Goal: Task Accomplishment & Management: Manage account settings

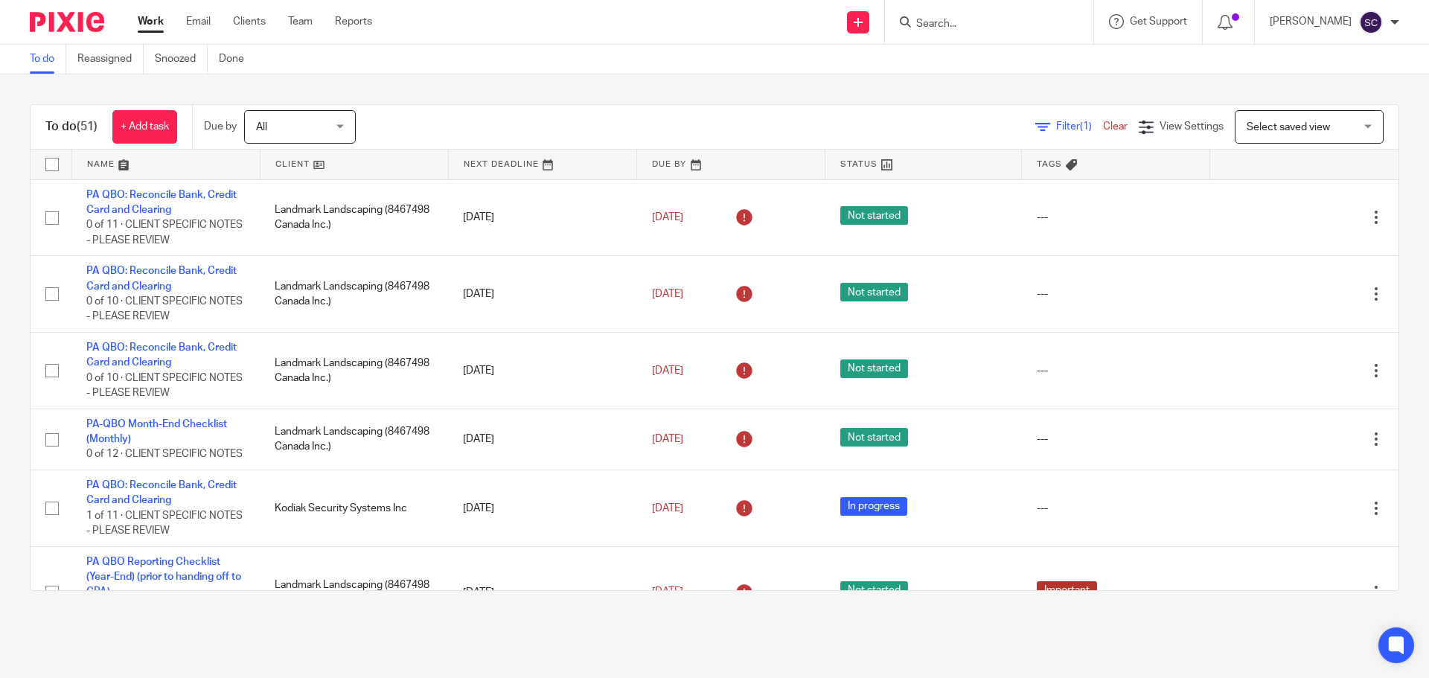
scroll to position [3180, 0]
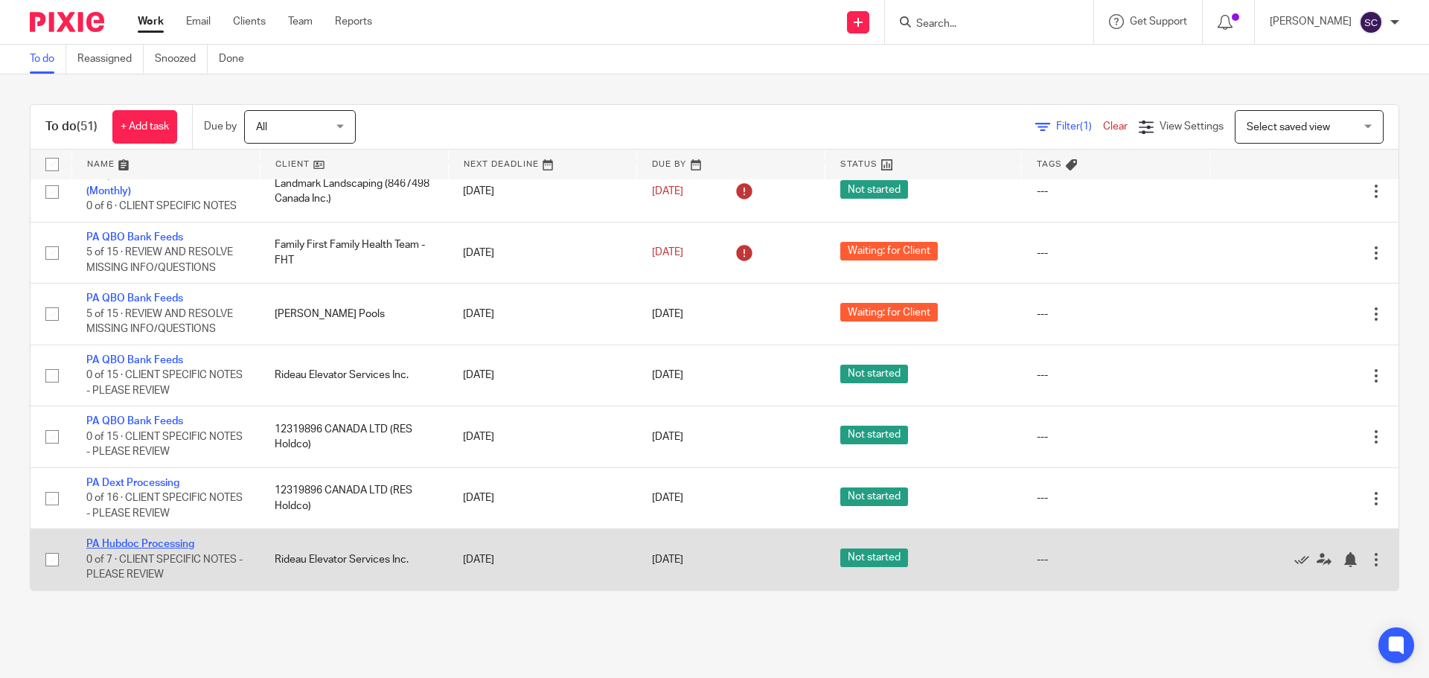
click at [115, 542] on link "PA Hubdoc Processing" at bounding box center [140, 544] width 108 height 10
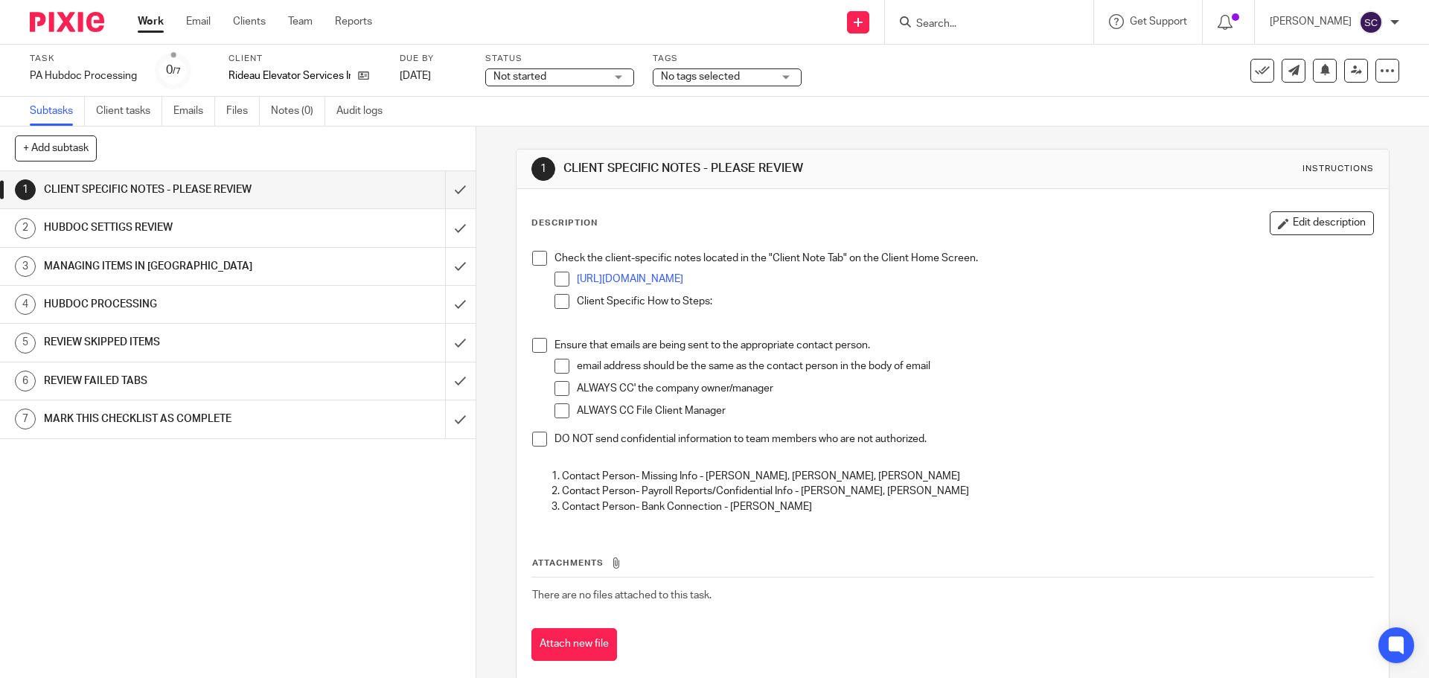
click at [534, 262] on span at bounding box center [539, 258] width 15 height 15
click at [537, 348] on span at bounding box center [539, 345] width 15 height 15
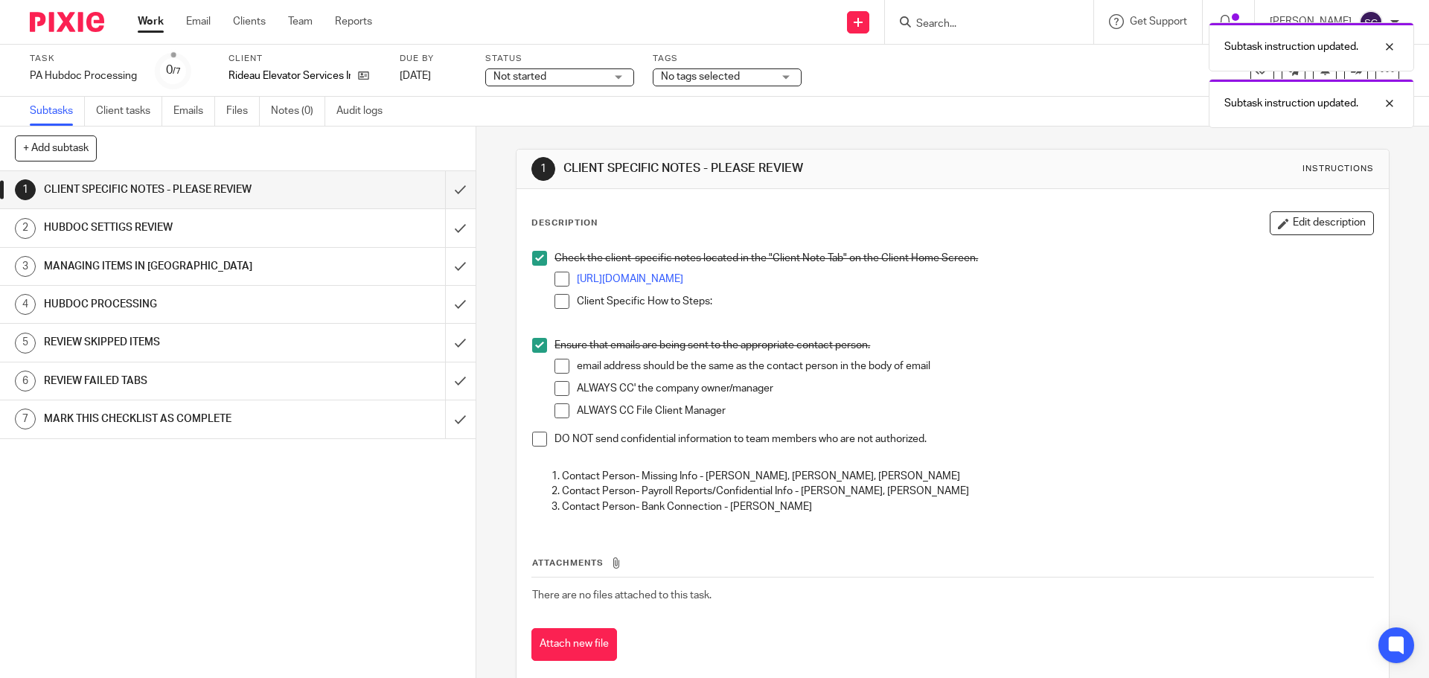
click at [534, 438] on span at bounding box center [539, 439] width 15 height 15
click at [441, 191] on input "submit" at bounding box center [238, 189] width 476 height 37
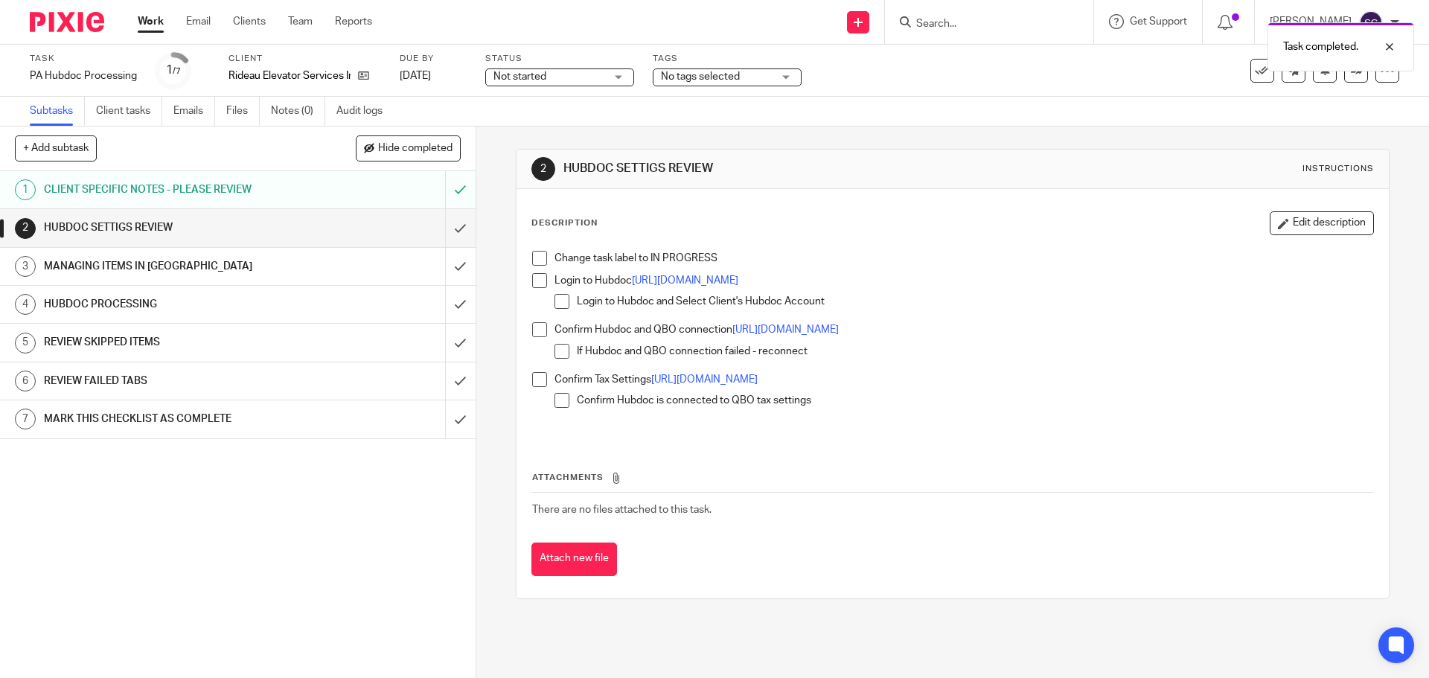
click at [532, 256] on span at bounding box center [539, 258] width 15 height 15
click at [535, 284] on span at bounding box center [539, 280] width 15 height 15
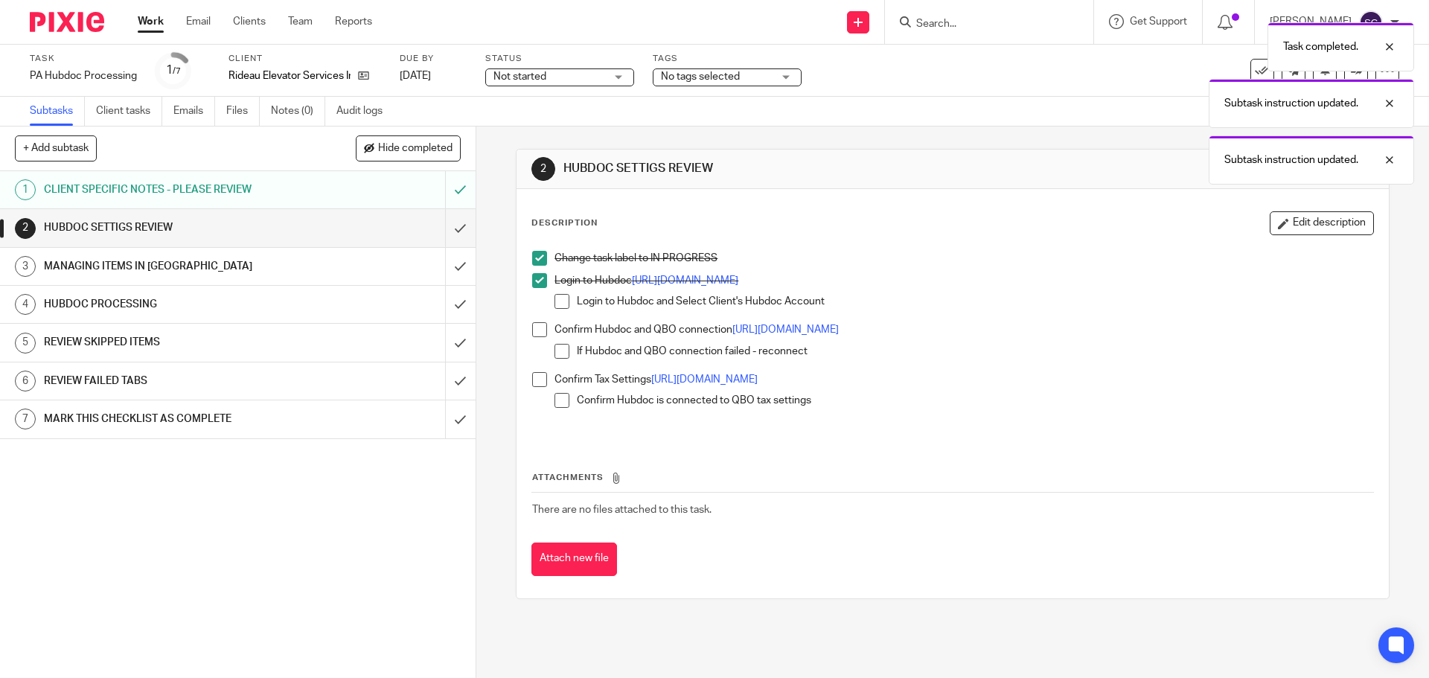
click at [534, 334] on span at bounding box center [539, 329] width 15 height 15
click at [536, 383] on span at bounding box center [539, 379] width 15 height 15
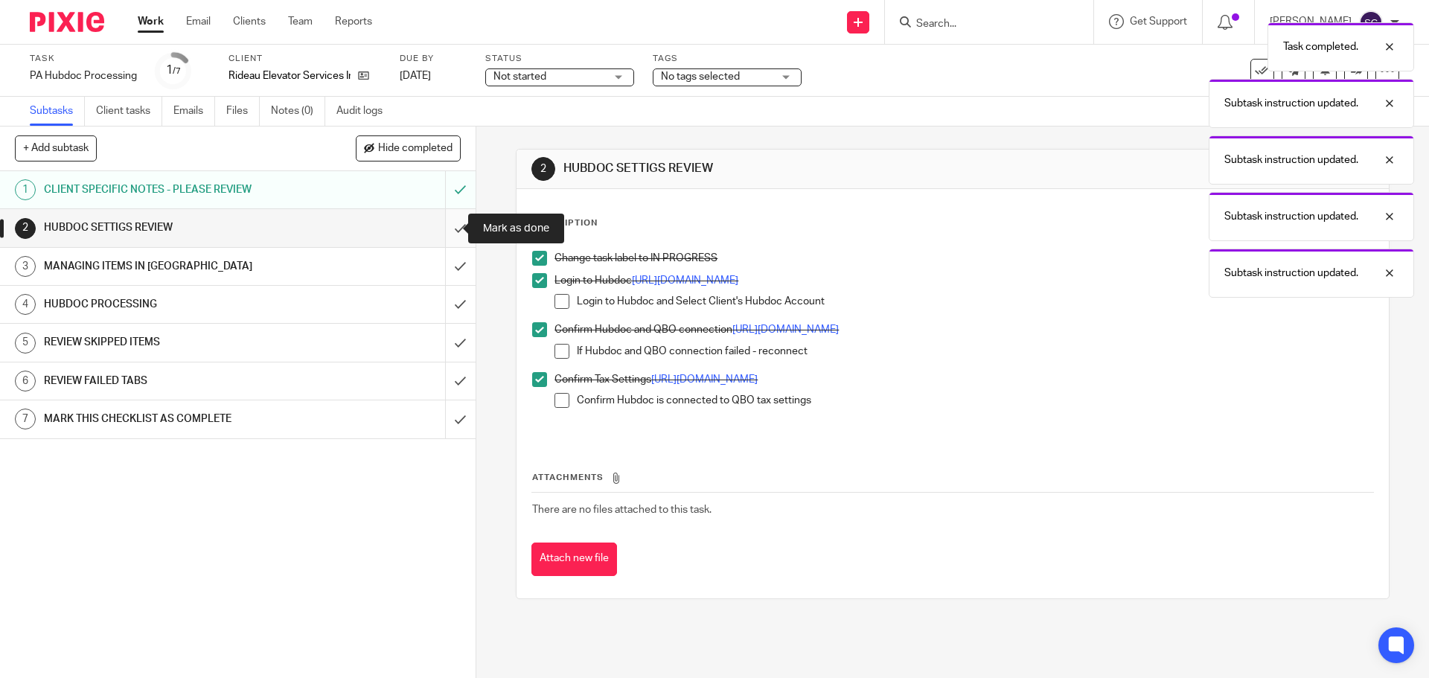
click at [444, 231] on input "submit" at bounding box center [238, 227] width 476 height 37
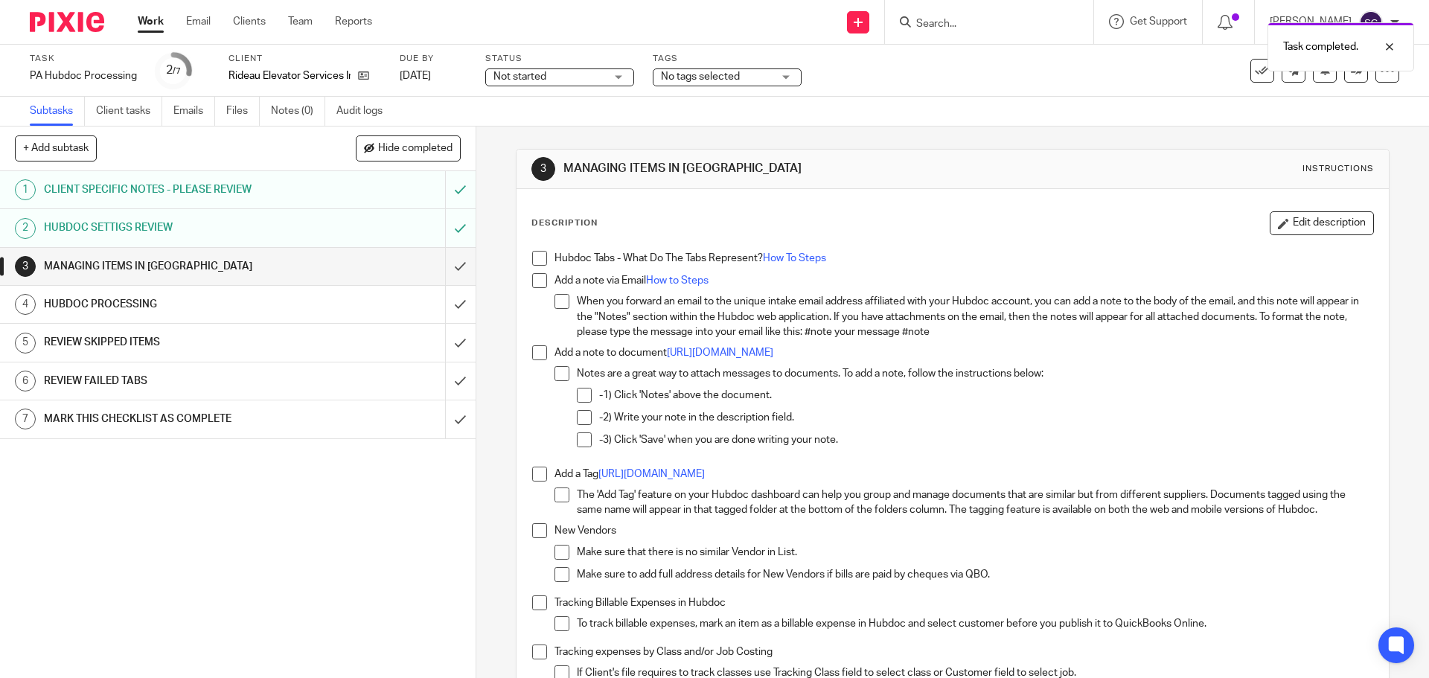
click at [536, 255] on span at bounding box center [539, 258] width 15 height 15
click at [532, 281] on span at bounding box center [539, 280] width 15 height 15
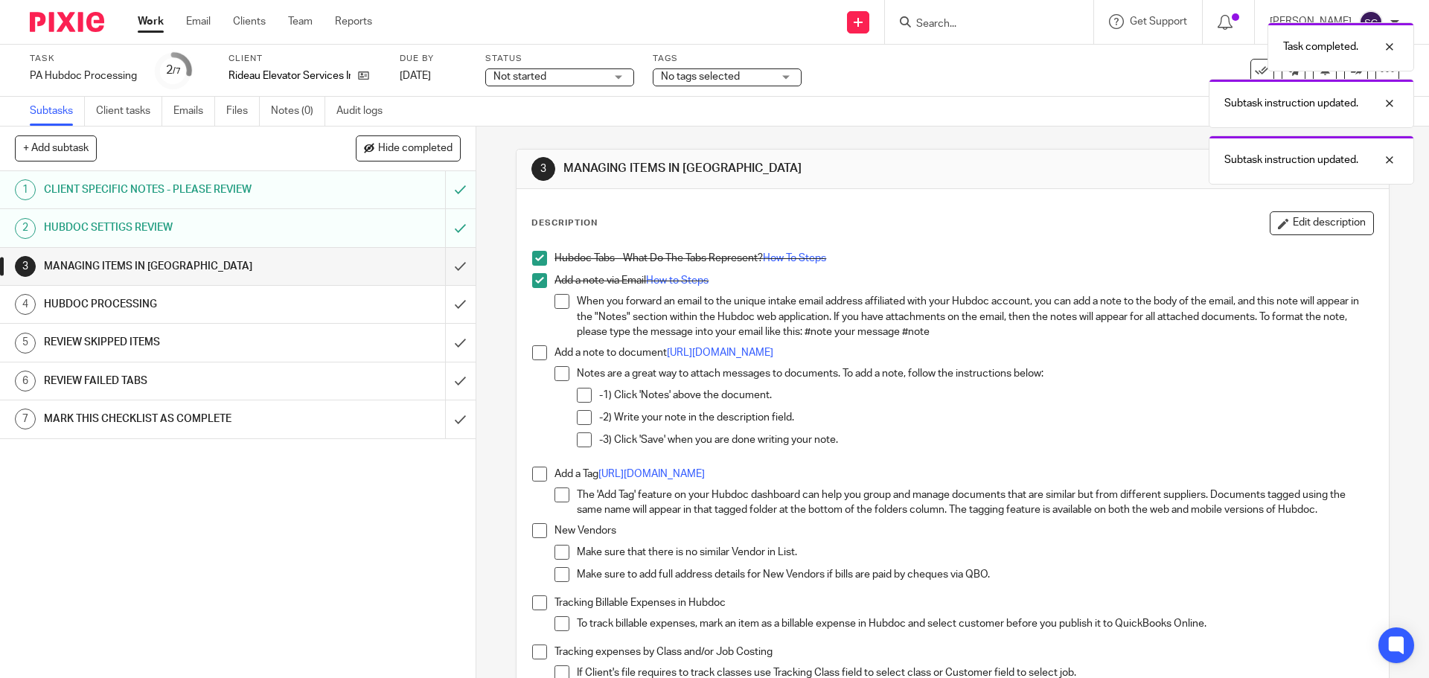
click at [540, 354] on span at bounding box center [539, 352] width 15 height 15
drag, startPoint x: 534, startPoint y: 472, endPoint x: 534, endPoint y: 527, distance: 55.1
click at [534, 473] on span at bounding box center [539, 474] width 15 height 15
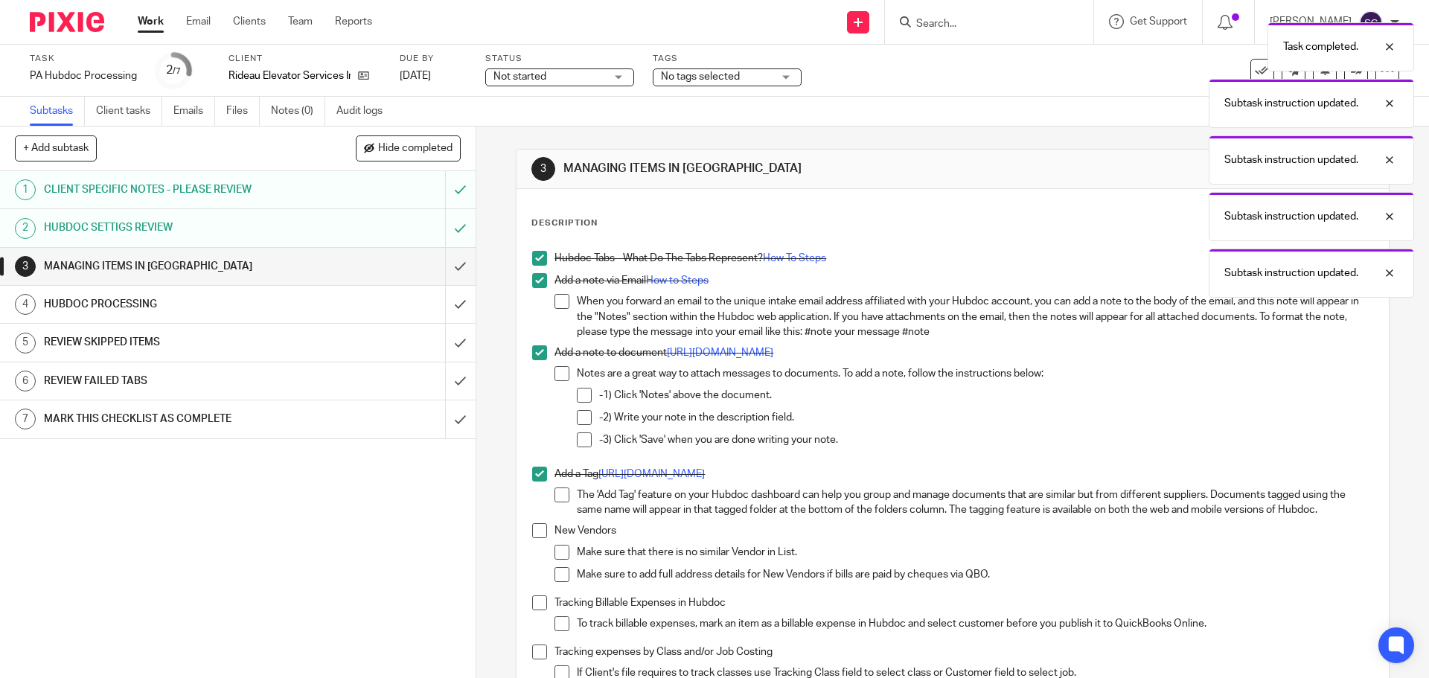
click at [536, 529] on span at bounding box center [539, 530] width 15 height 15
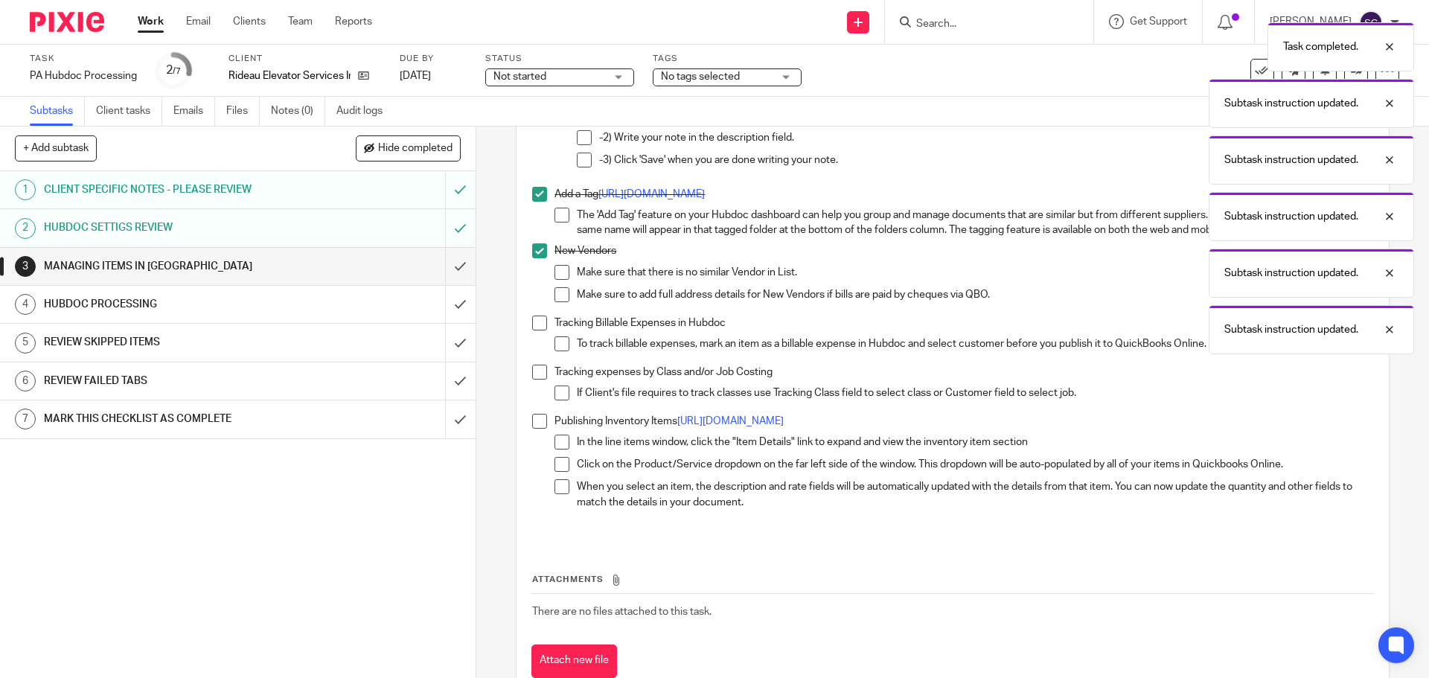
scroll to position [298, 0]
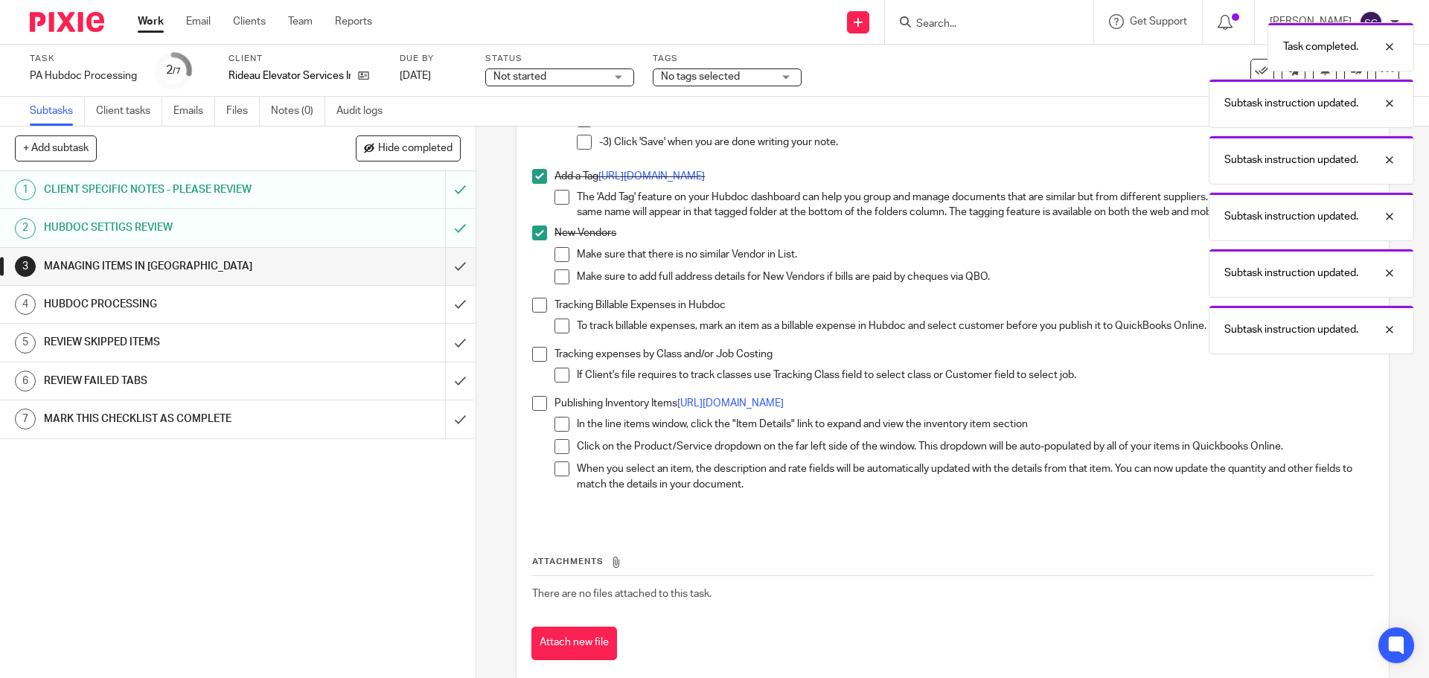
click at [534, 301] on span at bounding box center [539, 305] width 15 height 15
click at [532, 350] on span at bounding box center [539, 354] width 15 height 15
click at [535, 404] on span at bounding box center [539, 403] width 15 height 15
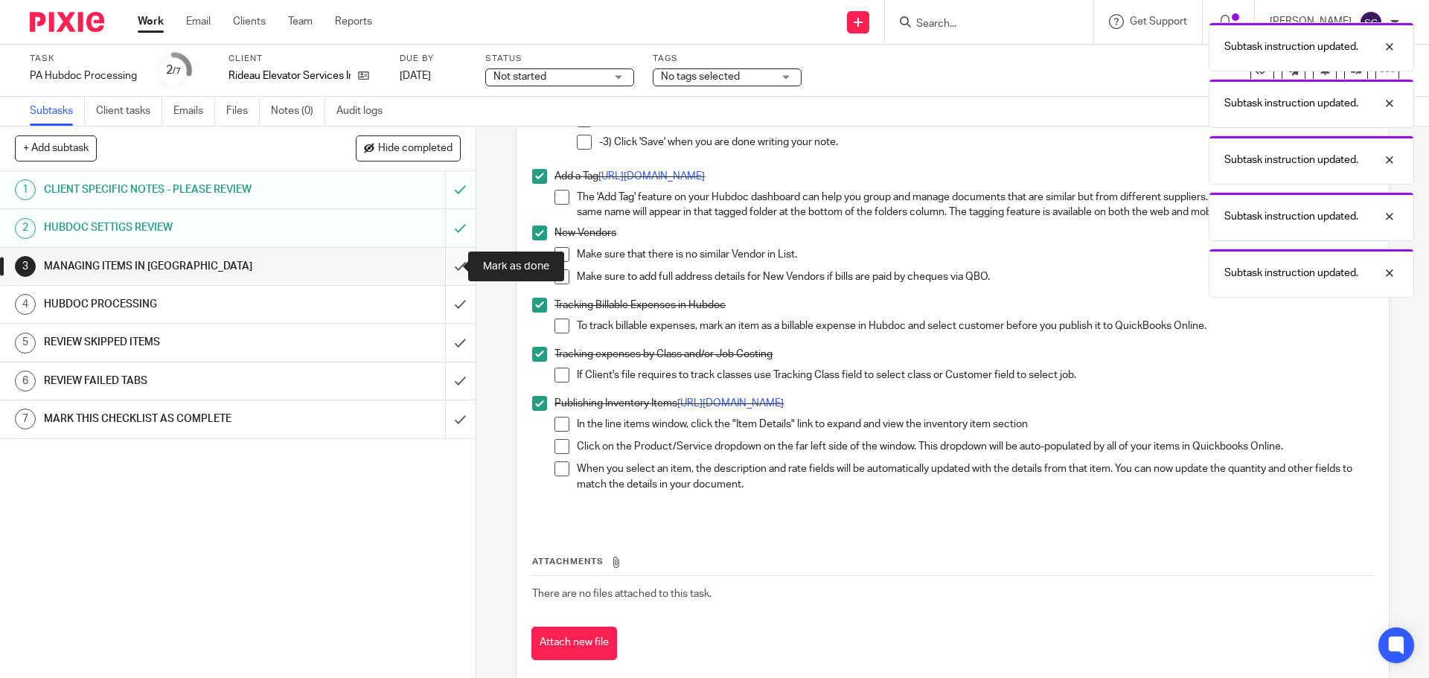
click at [444, 269] on input "submit" at bounding box center [238, 266] width 476 height 37
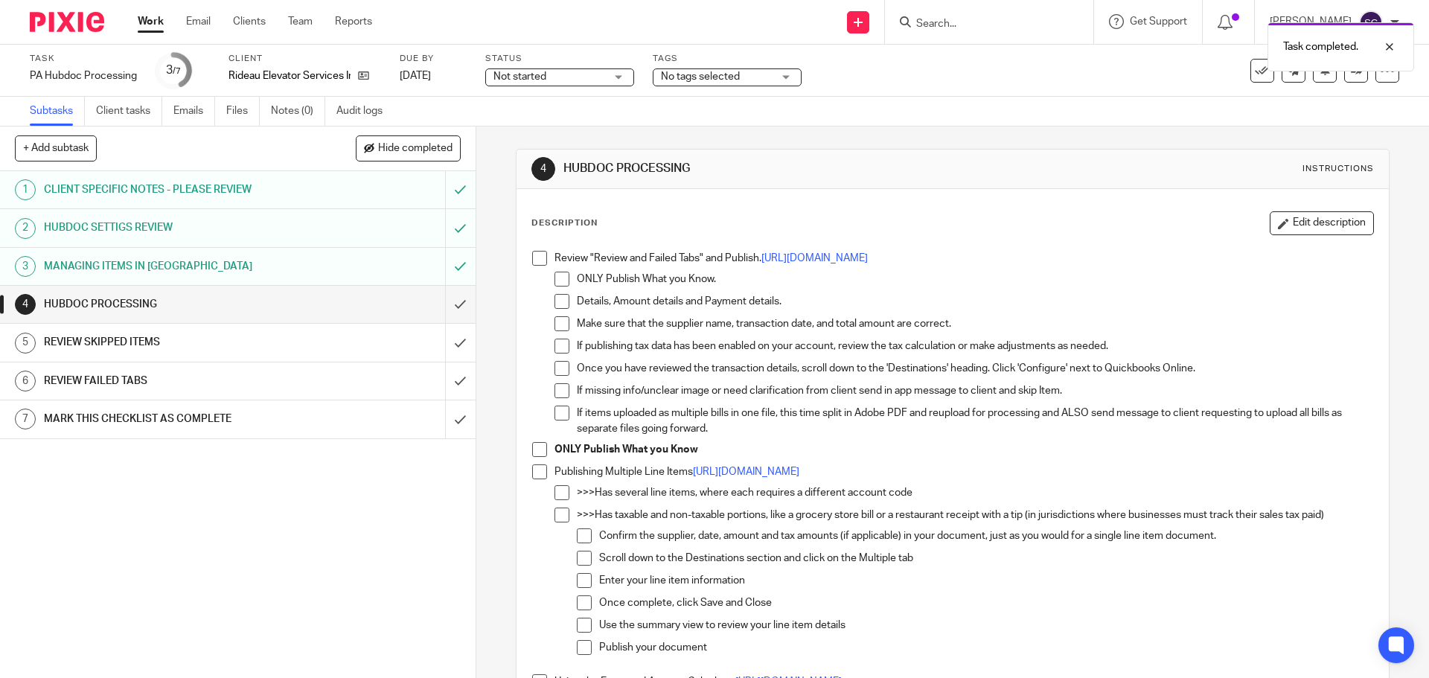
click at [533, 262] on span at bounding box center [539, 258] width 15 height 15
drag, startPoint x: 536, startPoint y: 452, endPoint x: 536, endPoint y: 470, distance: 17.9
click at [536, 453] on span at bounding box center [539, 449] width 15 height 15
click at [536, 470] on span at bounding box center [539, 472] width 15 height 15
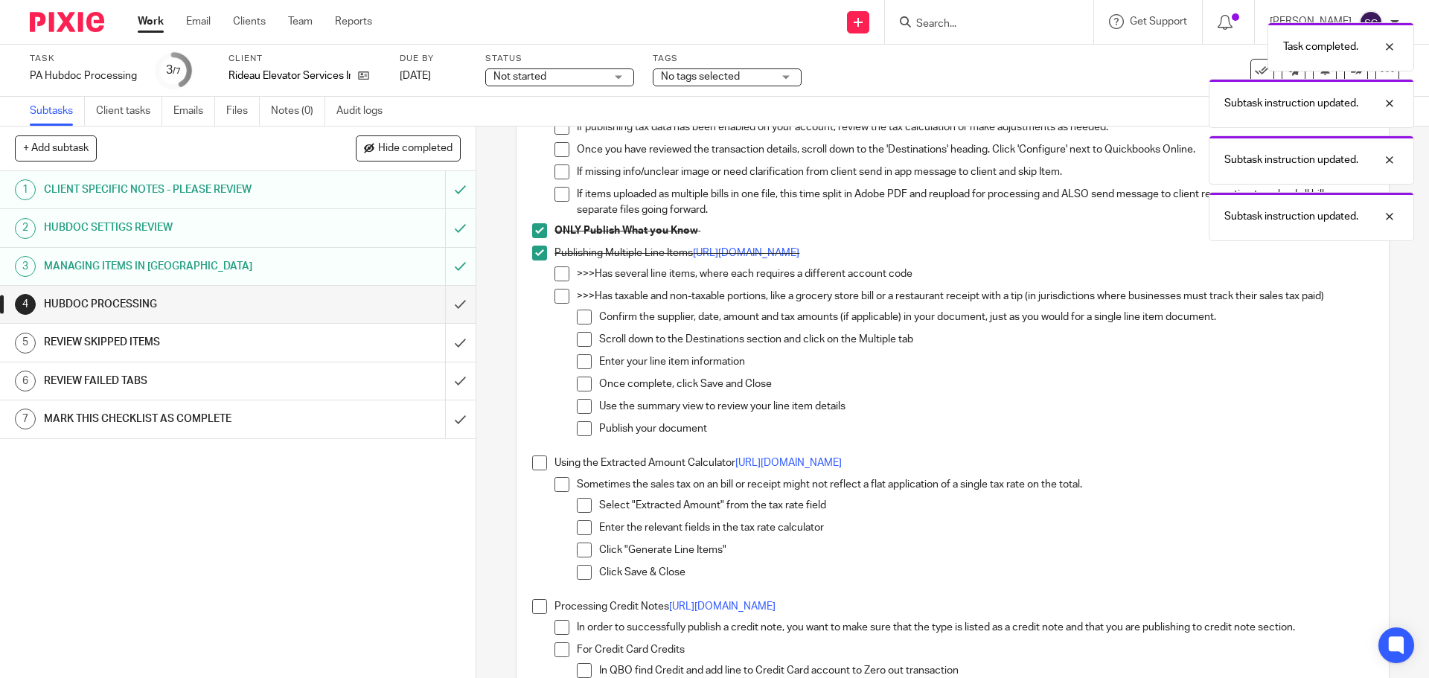
scroll to position [223, 0]
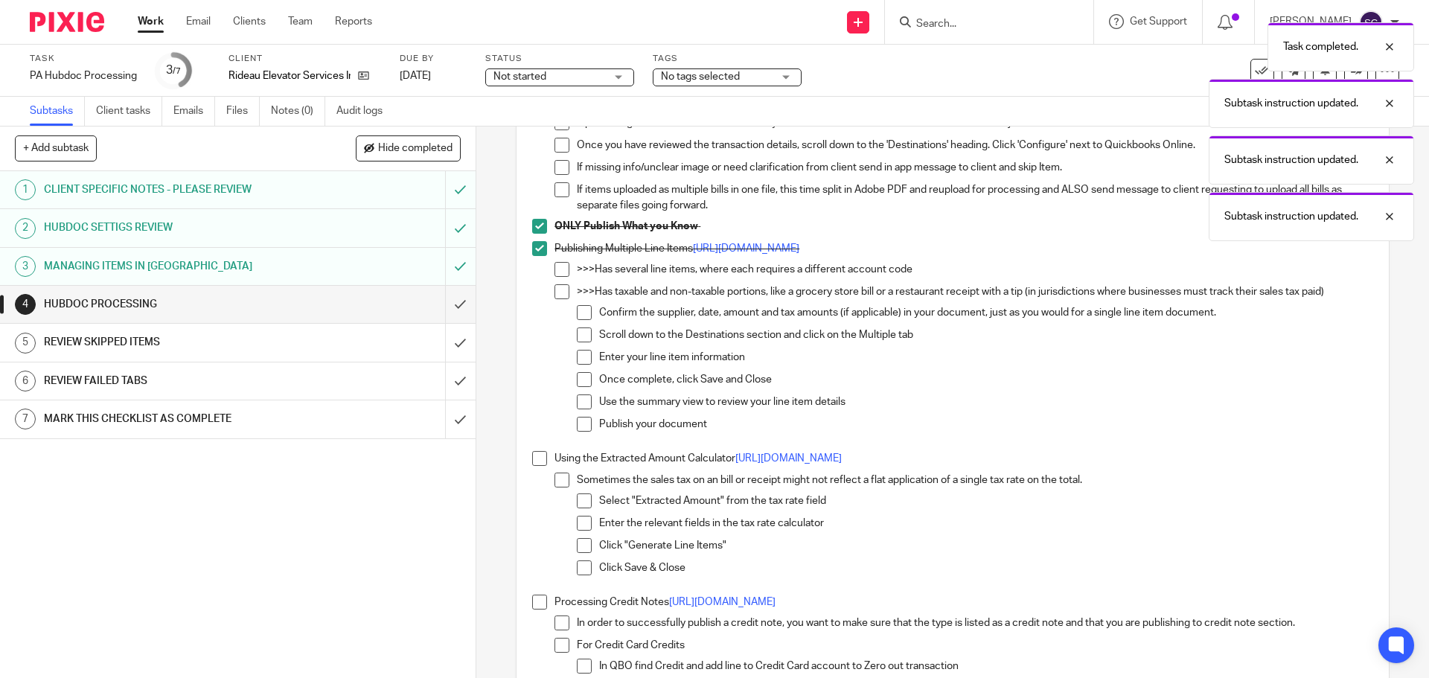
click at [539, 460] on span at bounding box center [539, 458] width 15 height 15
drag, startPoint x: 537, startPoint y: 599, endPoint x: 523, endPoint y: 518, distance: 82.4
click at [537, 598] on span at bounding box center [539, 602] width 15 height 15
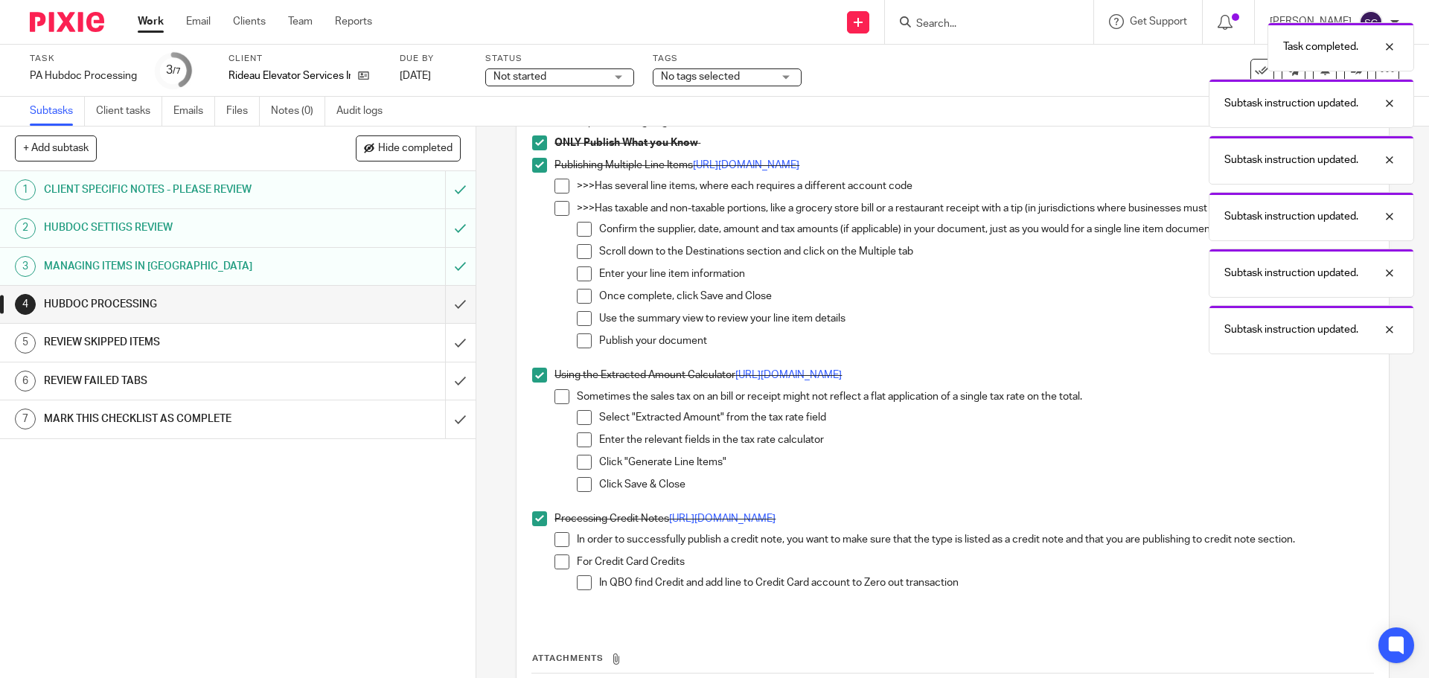
scroll to position [431, 0]
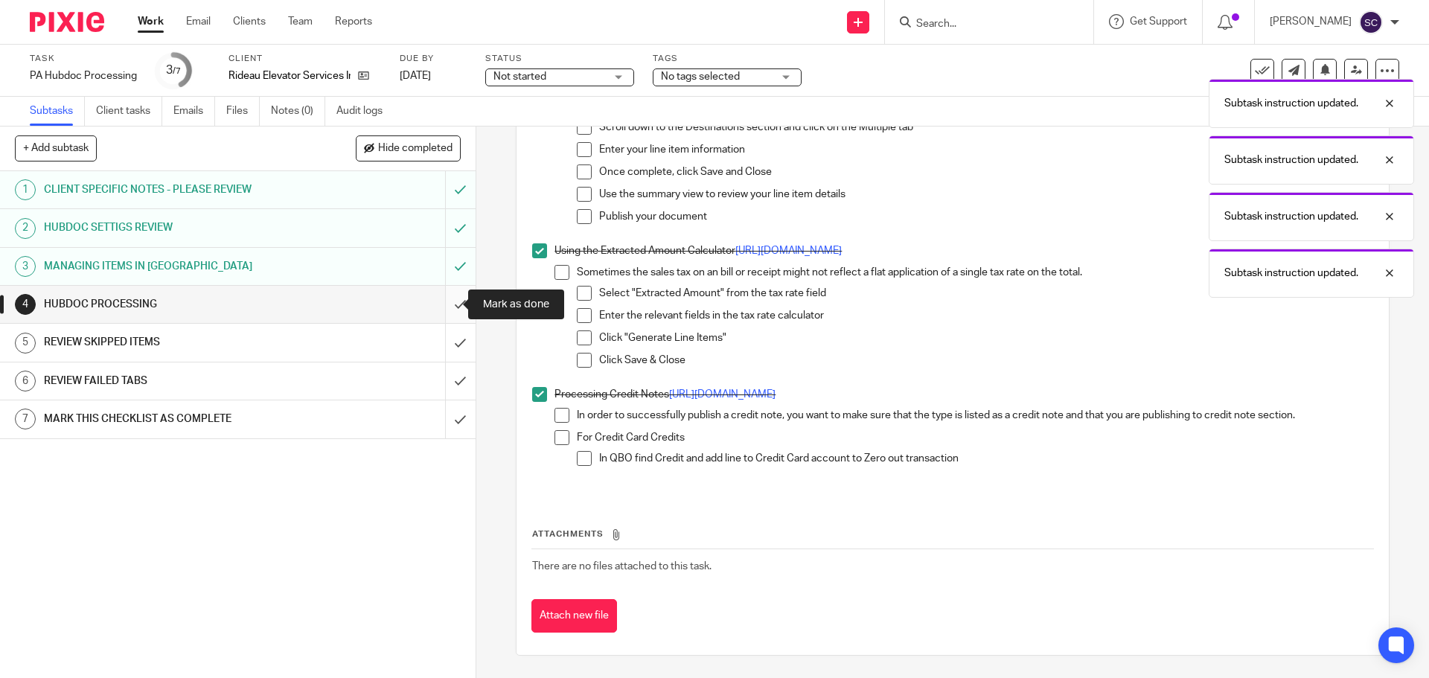
click at [450, 301] on input "submit" at bounding box center [238, 304] width 476 height 37
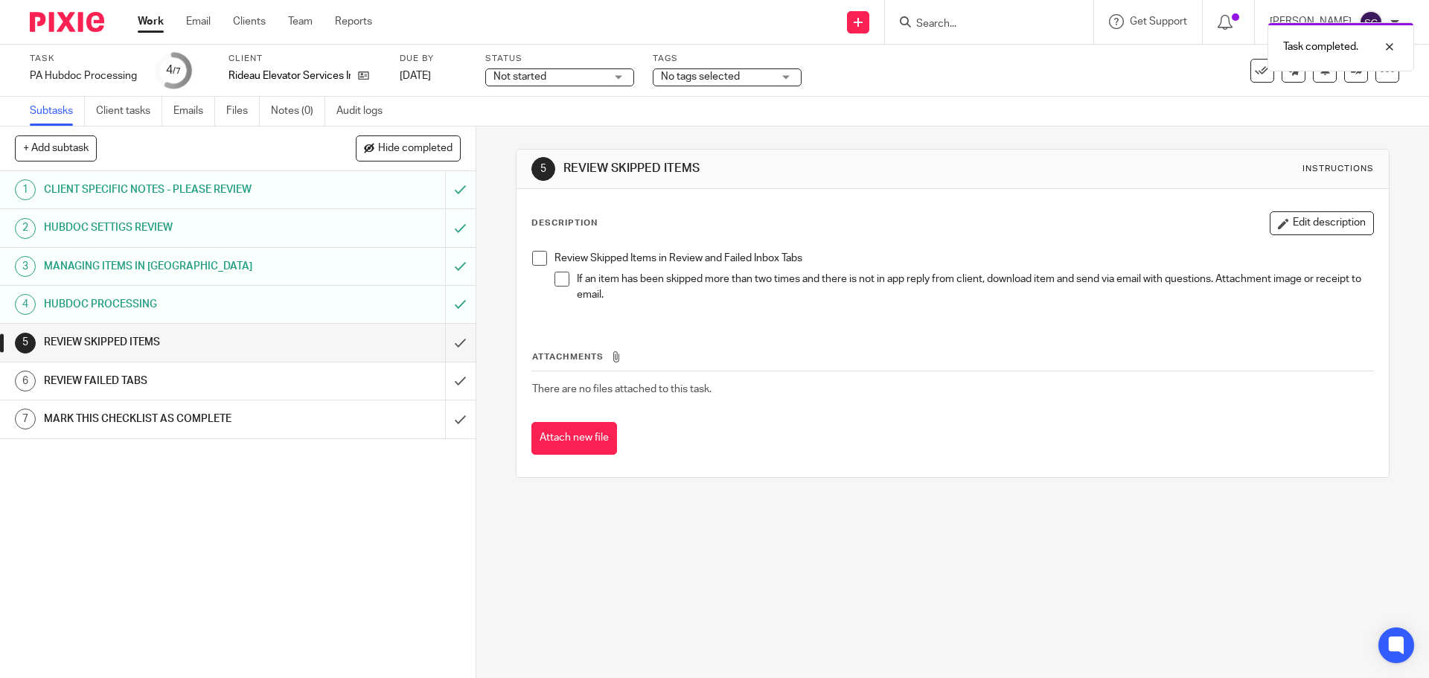
click at [537, 261] on span at bounding box center [539, 258] width 15 height 15
click at [445, 341] on input "submit" at bounding box center [238, 342] width 476 height 37
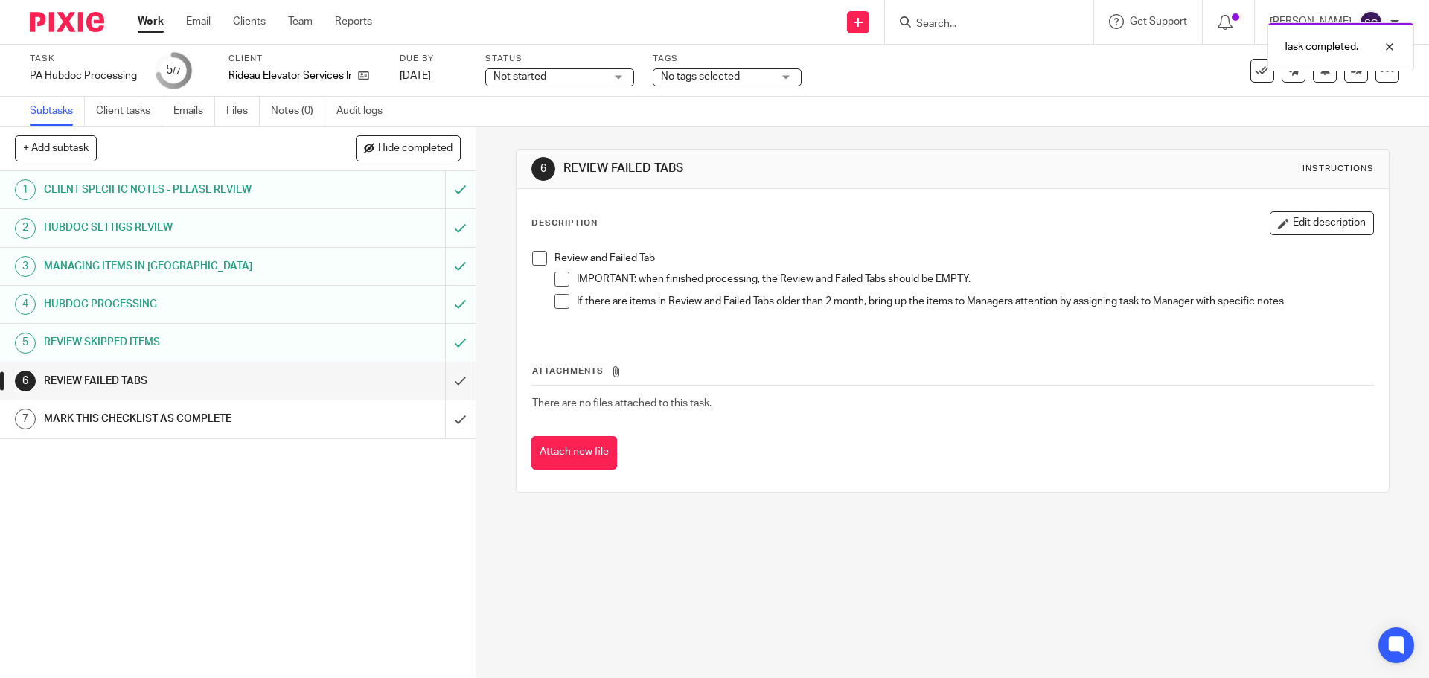
click at [534, 259] on span at bounding box center [539, 258] width 15 height 15
click at [443, 377] on input "submit" at bounding box center [238, 381] width 476 height 37
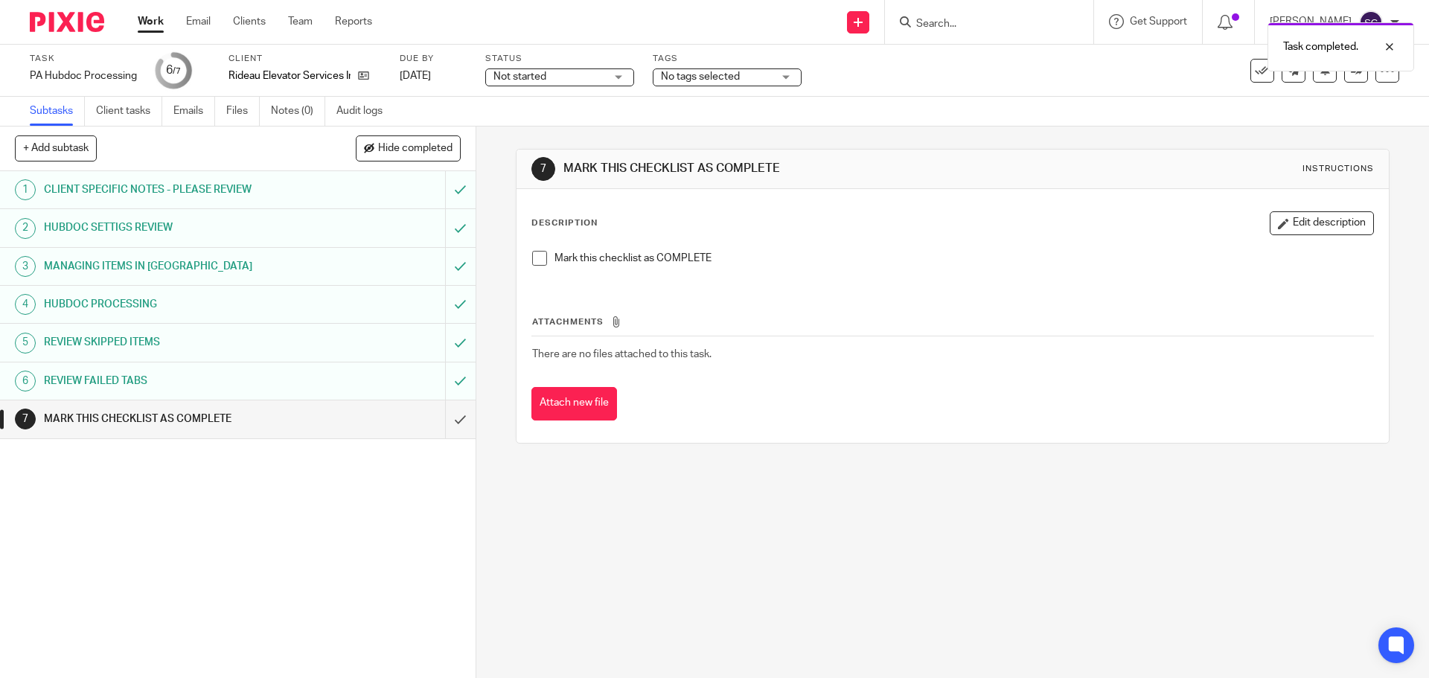
click at [537, 261] on span at bounding box center [539, 258] width 15 height 15
click at [450, 421] on input "submit" at bounding box center [238, 418] width 476 height 37
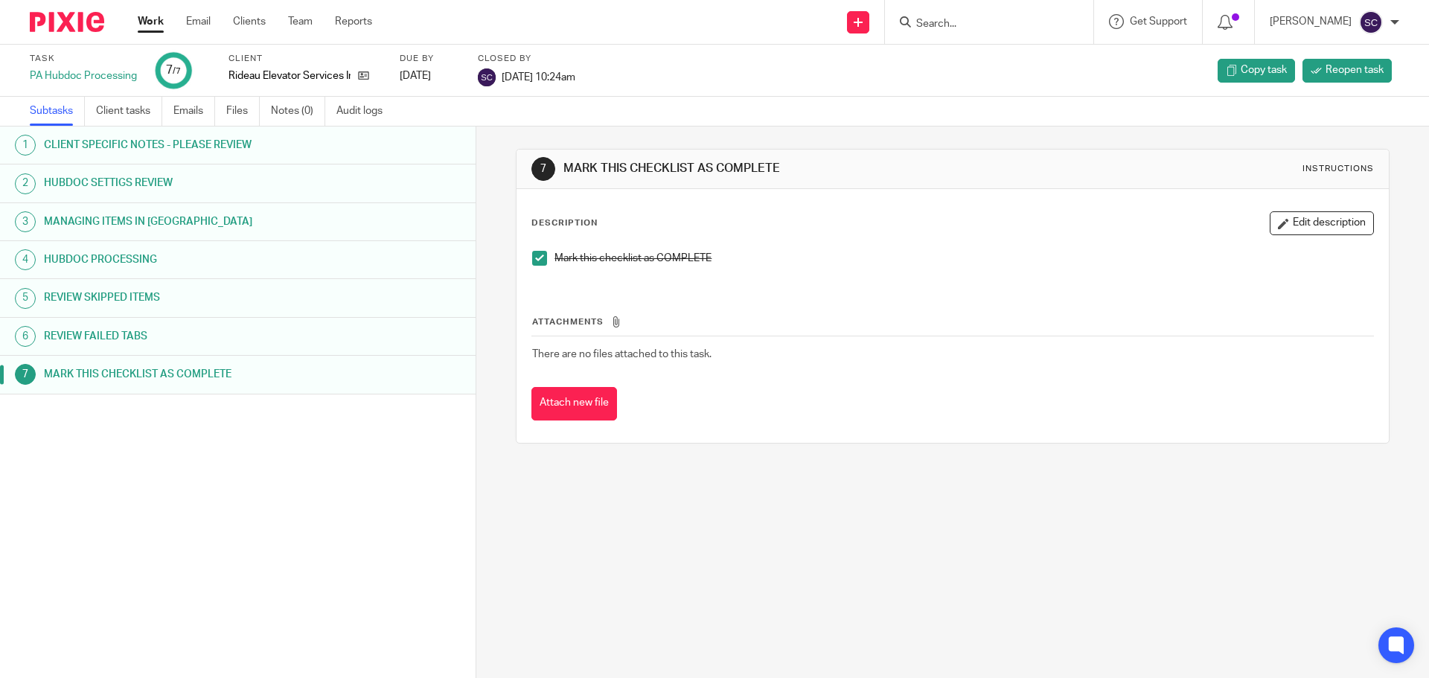
click at [150, 25] on link "Work" at bounding box center [151, 21] width 26 height 15
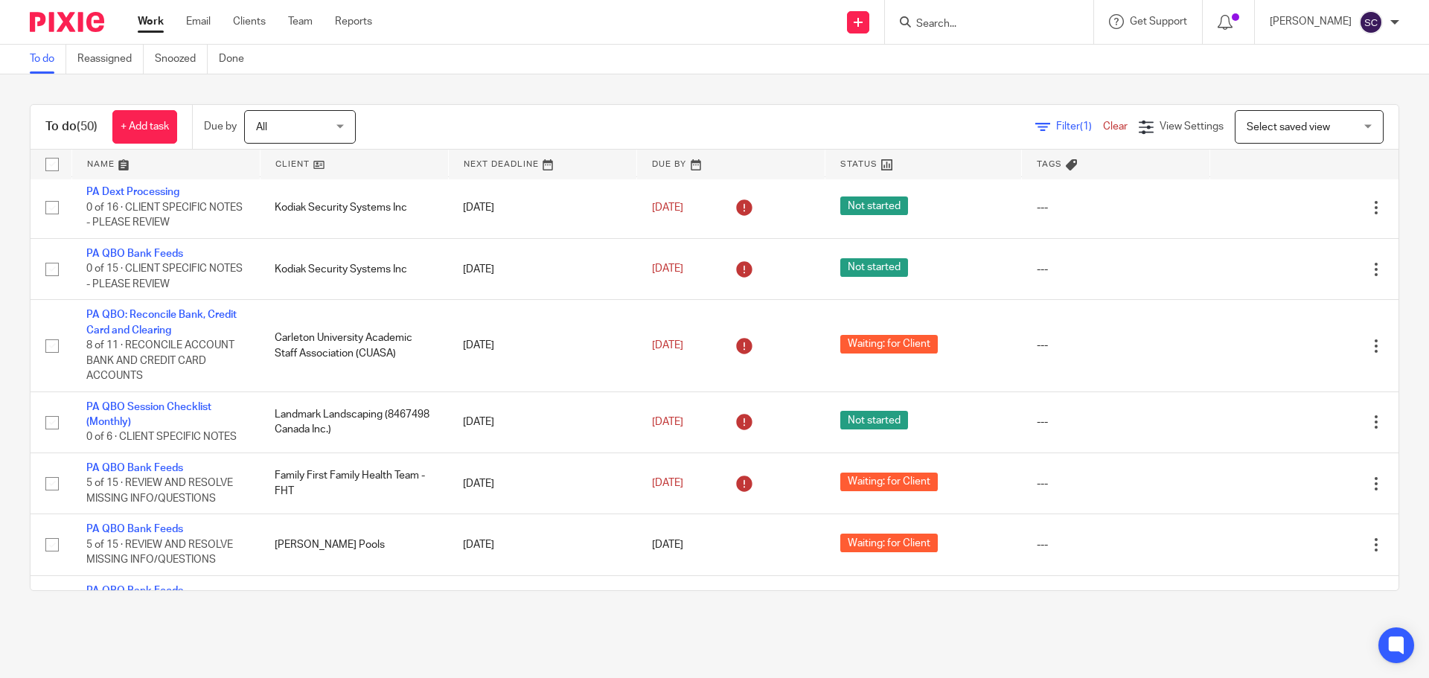
scroll to position [3118, 0]
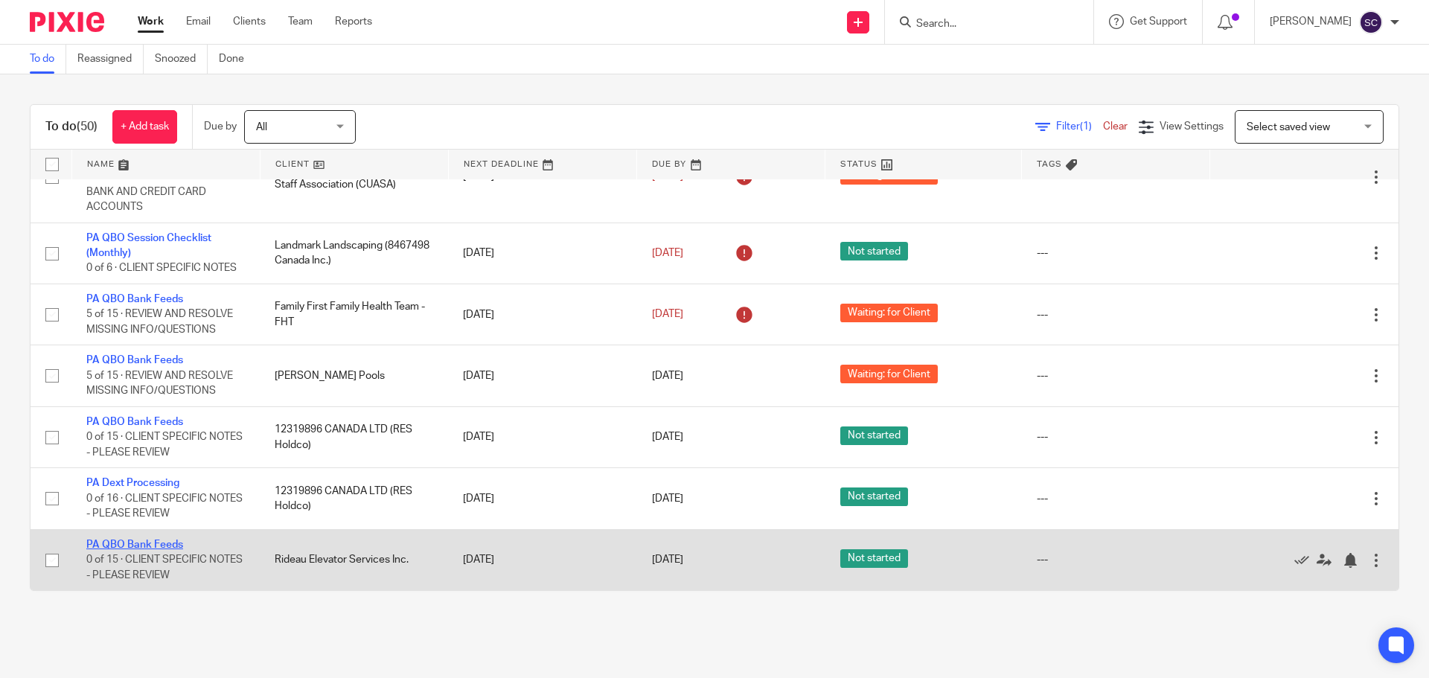
click at [106, 545] on link "PA QBO Bank Feeds" at bounding box center [134, 545] width 97 height 10
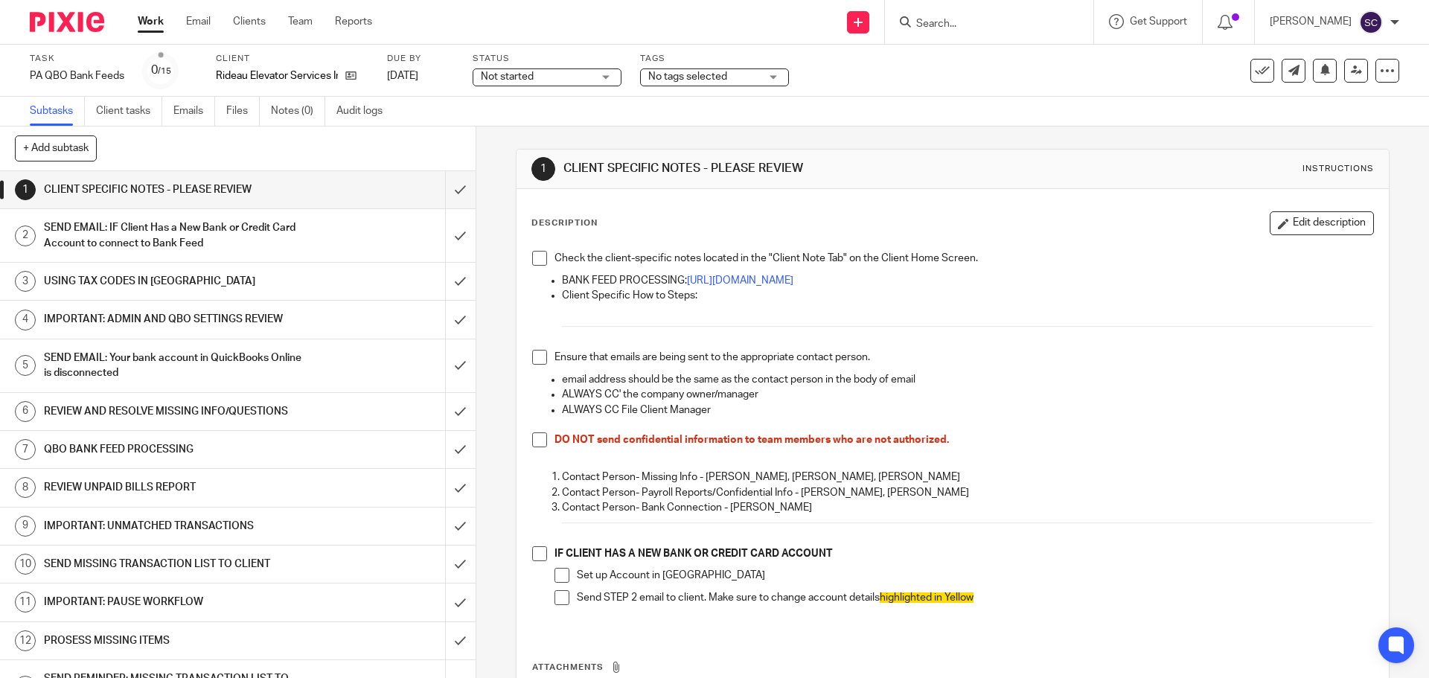
click at [534, 257] on span at bounding box center [539, 258] width 15 height 15
click at [538, 360] on span at bounding box center [539, 357] width 15 height 15
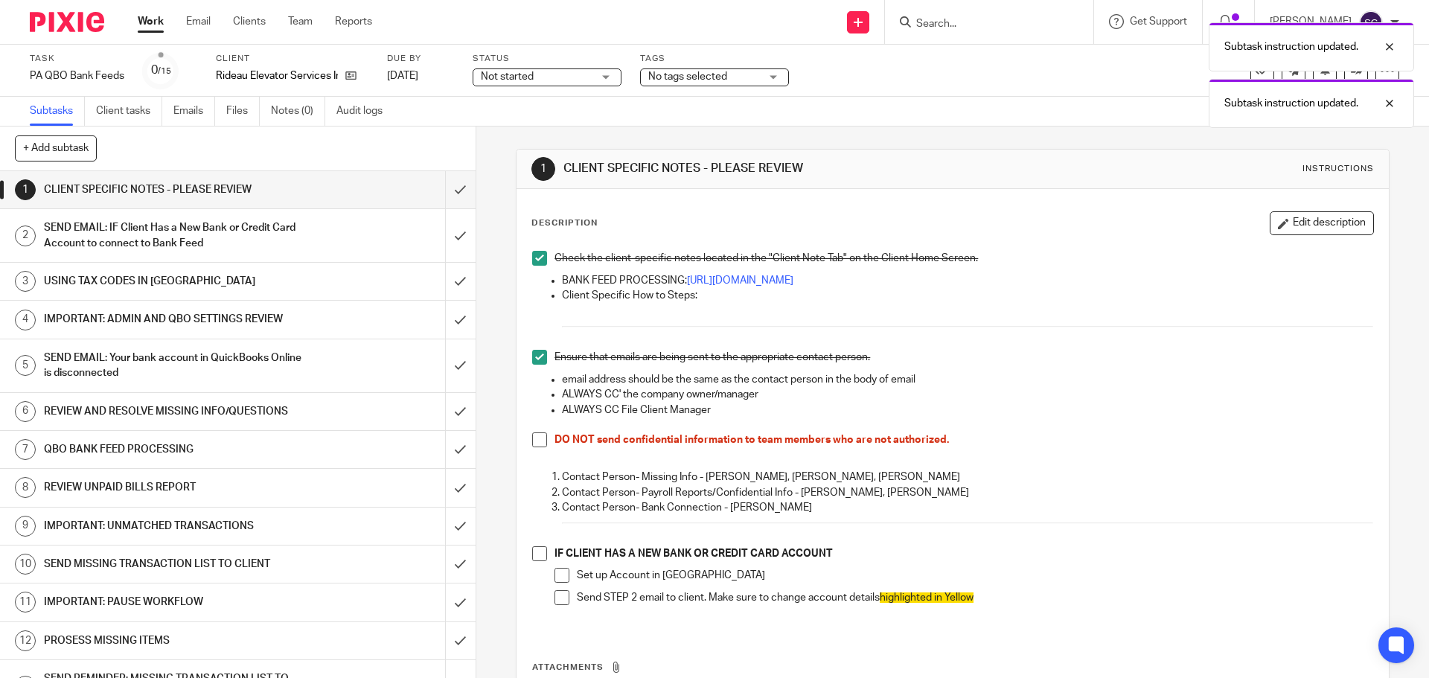
click at [538, 438] on span at bounding box center [539, 440] width 15 height 15
click at [537, 556] on span at bounding box center [539, 553] width 15 height 15
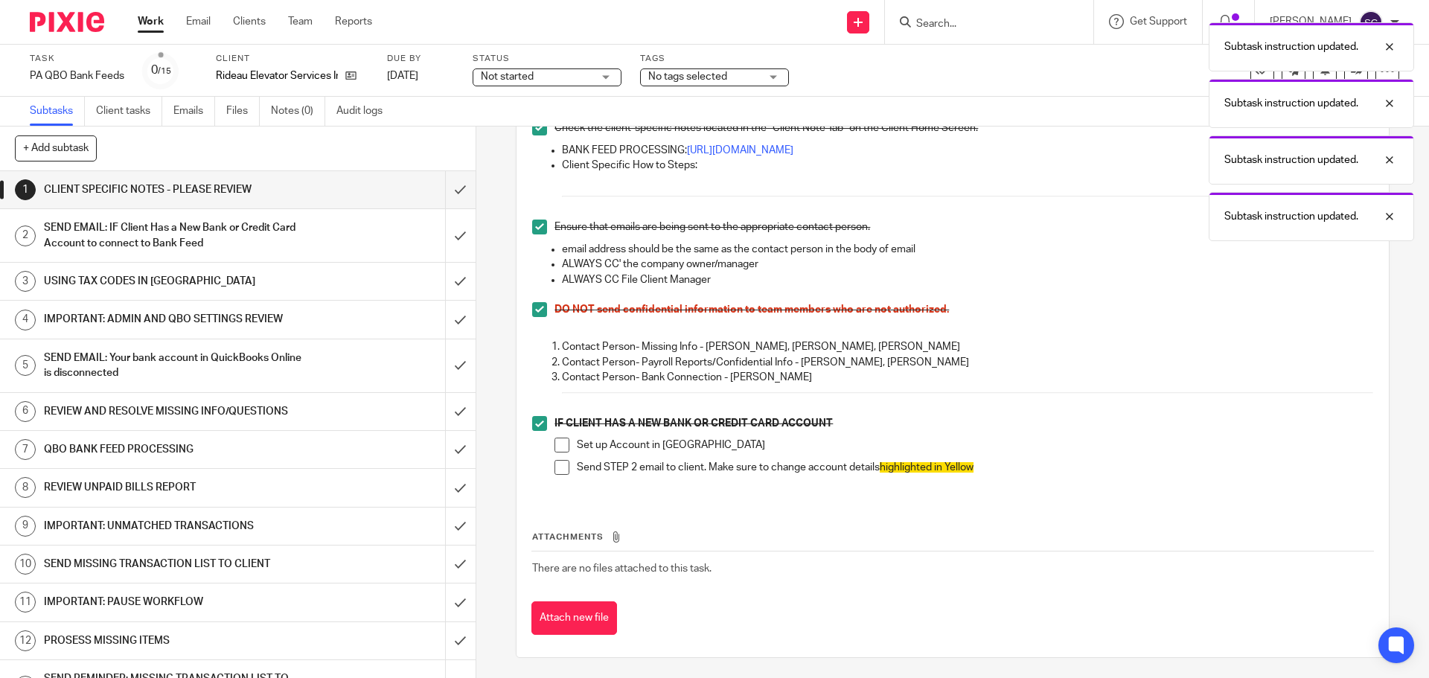
scroll to position [133, 0]
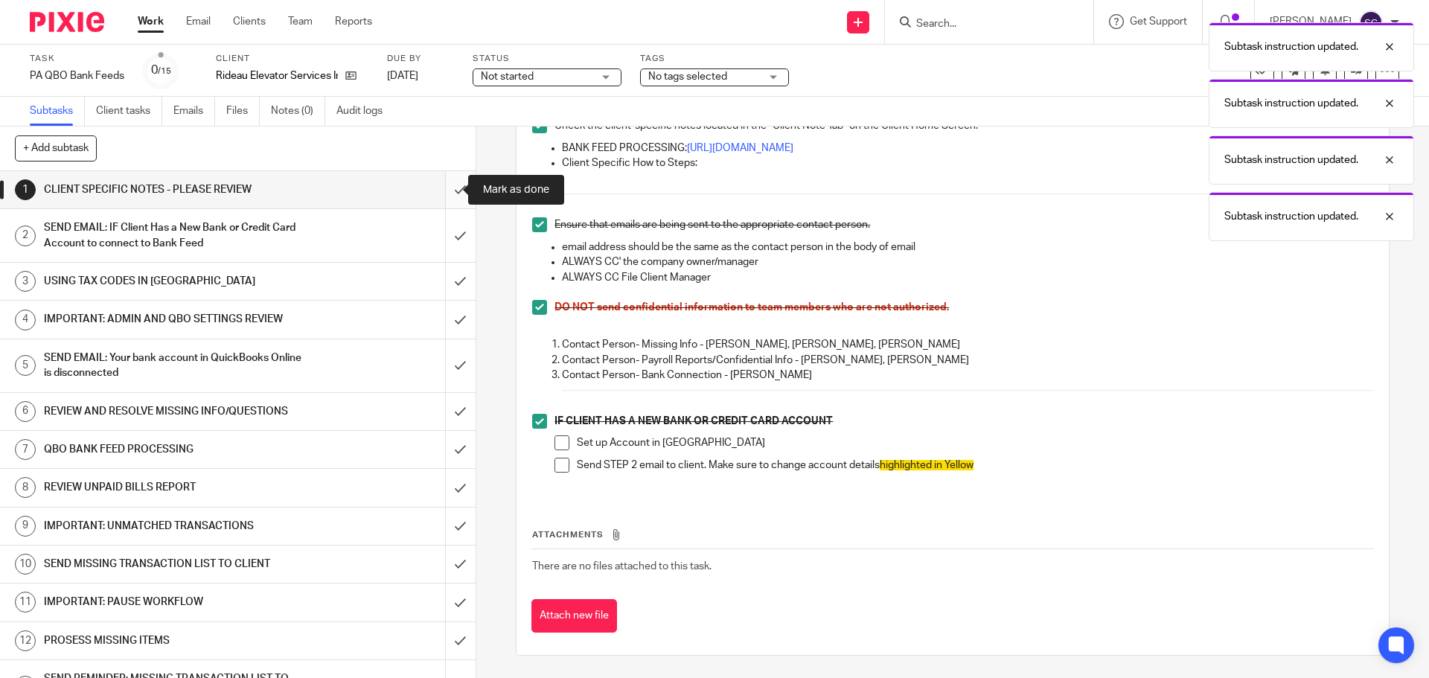
click at [445, 188] on input "submit" at bounding box center [238, 189] width 476 height 37
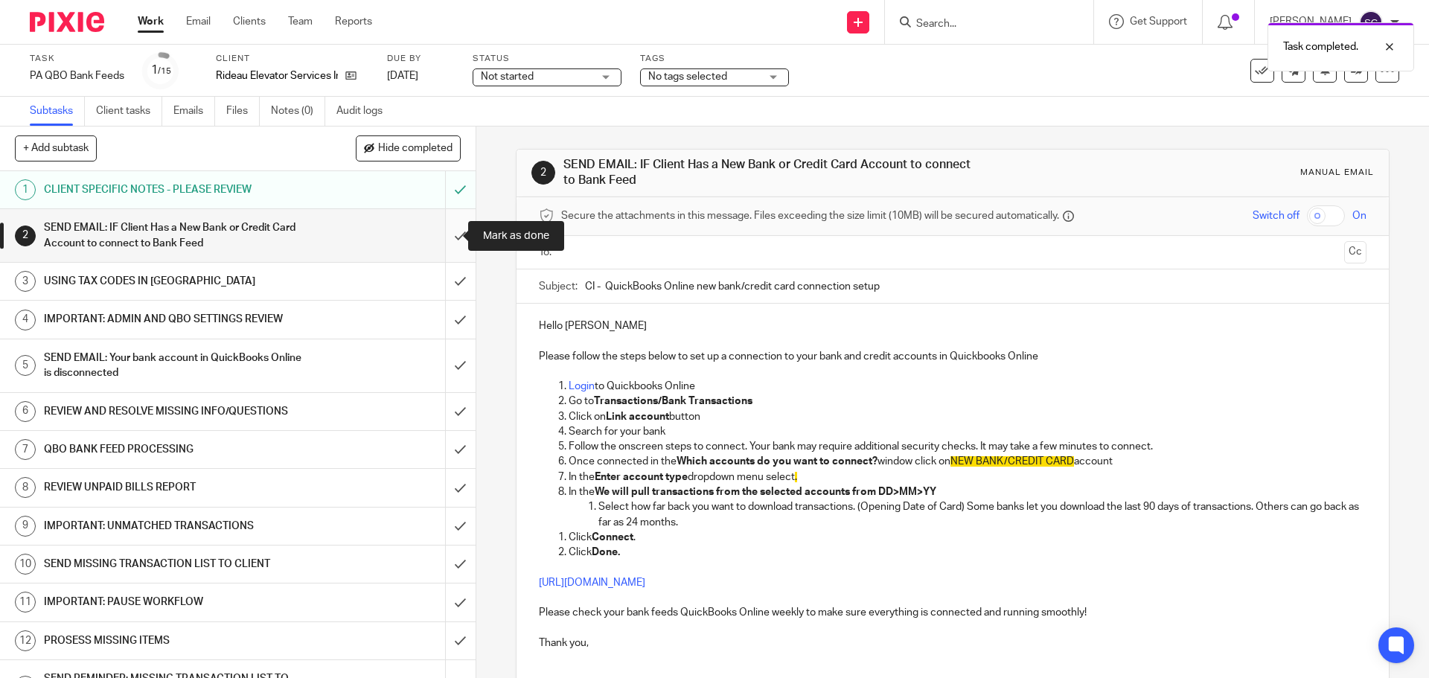
click at [441, 239] on input "submit" at bounding box center [238, 235] width 476 height 53
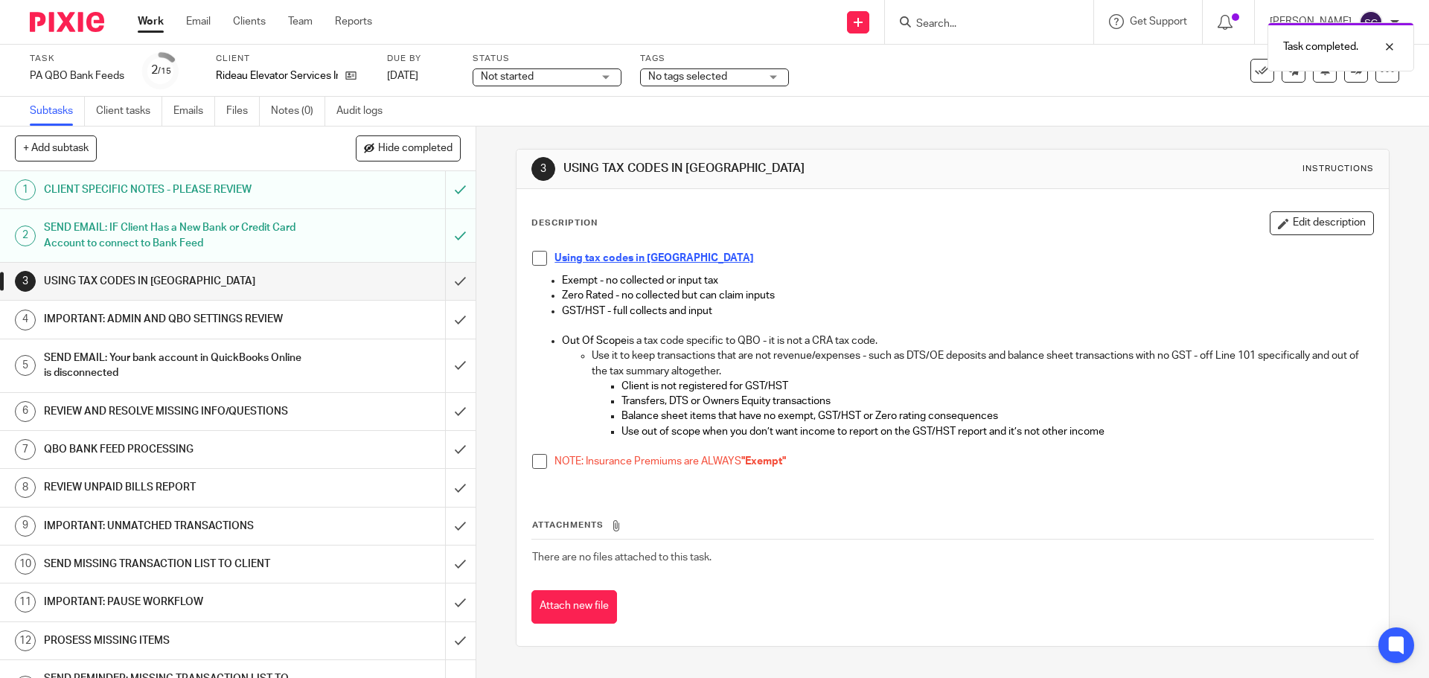
click at [532, 261] on span at bounding box center [539, 258] width 15 height 15
click at [534, 462] on span at bounding box center [539, 461] width 15 height 15
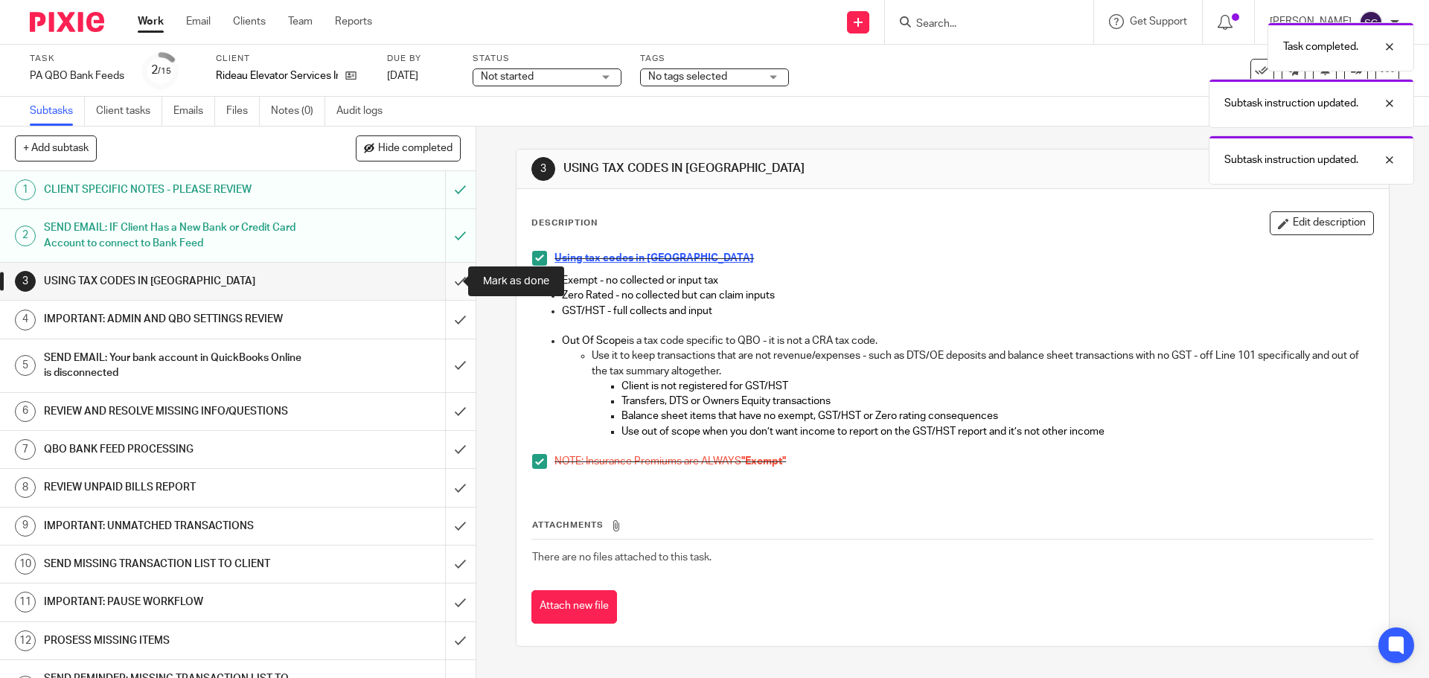
click at [444, 284] on input "submit" at bounding box center [238, 281] width 476 height 37
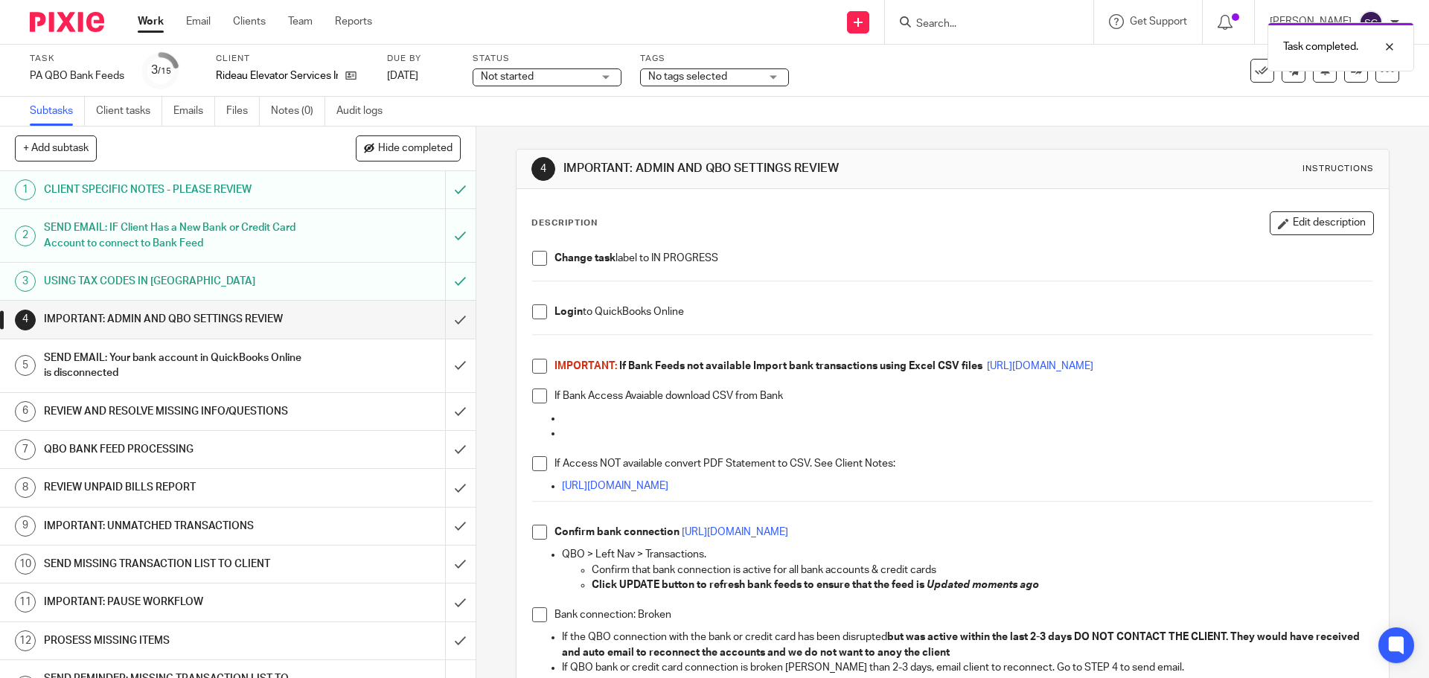
click at [533, 254] on span at bounding box center [539, 258] width 15 height 15
click at [535, 318] on span at bounding box center [539, 311] width 15 height 15
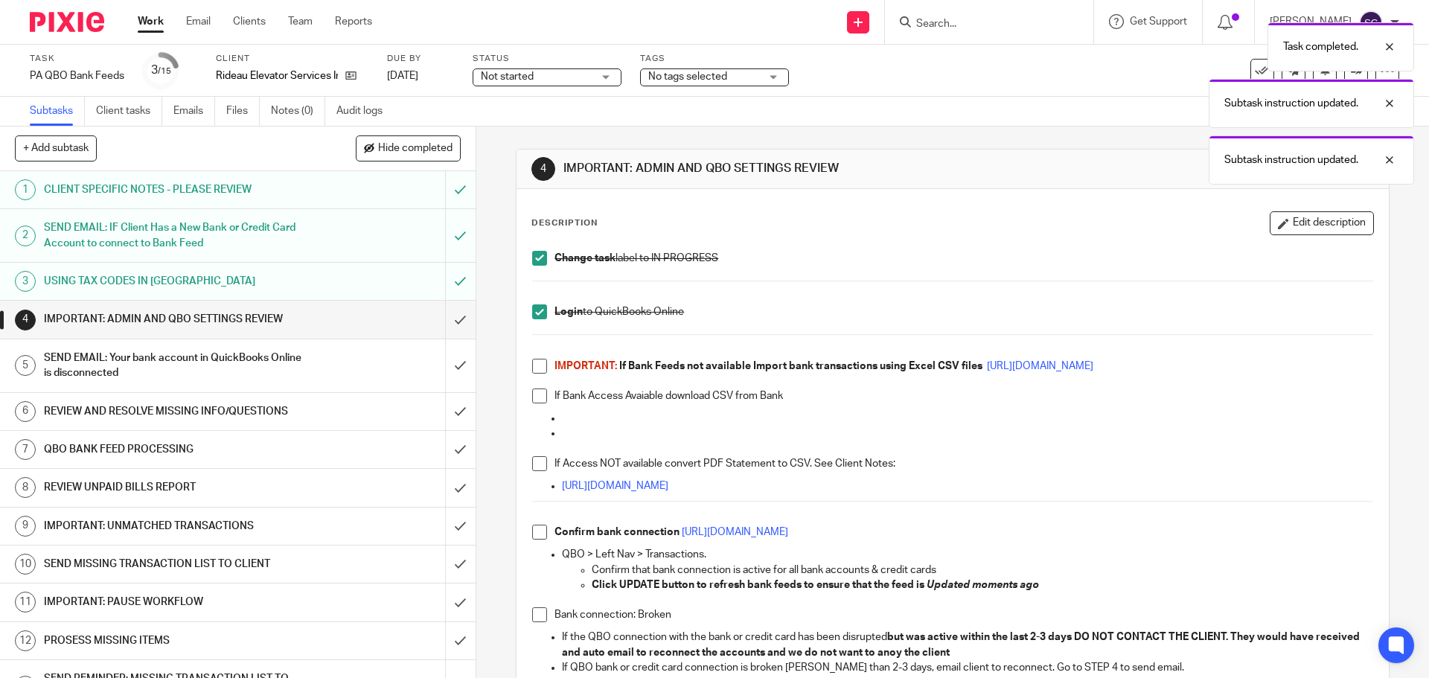
click at [534, 368] on span at bounding box center [539, 366] width 15 height 15
click at [534, 398] on span at bounding box center [539, 396] width 15 height 15
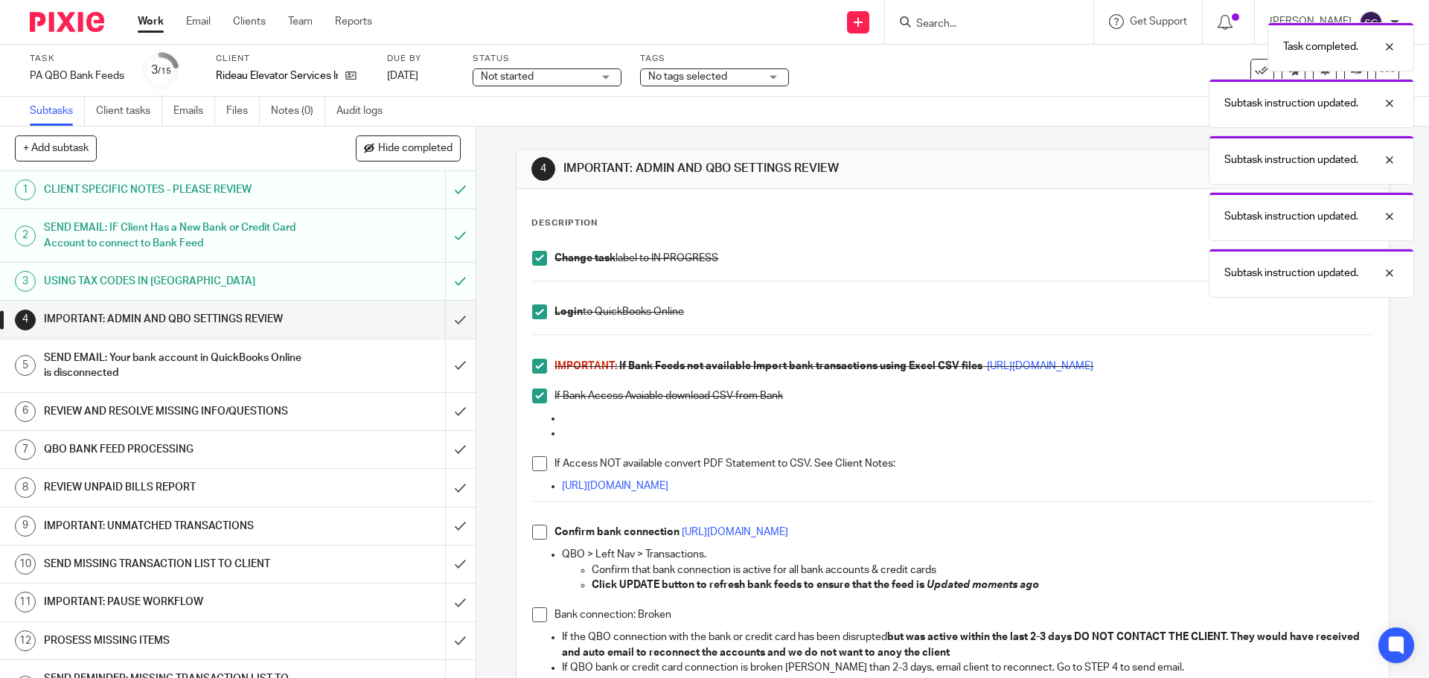
click at [538, 465] on span at bounding box center [539, 463] width 15 height 15
click at [537, 534] on span at bounding box center [539, 532] width 15 height 15
click at [536, 613] on span at bounding box center [539, 614] width 15 height 15
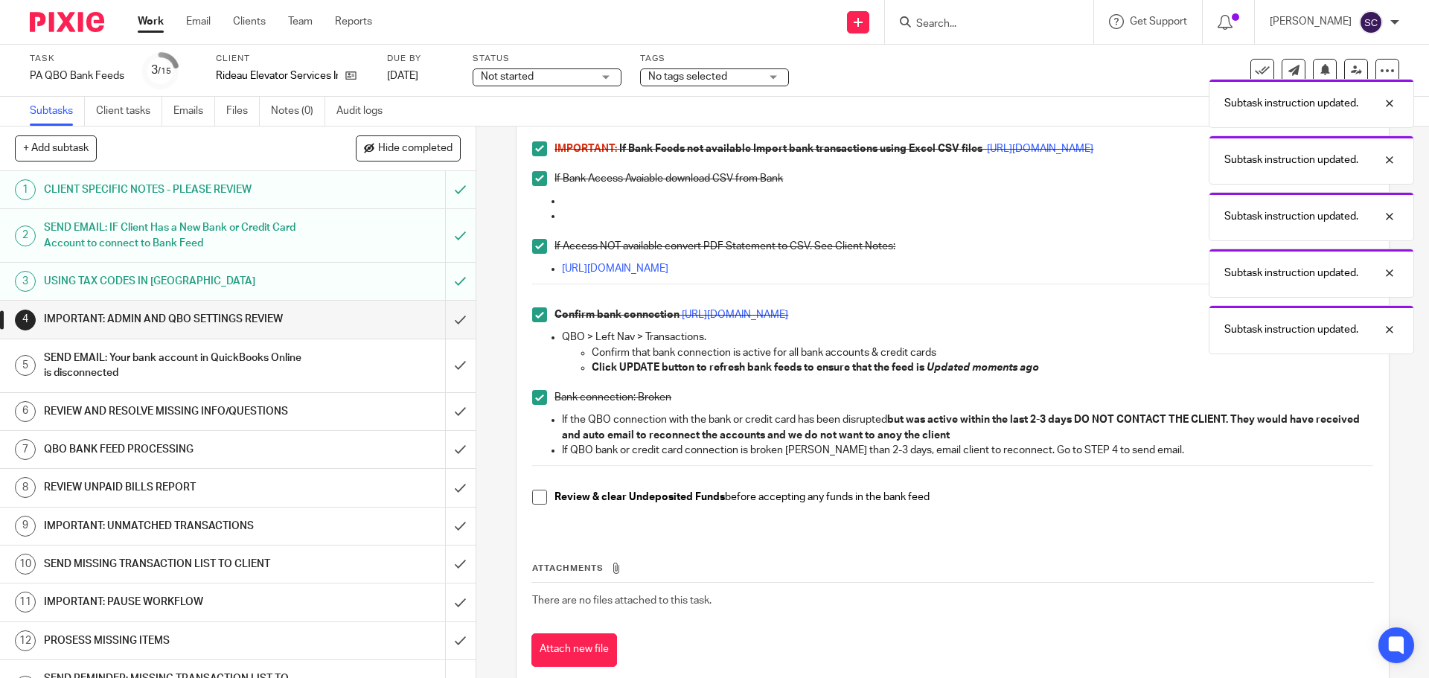
scroll to position [252, 0]
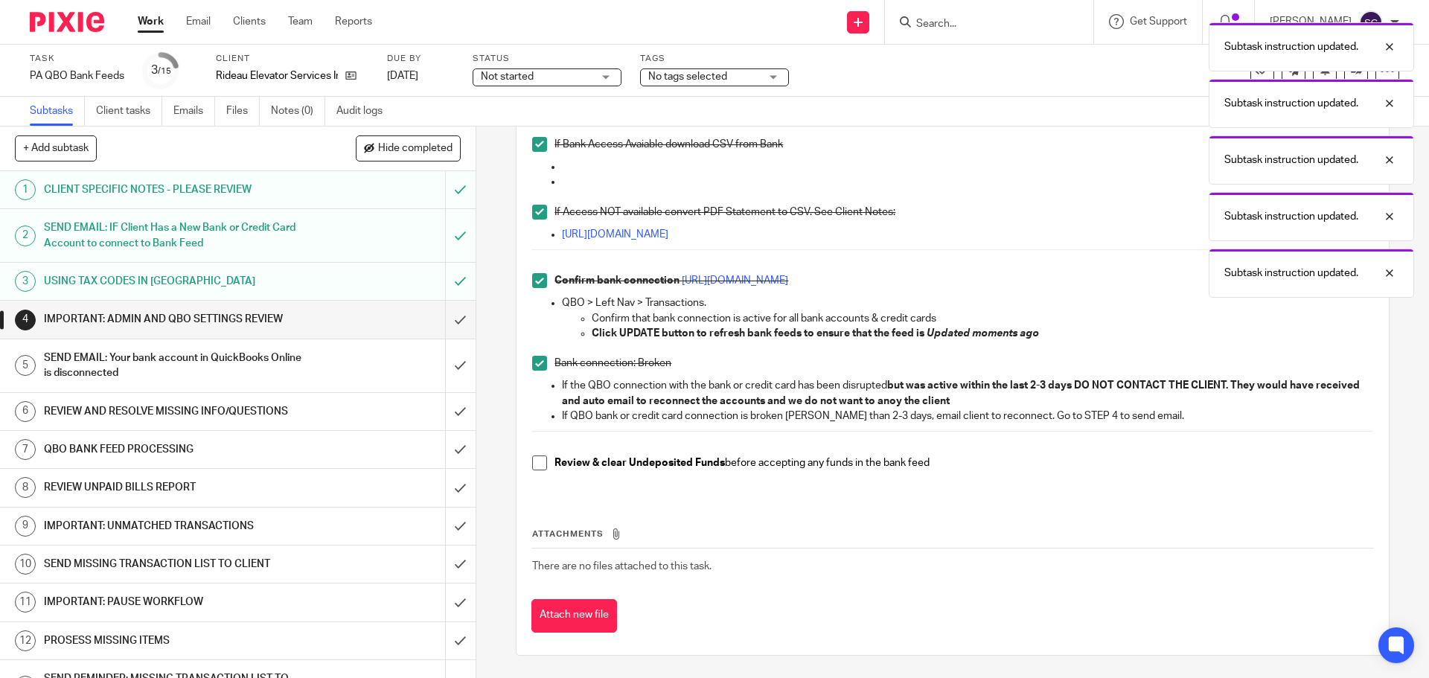
click at [532, 465] on span at bounding box center [539, 463] width 15 height 15
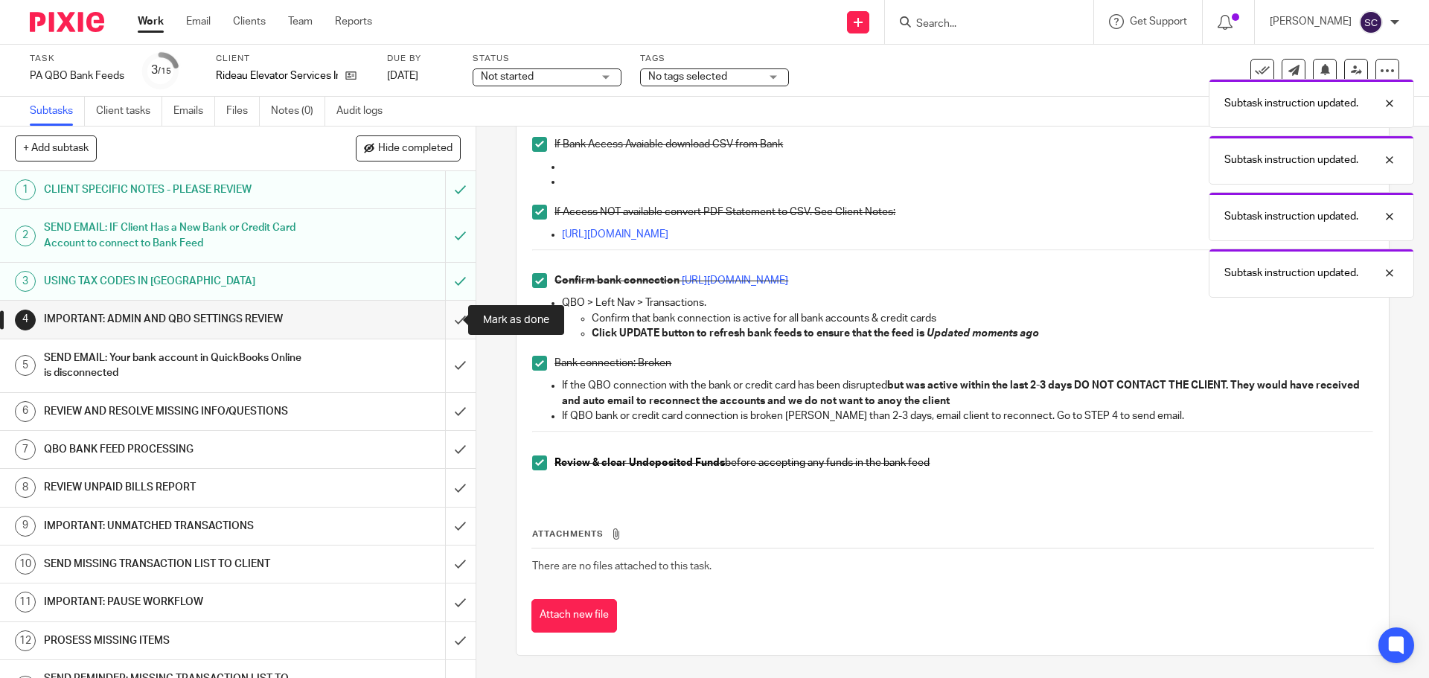
click at [443, 322] on input "submit" at bounding box center [238, 319] width 476 height 37
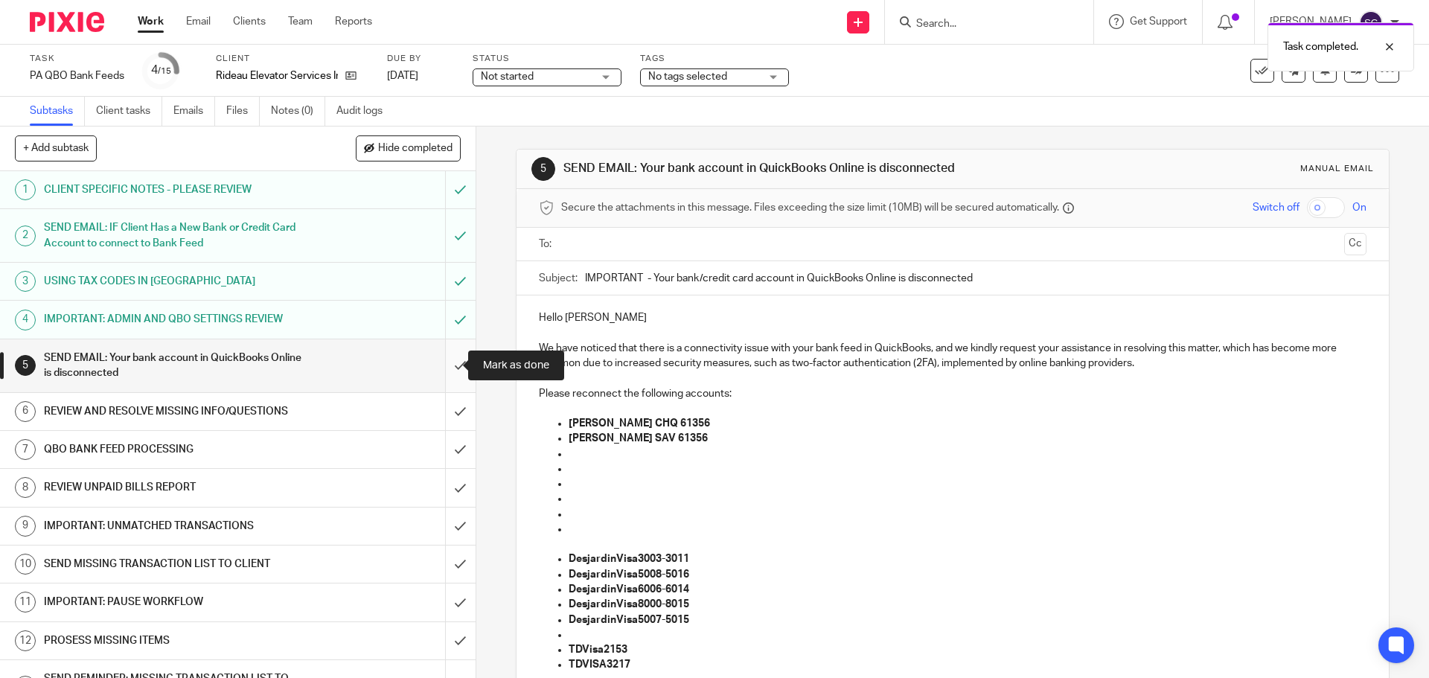
click at [440, 363] on input "submit" at bounding box center [238, 365] width 476 height 53
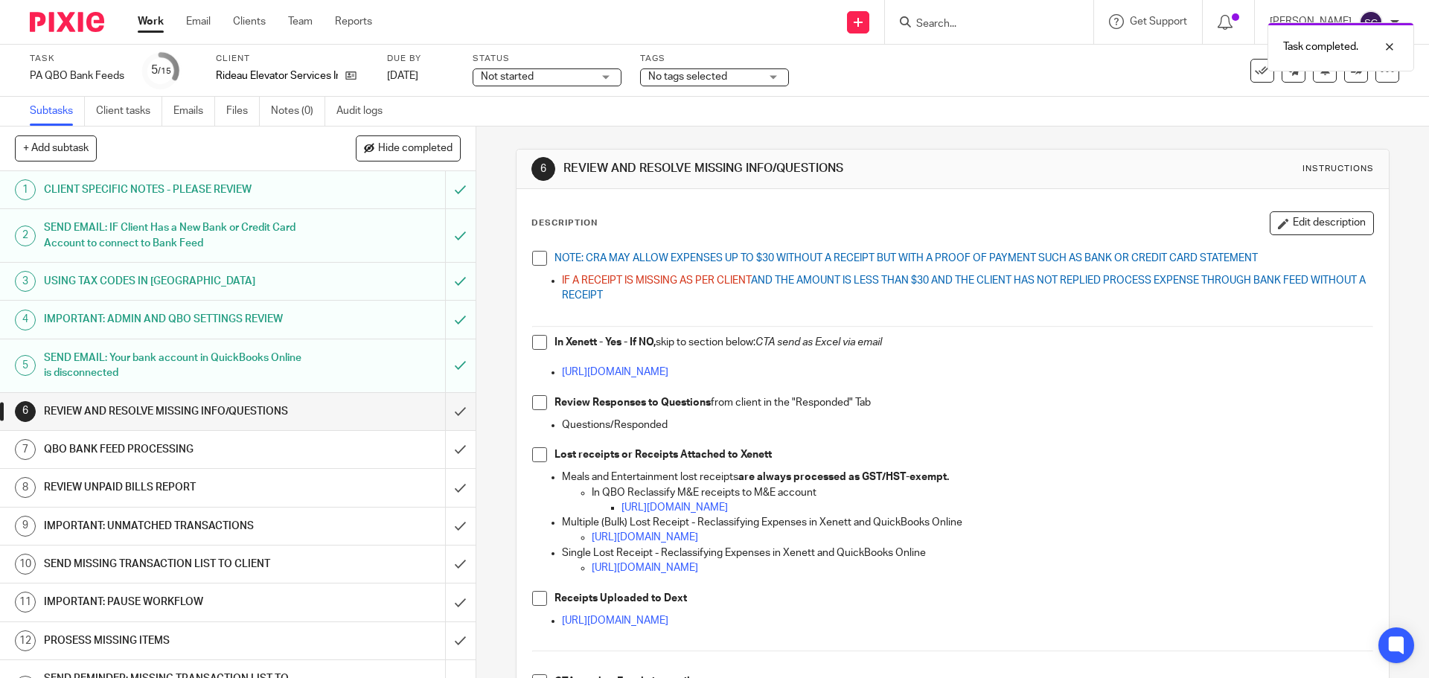
drag, startPoint x: 535, startPoint y: 256, endPoint x: 538, endPoint y: 288, distance: 32.1
click at [535, 256] on span at bounding box center [539, 258] width 15 height 15
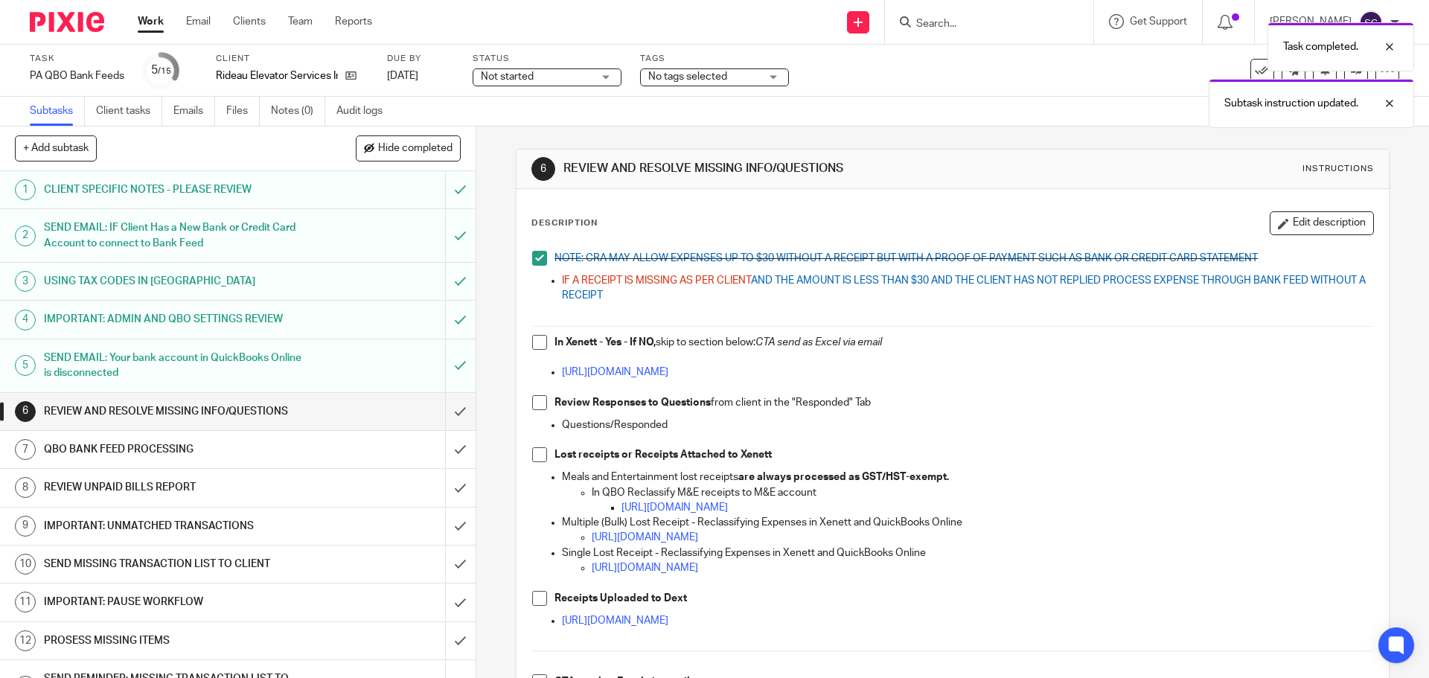
click at [536, 337] on span at bounding box center [539, 342] width 15 height 15
click at [538, 405] on span at bounding box center [539, 402] width 15 height 15
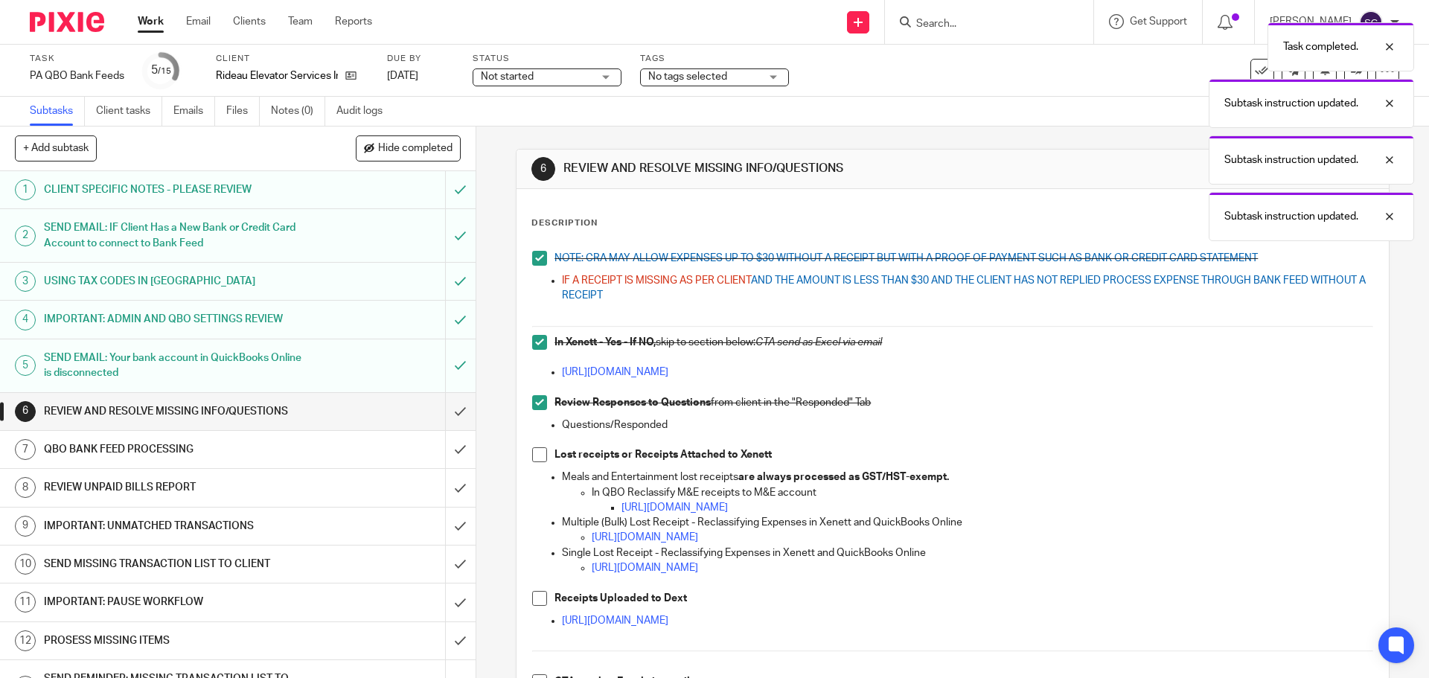
click at [536, 456] on span at bounding box center [539, 454] width 15 height 15
click at [541, 599] on span at bounding box center [539, 598] width 15 height 15
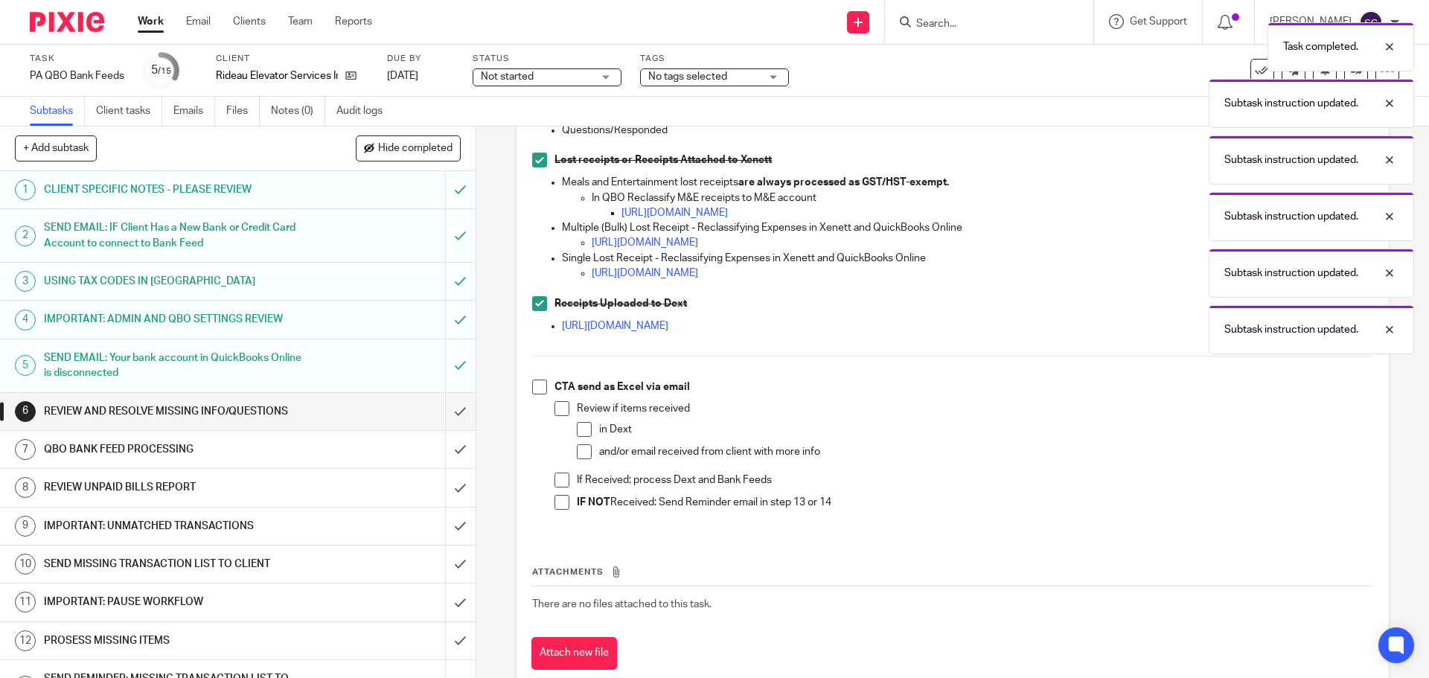
scroll to position [332, 0]
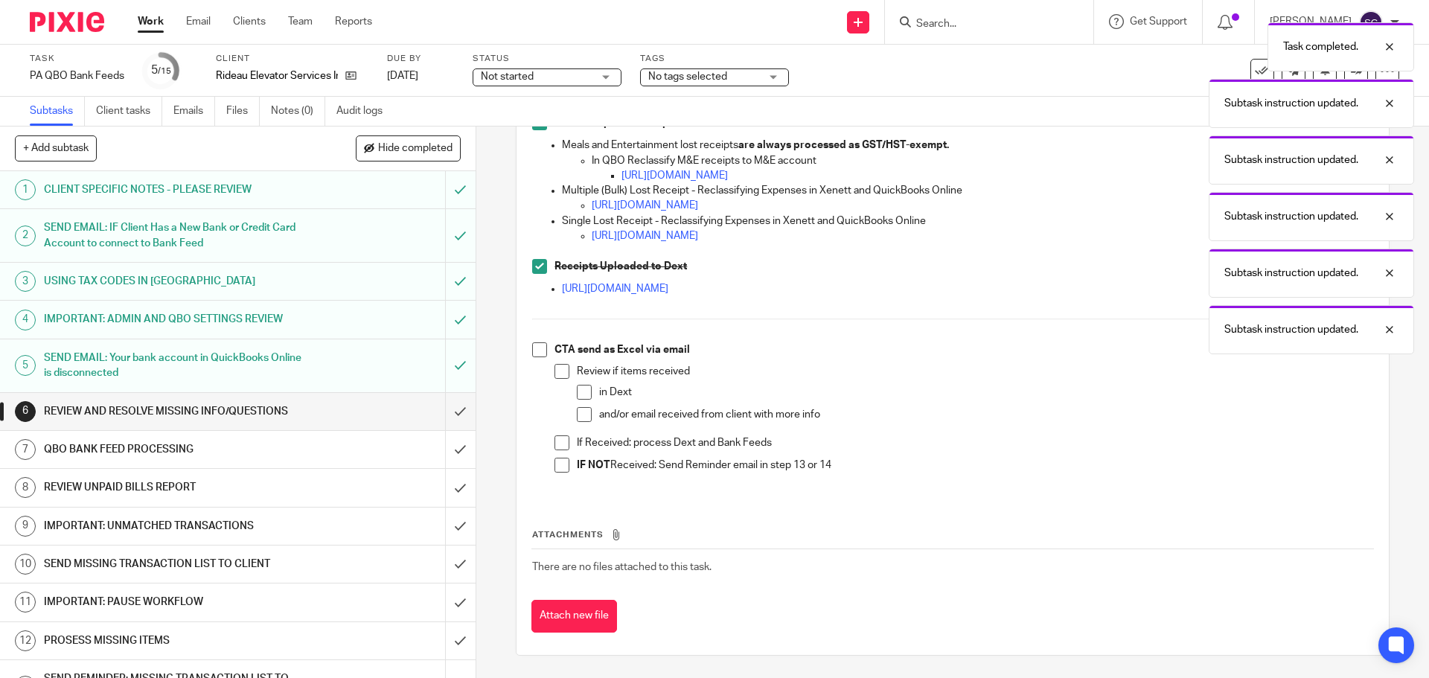
click at [533, 348] on span at bounding box center [539, 349] width 15 height 15
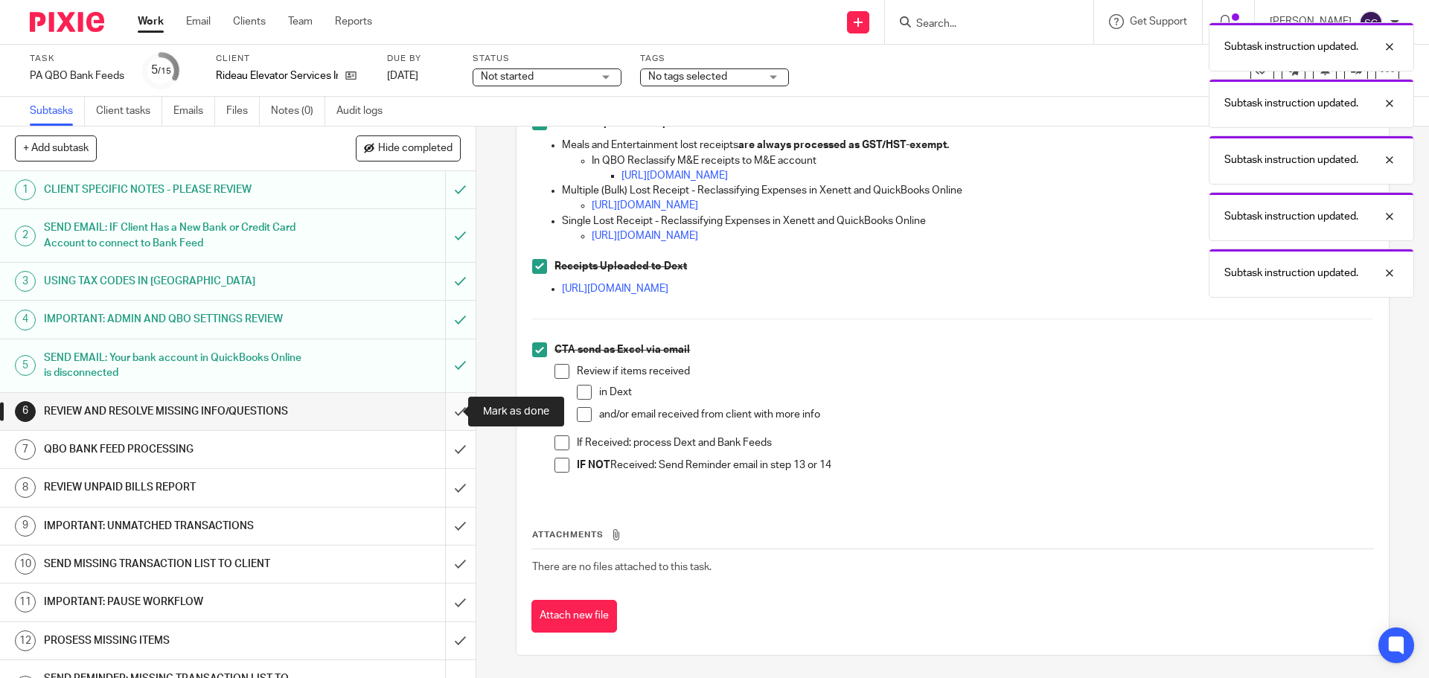
click at [443, 406] on input "submit" at bounding box center [238, 411] width 476 height 37
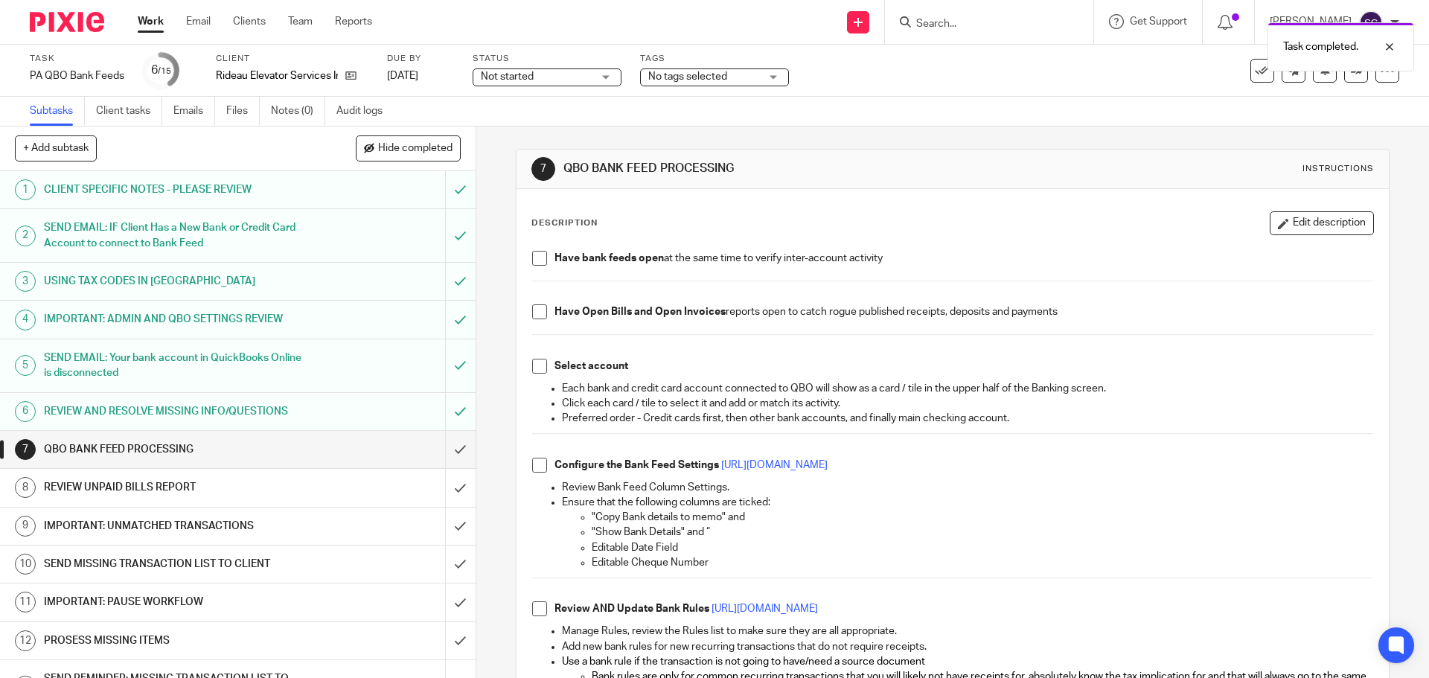
click at [537, 257] on span at bounding box center [539, 258] width 15 height 15
click at [534, 316] on span at bounding box center [539, 311] width 15 height 15
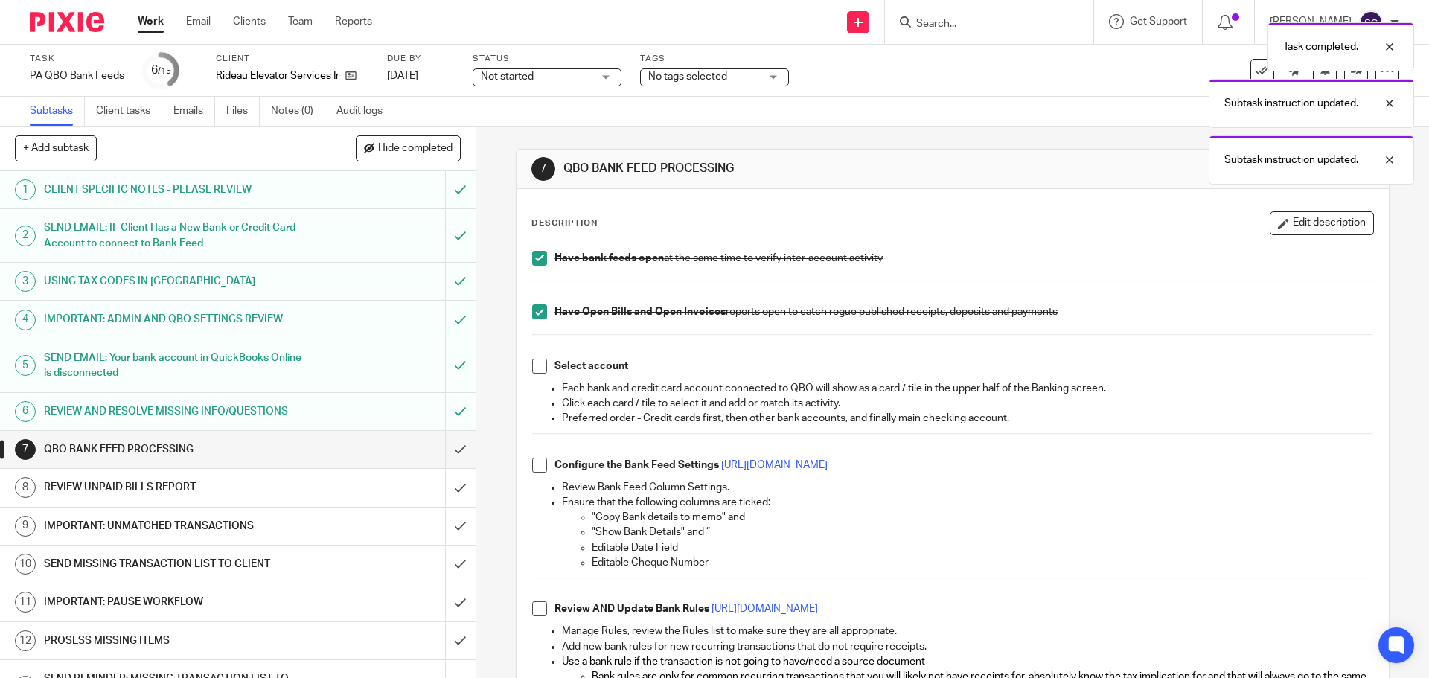
click at [538, 362] on span at bounding box center [539, 366] width 15 height 15
drag, startPoint x: 537, startPoint y: 470, endPoint x: 534, endPoint y: 481, distance: 10.7
click at [536, 471] on span at bounding box center [539, 465] width 15 height 15
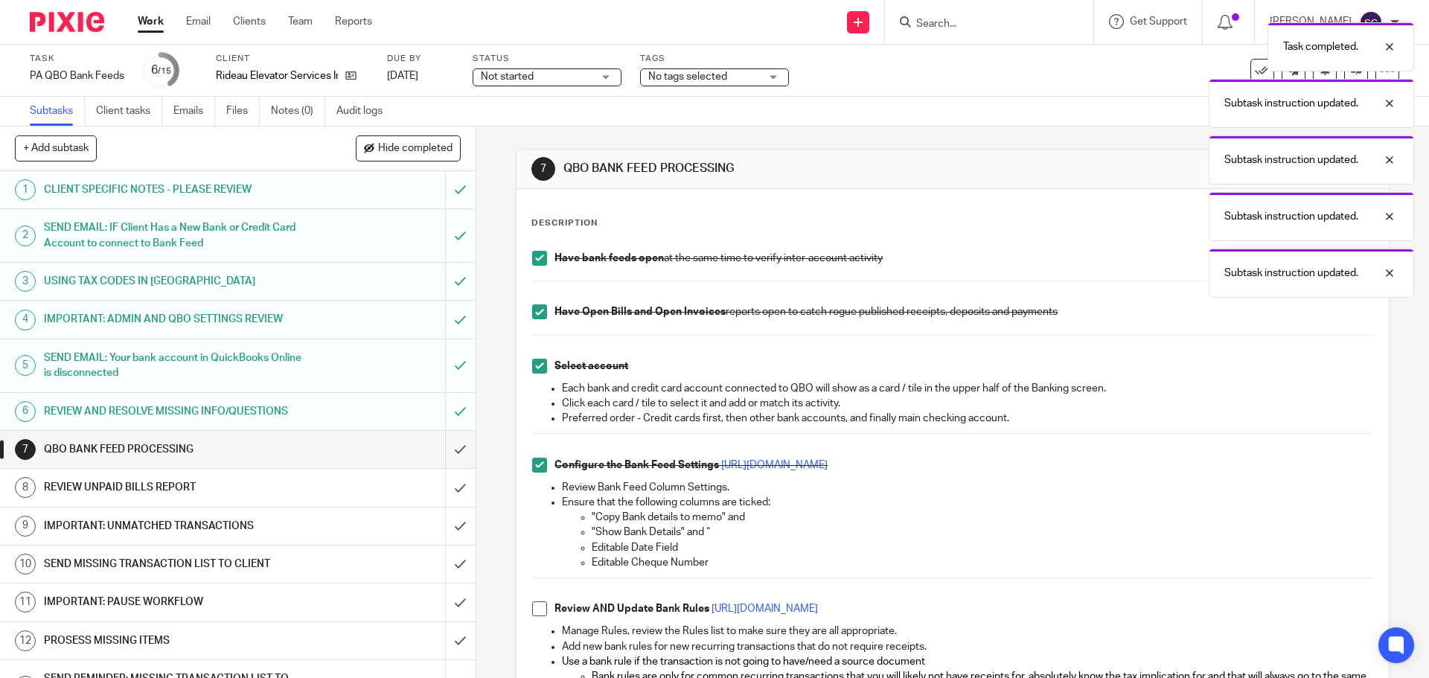
click at [534, 605] on span at bounding box center [539, 608] width 15 height 15
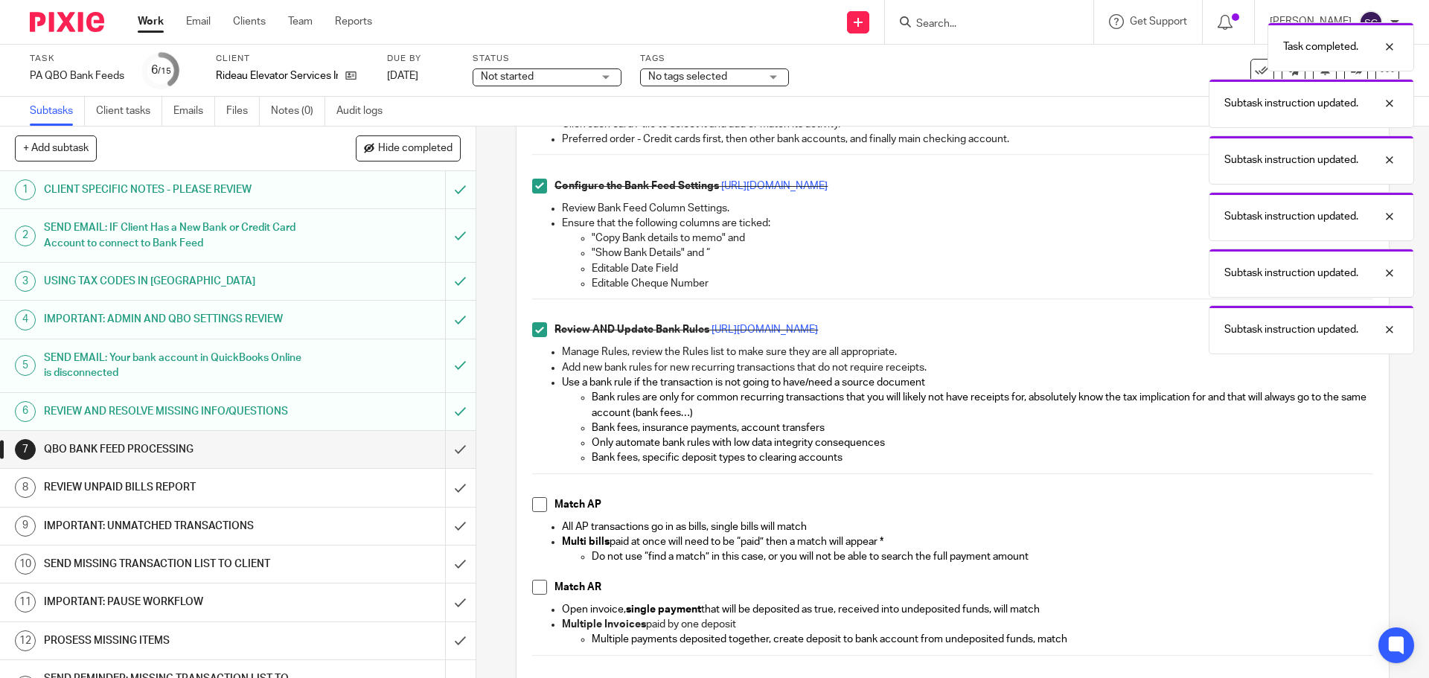
scroll to position [298, 0]
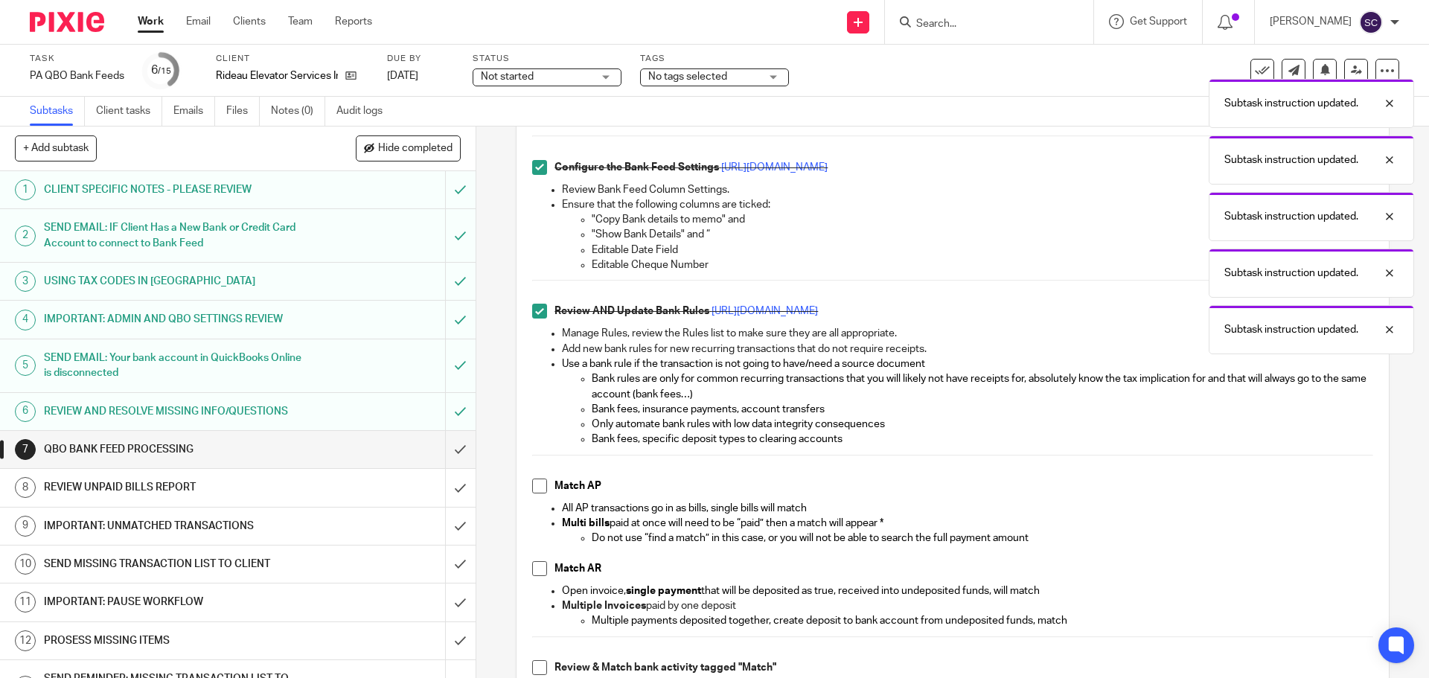
click at [534, 492] on span at bounding box center [539, 486] width 15 height 15
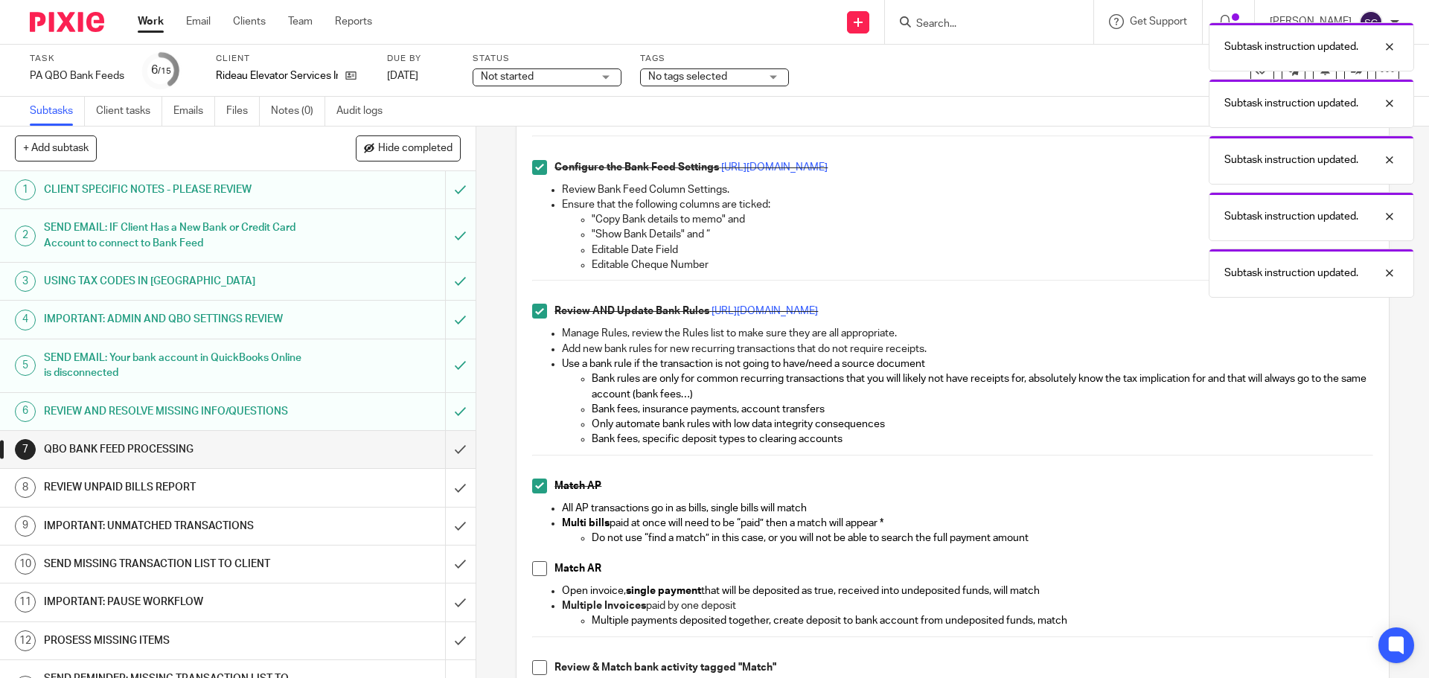
click at [538, 572] on span at bounding box center [539, 568] width 15 height 15
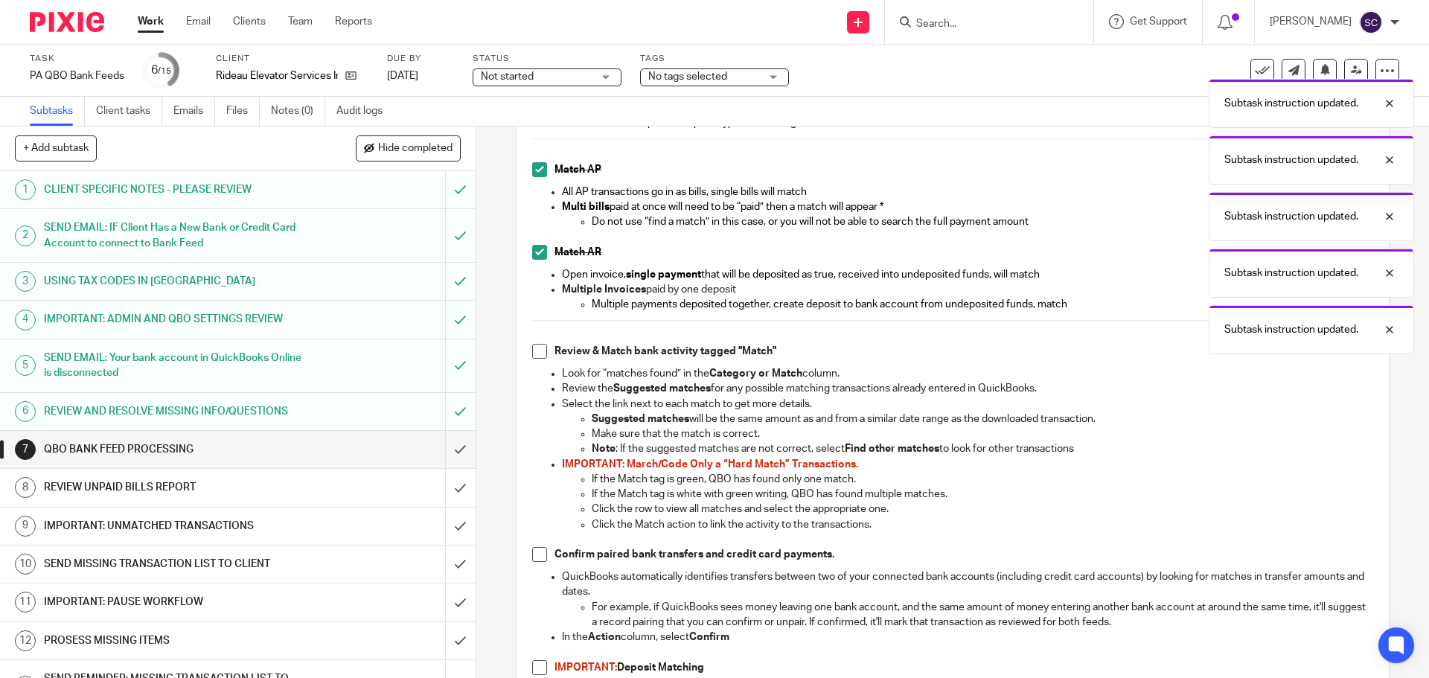
scroll to position [670, 0]
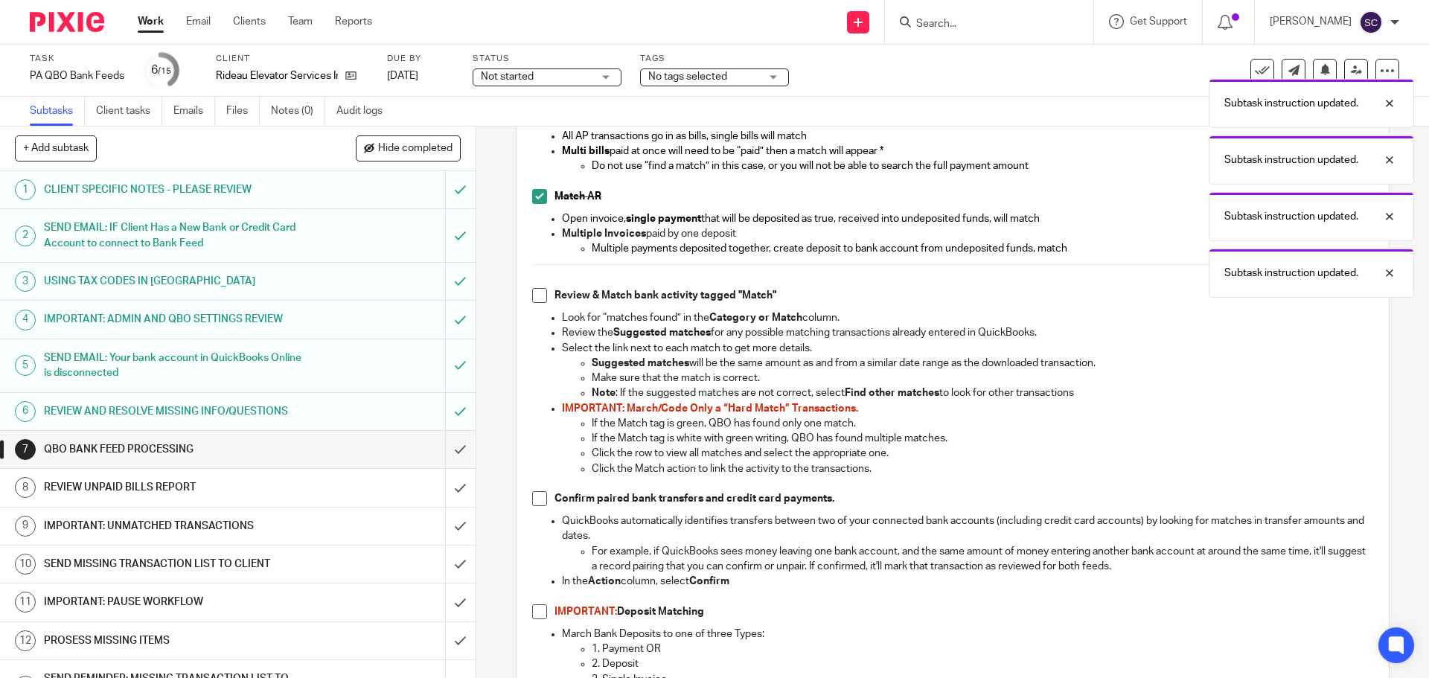
click at [537, 300] on span at bounding box center [539, 295] width 15 height 15
click at [535, 502] on span at bounding box center [539, 498] width 15 height 15
drag, startPoint x: 534, startPoint y: 614, endPoint x: 529, endPoint y: 601, distance: 14.4
click at [534, 613] on span at bounding box center [539, 611] width 15 height 15
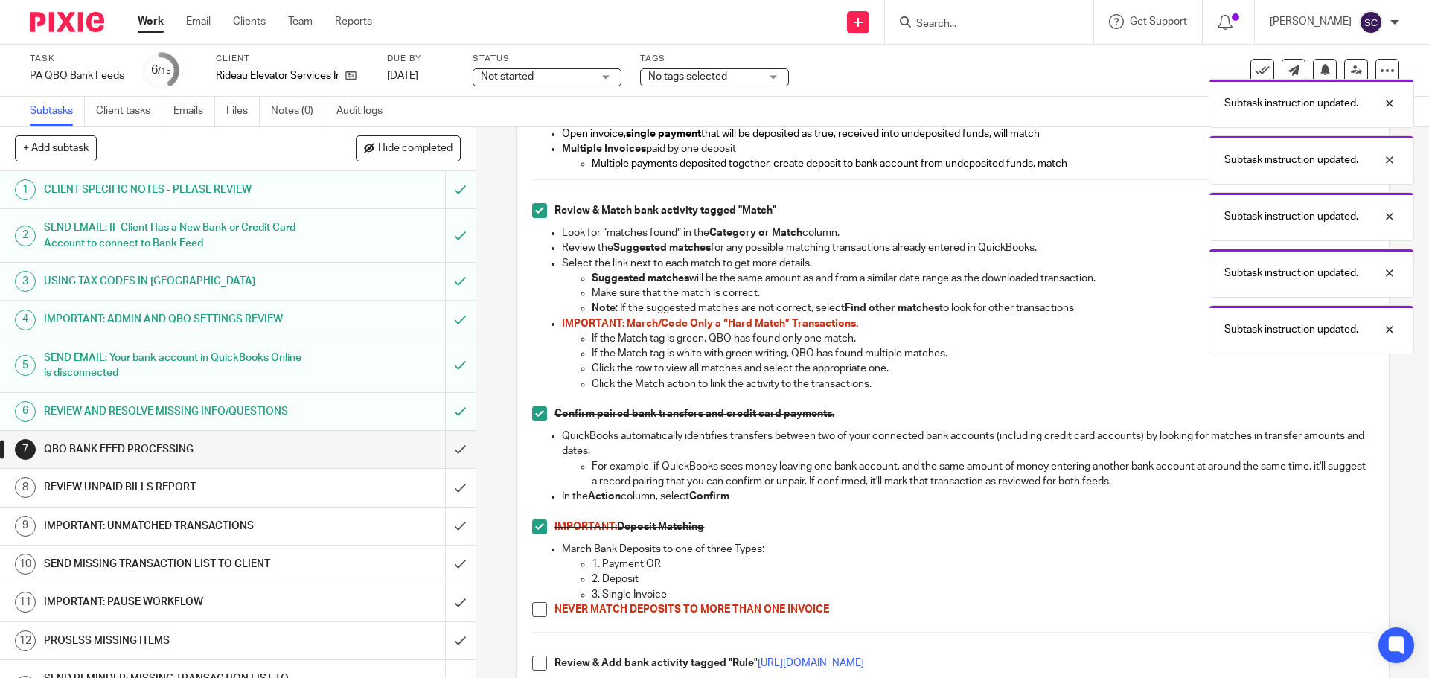
scroll to position [968, 0]
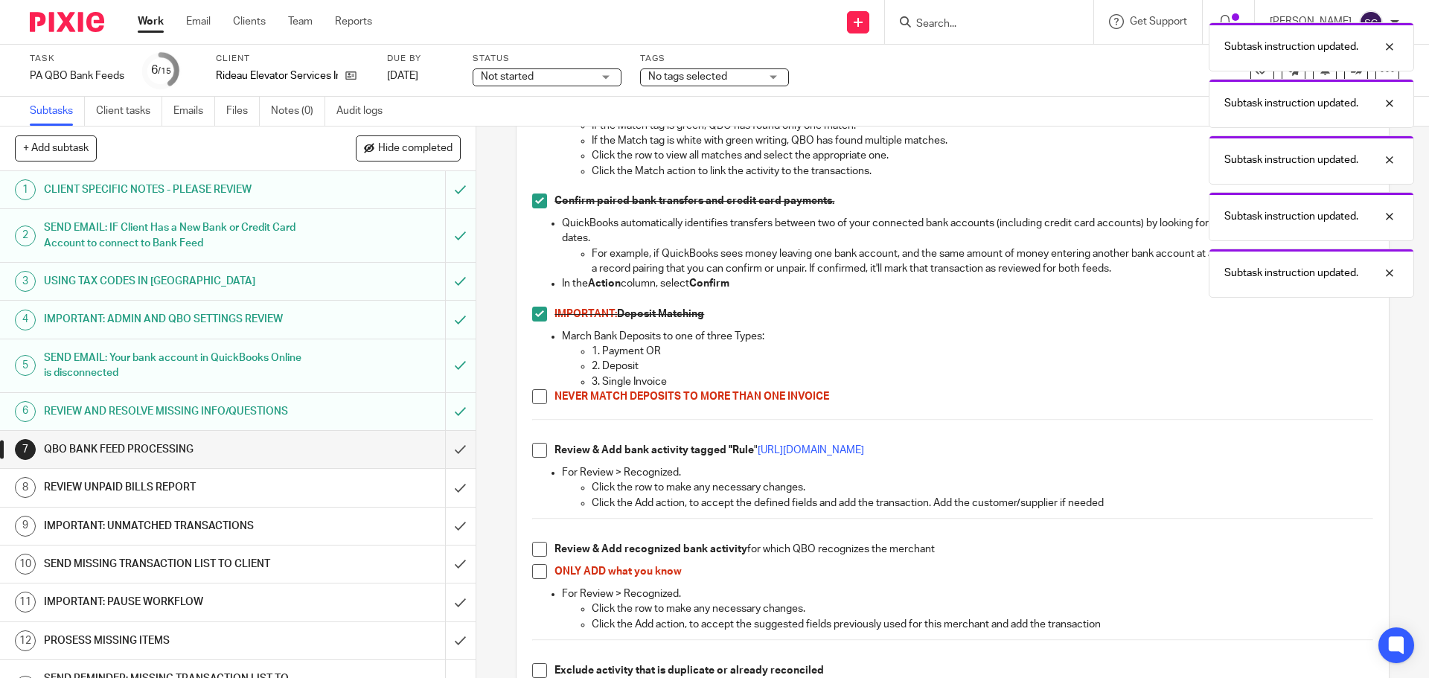
click at [537, 401] on span at bounding box center [539, 396] width 15 height 15
click at [537, 452] on span at bounding box center [539, 450] width 15 height 15
click at [535, 549] on span at bounding box center [539, 549] width 15 height 15
drag, startPoint x: 536, startPoint y: 571, endPoint x: 536, endPoint y: 557, distance: 14.1
click at [537, 571] on span at bounding box center [539, 571] width 15 height 15
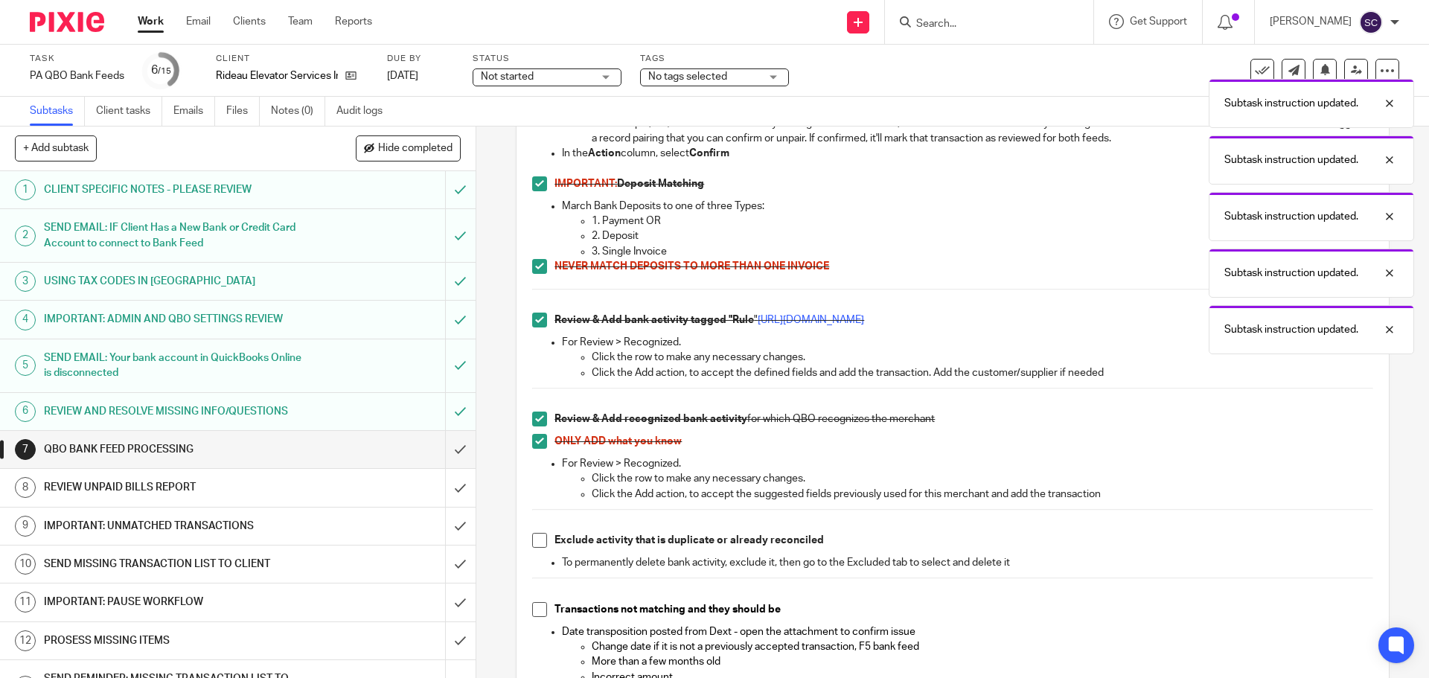
scroll to position [1340, 0]
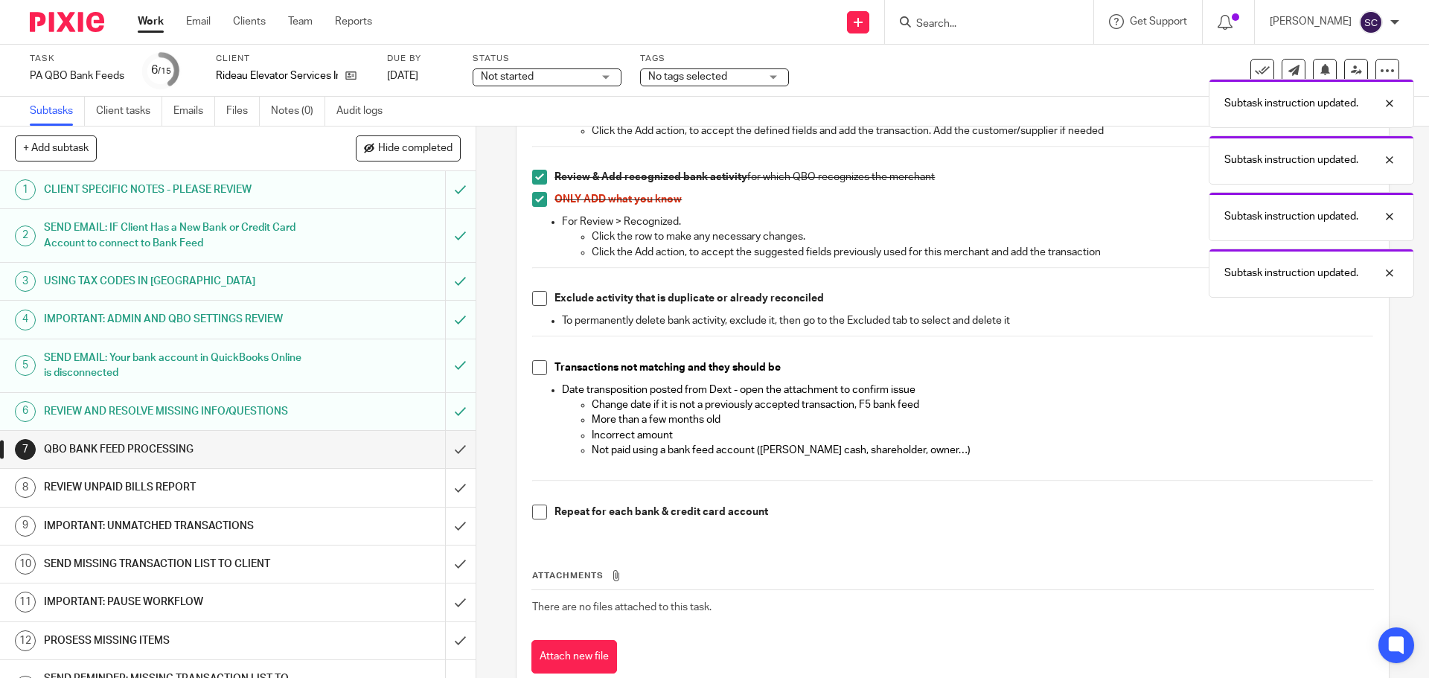
click at [540, 304] on span at bounding box center [539, 298] width 15 height 15
click at [538, 366] on span at bounding box center [539, 367] width 15 height 15
click at [537, 512] on span at bounding box center [539, 512] width 15 height 15
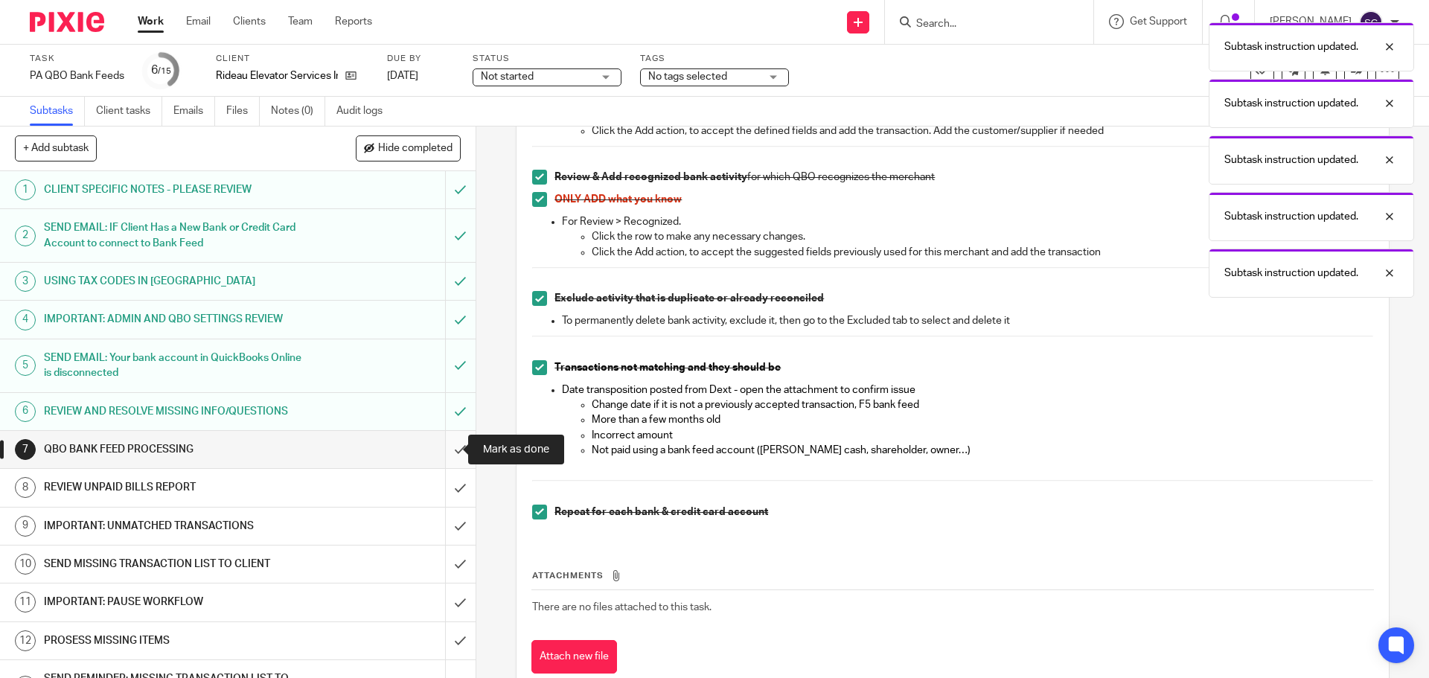
click at [446, 450] on input "submit" at bounding box center [238, 449] width 476 height 37
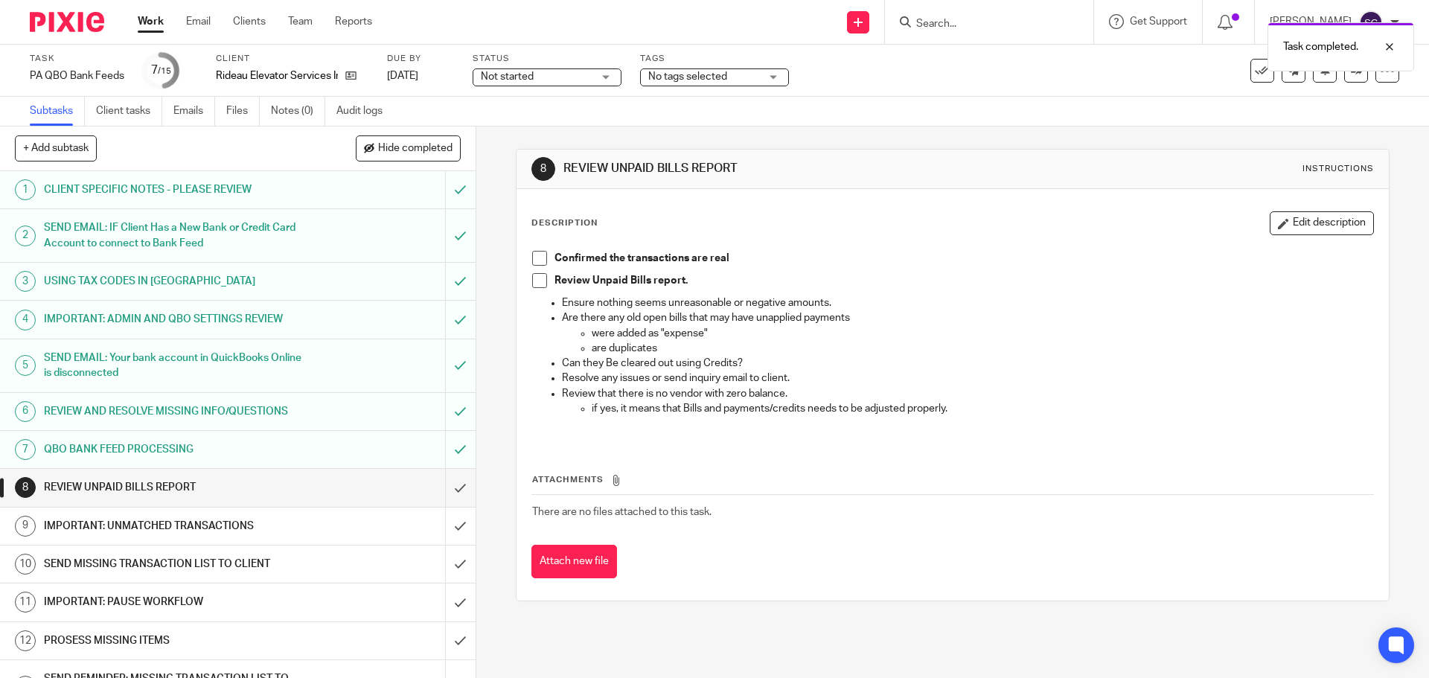
click at [539, 262] on span at bounding box center [539, 258] width 15 height 15
click at [538, 283] on span at bounding box center [539, 280] width 15 height 15
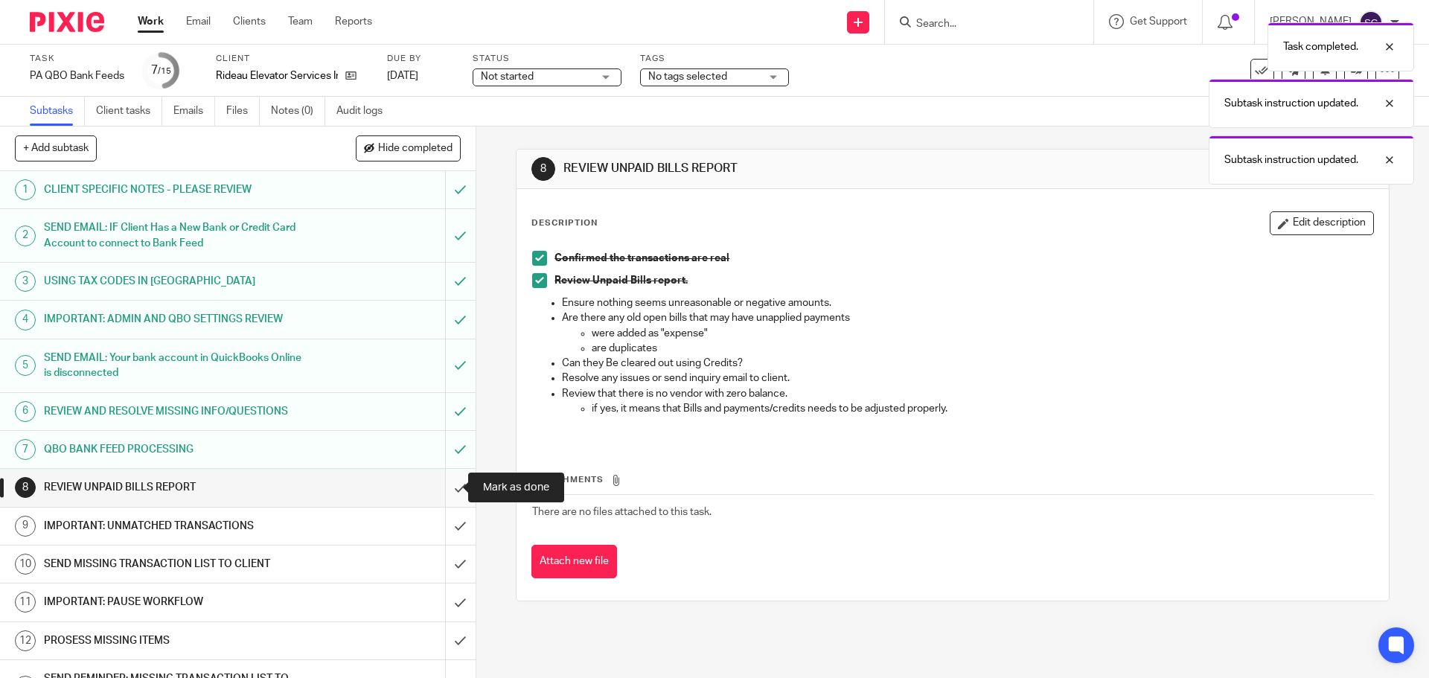
click at [444, 493] on input "submit" at bounding box center [238, 487] width 476 height 37
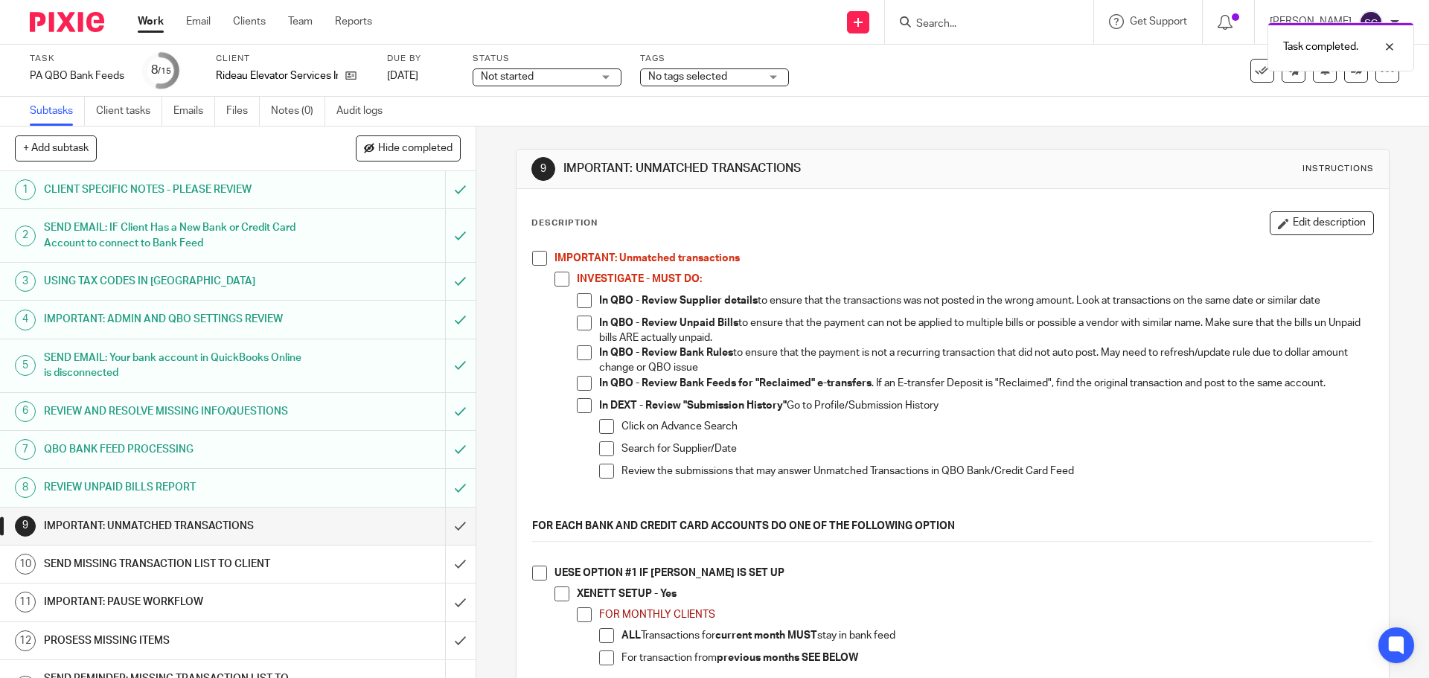
click at [534, 259] on span at bounding box center [539, 258] width 15 height 15
click at [534, 571] on span at bounding box center [539, 573] width 15 height 15
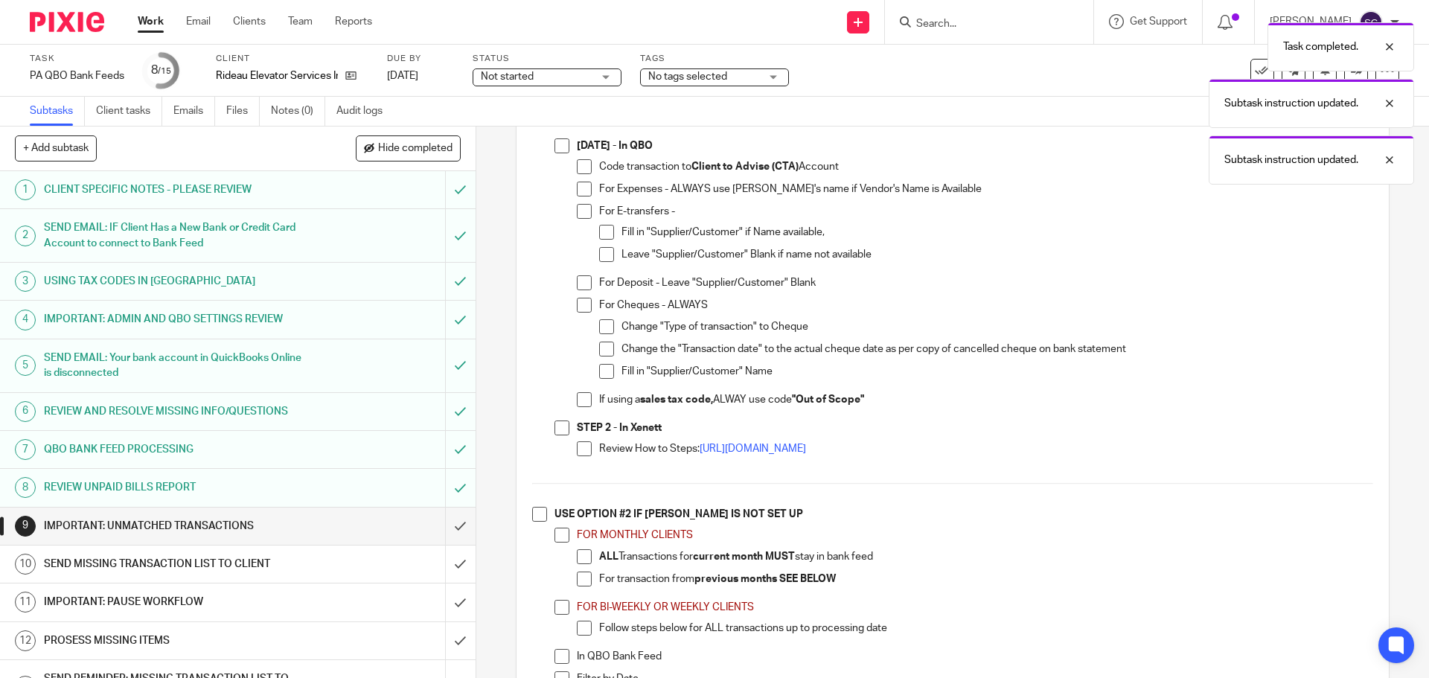
scroll to position [893, 0]
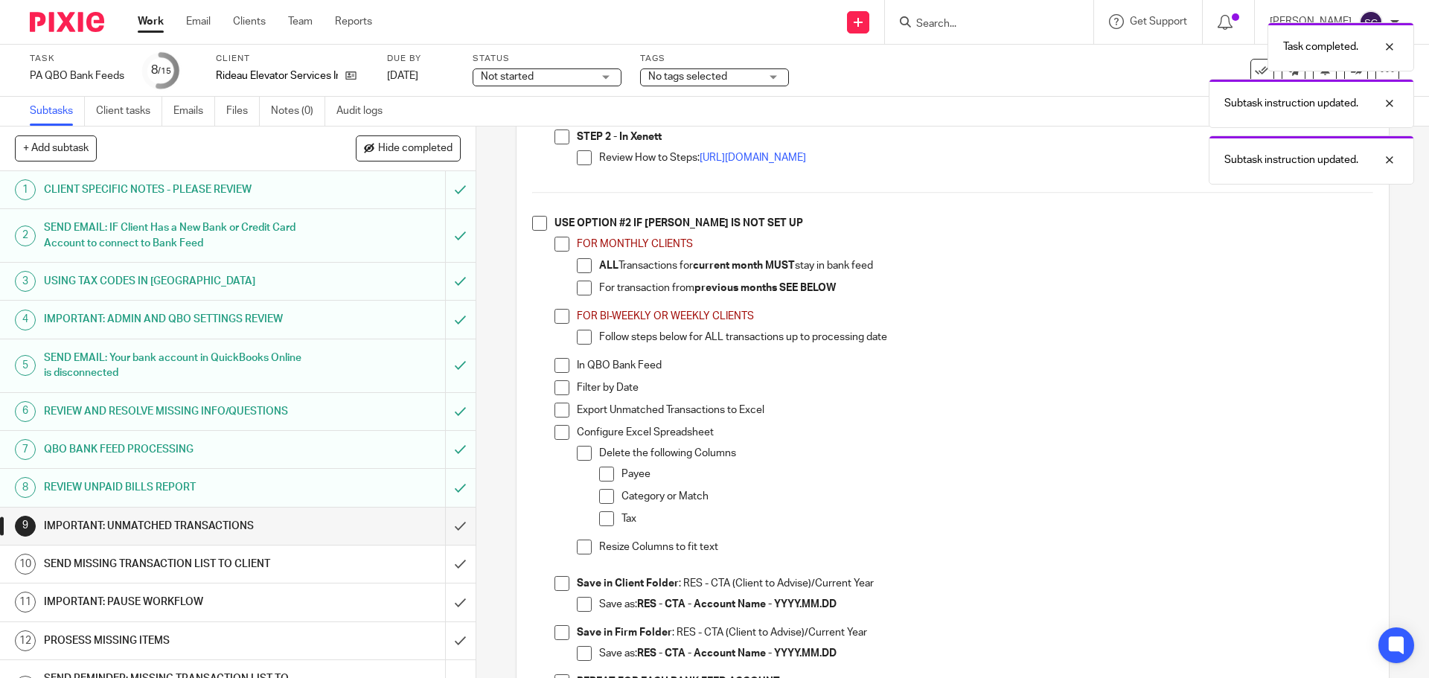
click at [538, 223] on span at bounding box center [539, 223] width 15 height 15
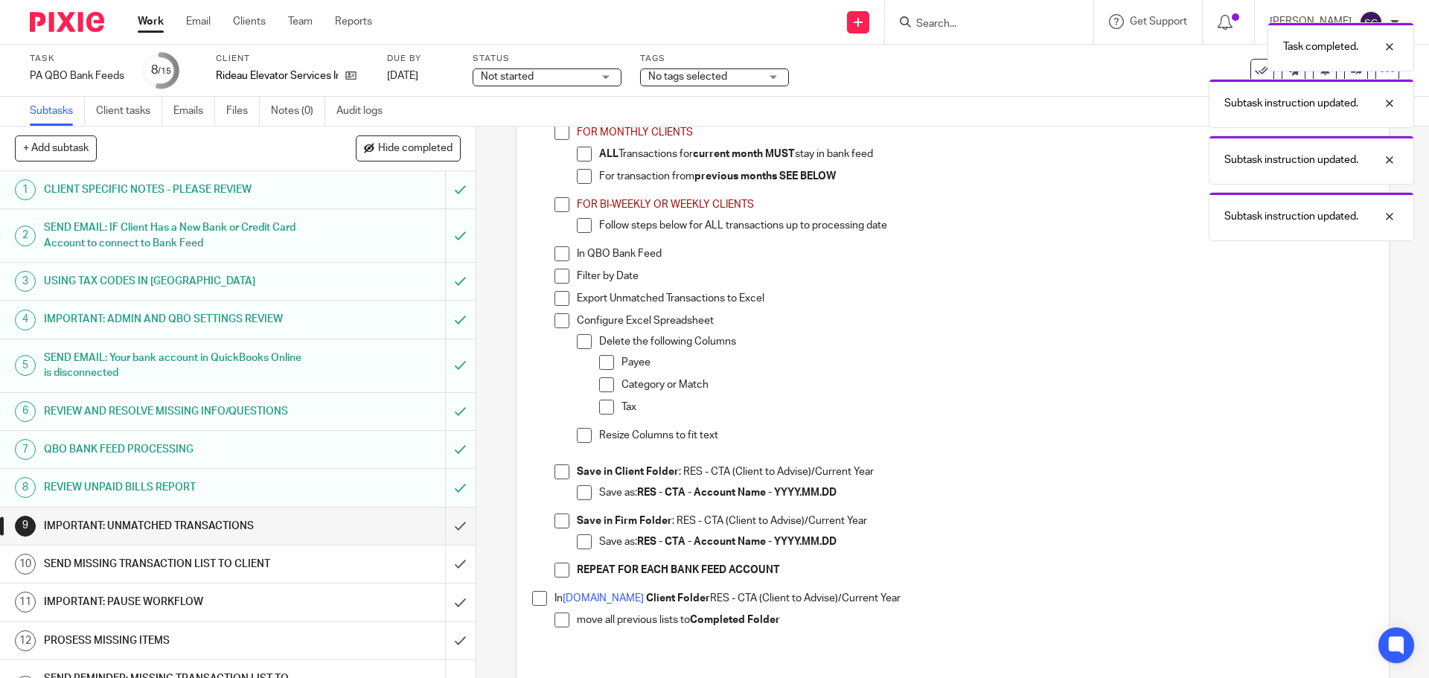
scroll to position [1160, 0]
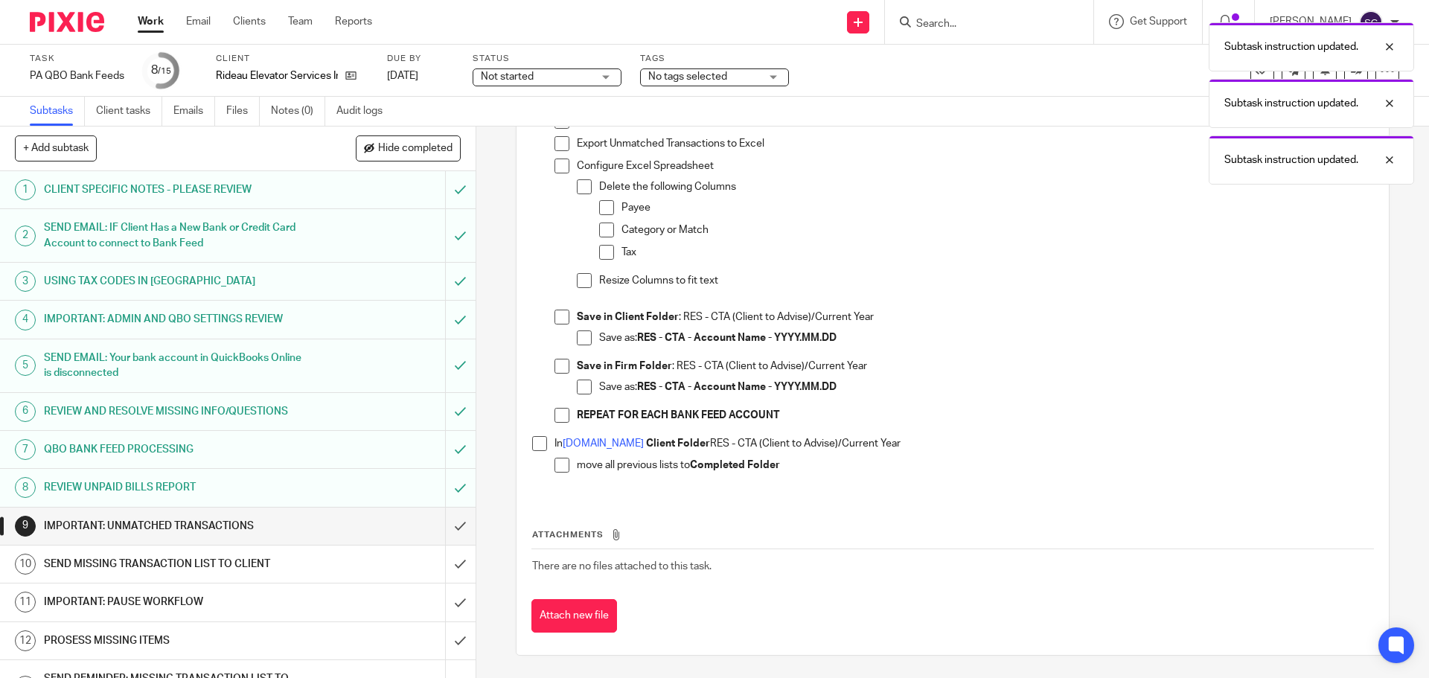
click at [532, 450] on span at bounding box center [539, 443] width 15 height 15
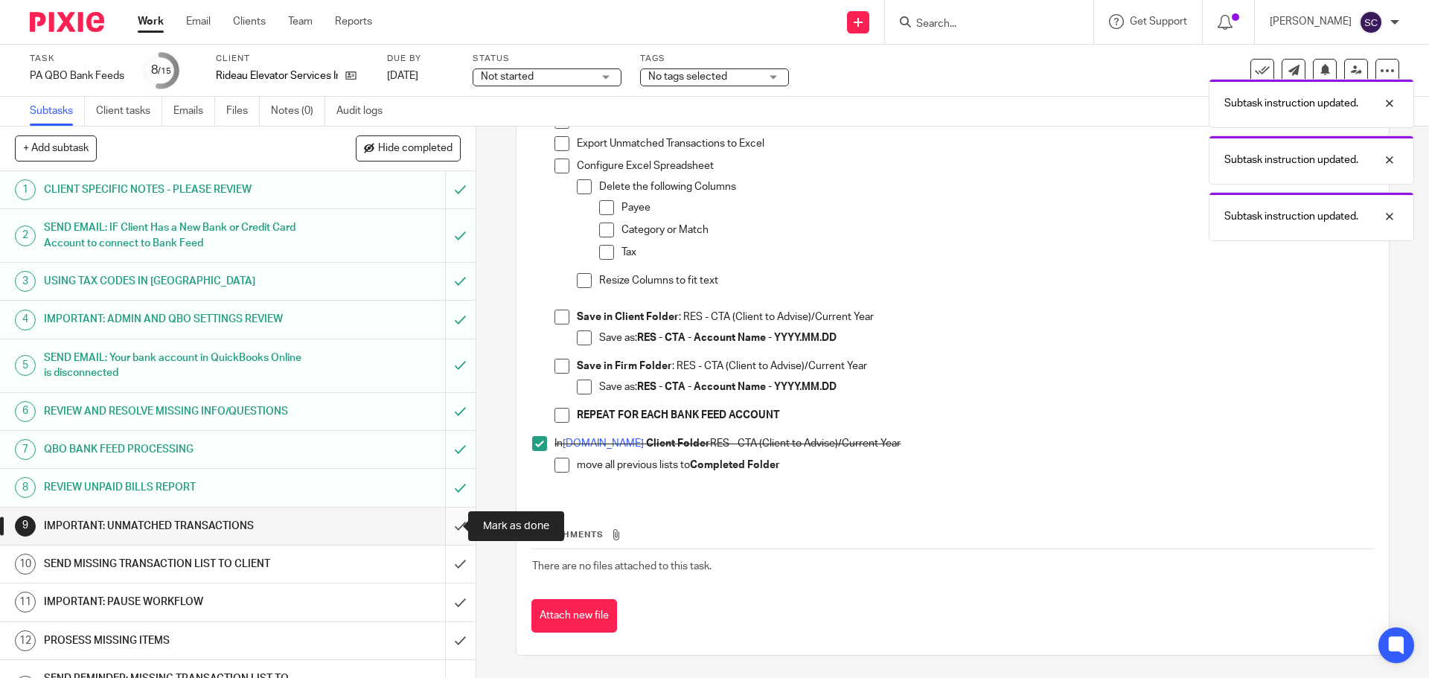
click at [446, 526] on input "submit" at bounding box center [238, 526] width 476 height 37
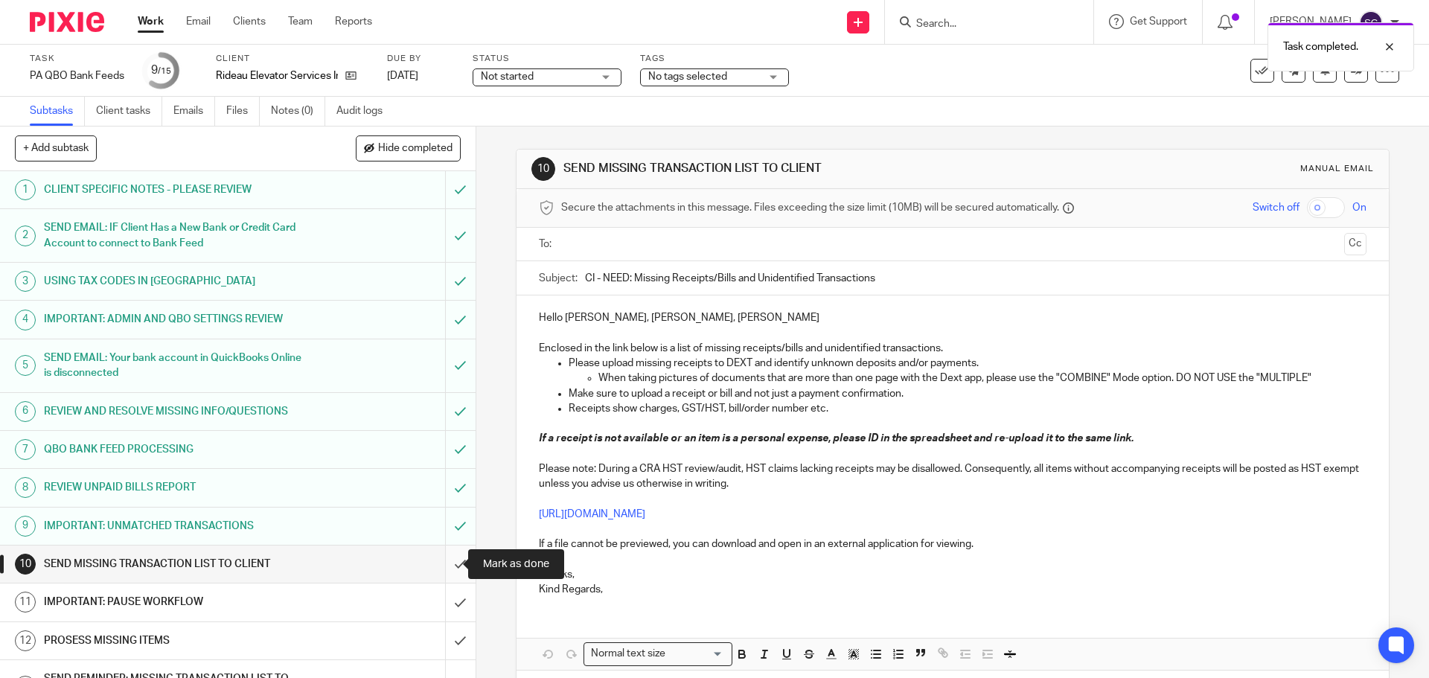
click at [443, 566] on input "submit" at bounding box center [238, 564] width 476 height 37
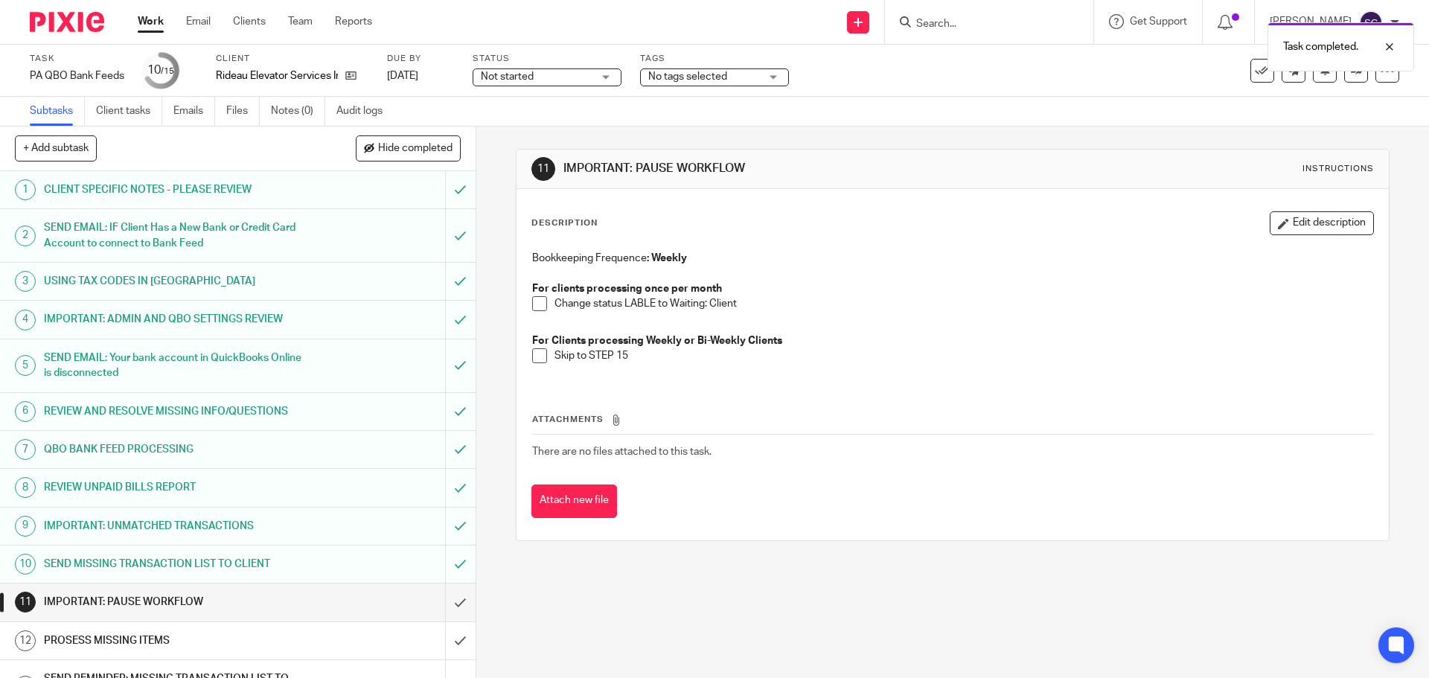
drag, startPoint x: 443, startPoint y: 602, endPoint x: 648, endPoint y: 628, distance: 206.3
click at [648, 628] on div "+ Add subtask Hide completed Cancel + Add 1 CLIENT SPECIFIC NOTES - PLEASE REVI…" at bounding box center [714, 403] width 1429 height 552
drag, startPoint x: 529, startPoint y: 303, endPoint x: 528, endPoint y: 314, distance: 11.3
click at [532, 303] on span at bounding box center [539, 303] width 15 height 15
click at [532, 358] on span at bounding box center [539, 355] width 15 height 15
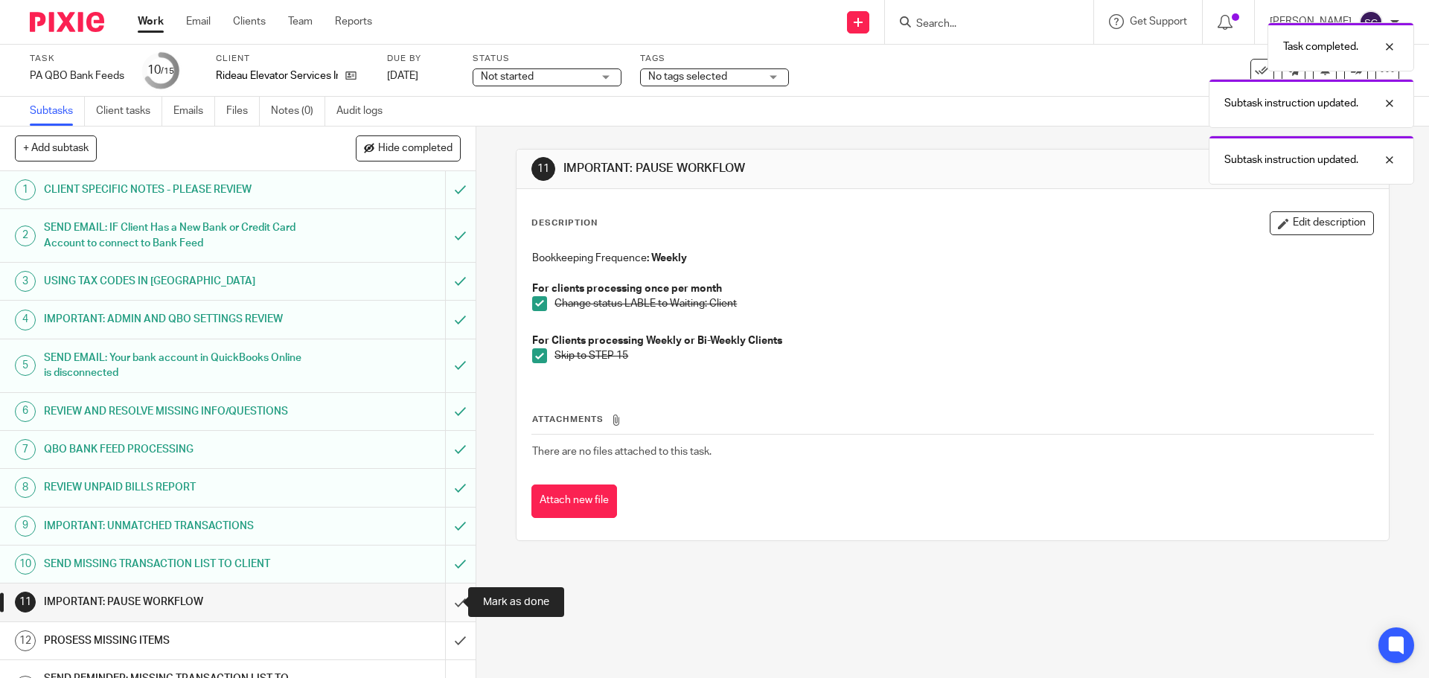
click at [442, 598] on input "submit" at bounding box center [238, 602] width 476 height 37
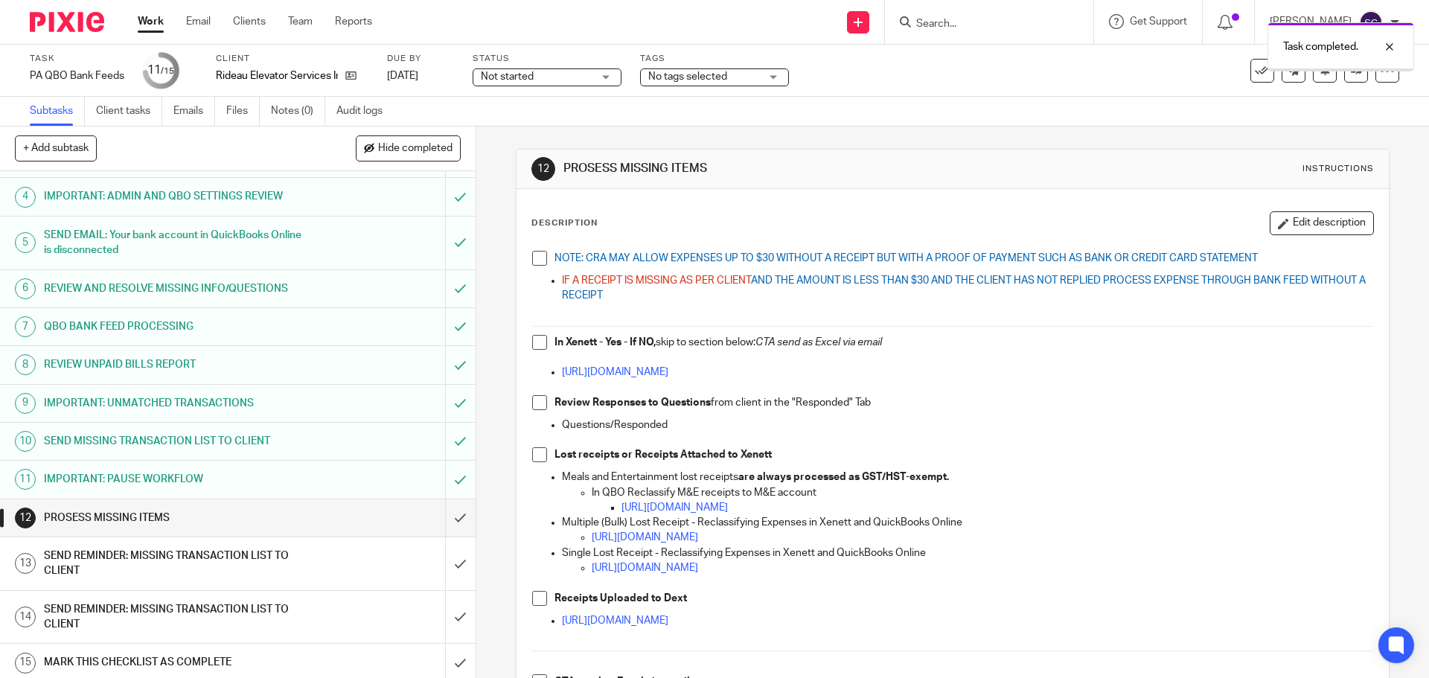
scroll to position [127, 0]
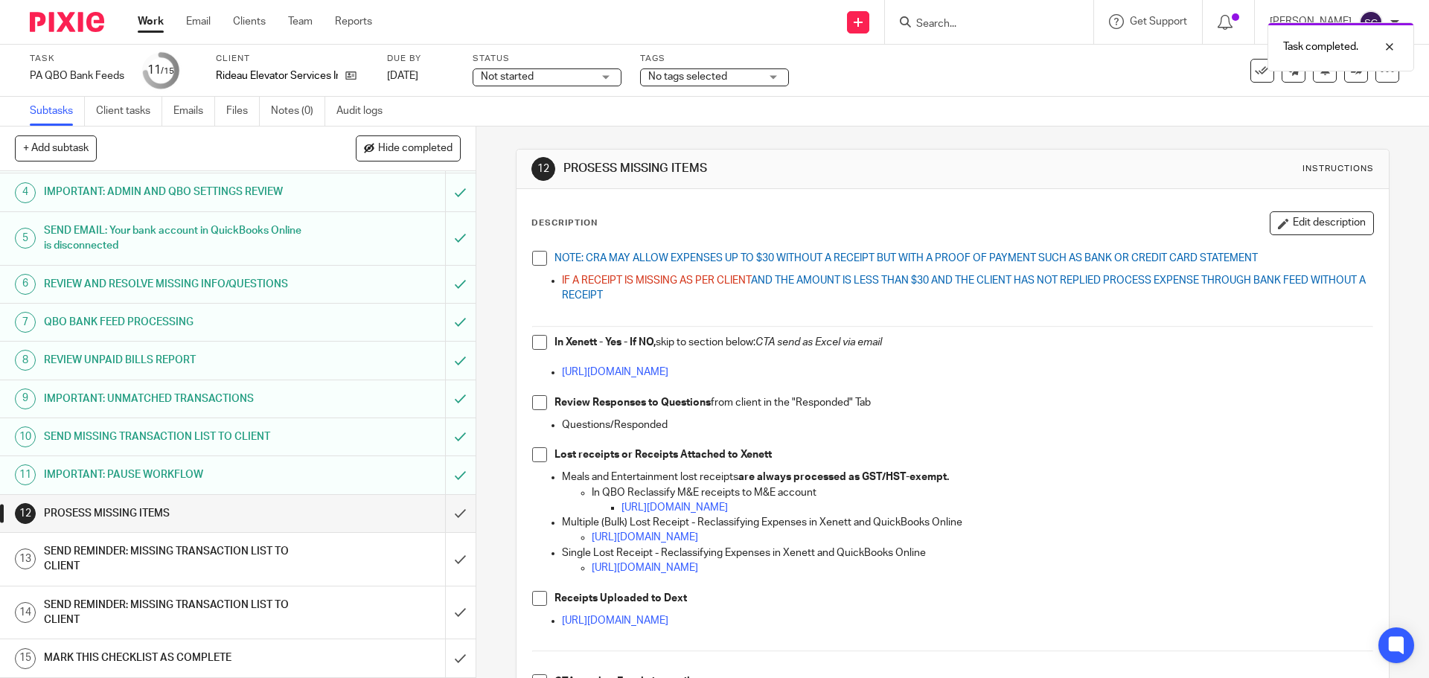
click at [537, 256] on span at bounding box center [539, 258] width 15 height 15
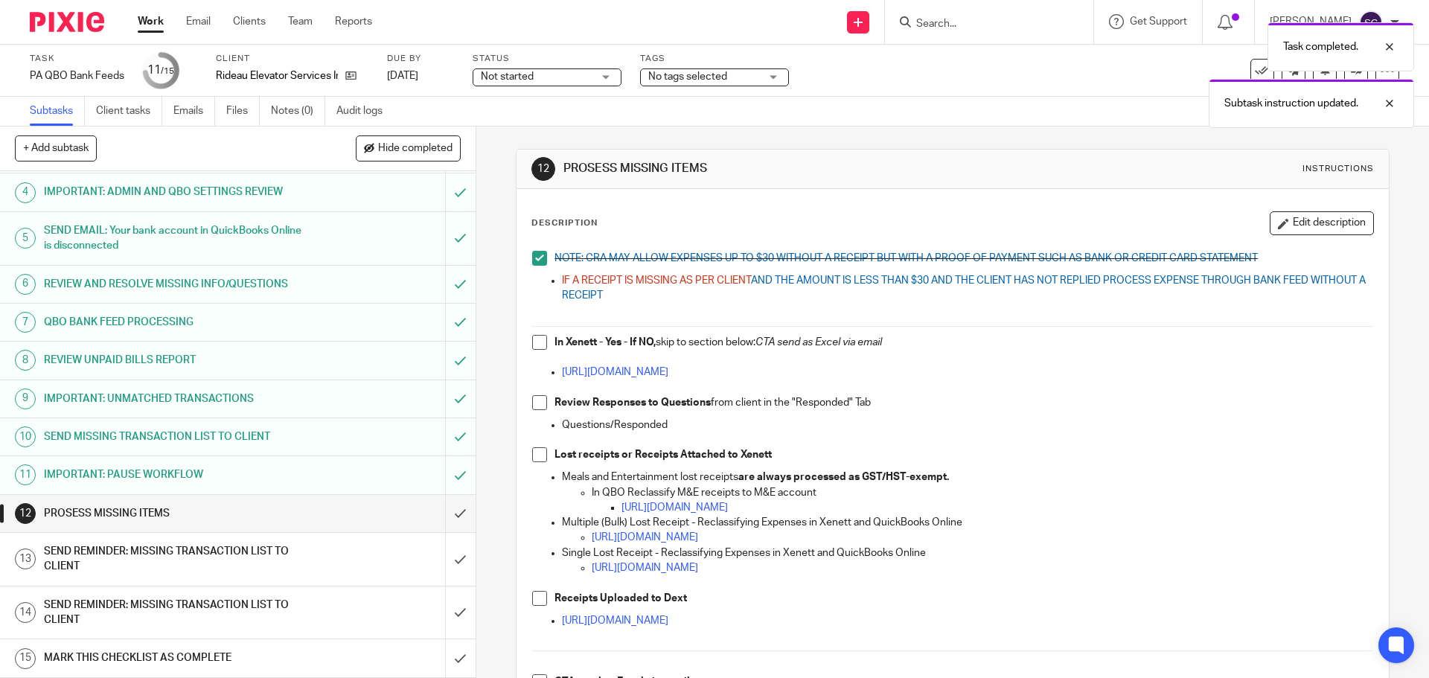
click at [537, 337] on span at bounding box center [539, 342] width 15 height 15
click at [537, 409] on span at bounding box center [539, 402] width 15 height 15
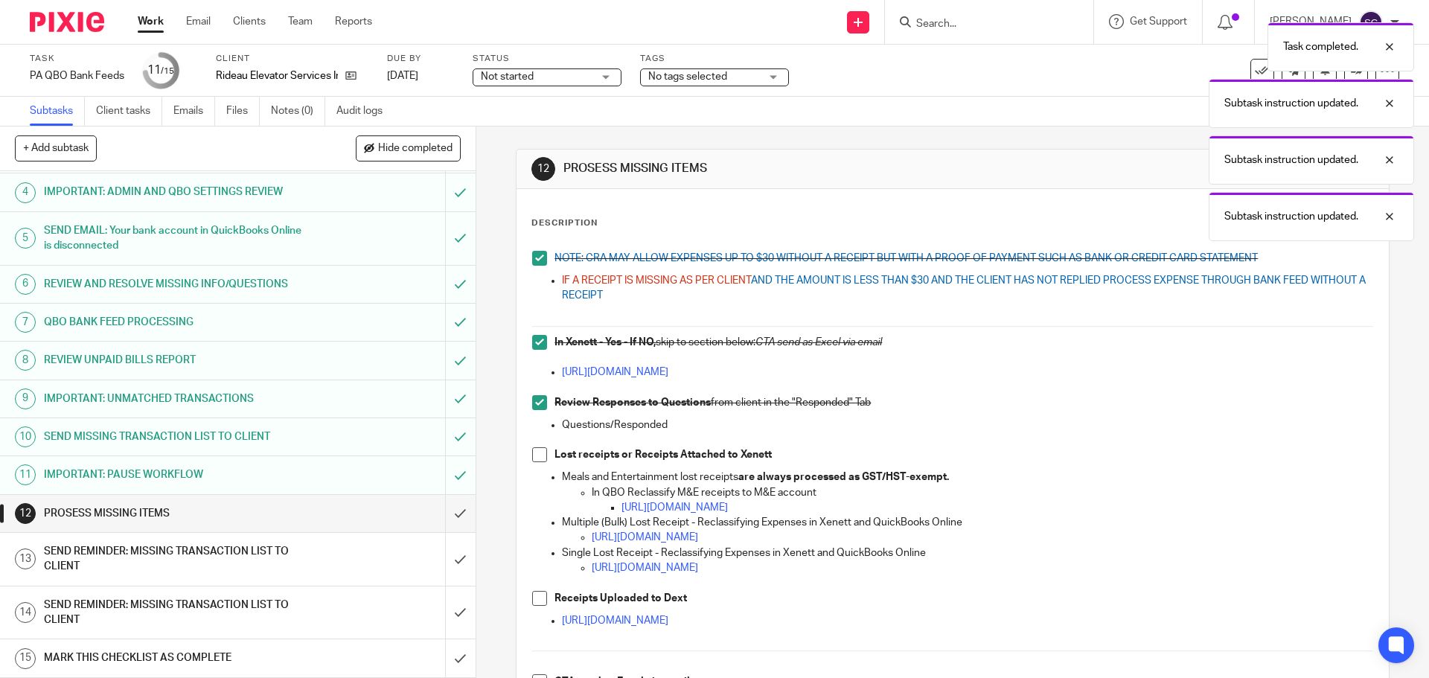
click at [539, 459] on span at bounding box center [539, 454] width 15 height 15
click at [540, 601] on span at bounding box center [539, 598] width 15 height 15
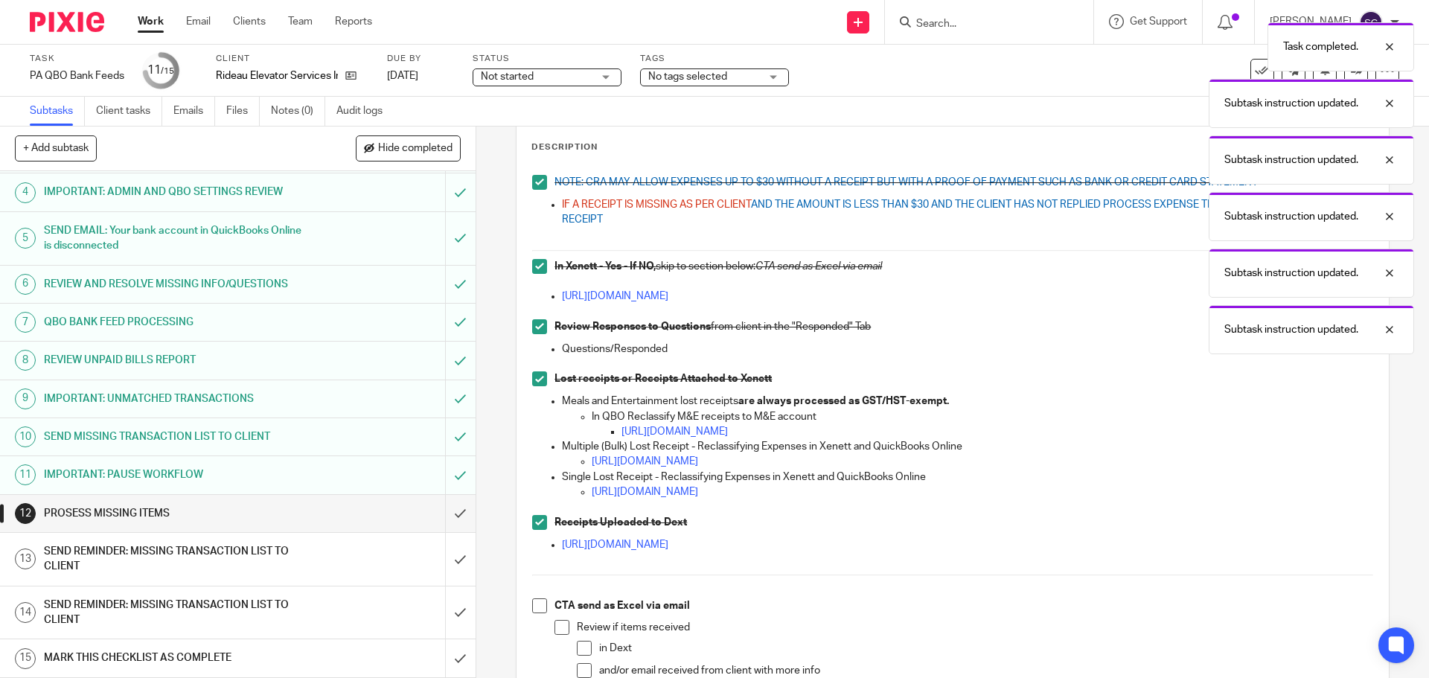
scroll to position [298, 0]
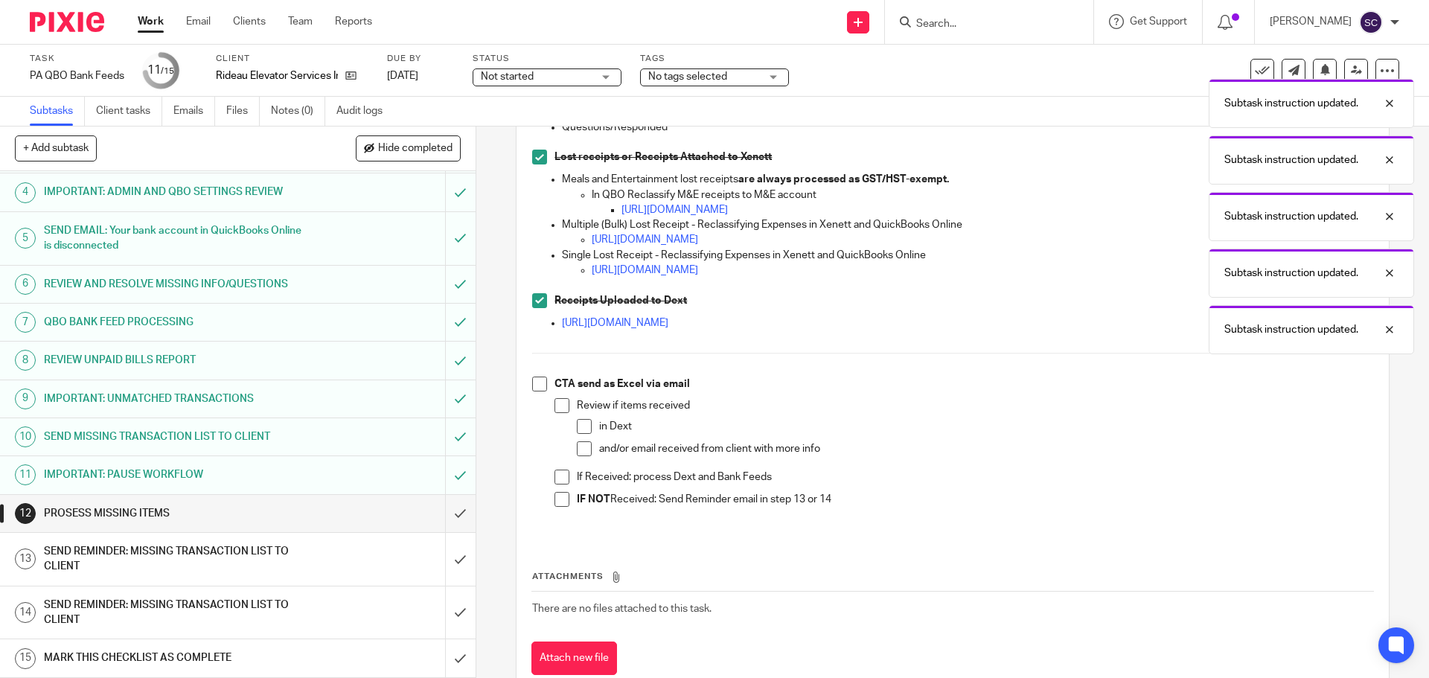
click at [535, 387] on span at bounding box center [539, 384] width 15 height 15
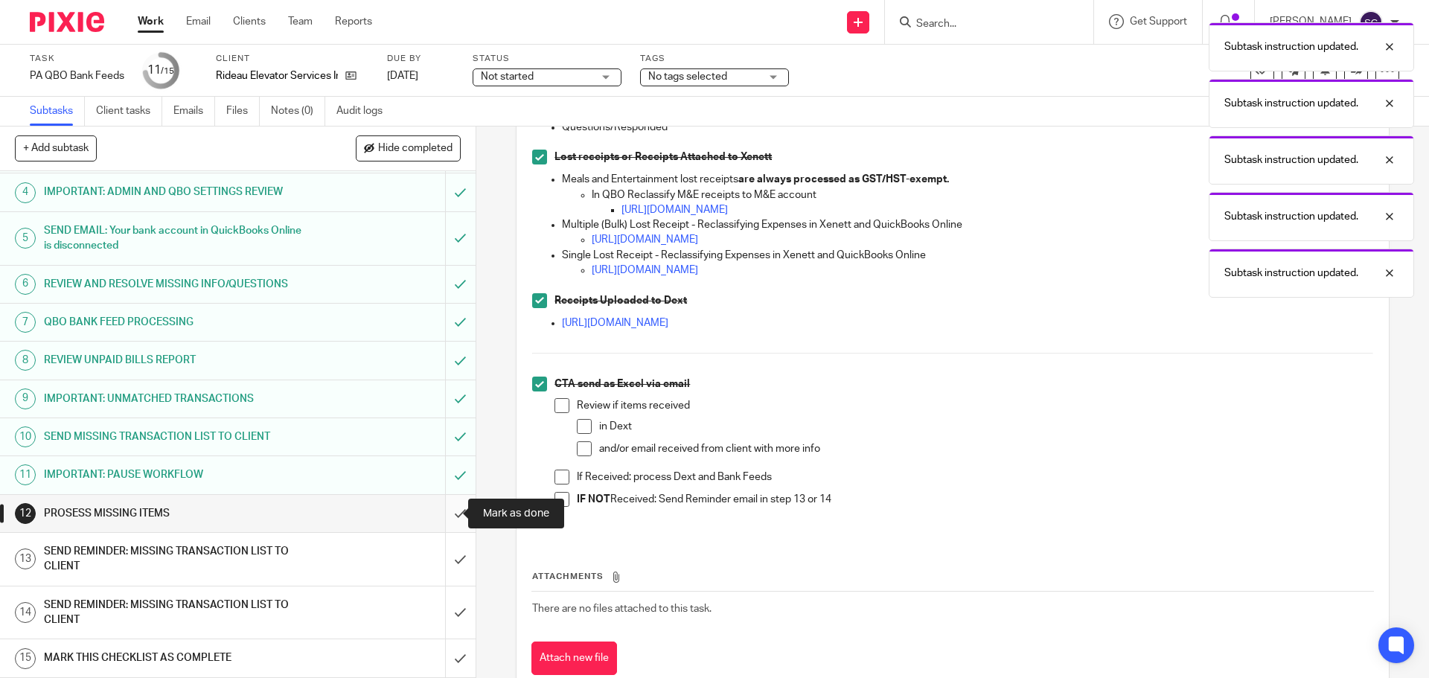
click at [447, 518] on input "submit" at bounding box center [238, 513] width 476 height 37
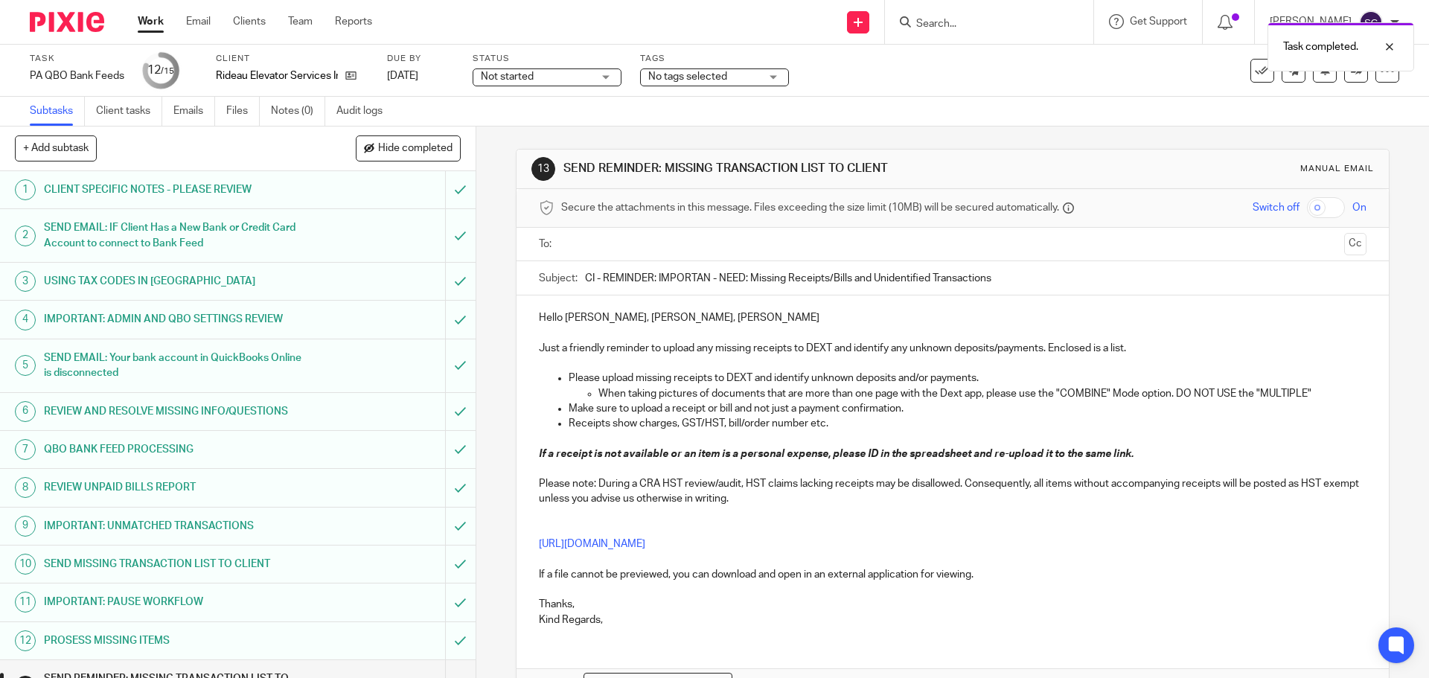
scroll to position [127, 0]
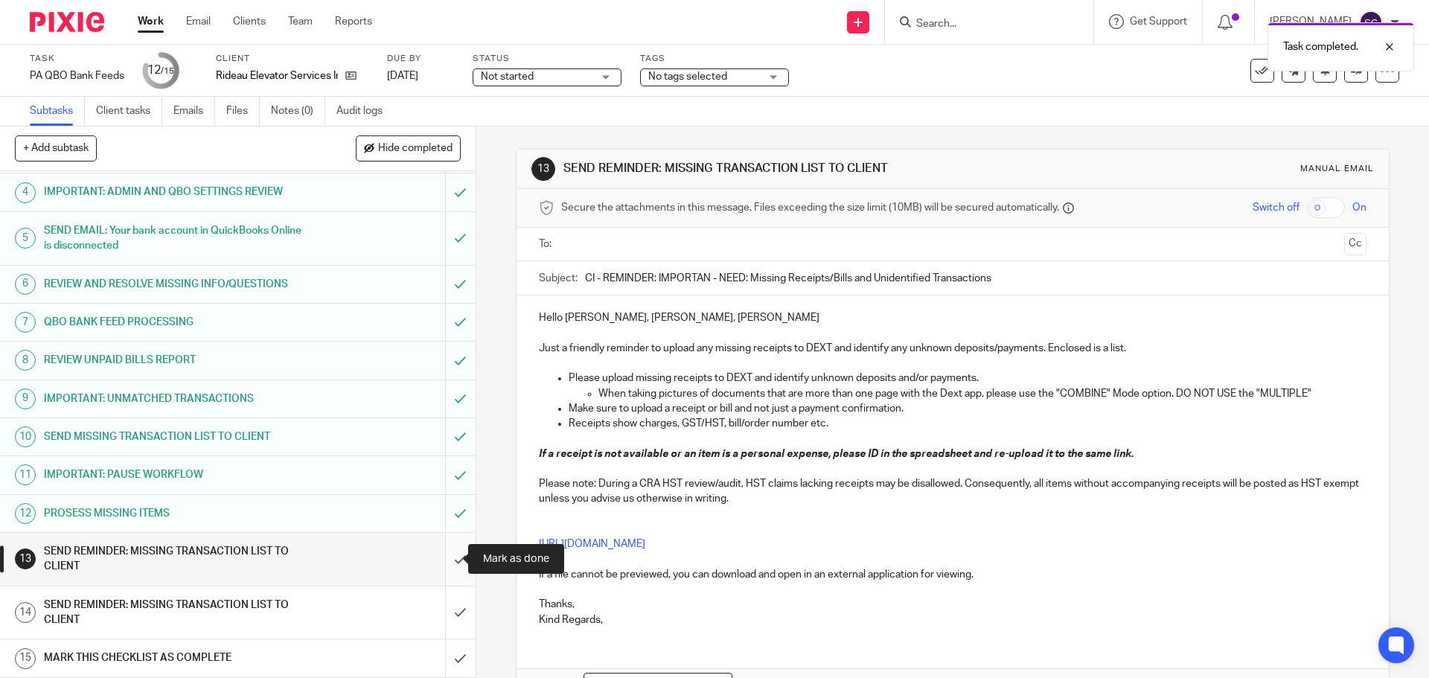
click at [448, 561] on input "submit" at bounding box center [238, 559] width 476 height 53
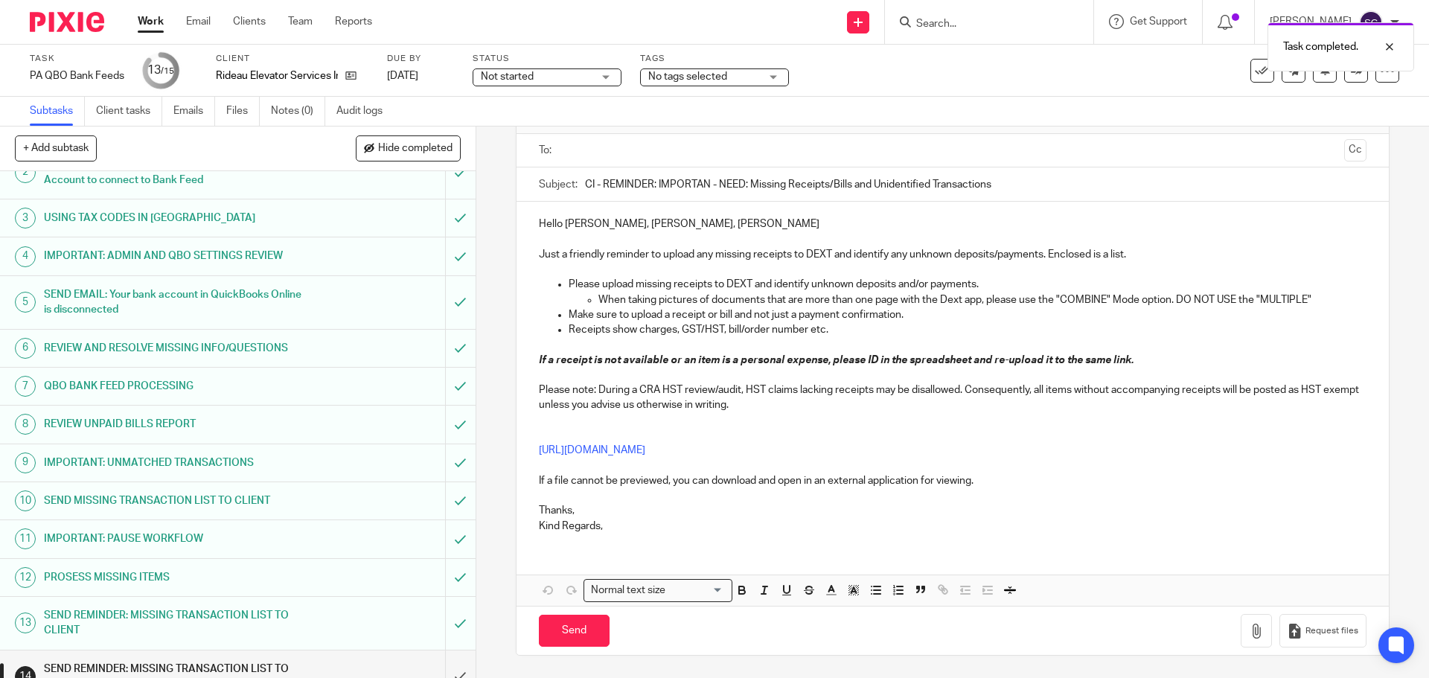
scroll to position [127, 0]
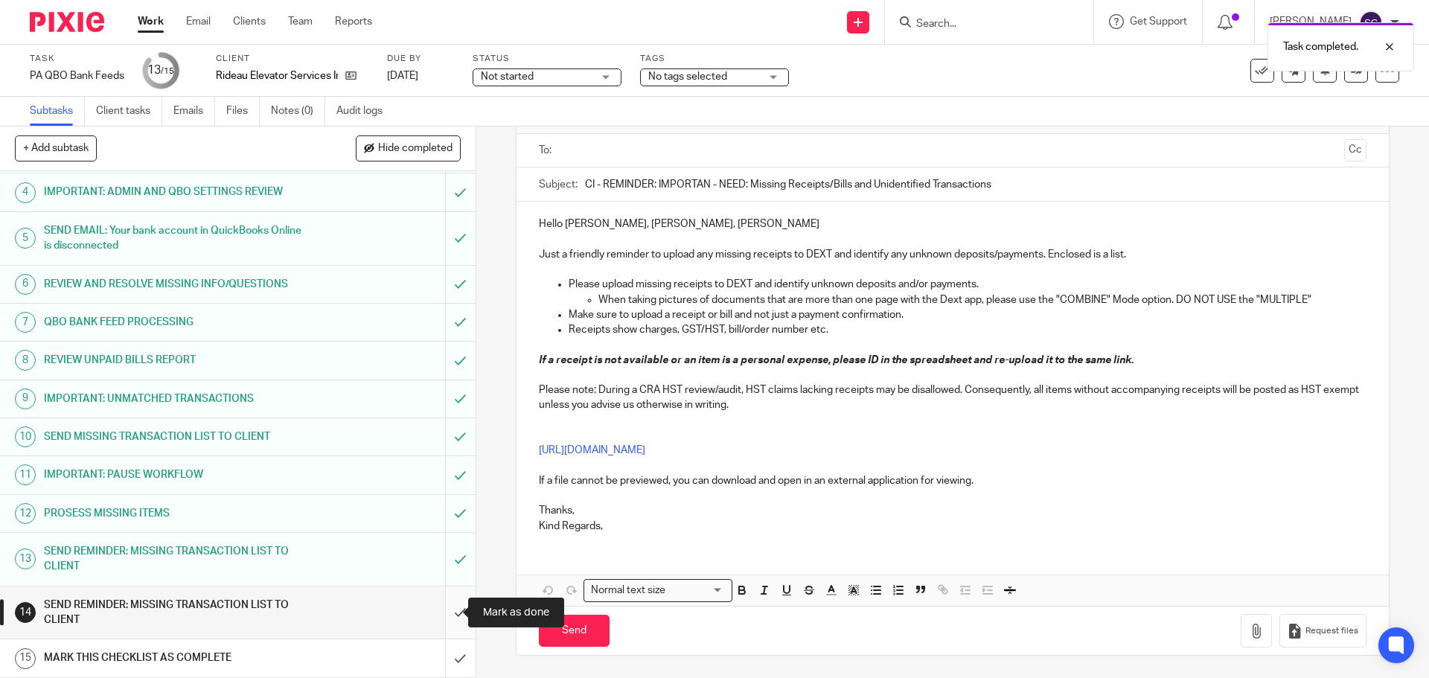
click at [447, 617] on input "submit" at bounding box center [238, 613] width 476 height 53
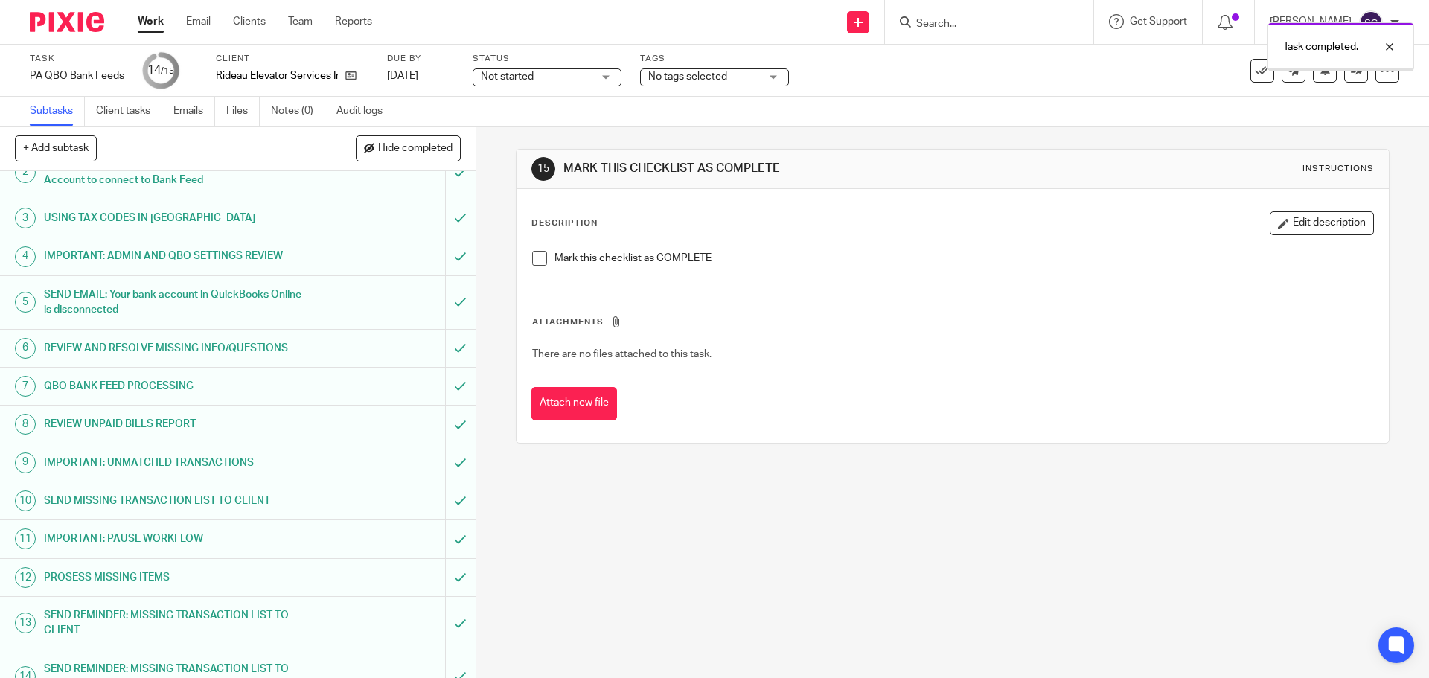
scroll to position [127, 0]
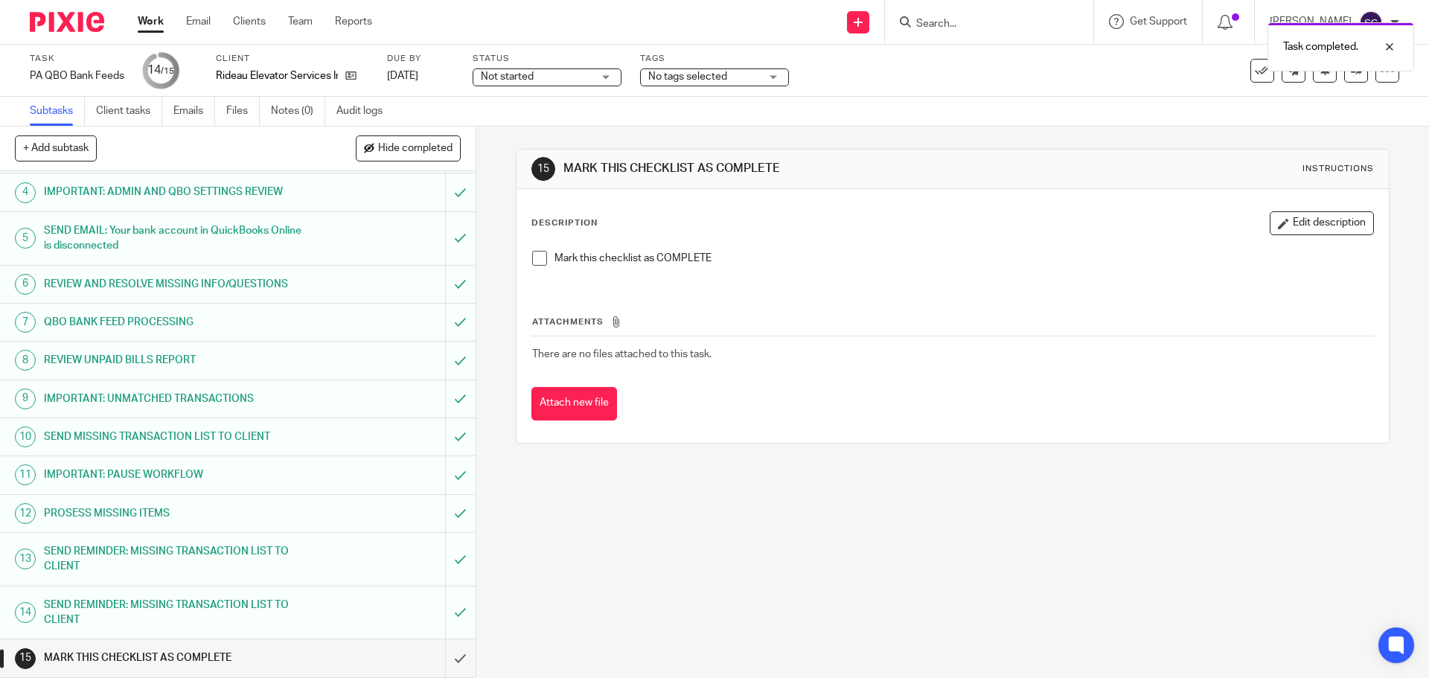
click at [533, 262] on span at bounding box center [539, 258] width 15 height 15
click at [443, 660] on input "submit" at bounding box center [238, 657] width 476 height 37
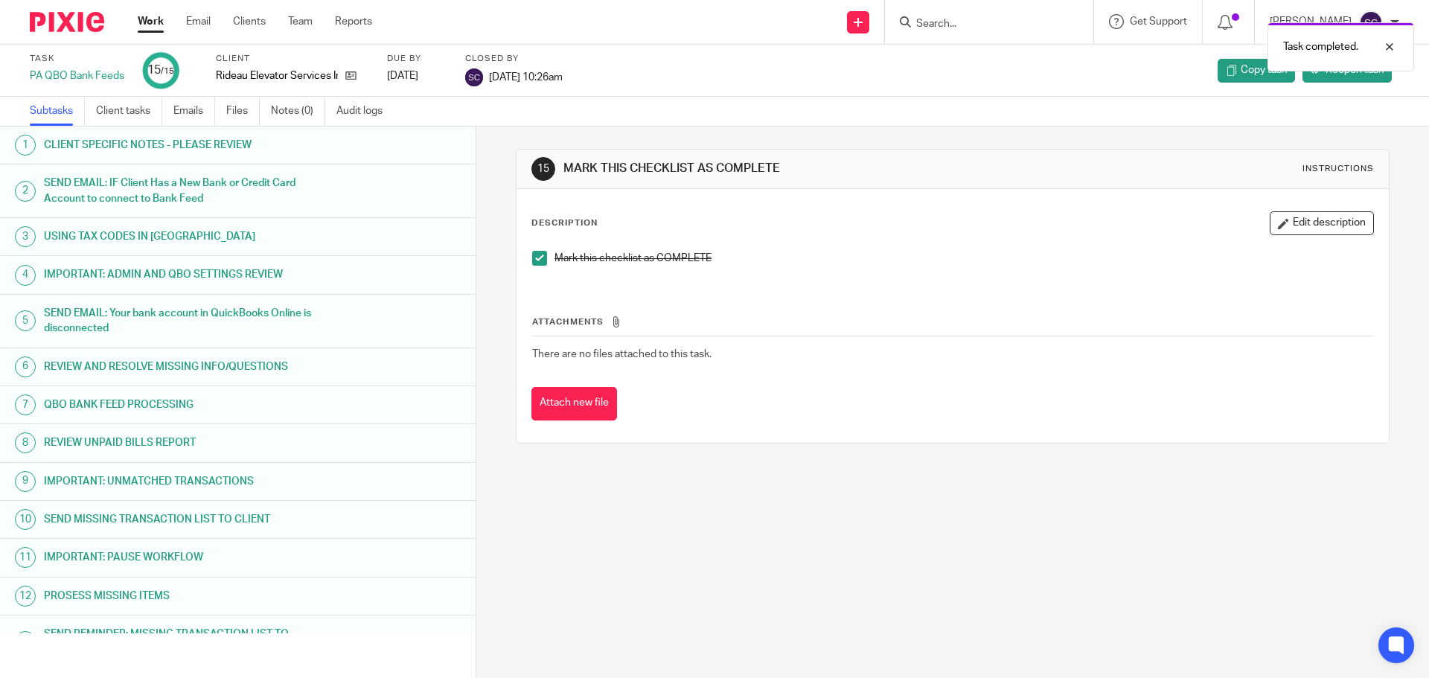
click at [156, 22] on link "Work" at bounding box center [151, 21] width 26 height 15
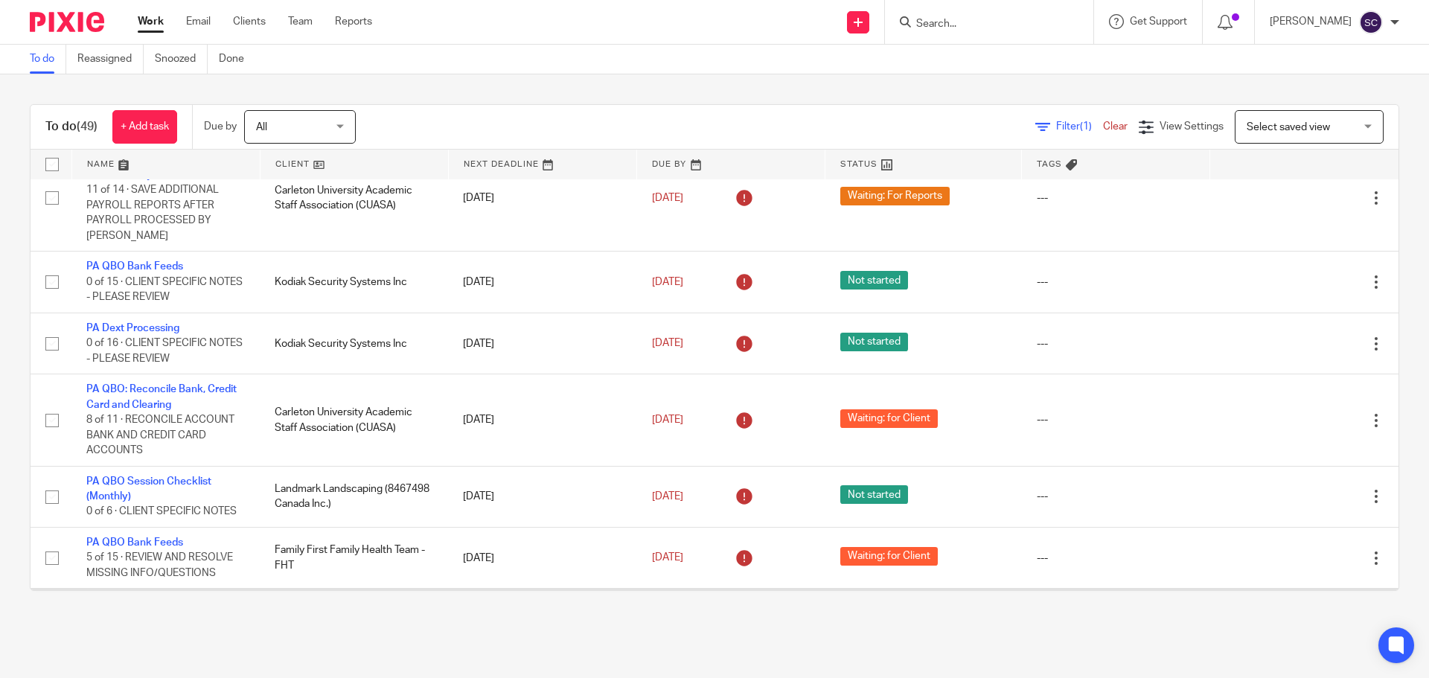
scroll to position [3057, 0]
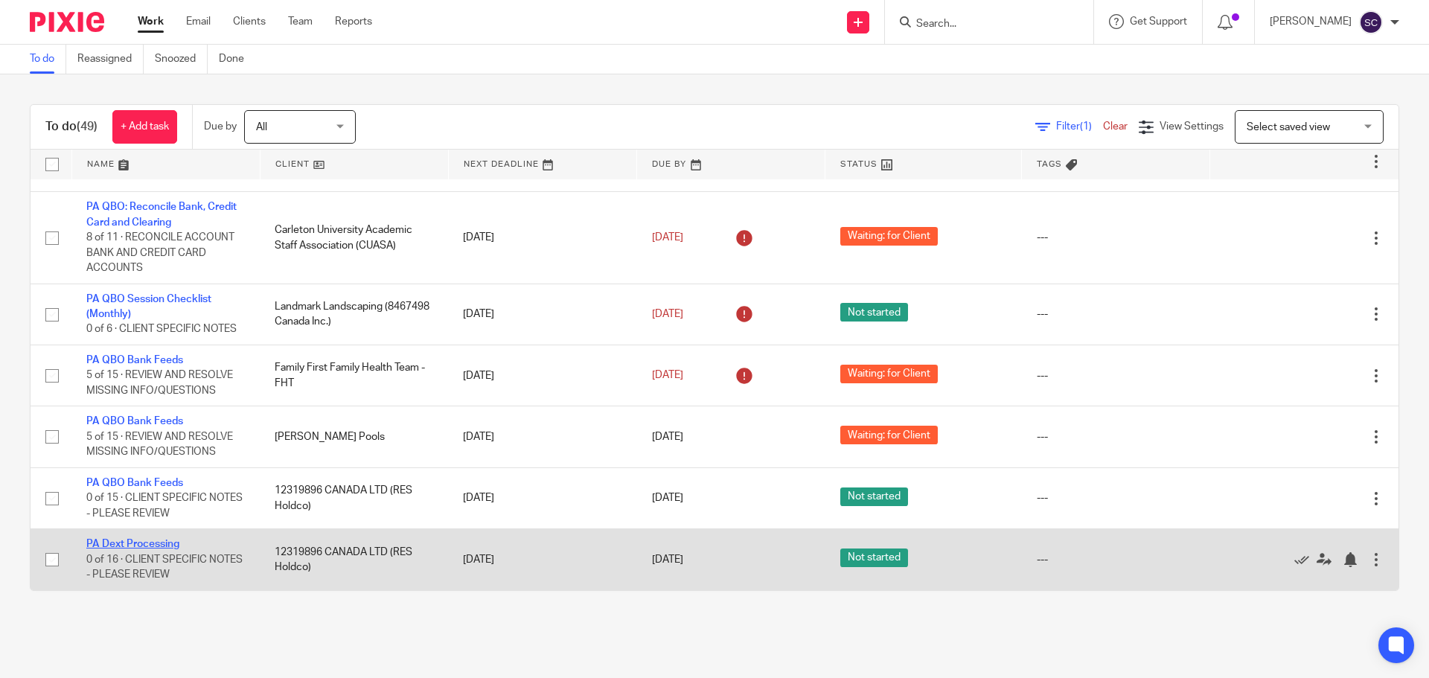
click at [97, 543] on link "PA Dext Processing" at bounding box center [132, 544] width 93 height 10
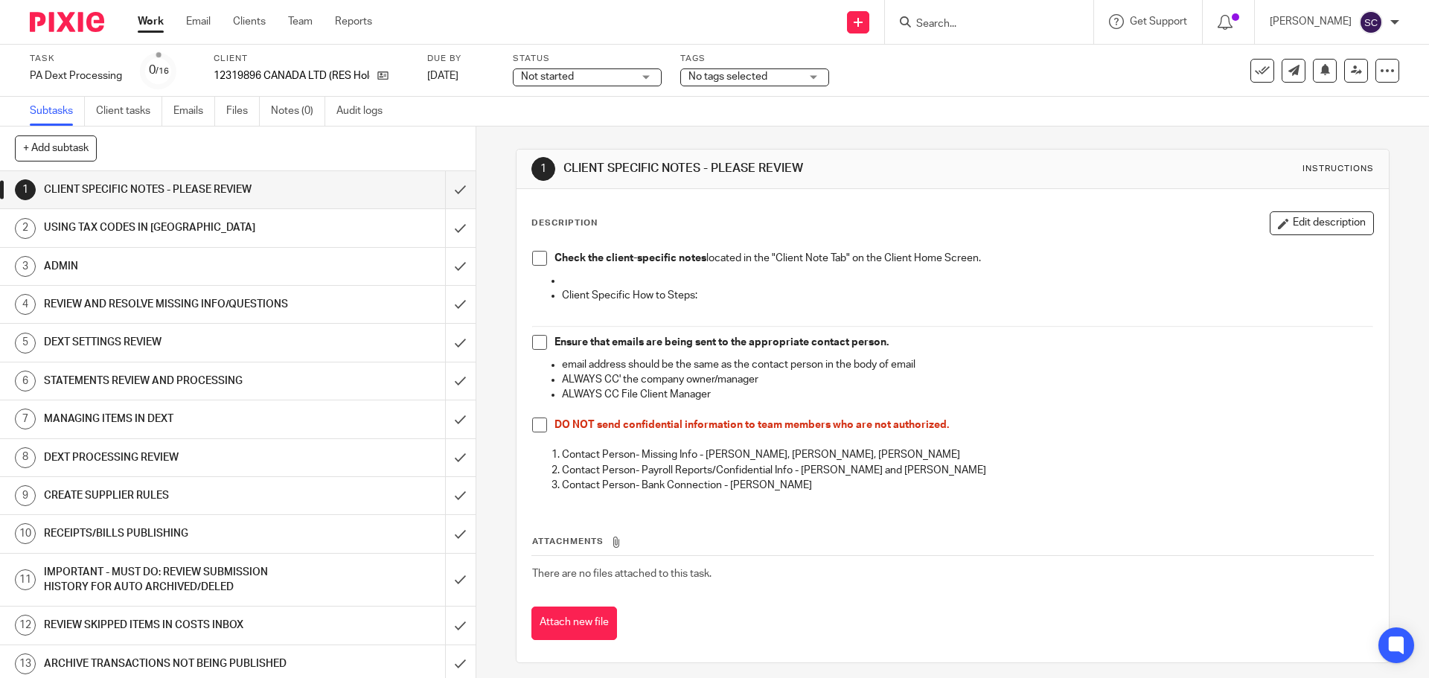
click at [532, 252] on span at bounding box center [539, 258] width 15 height 15
click at [534, 345] on span at bounding box center [539, 342] width 15 height 15
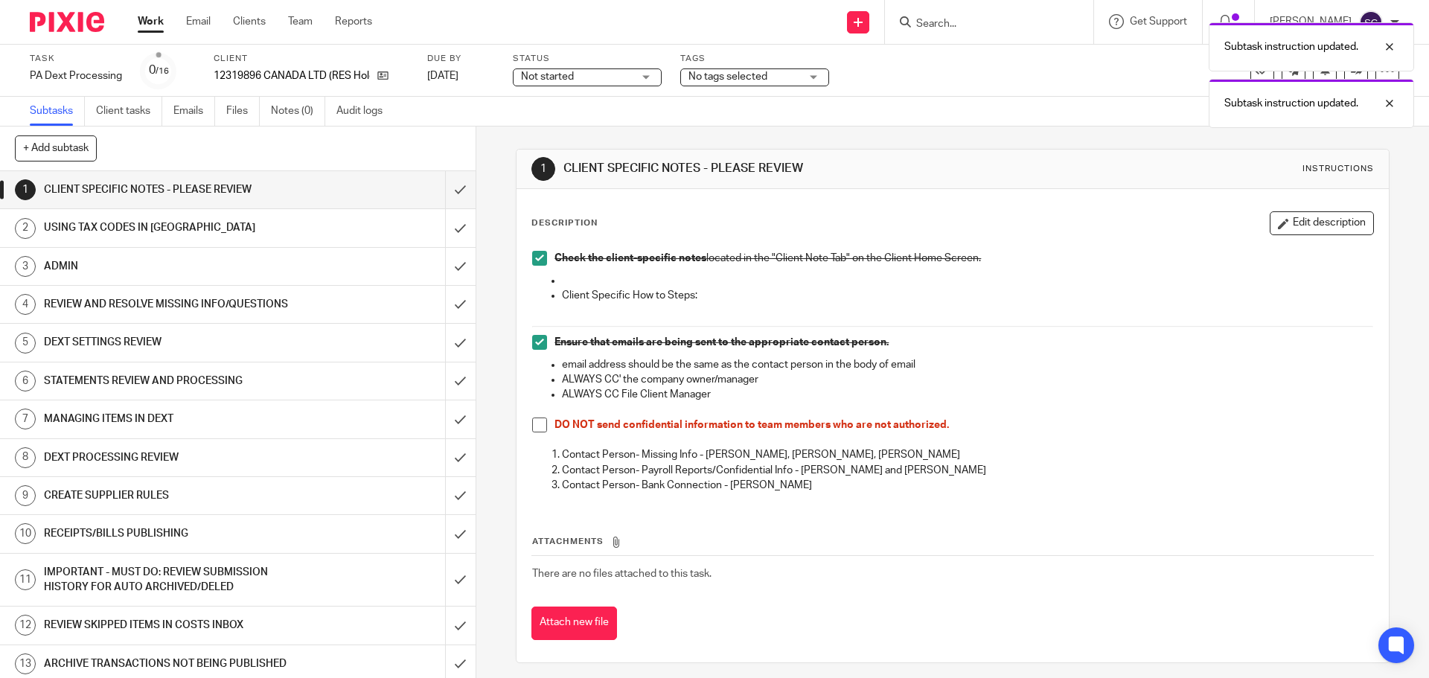
click at [532, 424] on span at bounding box center [539, 425] width 15 height 15
click at [441, 187] on input "submit" at bounding box center [238, 189] width 476 height 37
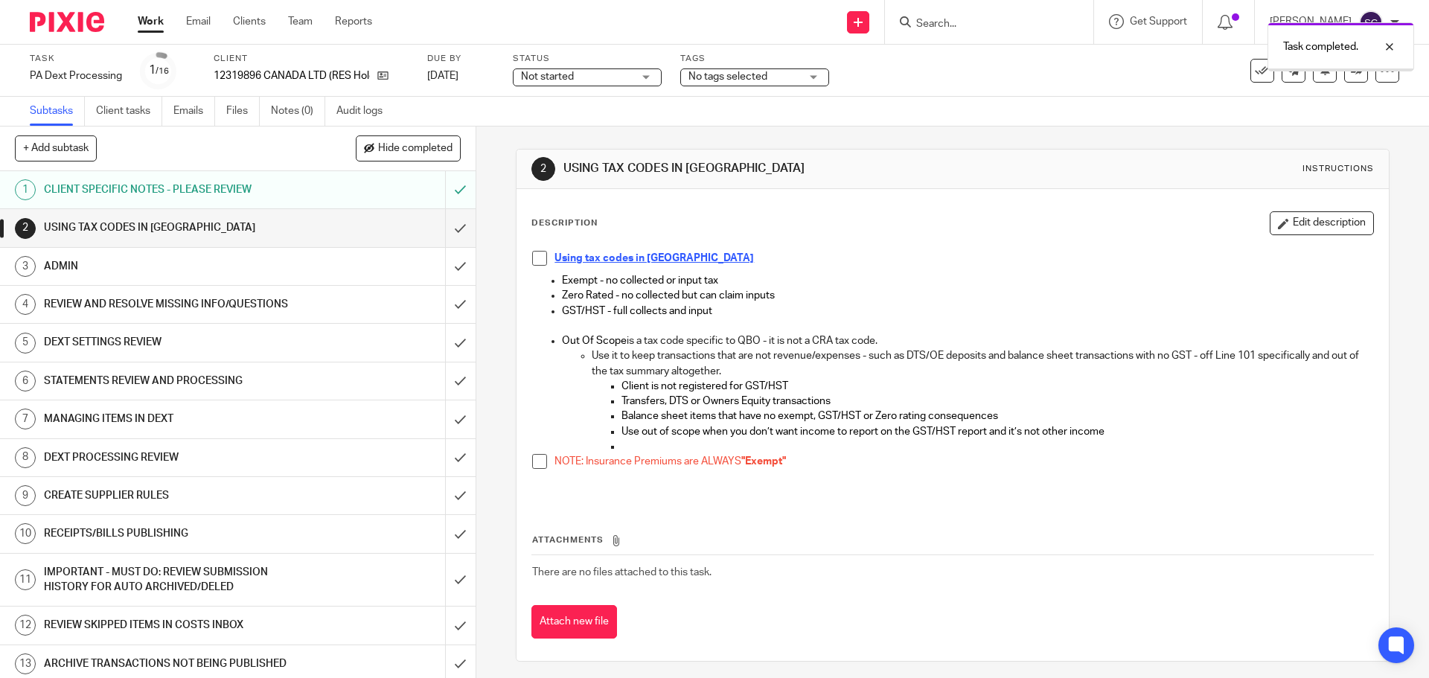
click at [534, 261] on span at bounding box center [539, 258] width 15 height 15
drag, startPoint x: 538, startPoint y: 465, endPoint x: 523, endPoint y: 440, distance: 29.4
click at [537, 465] on span at bounding box center [539, 461] width 15 height 15
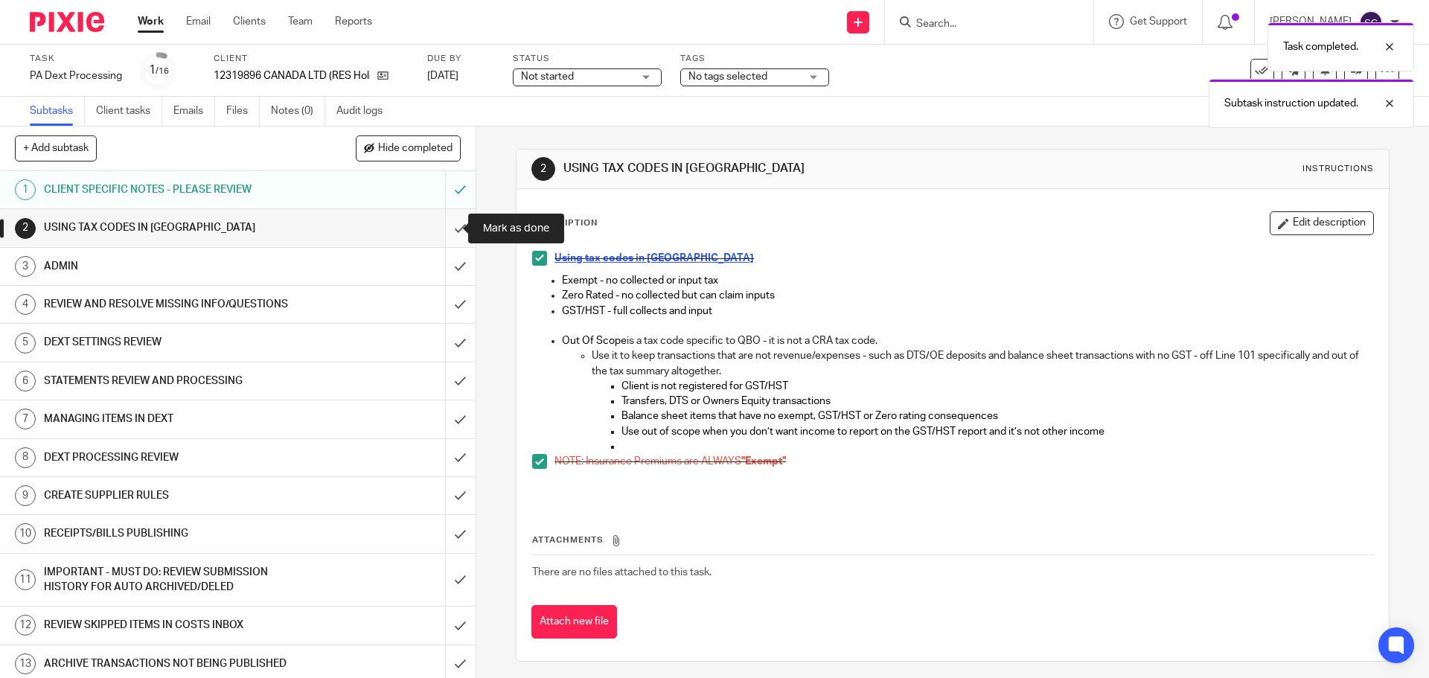
click at [441, 228] on input "submit" at bounding box center [238, 227] width 476 height 37
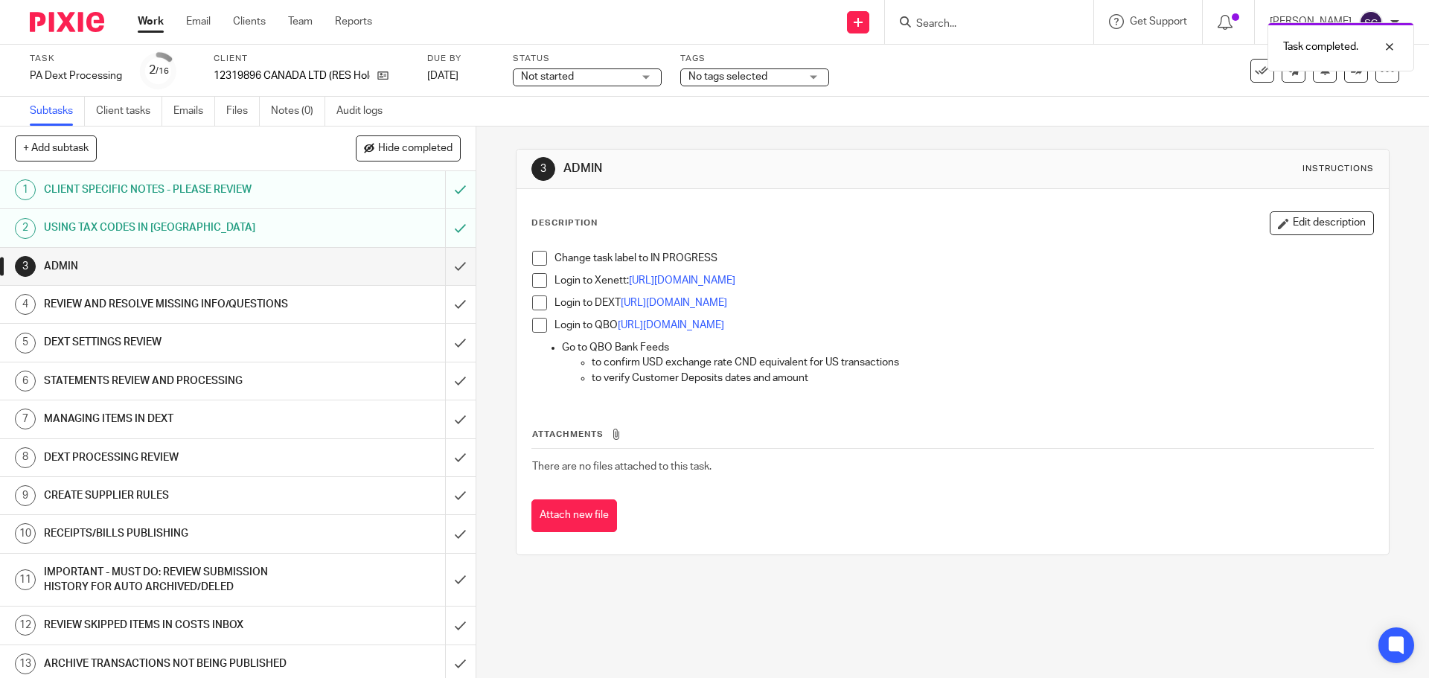
click at [537, 262] on span at bounding box center [539, 258] width 15 height 15
click at [533, 284] on span at bounding box center [539, 280] width 15 height 15
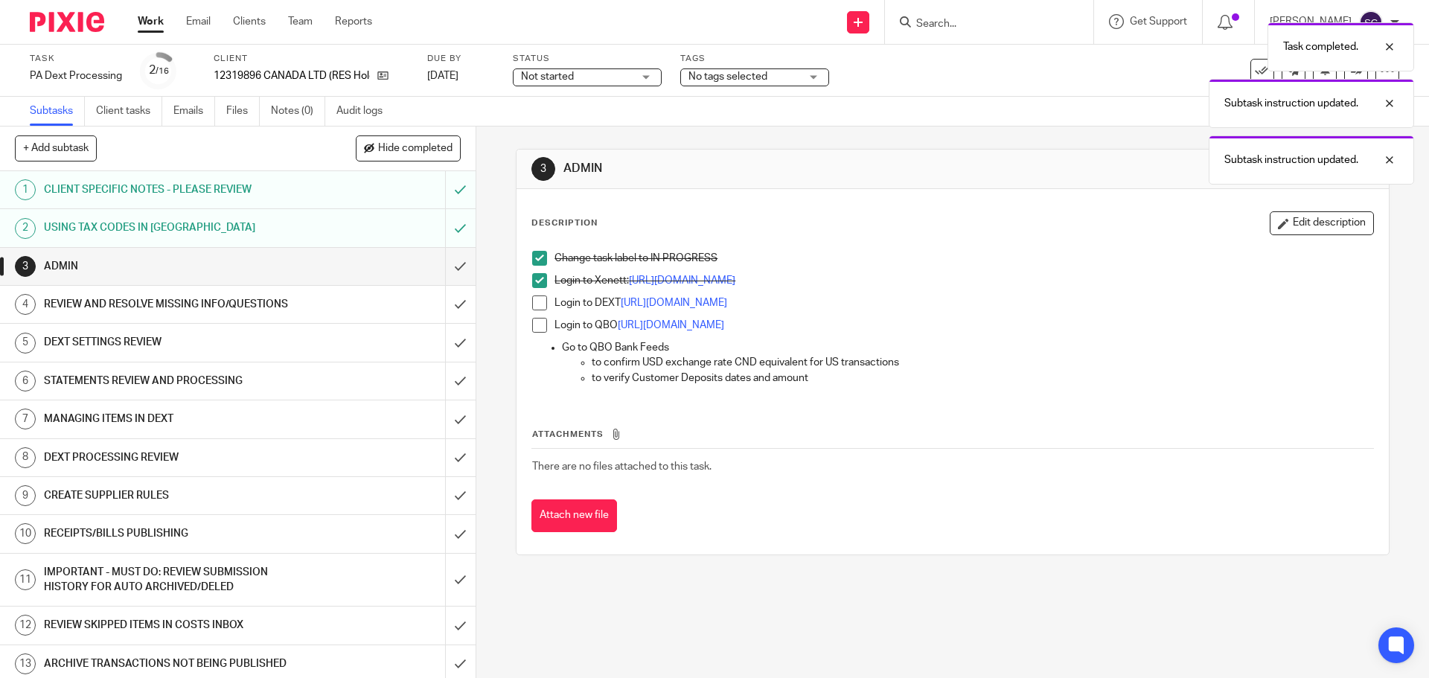
click at [532, 303] on span at bounding box center [539, 303] width 15 height 15
click at [532, 322] on span at bounding box center [539, 325] width 15 height 15
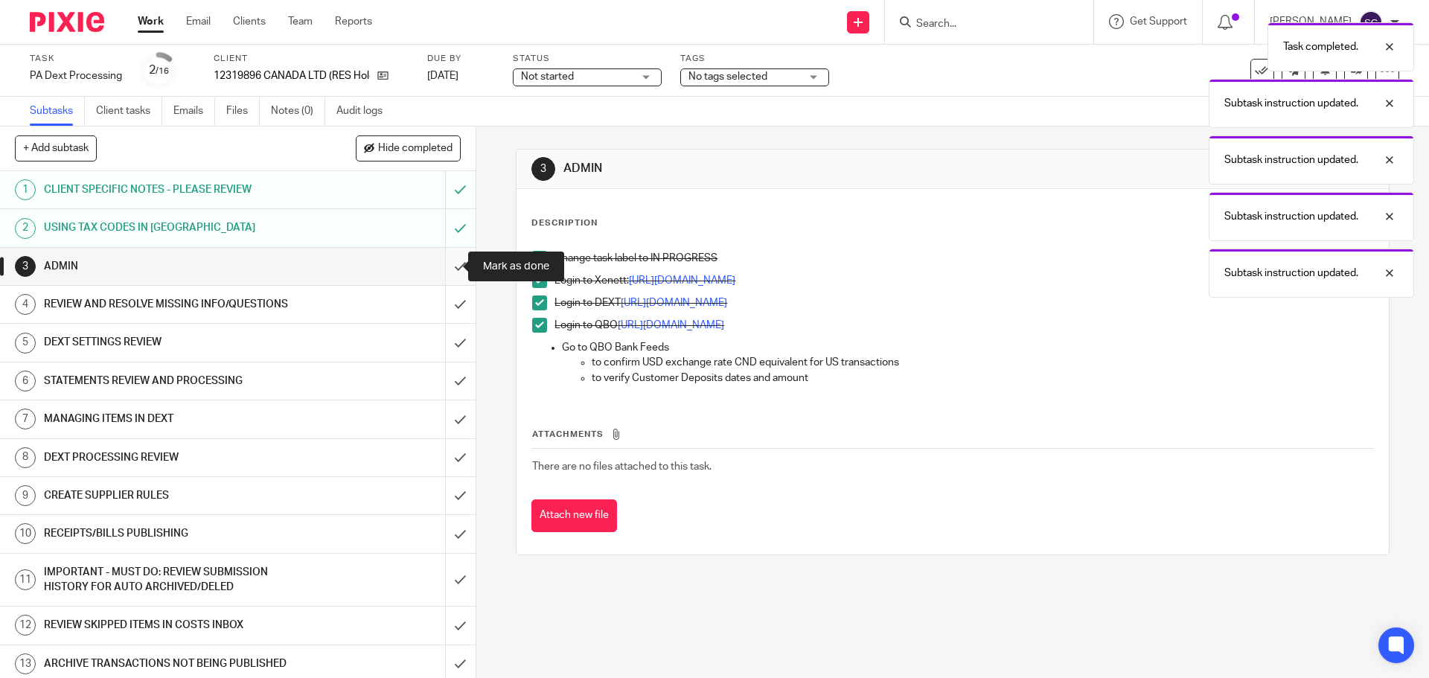
click at [445, 263] on input "submit" at bounding box center [238, 266] width 476 height 37
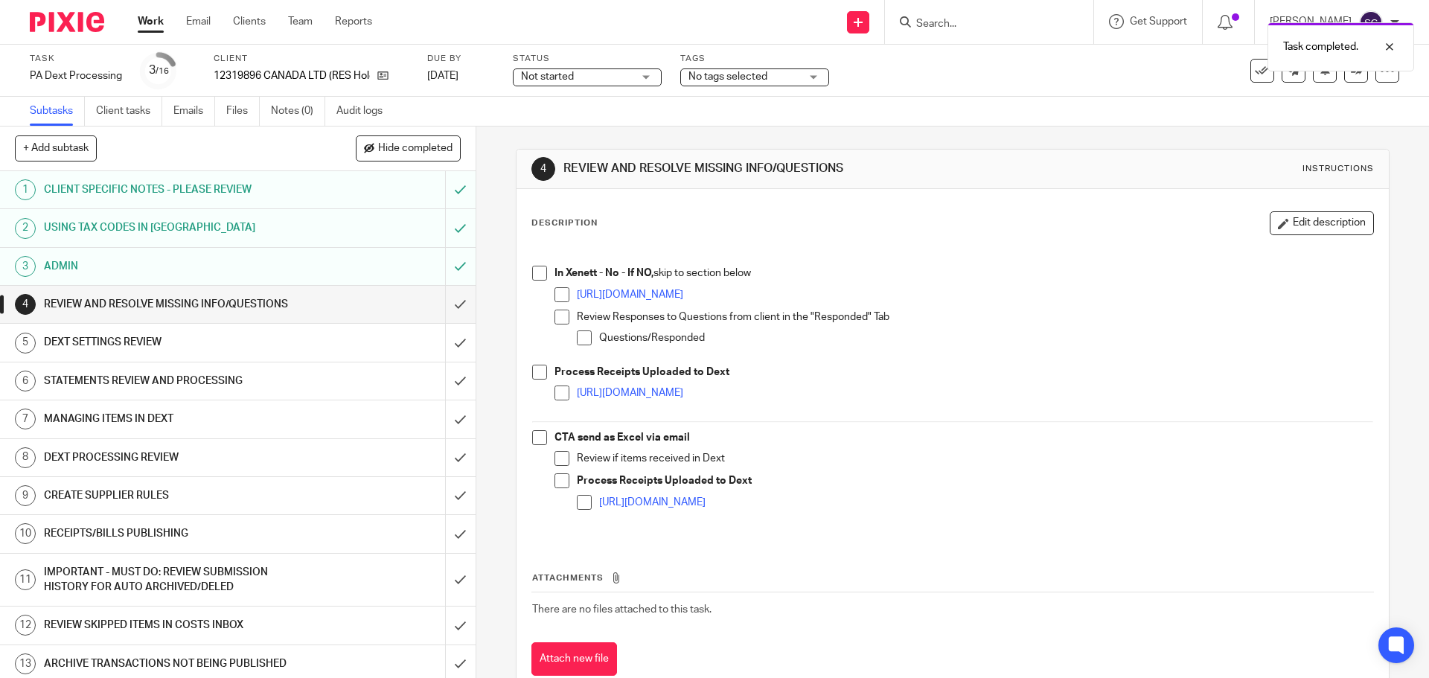
click at [534, 269] on span at bounding box center [539, 273] width 15 height 15
drag, startPoint x: 534, startPoint y: 376, endPoint x: 527, endPoint y: 421, distance: 45.2
click at [534, 377] on span at bounding box center [539, 372] width 15 height 15
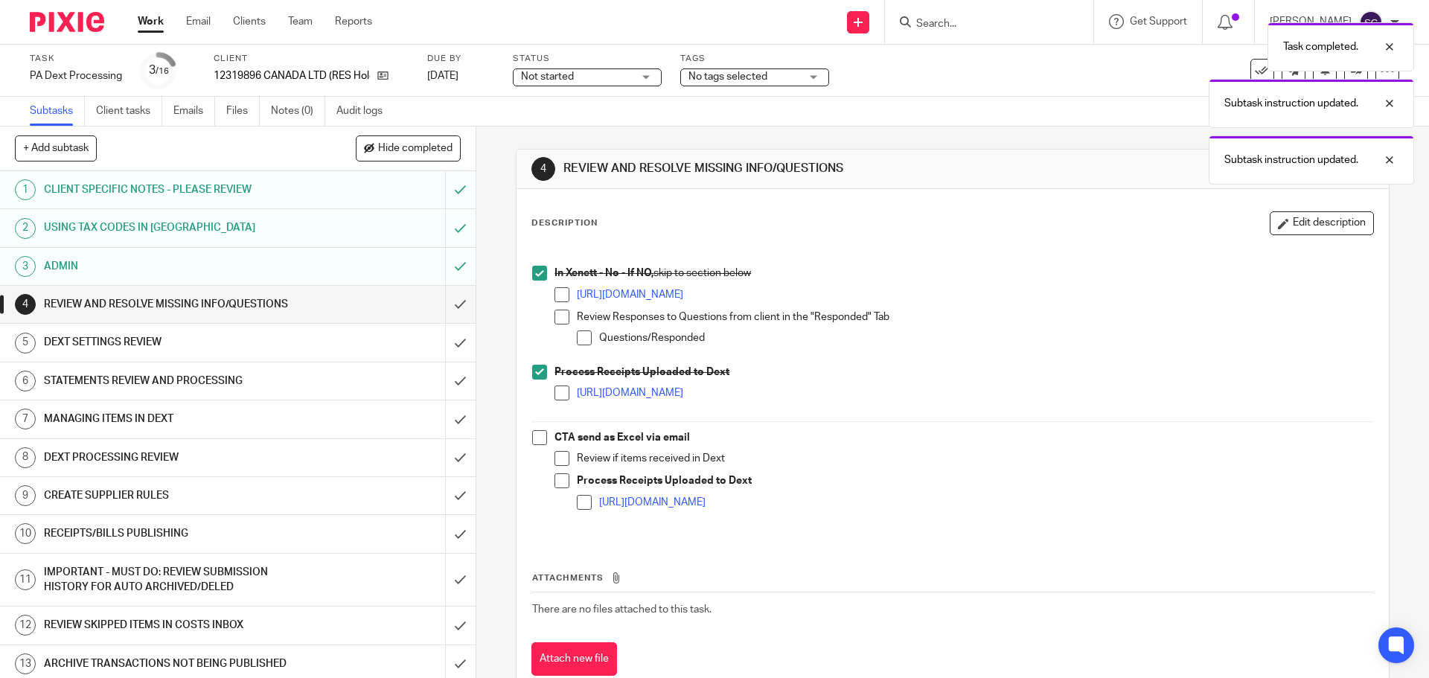
click at [532, 437] on span at bounding box center [539, 437] width 15 height 15
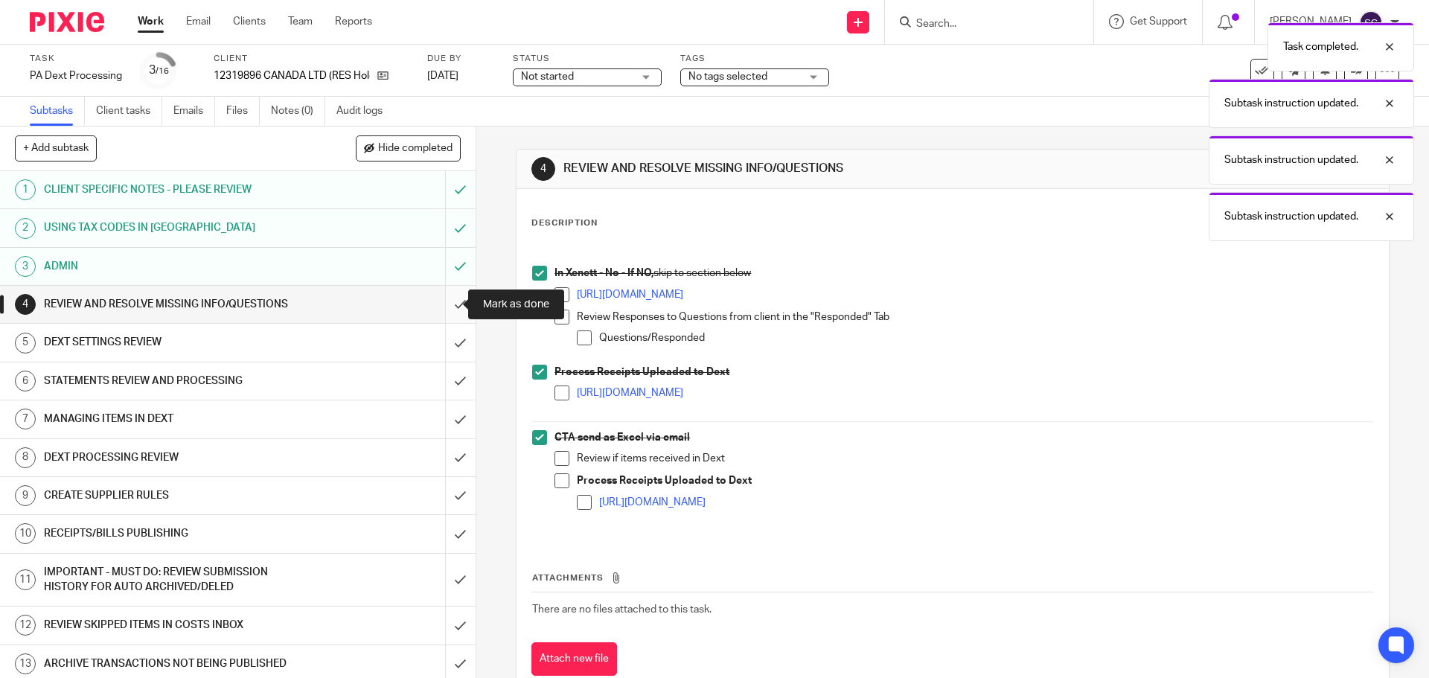
click at [445, 307] on input "submit" at bounding box center [238, 304] width 476 height 37
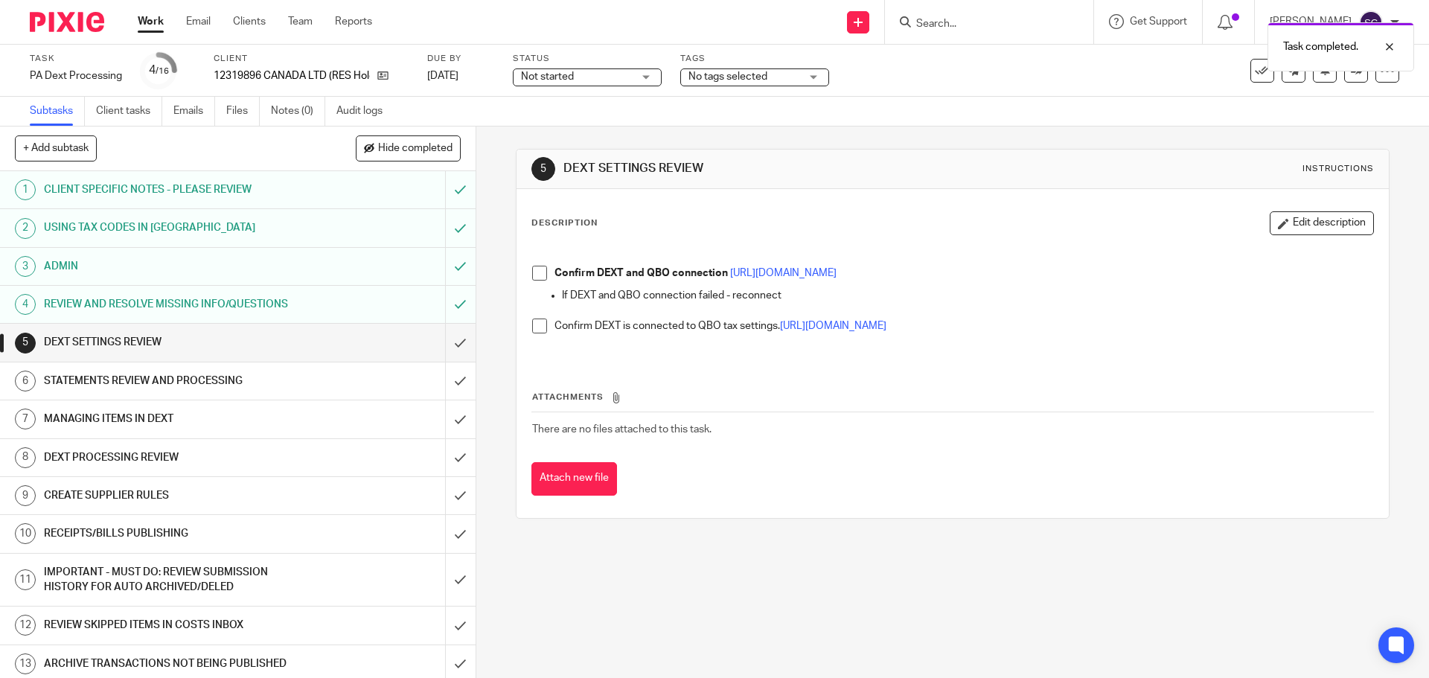
click at [538, 273] on span at bounding box center [539, 273] width 15 height 15
click at [532, 325] on span at bounding box center [539, 326] width 15 height 15
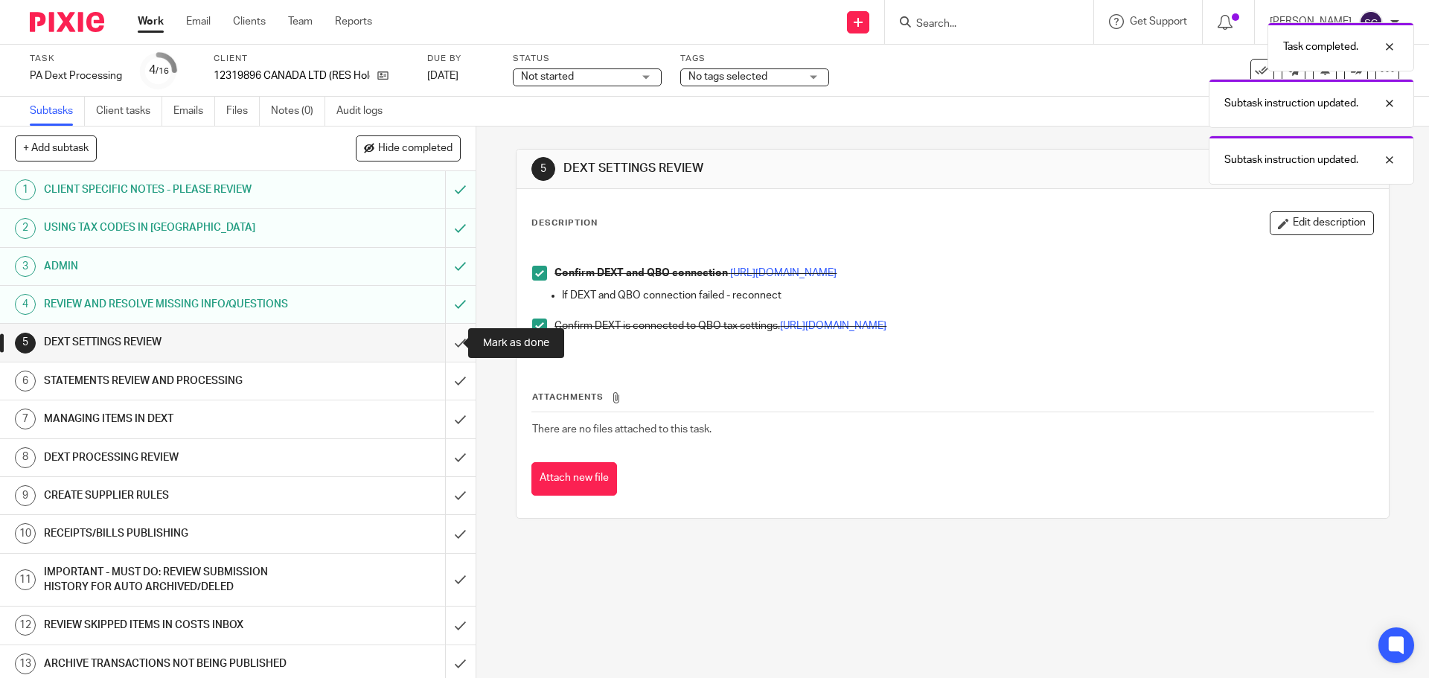
click at [442, 340] on input "submit" at bounding box center [238, 342] width 476 height 37
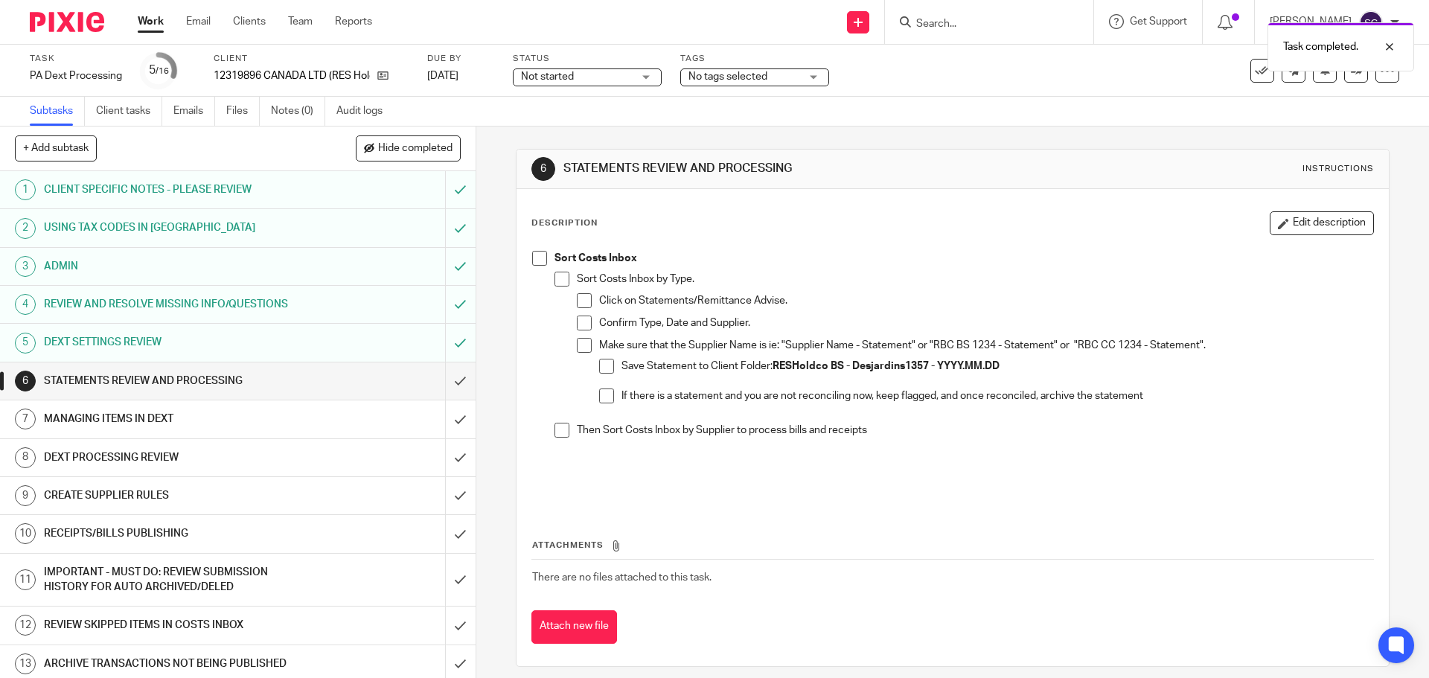
click at [535, 264] on span at bounding box center [539, 258] width 15 height 15
click at [442, 381] on input "submit" at bounding box center [238, 381] width 476 height 37
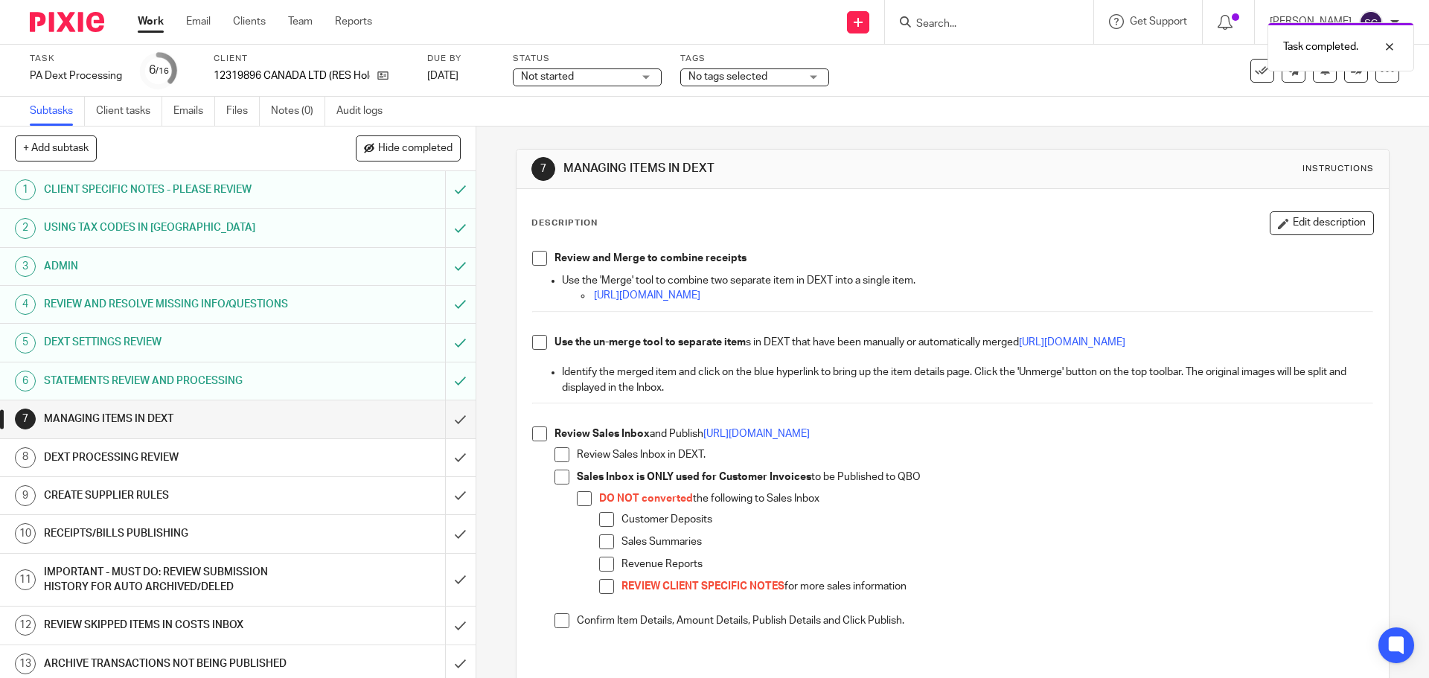
click at [536, 255] on span at bounding box center [539, 258] width 15 height 15
click at [537, 340] on span at bounding box center [539, 342] width 15 height 15
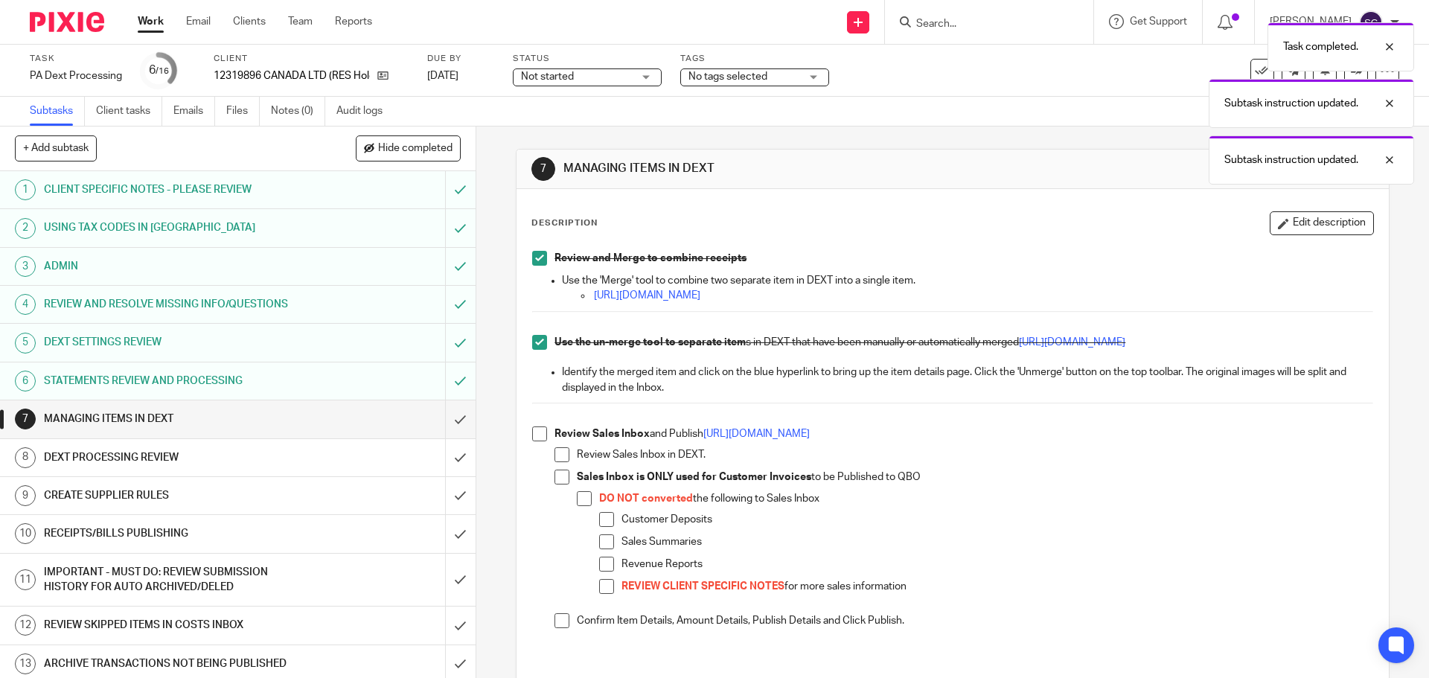
drag, startPoint x: 536, startPoint y: 438, endPoint x: 546, endPoint y: 491, distance: 53.1
click at [535, 439] on span at bounding box center [539, 434] width 15 height 15
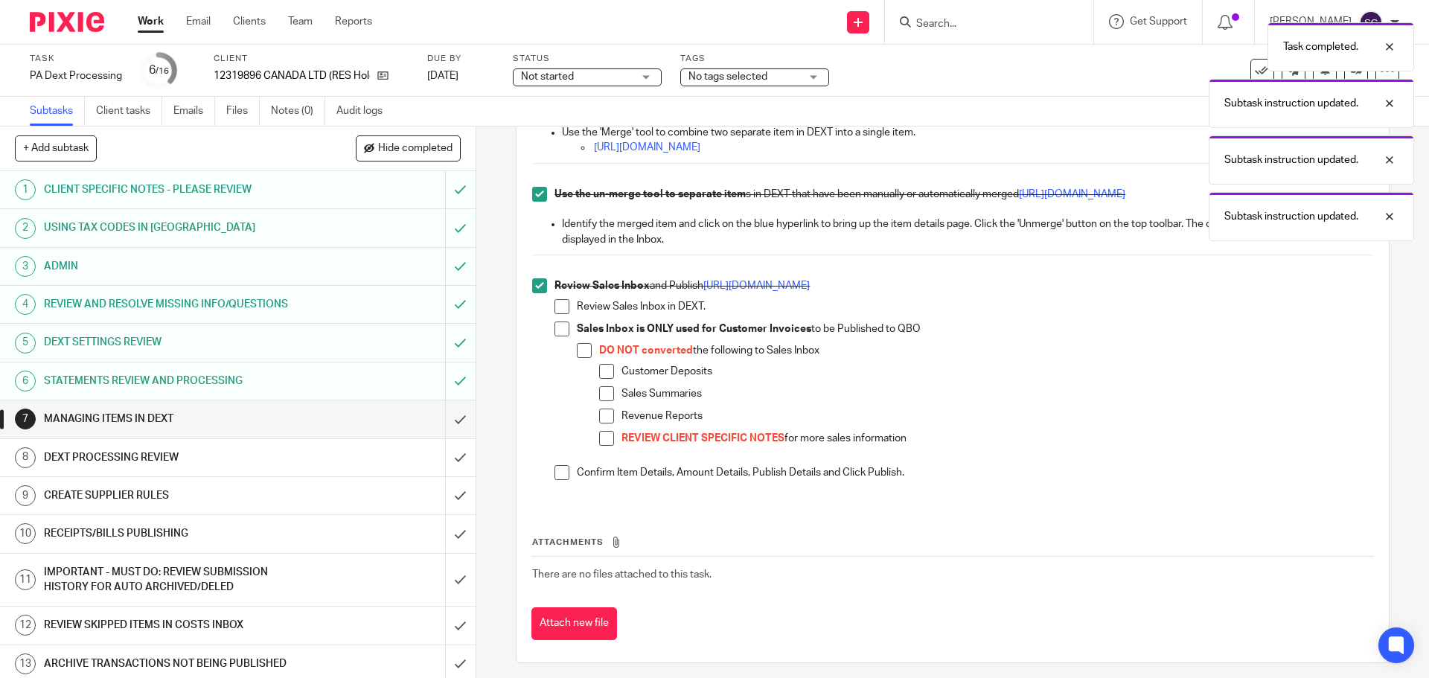
scroll to position [156, 0]
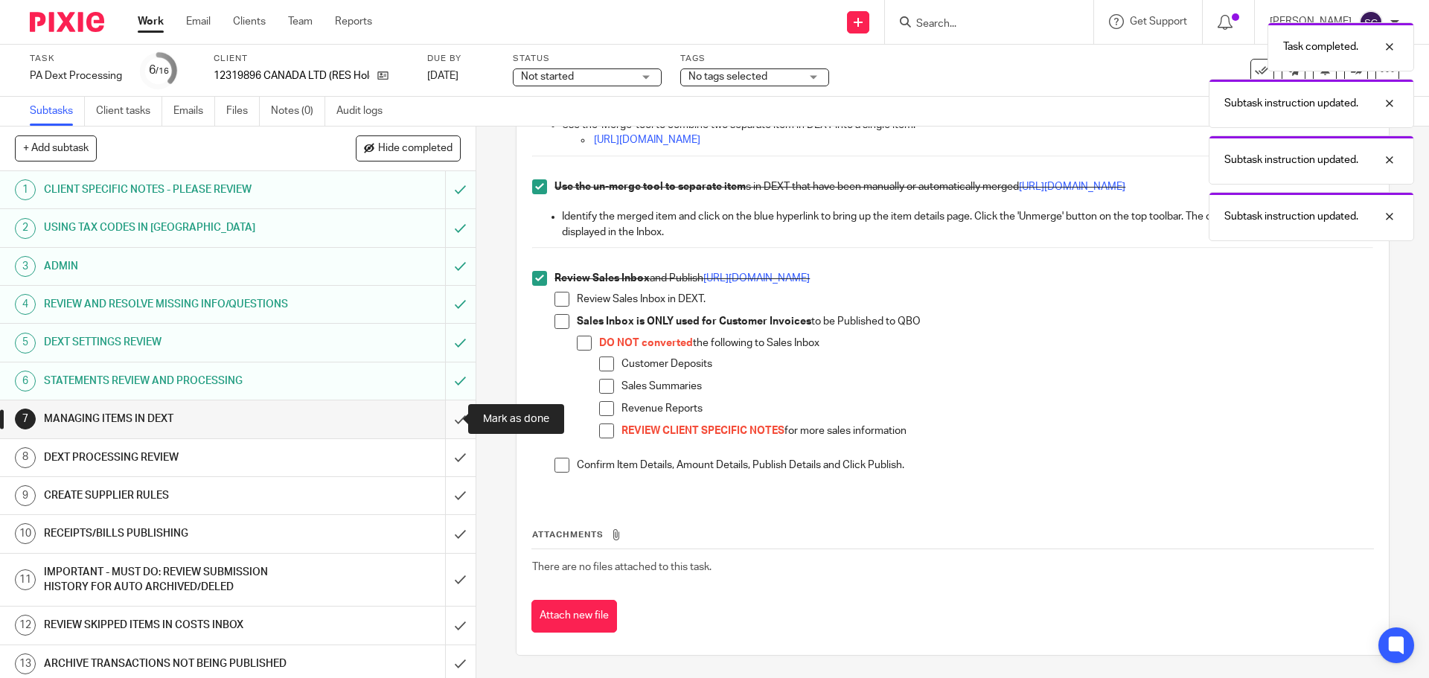
click at [444, 421] on input "submit" at bounding box center [238, 418] width 476 height 37
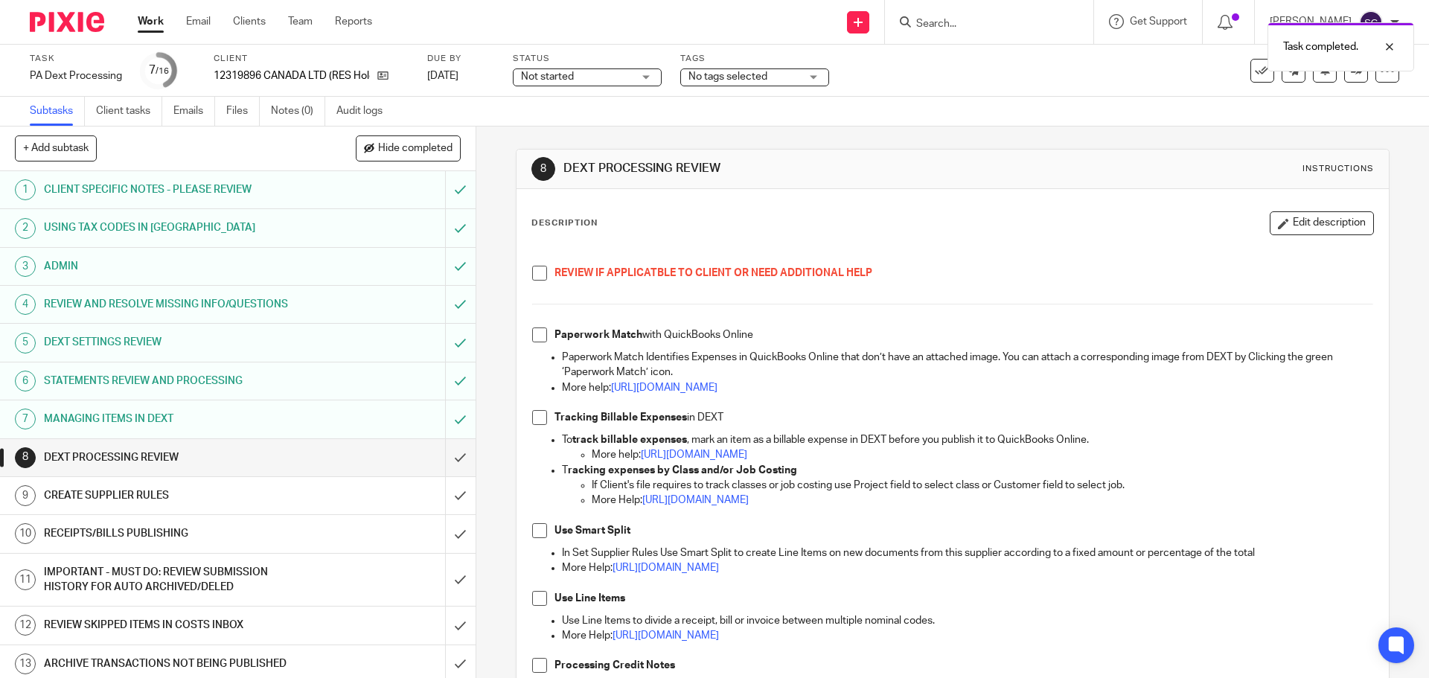
click at [538, 268] on span at bounding box center [539, 273] width 15 height 15
click at [535, 328] on span at bounding box center [539, 335] width 15 height 15
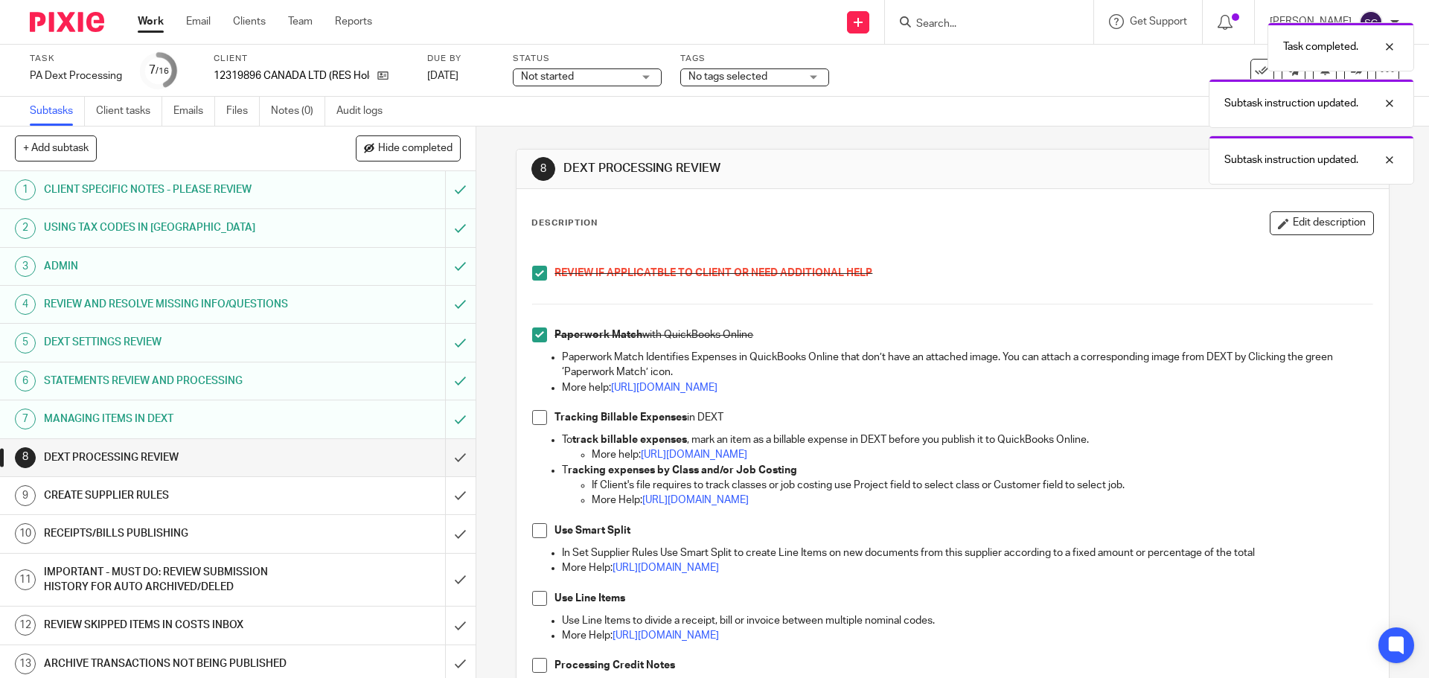
click at [536, 412] on span at bounding box center [539, 417] width 15 height 15
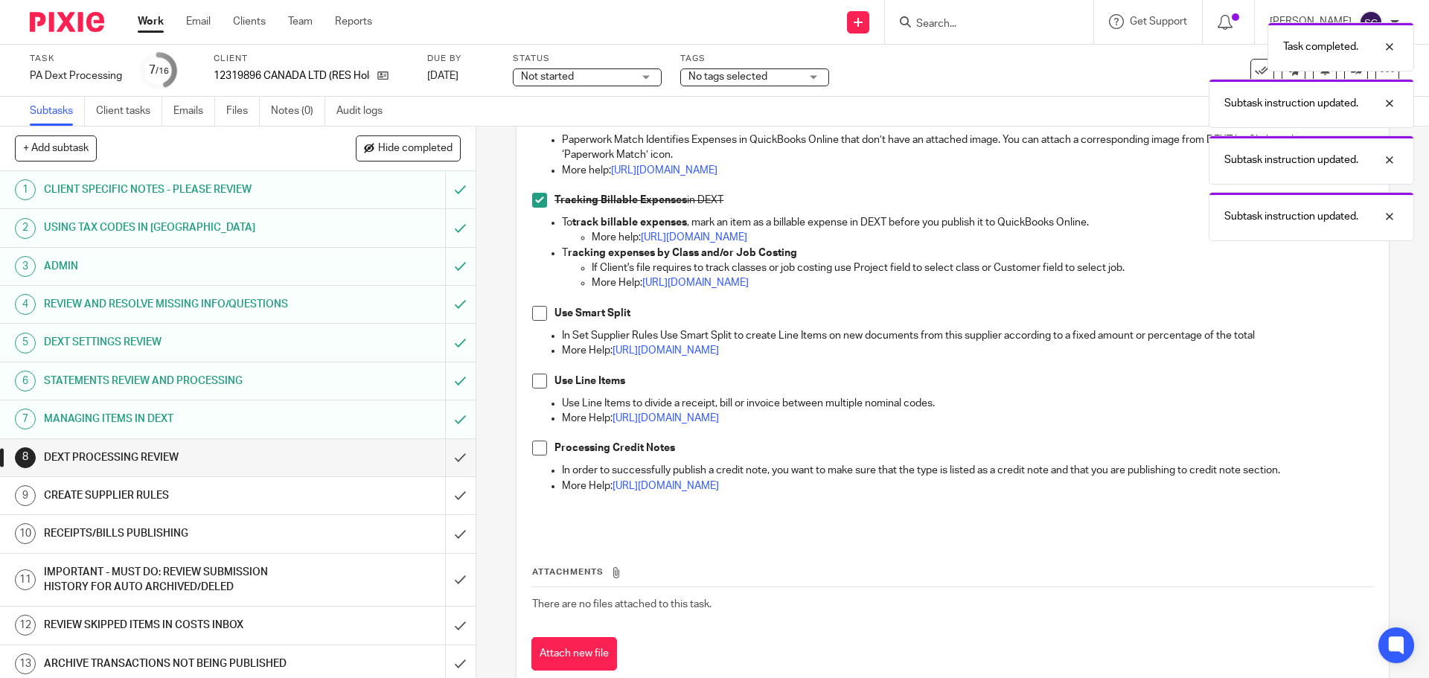
scroll to position [223, 0]
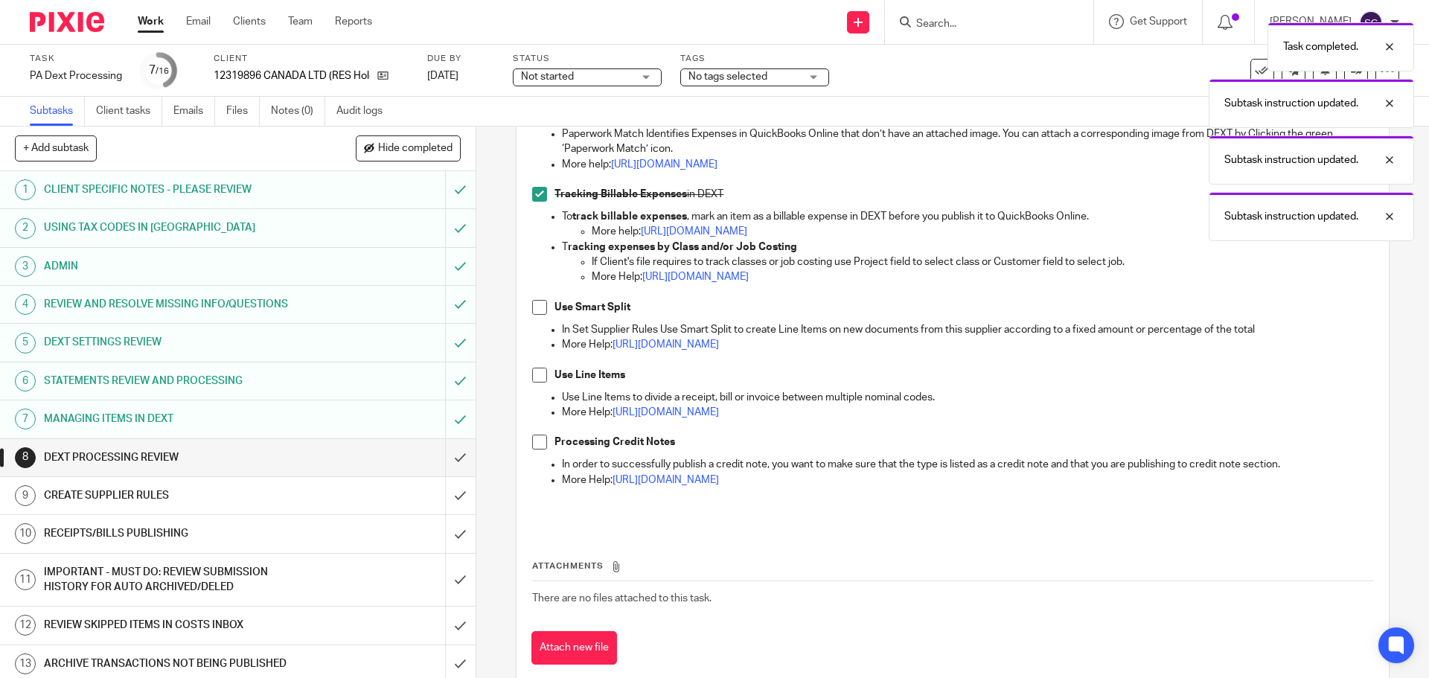
click at [534, 310] on span at bounding box center [539, 307] width 15 height 15
click at [535, 372] on span at bounding box center [539, 375] width 15 height 15
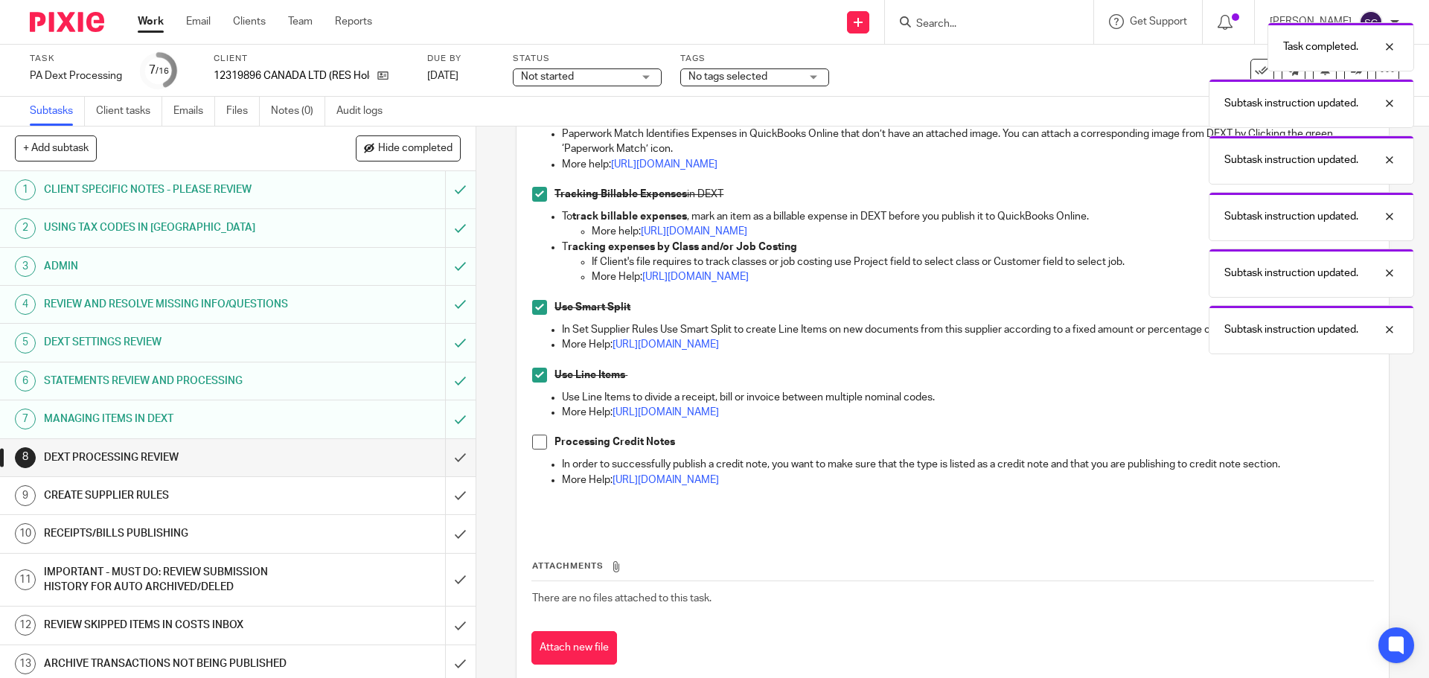
click at [537, 438] on span at bounding box center [539, 442] width 15 height 15
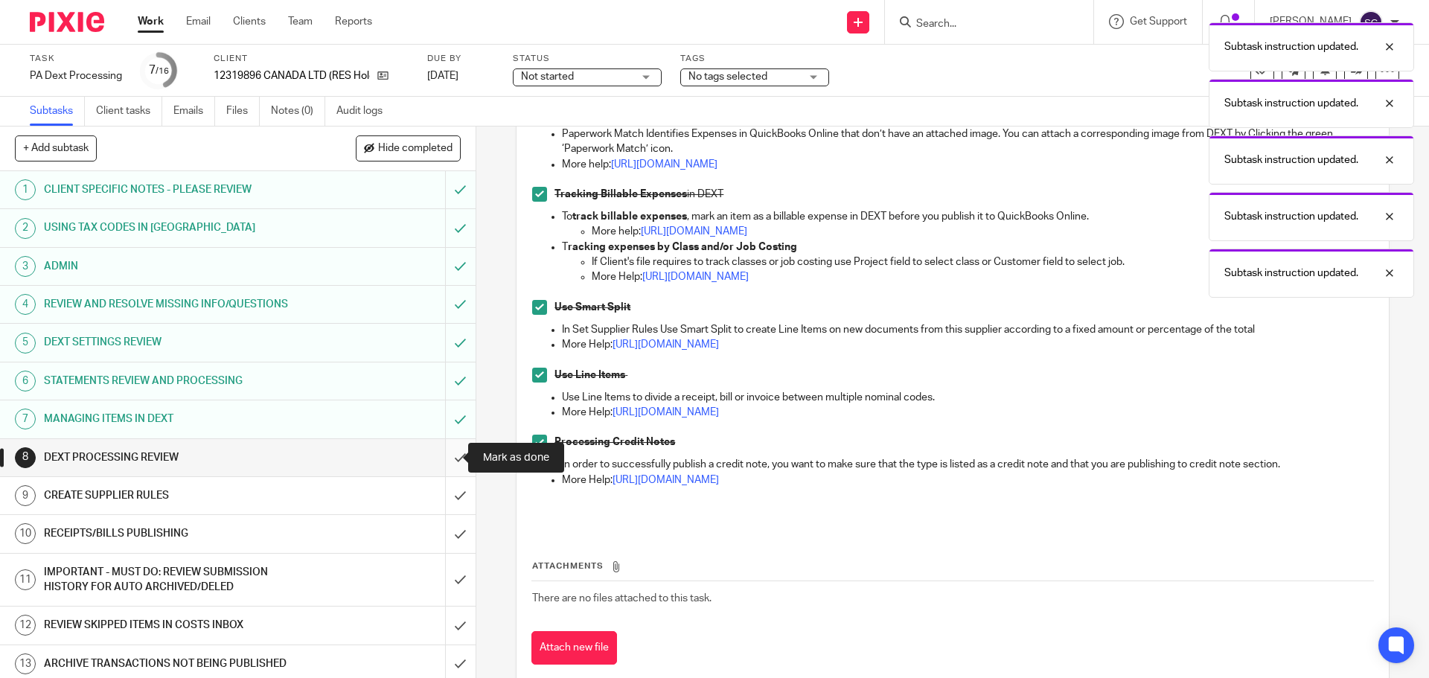
click at [442, 459] on input "submit" at bounding box center [238, 457] width 476 height 37
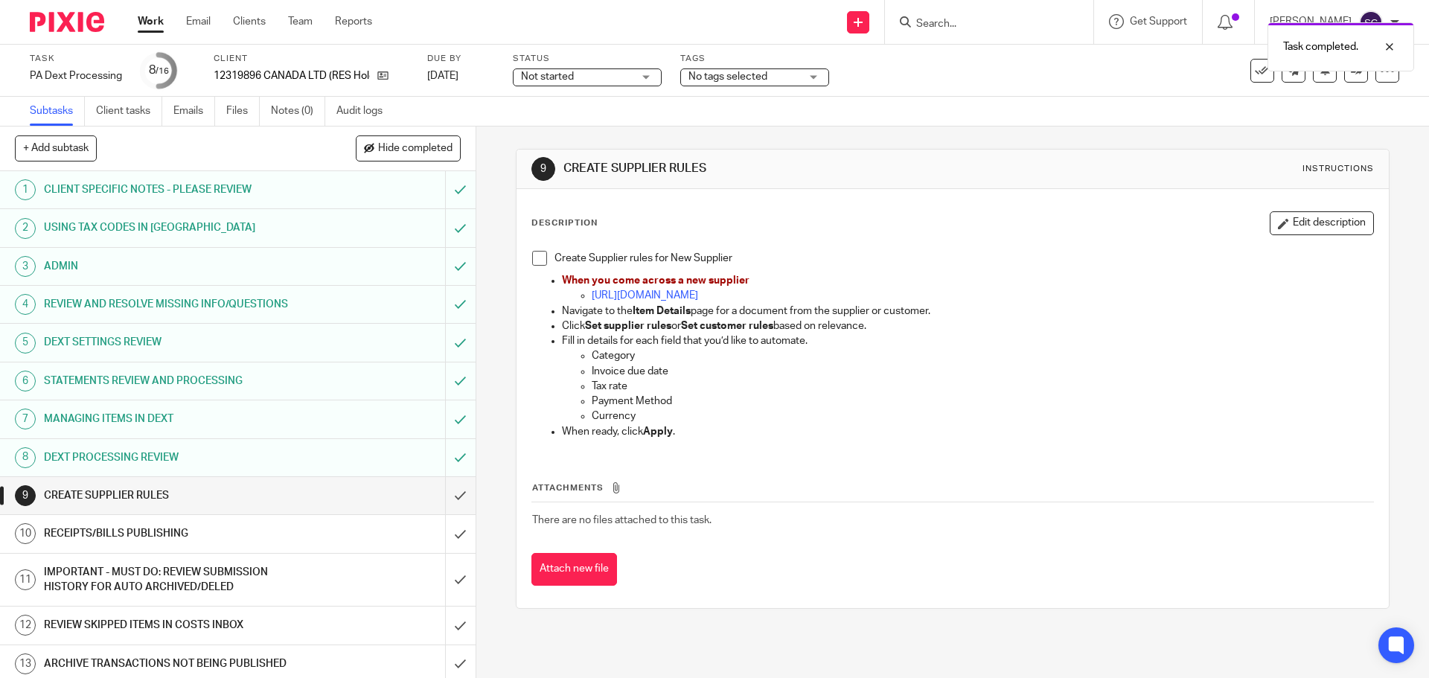
click at [534, 262] on span at bounding box center [539, 258] width 15 height 15
click at [444, 495] on input "submit" at bounding box center [238, 495] width 476 height 37
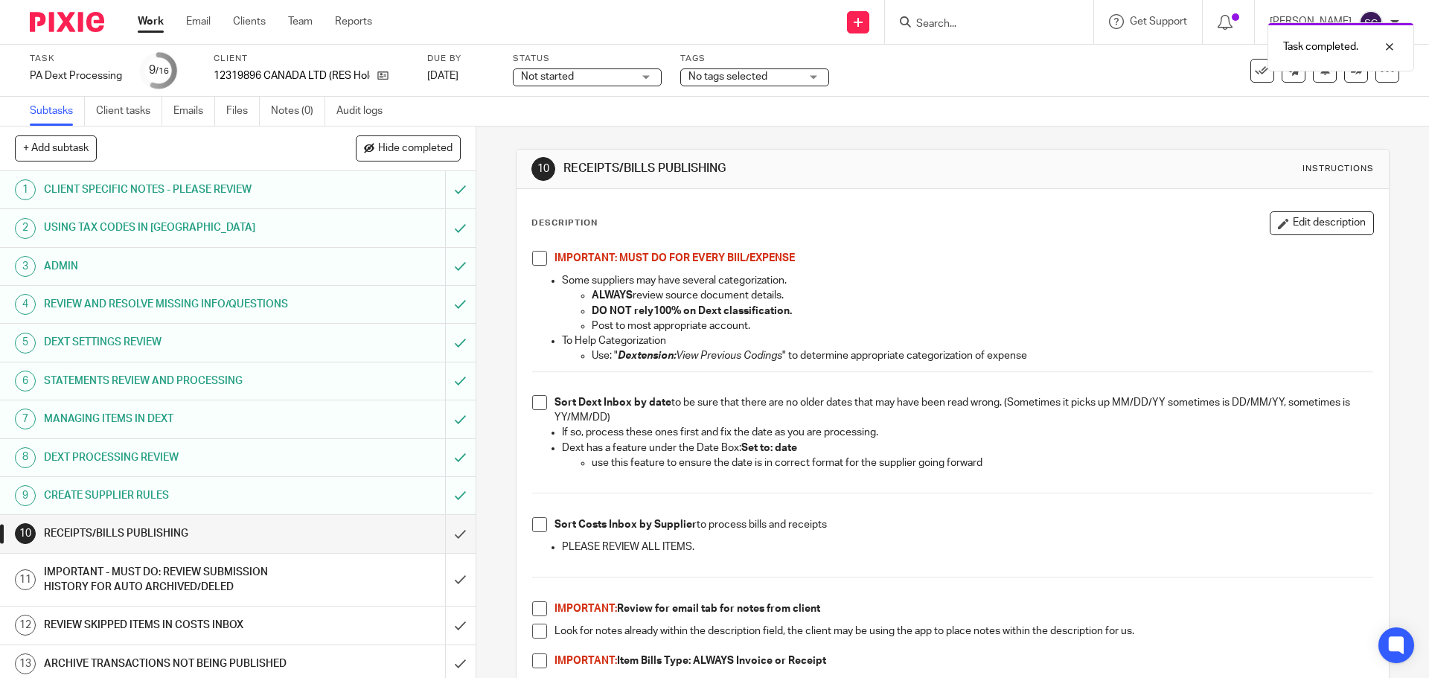
click at [537, 261] on span at bounding box center [539, 258] width 15 height 15
click at [533, 406] on span at bounding box center [539, 402] width 15 height 15
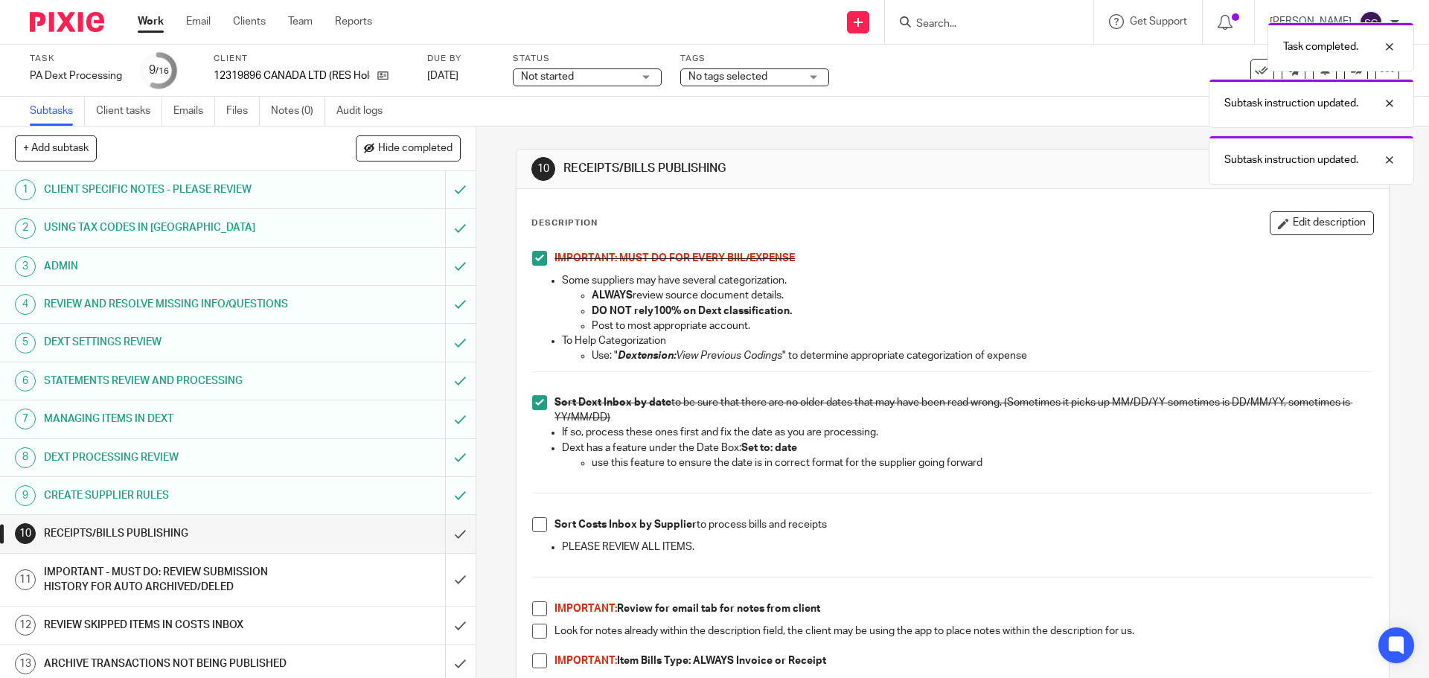
click at [534, 523] on span at bounding box center [539, 524] width 15 height 15
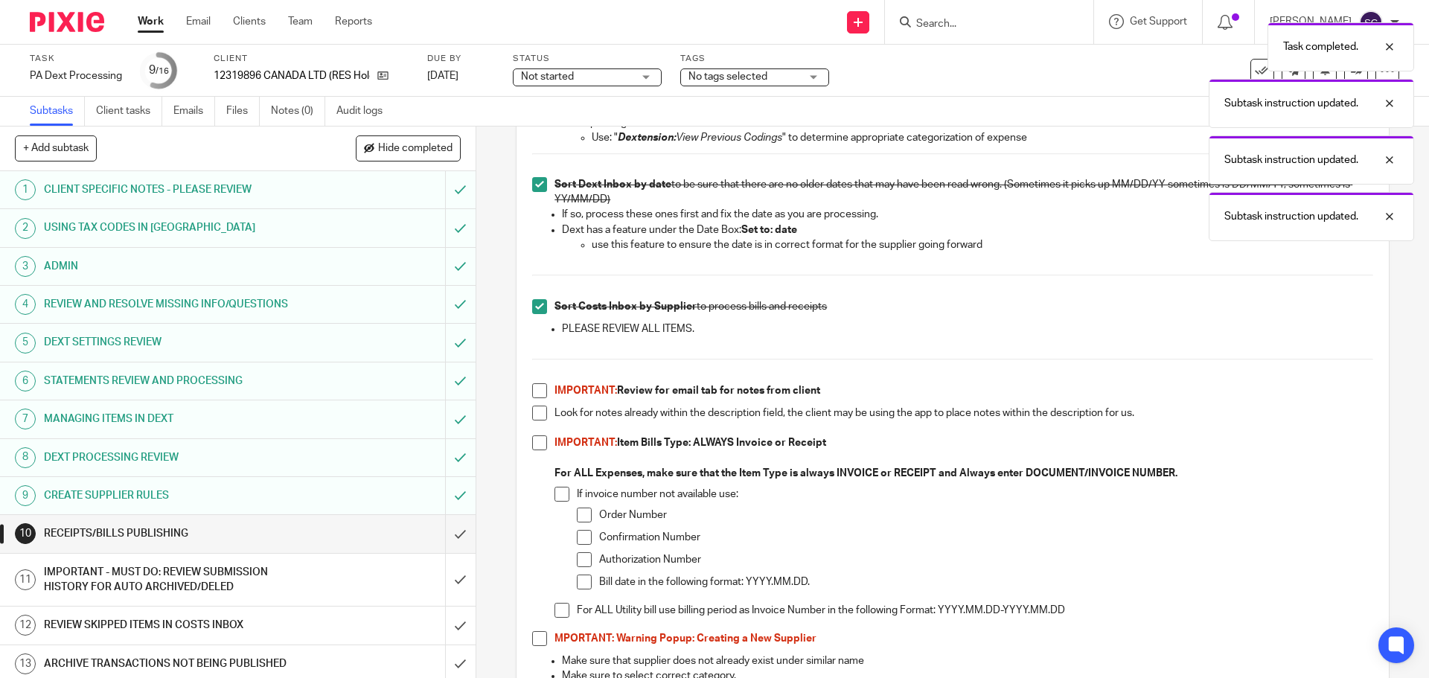
scroll to position [223, 0]
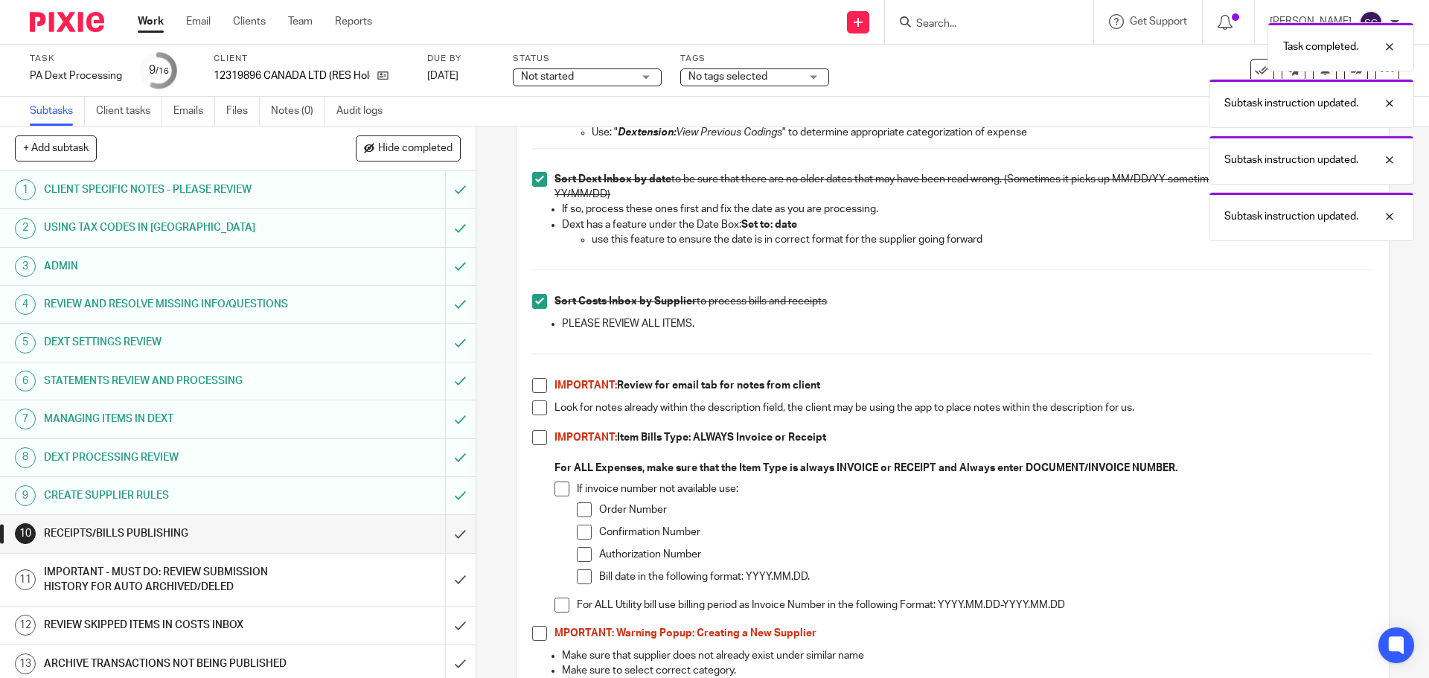
click at [536, 384] on span at bounding box center [539, 385] width 15 height 15
click at [538, 408] on span at bounding box center [539, 407] width 15 height 15
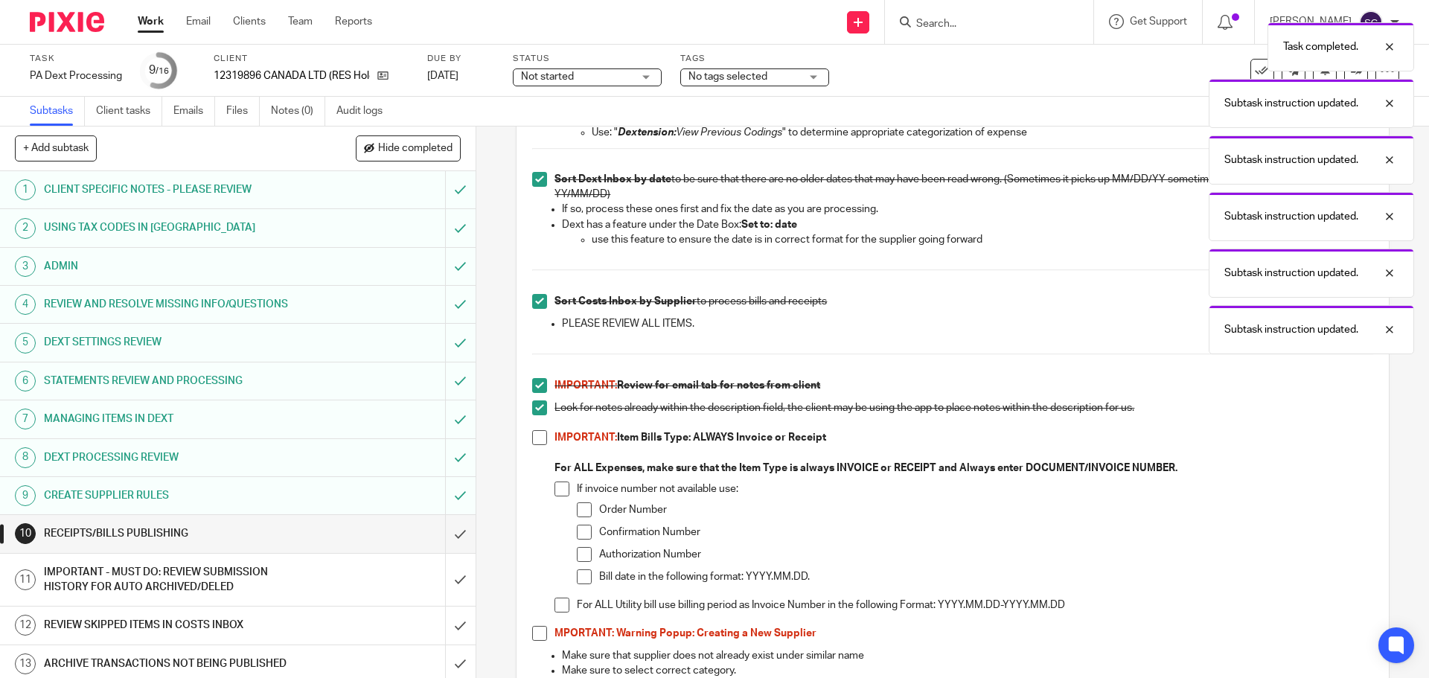
click at [532, 436] on span at bounding box center [539, 437] width 15 height 15
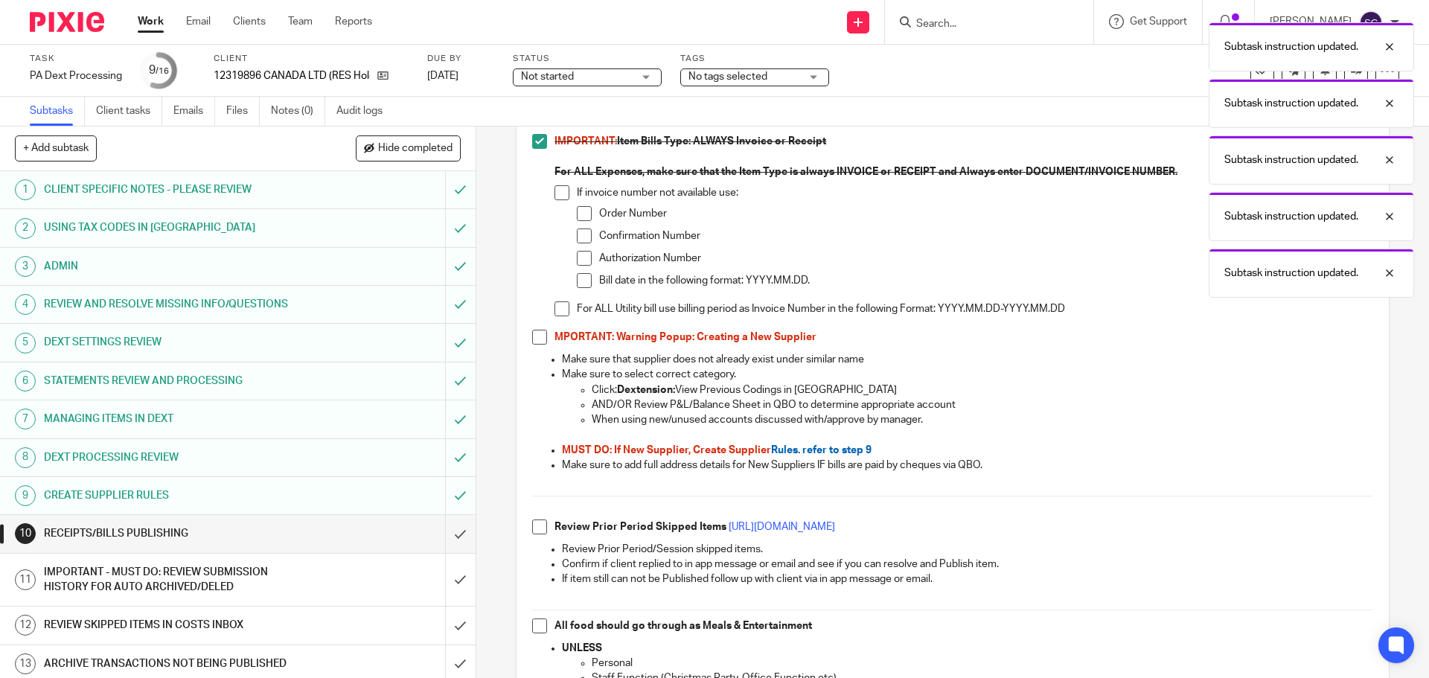
scroll to position [521, 0]
click at [536, 339] on span at bounding box center [539, 335] width 15 height 15
click at [534, 529] on span at bounding box center [539, 525] width 15 height 15
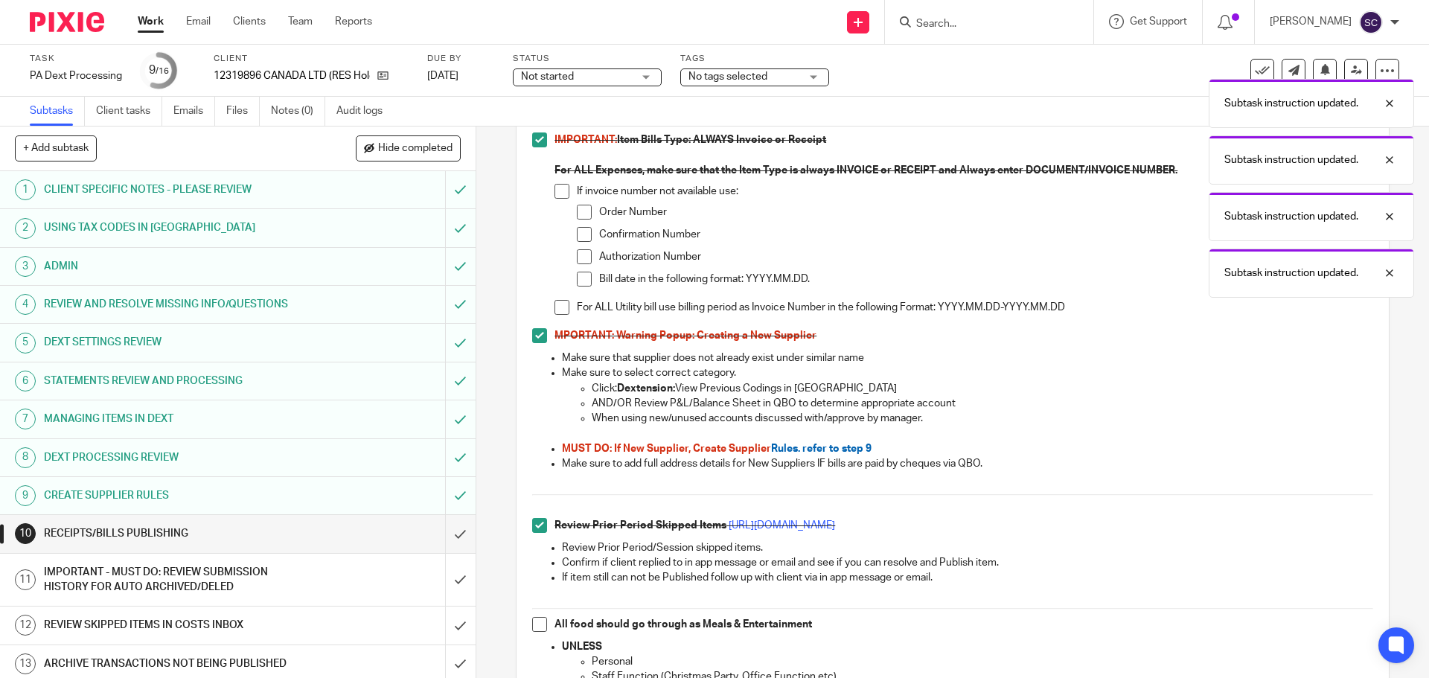
click at [535, 628] on span at bounding box center [539, 624] width 15 height 15
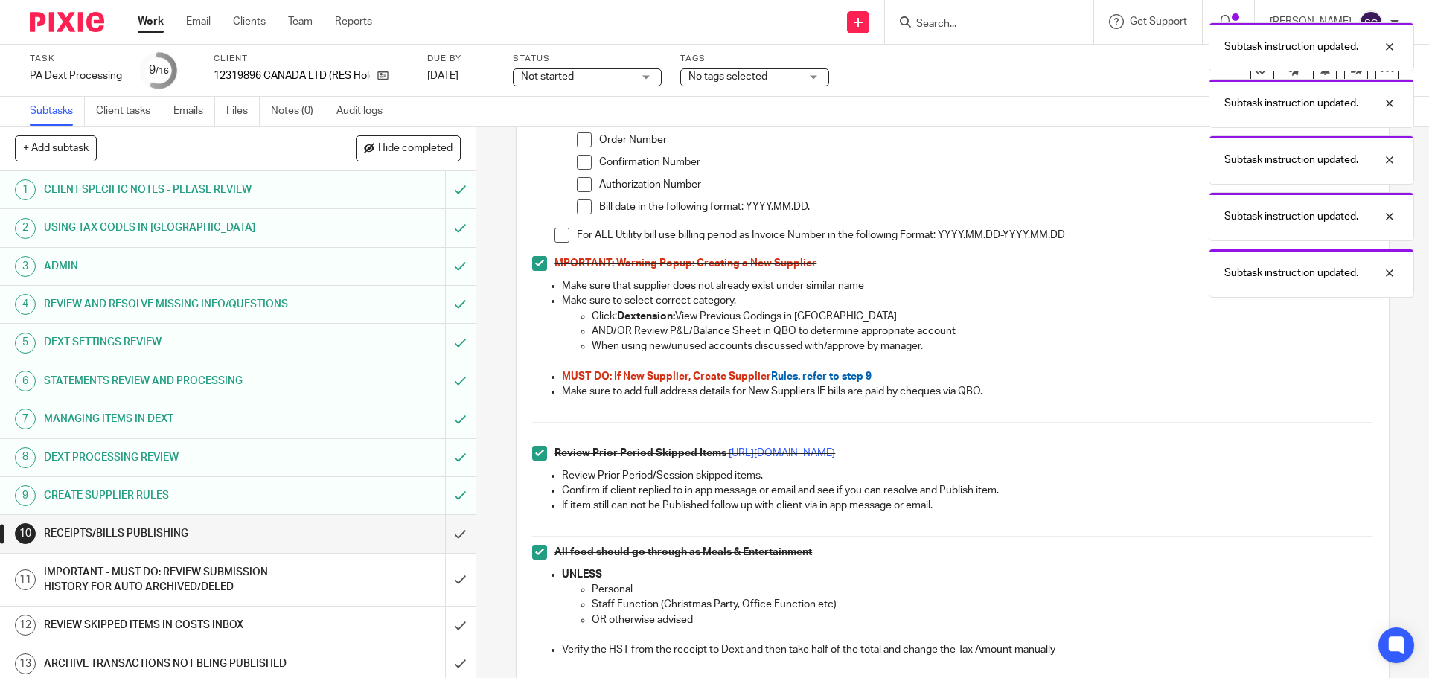
scroll to position [893, 0]
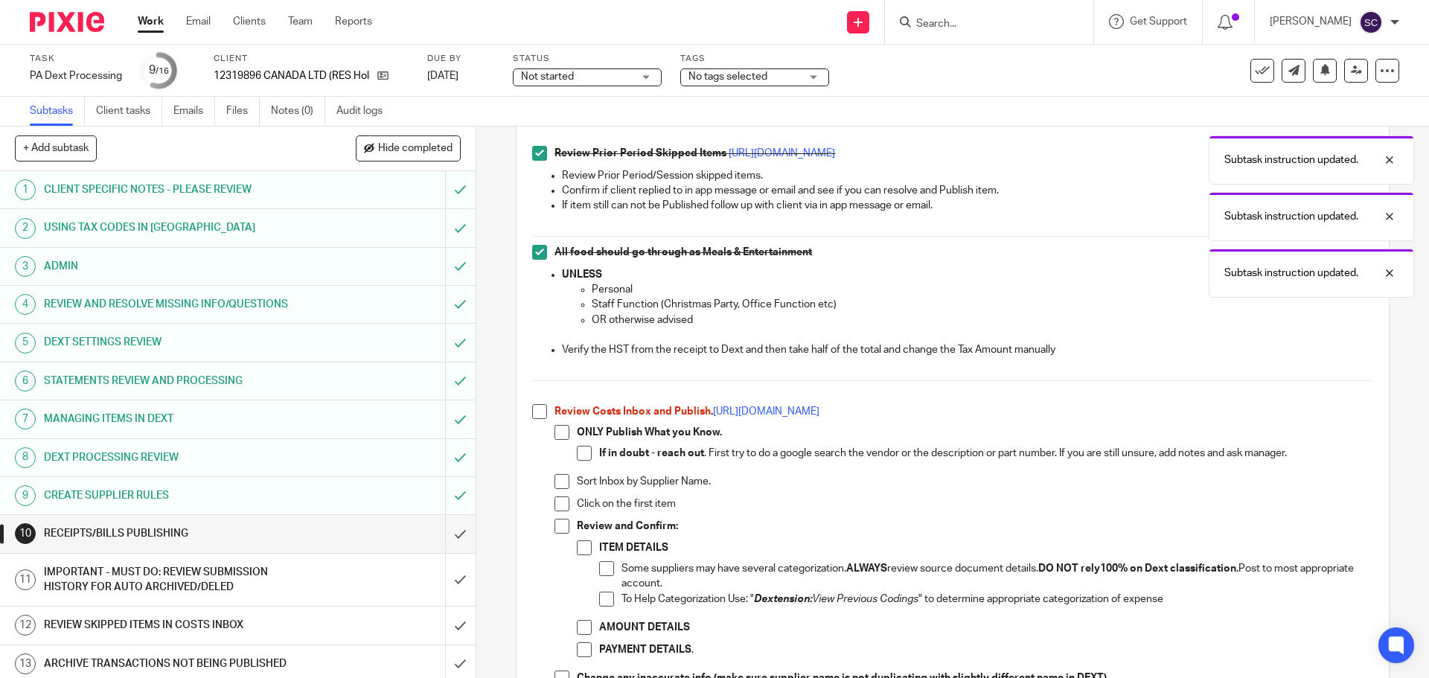
drag, startPoint x: 537, startPoint y: 415, endPoint x: 559, endPoint y: 415, distance: 22.3
click at [537, 414] on span at bounding box center [539, 411] width 15 height 15
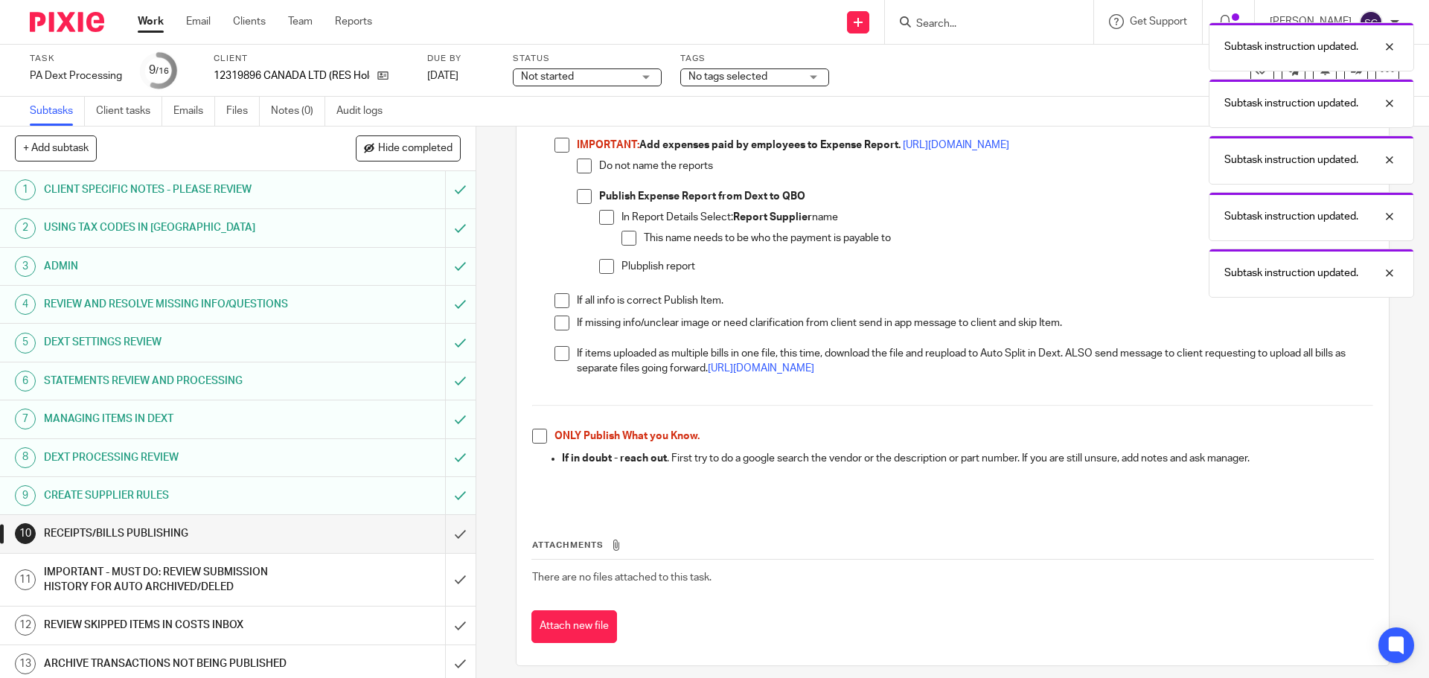
scroll to position [1466, 0]
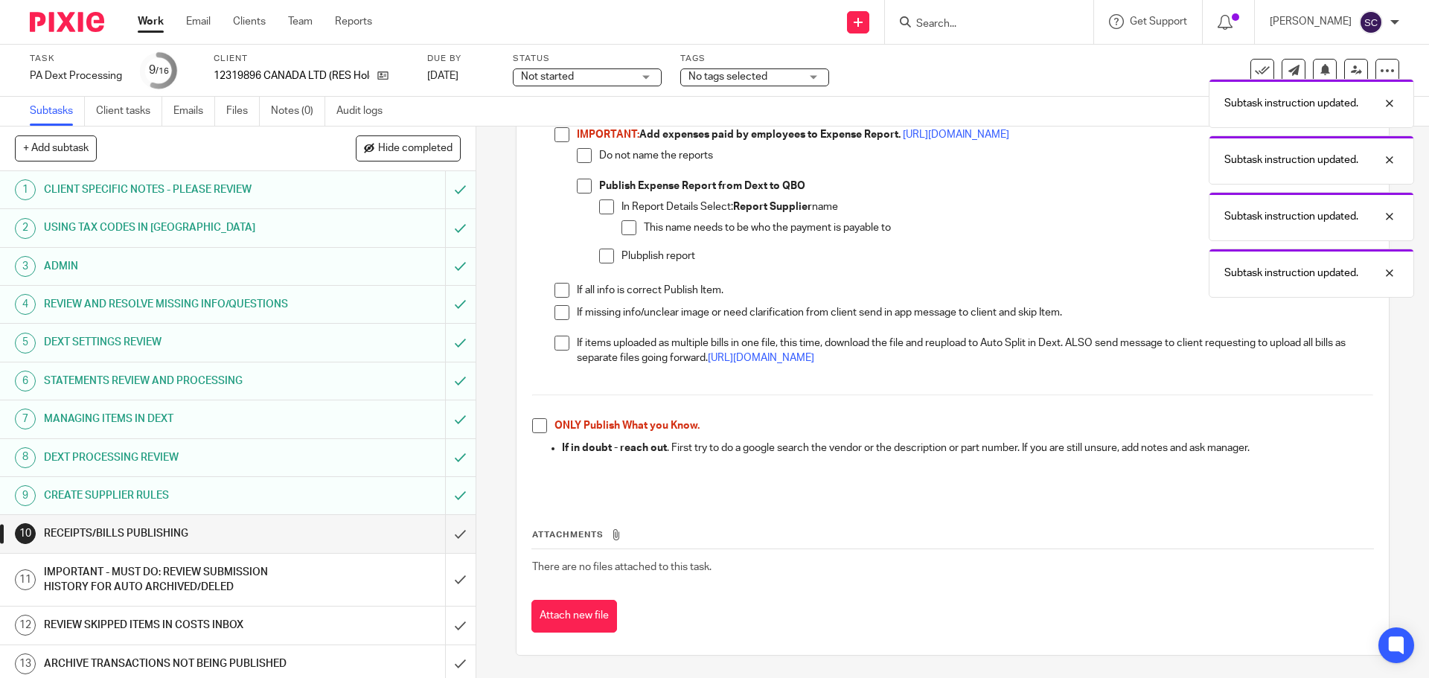
click at [537, 430] on span at bounding box center [539, 425] width 15 height 15
click at [442, 537] on input "submit" at bounding box center [238, 533] width 476 height 37
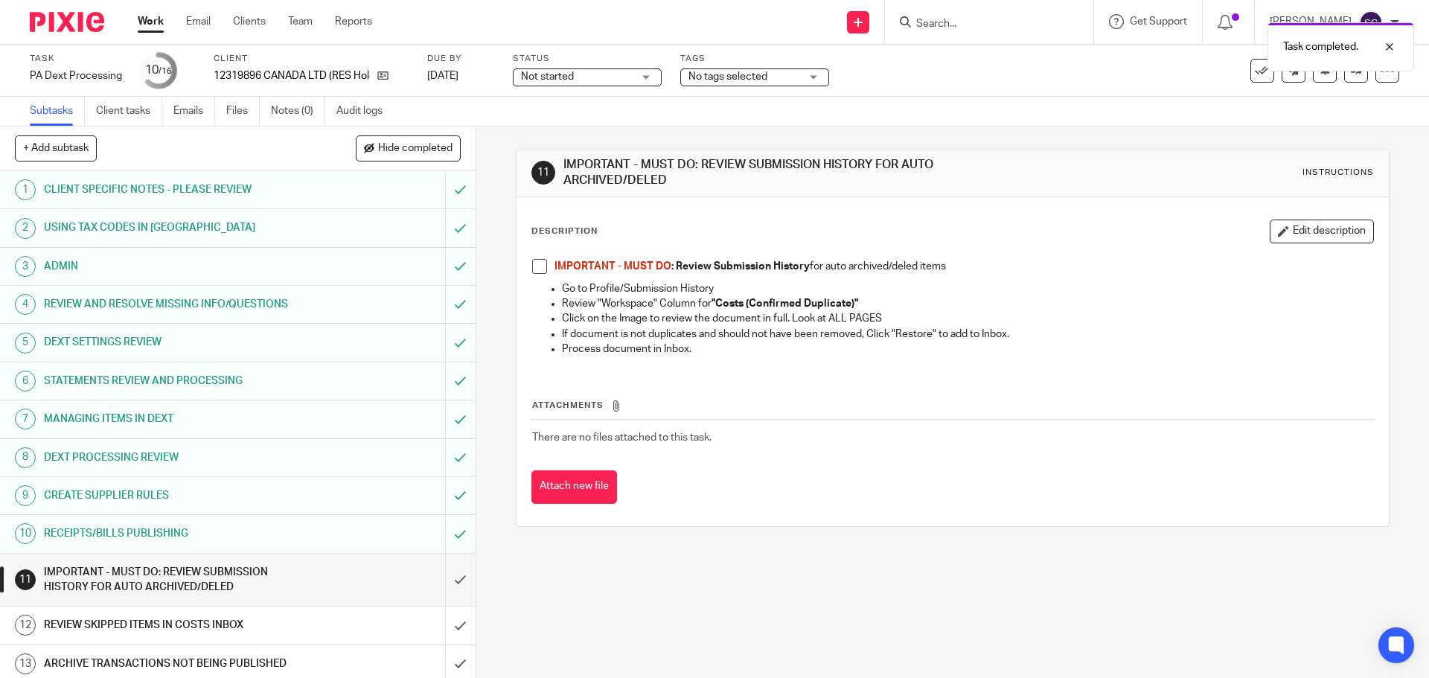
click at [532, 268] on span at bounding box center [539, 266] width 15 height 15
click at [444, 577] on input "submit" at bounding box center [238, 580] width 476 height 53
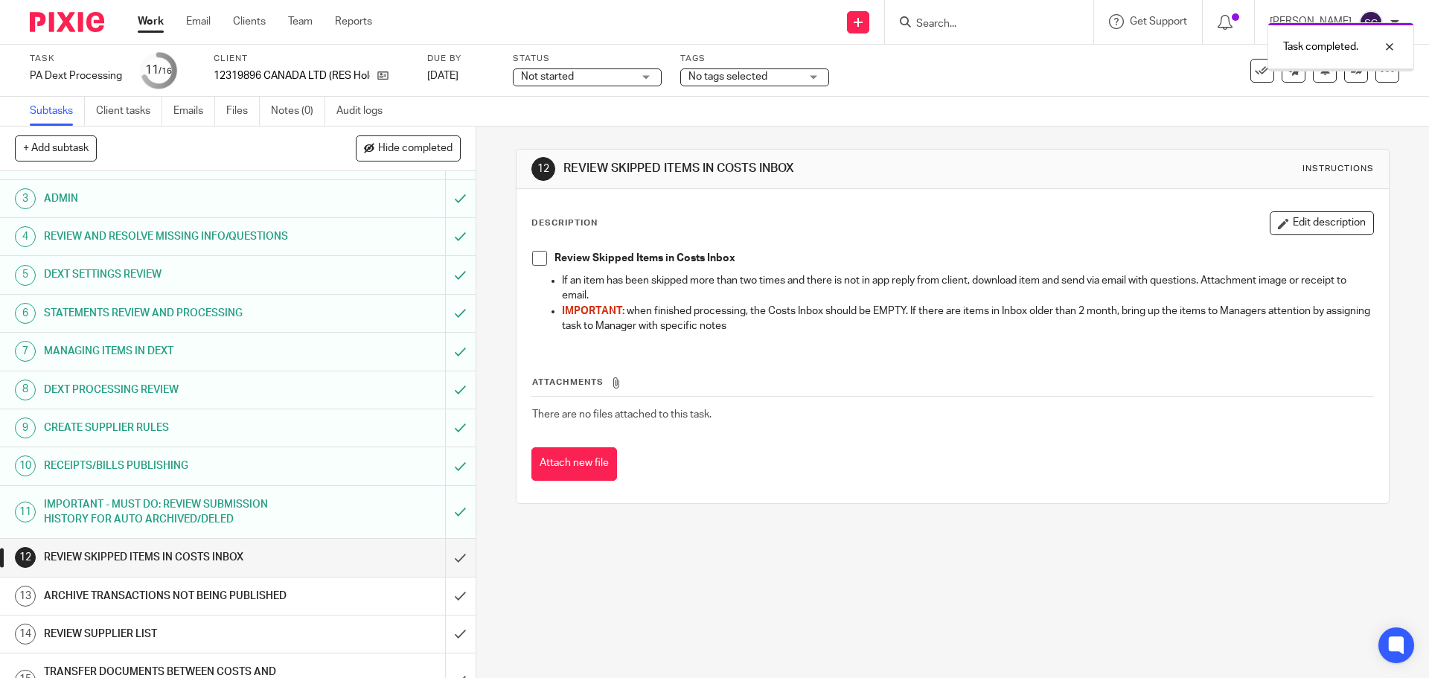
scroll to position [135, 0]
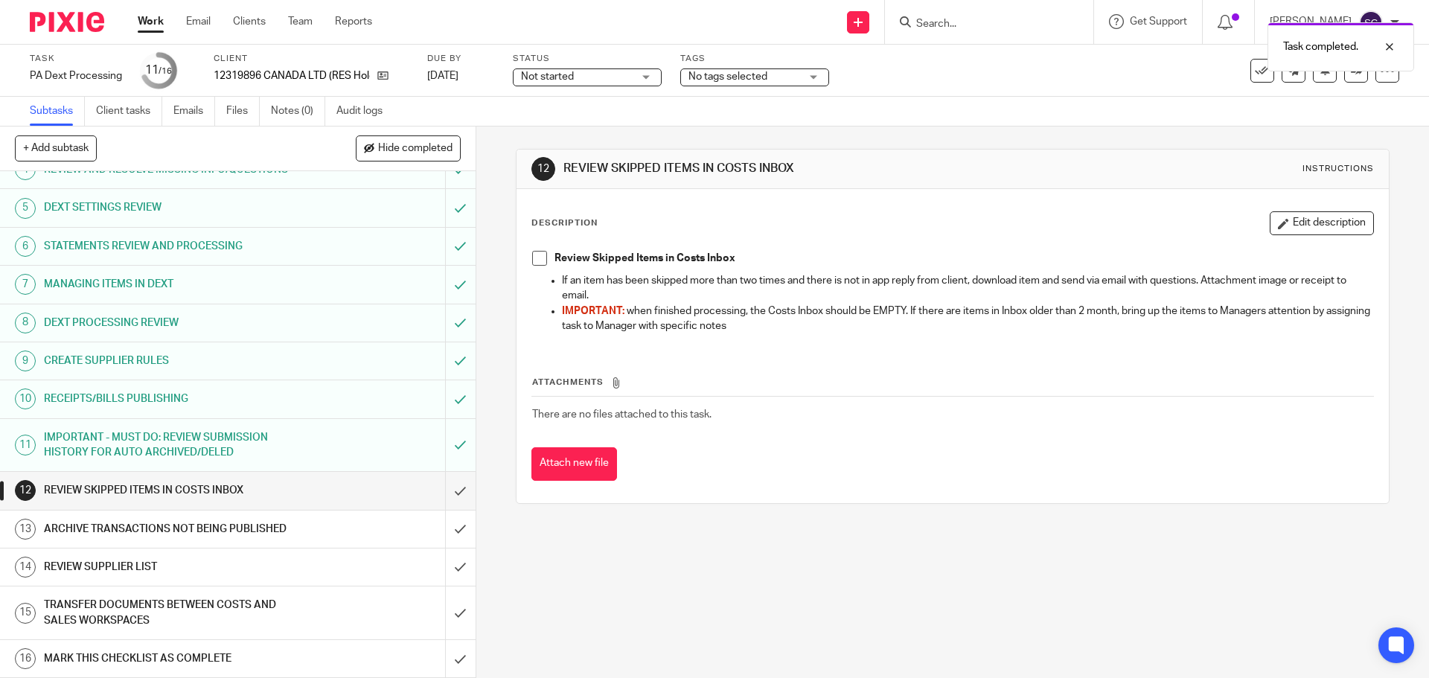
click at [532, 260] on span at bounding box center [539, 258] width 15 height 15
click at [447, 493] on input "submit" at bounding box center [238, 490] width 476 height 37
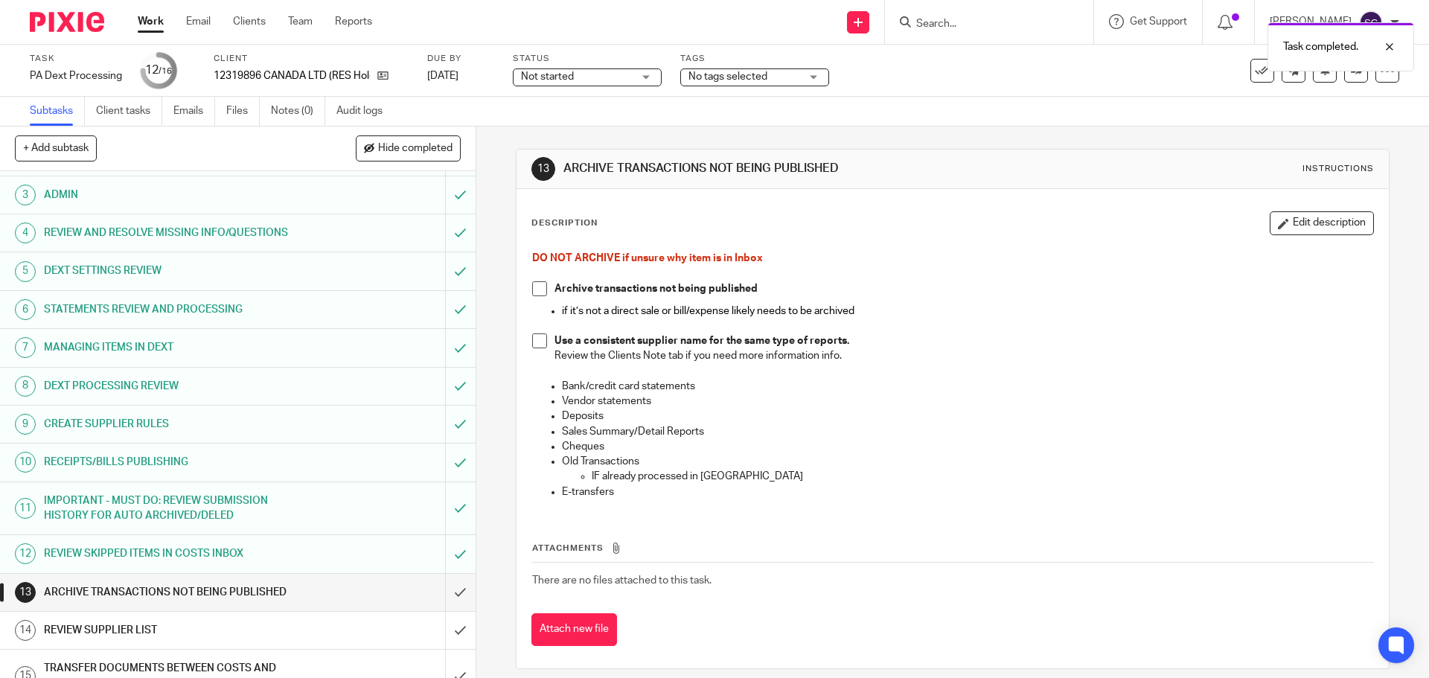
scroll to position [135, 0]
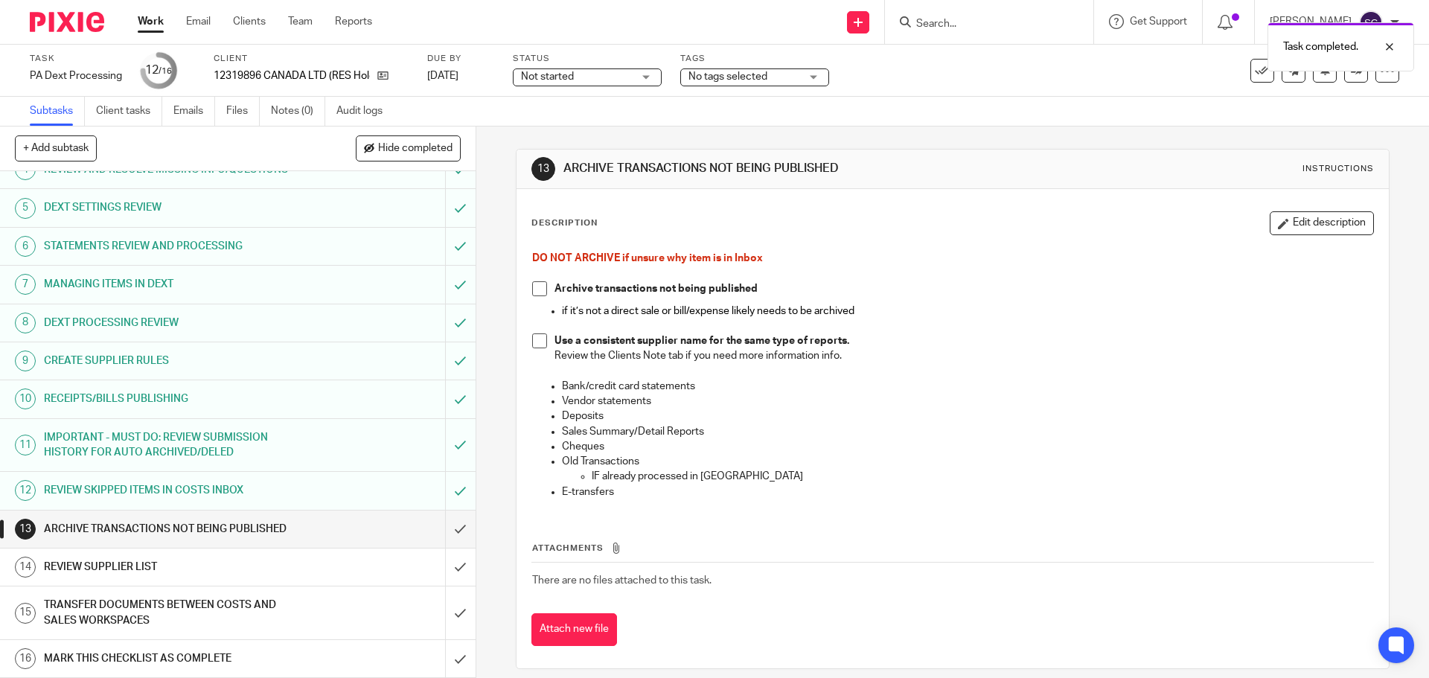
click at [536, 291] on span at bounding box center [539, 288] width 15 height 15
click at [532, 342] on span at bounding box center [539, 340] width 15 height 15
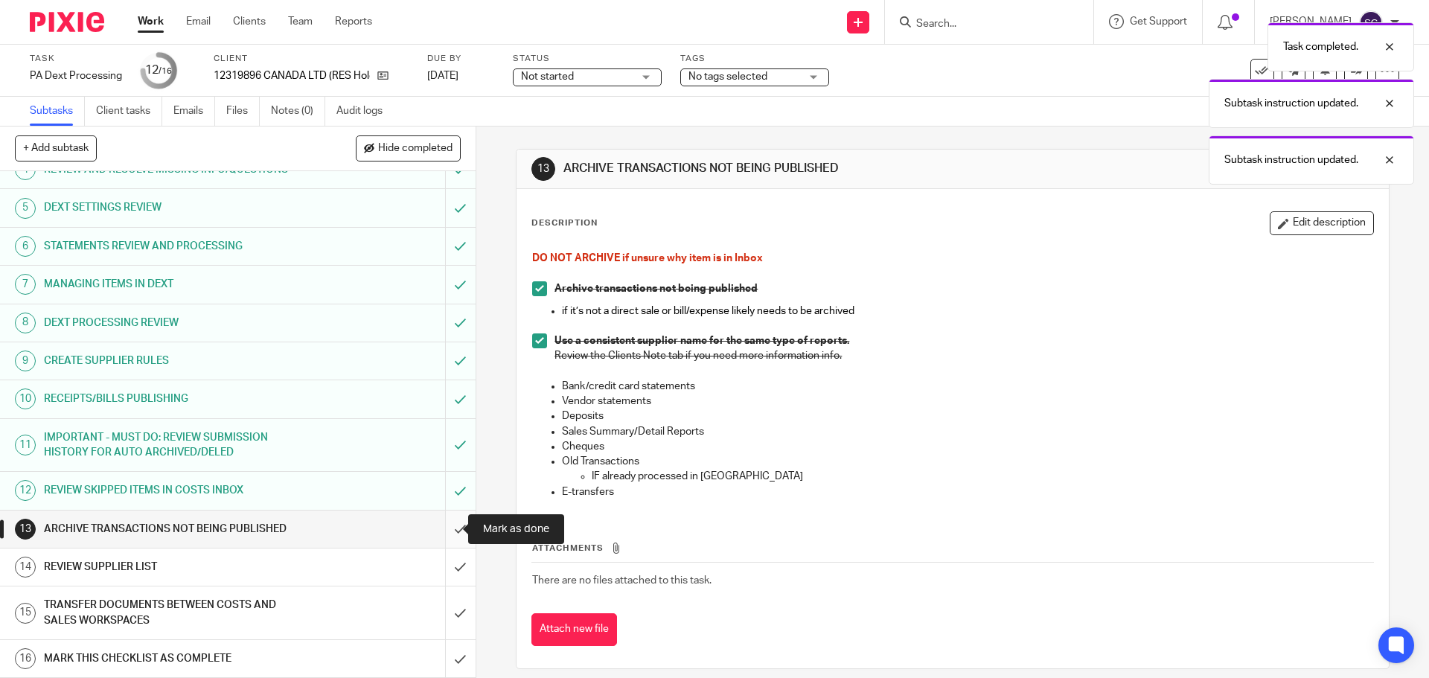
click at [447, 528] on input "submit" at bounding box center [238, 529] width 476 height 37
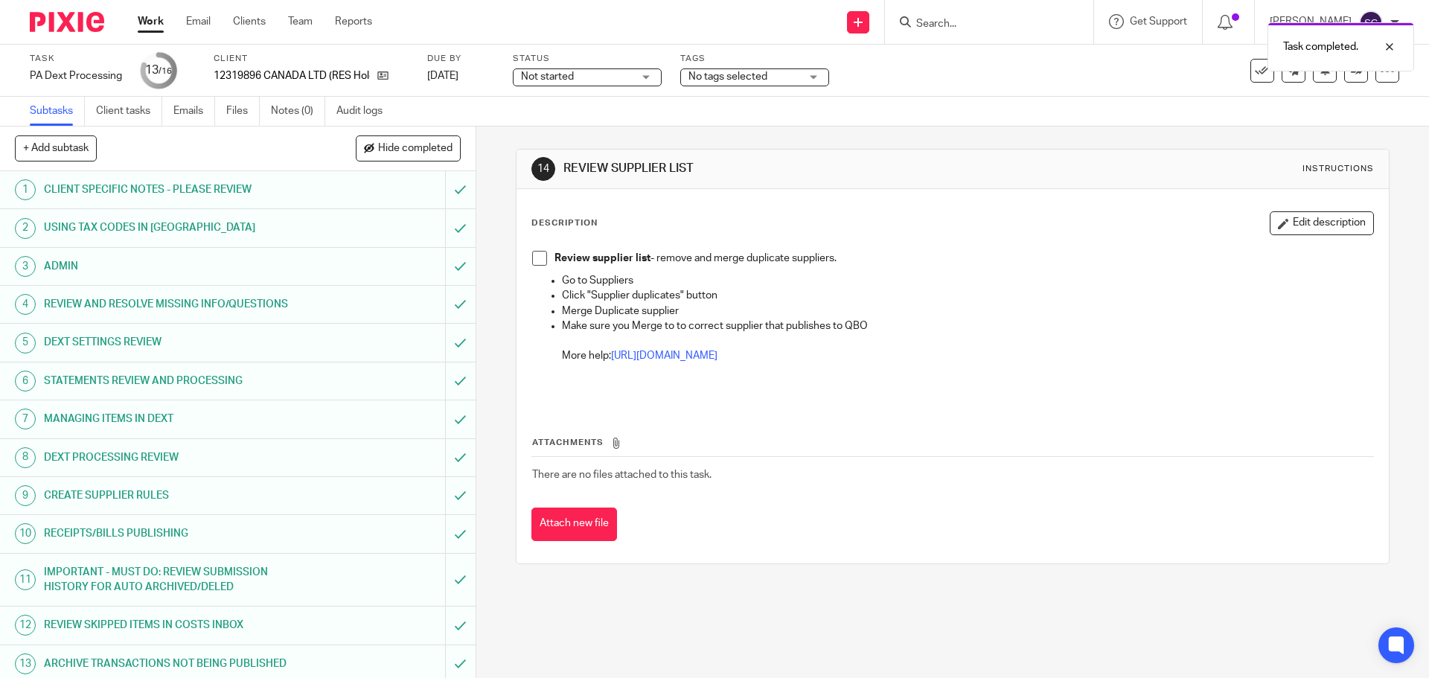
scroll to position [135, 0]
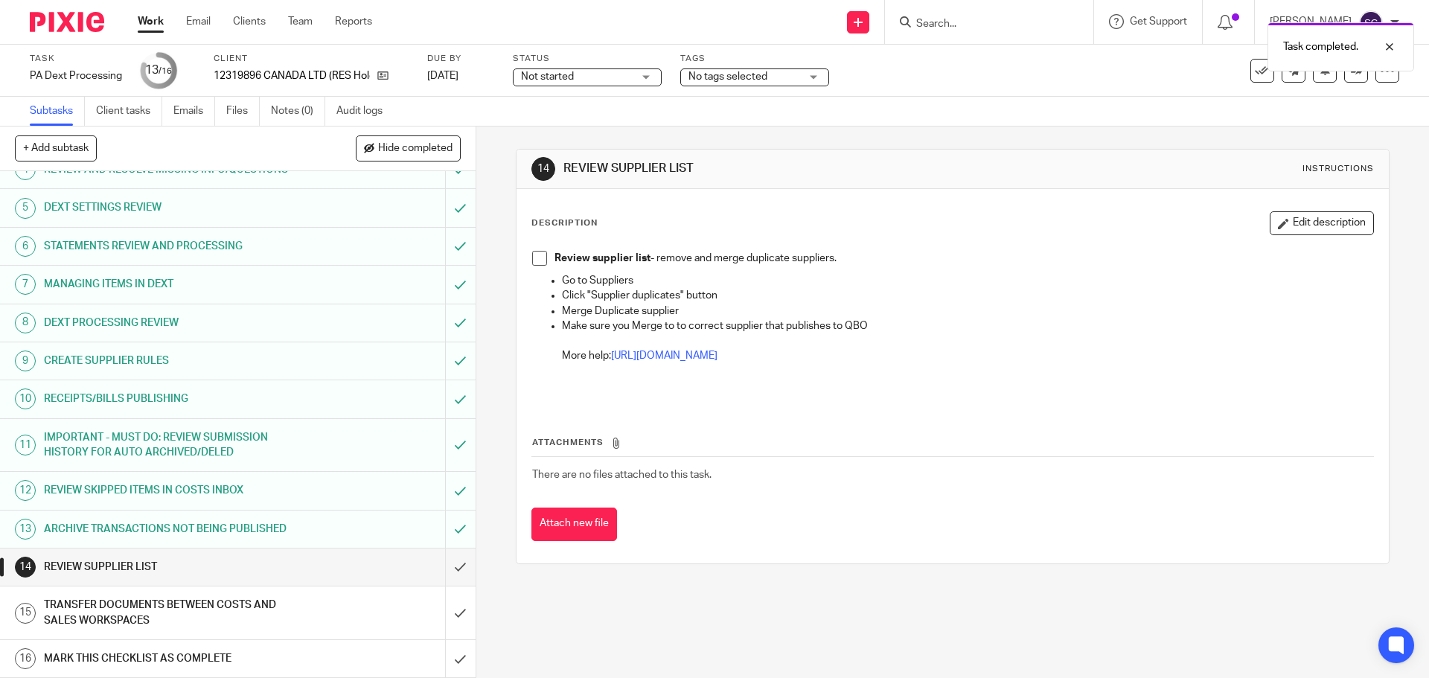
click at [536, 263] on span at bounding box center [539, 258] width 15 height 15
click at [446, 566] on input "submit" at bounding box center [238, 567] width 476 height 37
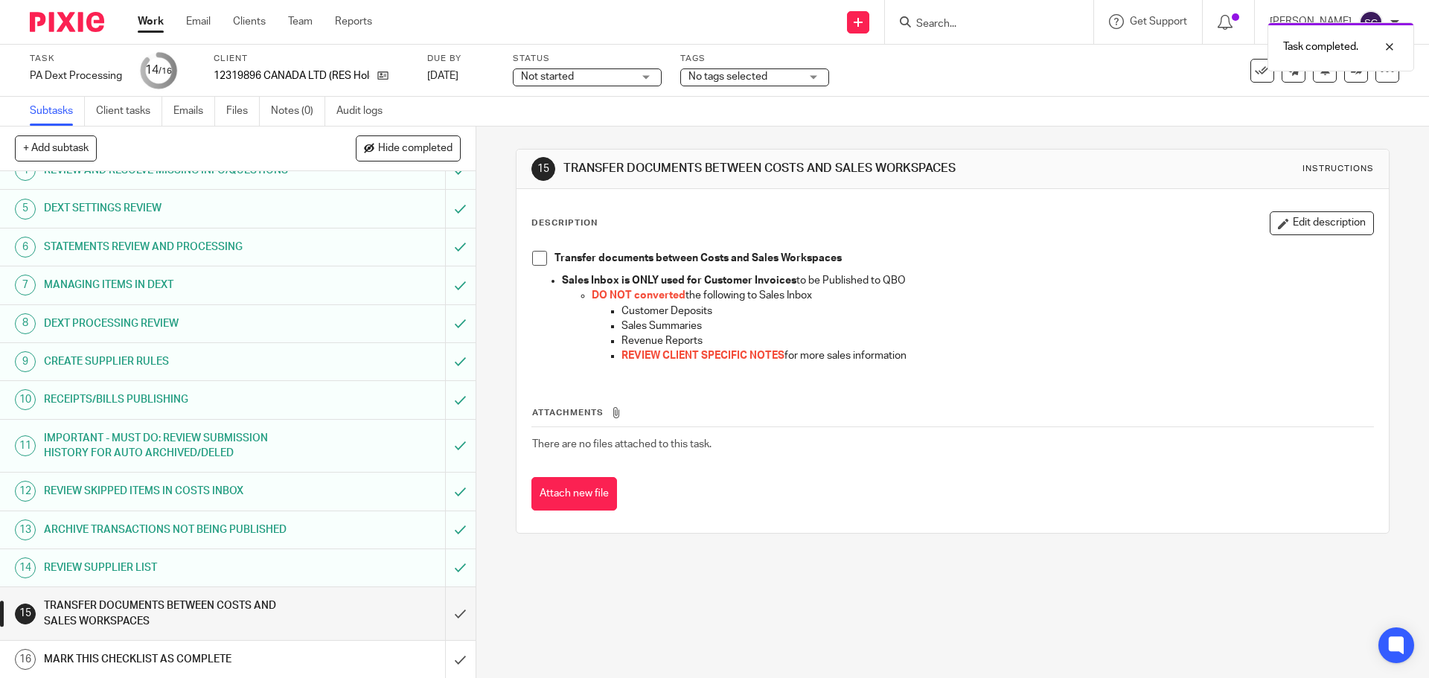
scroll to position [135, 0]
click at [536, 261] on span at bounding box center [539, 258] width 15 height 15
click at [439, 615] on input "submit" at bounding box center [238, 613] width 476 height 53
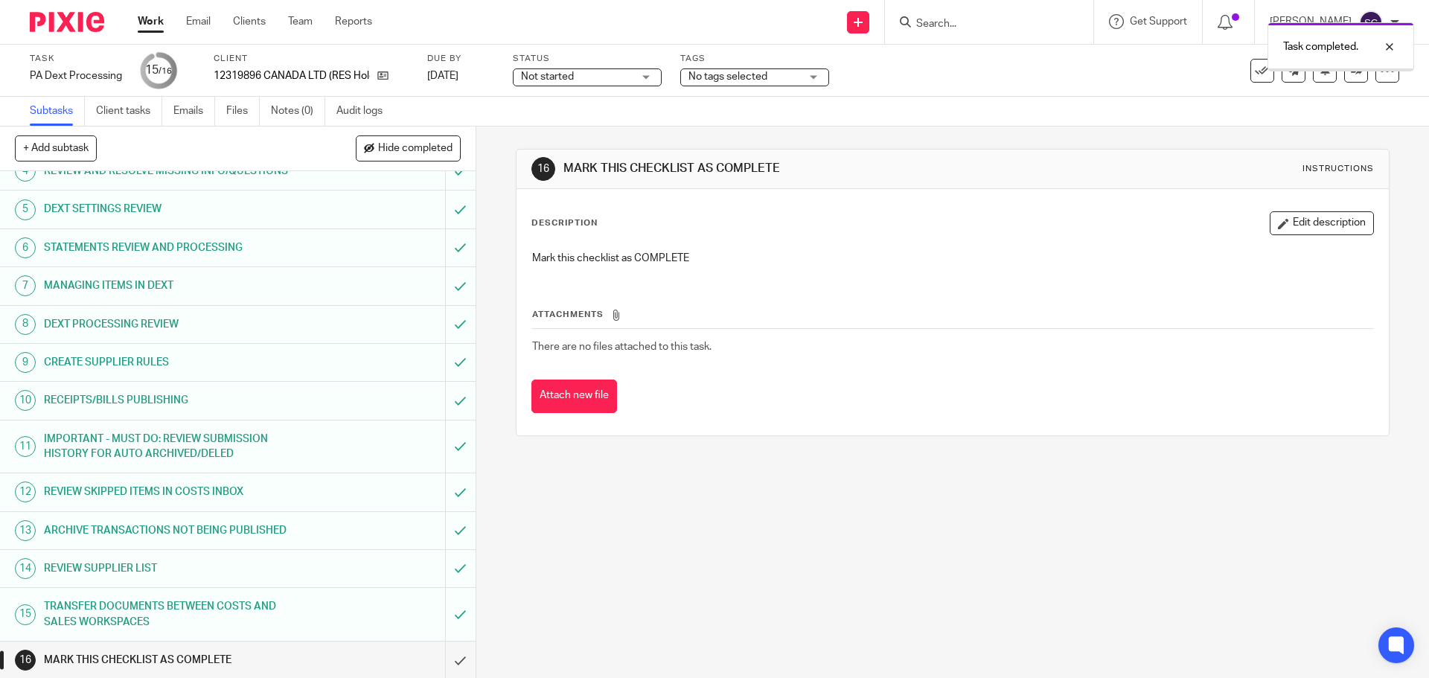
scroll to position [135, 0]
click at [444, 665] on input "submit" at bounding box center [238, 658] width 476 height 37
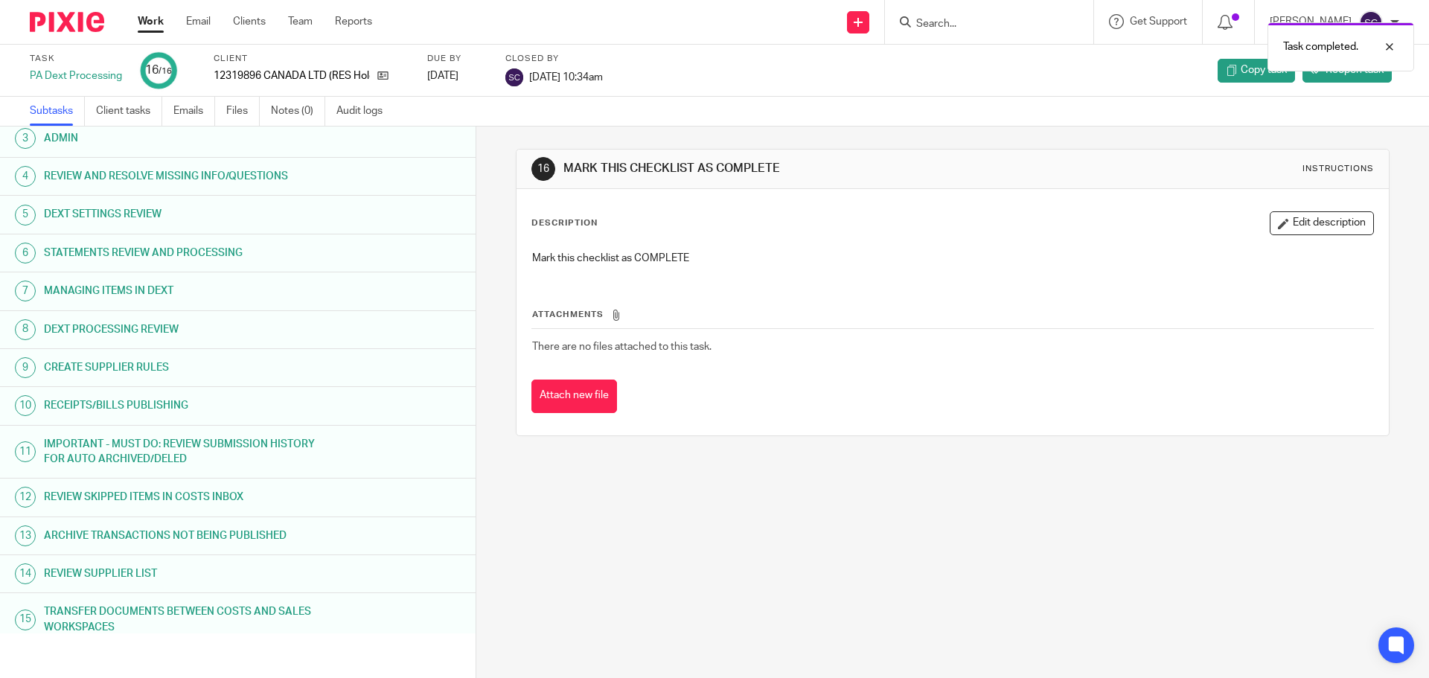
scroll to position [135, 0]
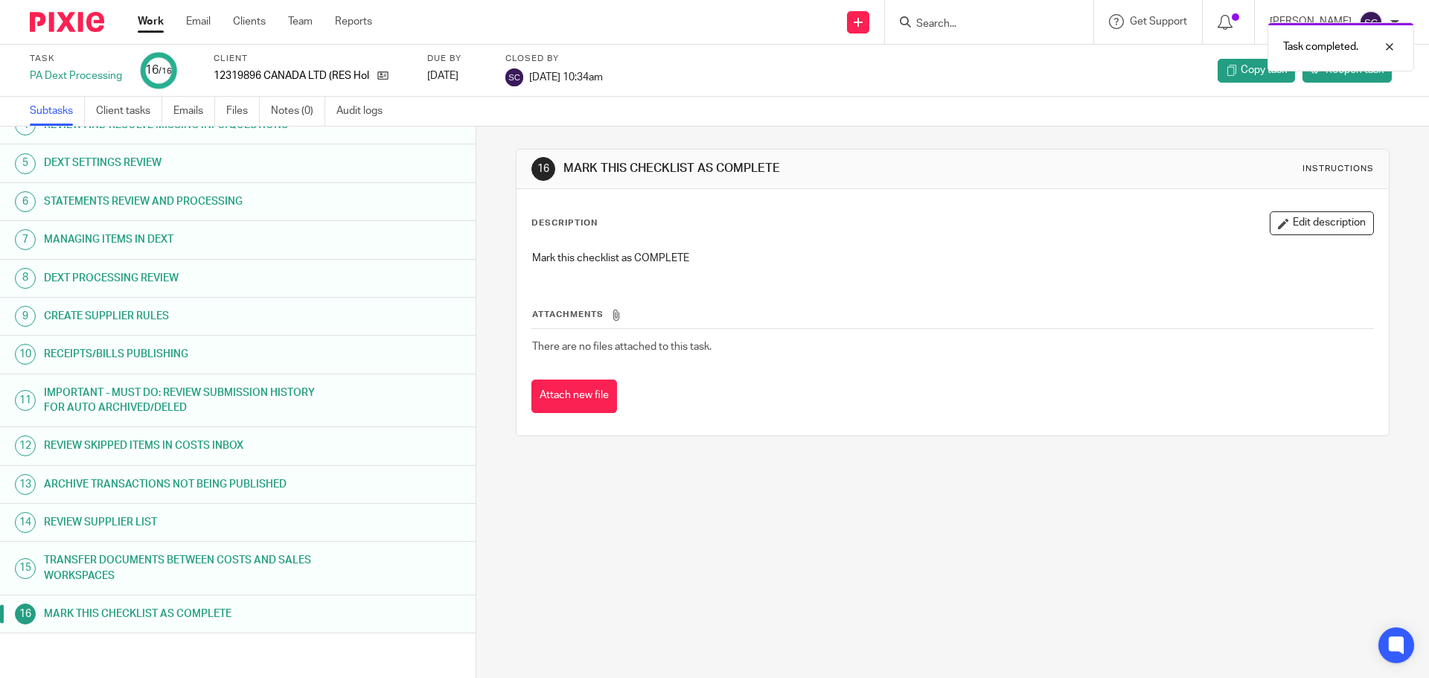
click at [147, 22] on link "Work" at bounding box center [151, 21] width 26 height 15
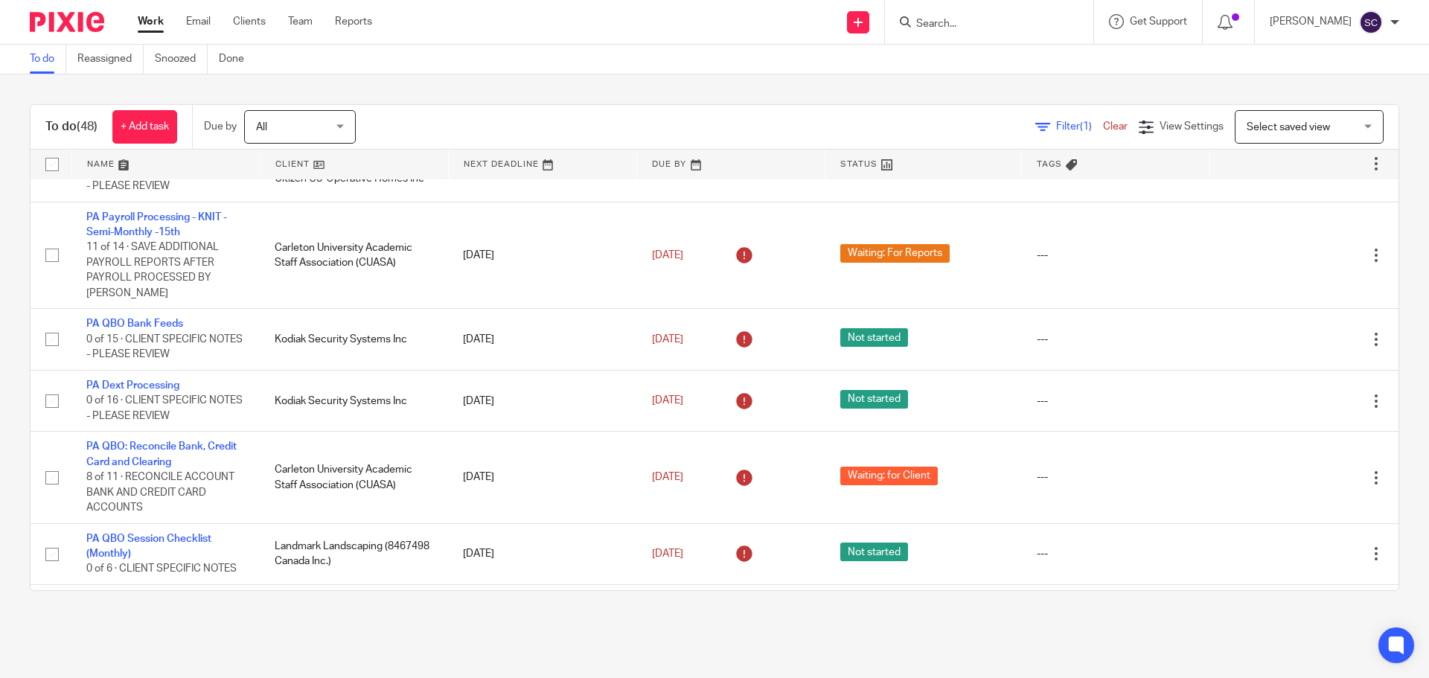
scroll to position [2995, 0]
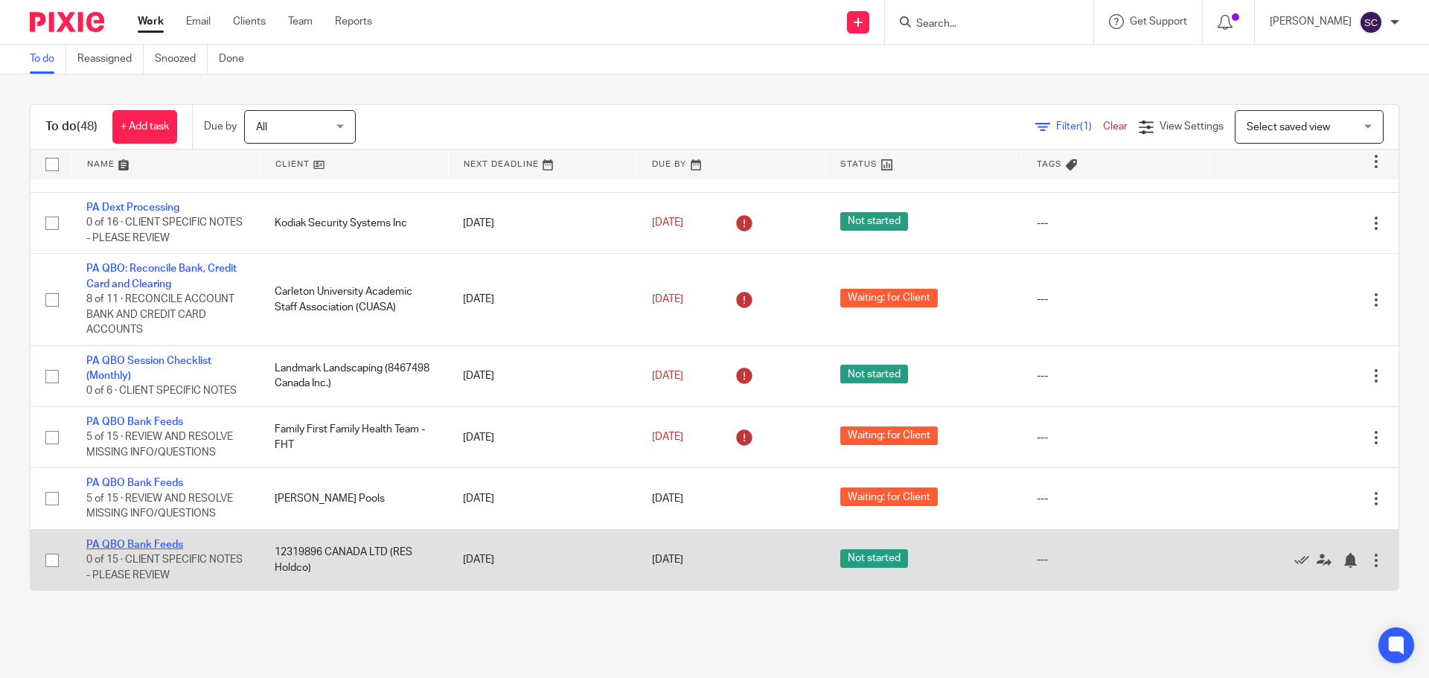
click at [124, 542] on link "PA QBO Bank Feeds" at bounding box center [134, 545] width 97 height 10
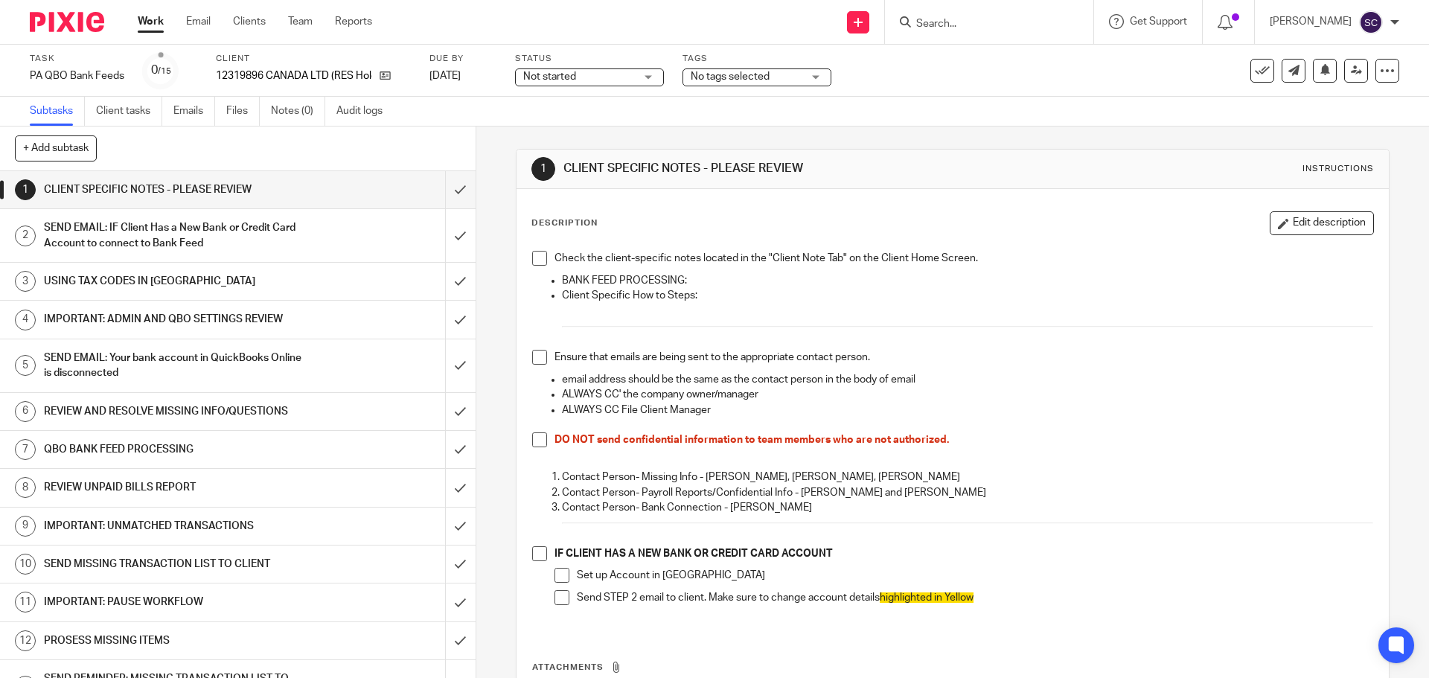
click at [534, 255] on span at bounding box center [539, 258] width 15 height 15
click at [534, 359] on span at bounding box center [539, 357] width 15 height 15
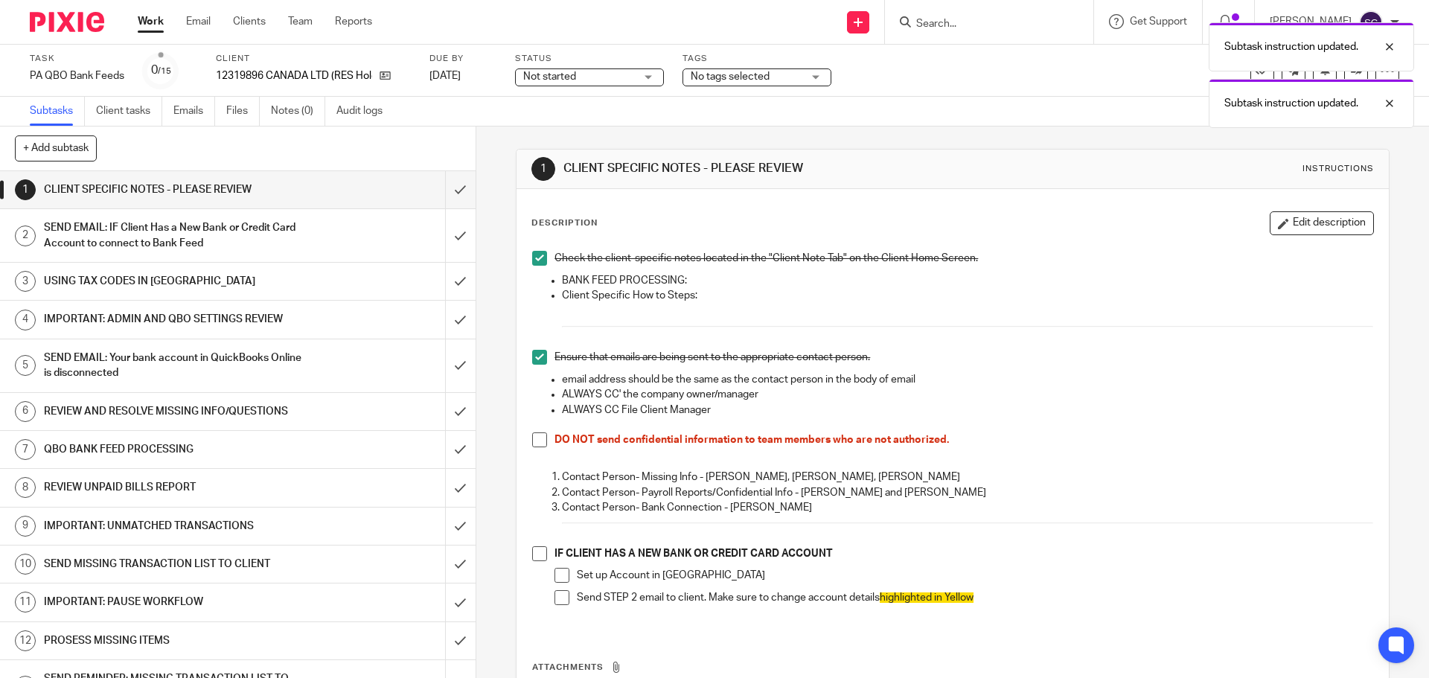
click at [535, 440] on span at bounding box center [539, 440] width 15 height 15
click at [539, 556] on span at bounding box center [539, 553] width 15 height 15
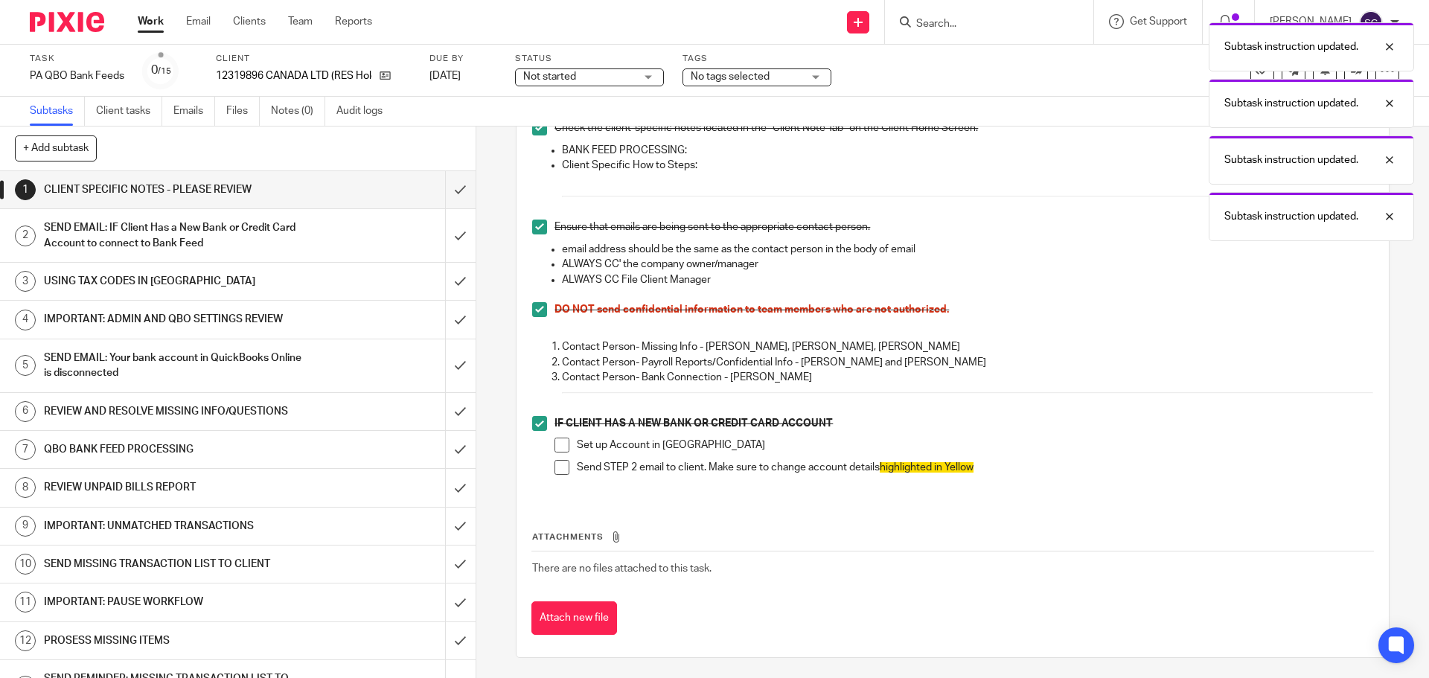
scroll to position [133, 0]
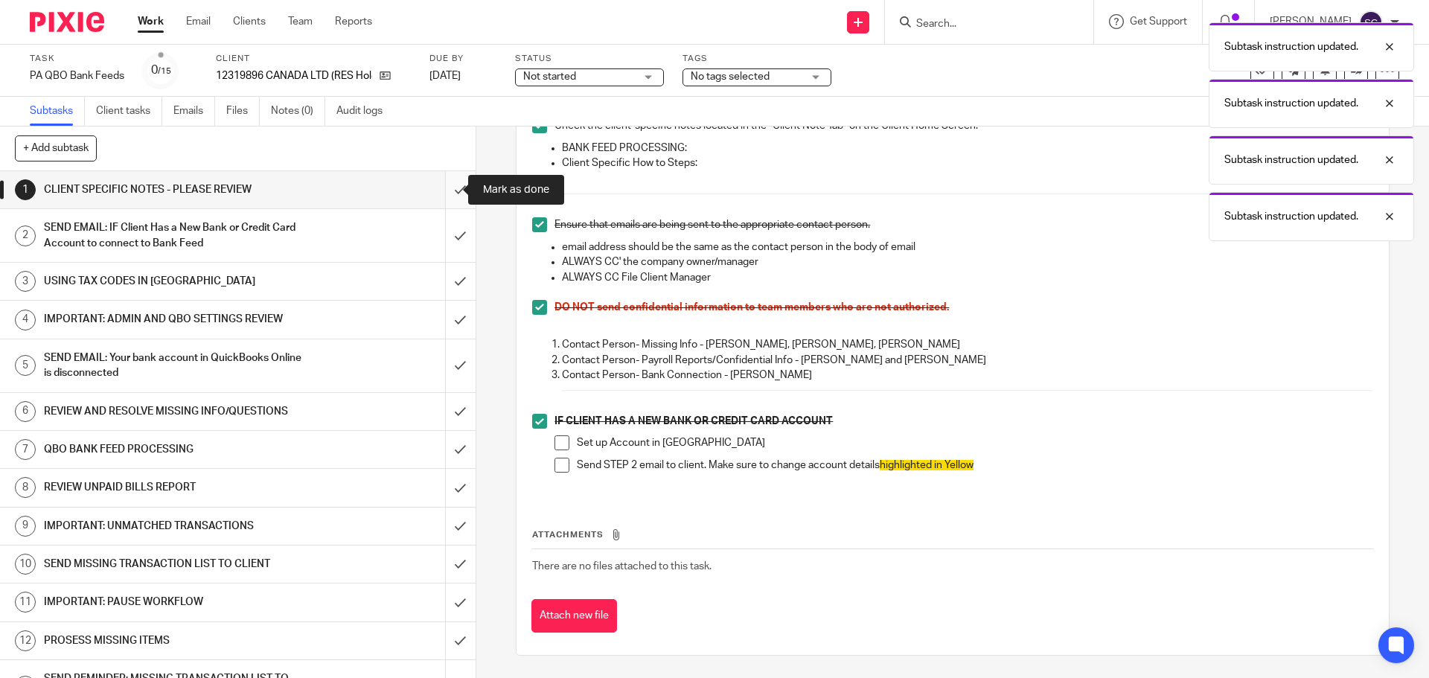
click at [443, 188] on input "submit" at bounding box center [238, 189] width 476 height 37
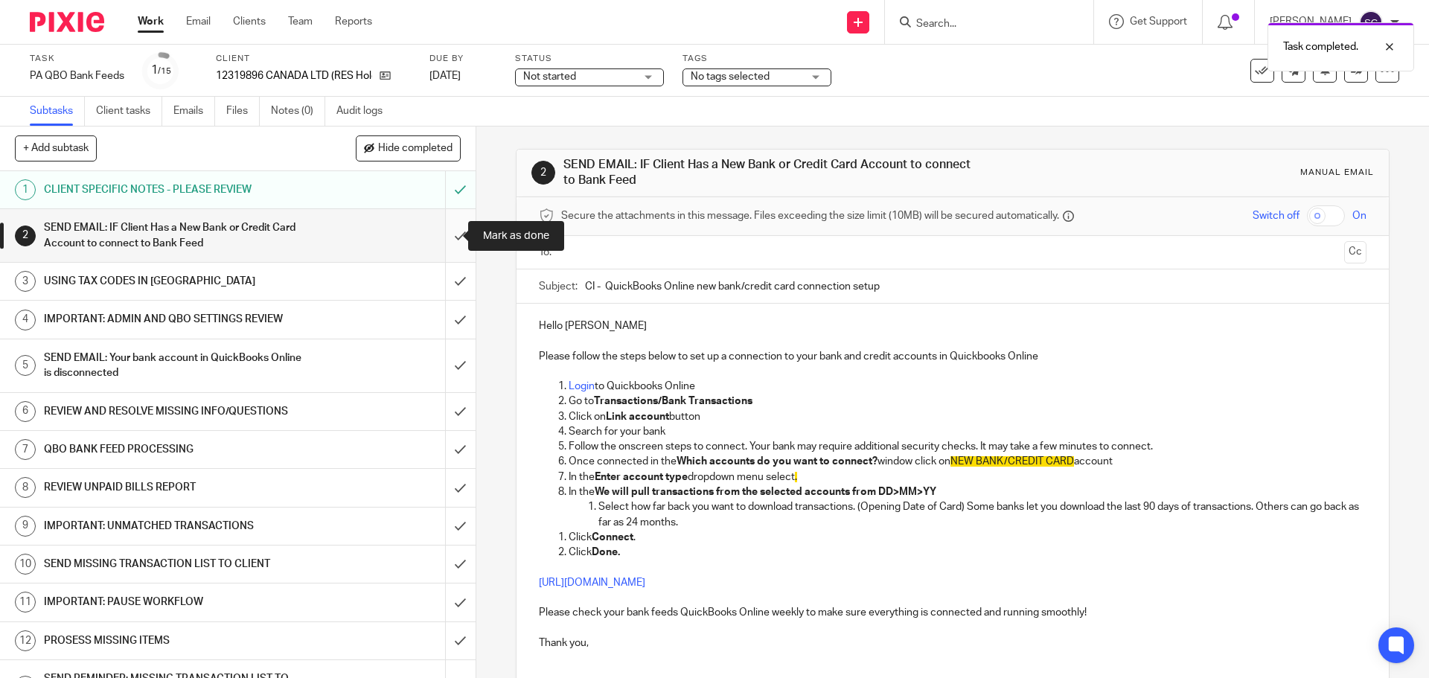
click at [440, 234] on input "submit" at bounding box center [238, 235] width 476 height 53
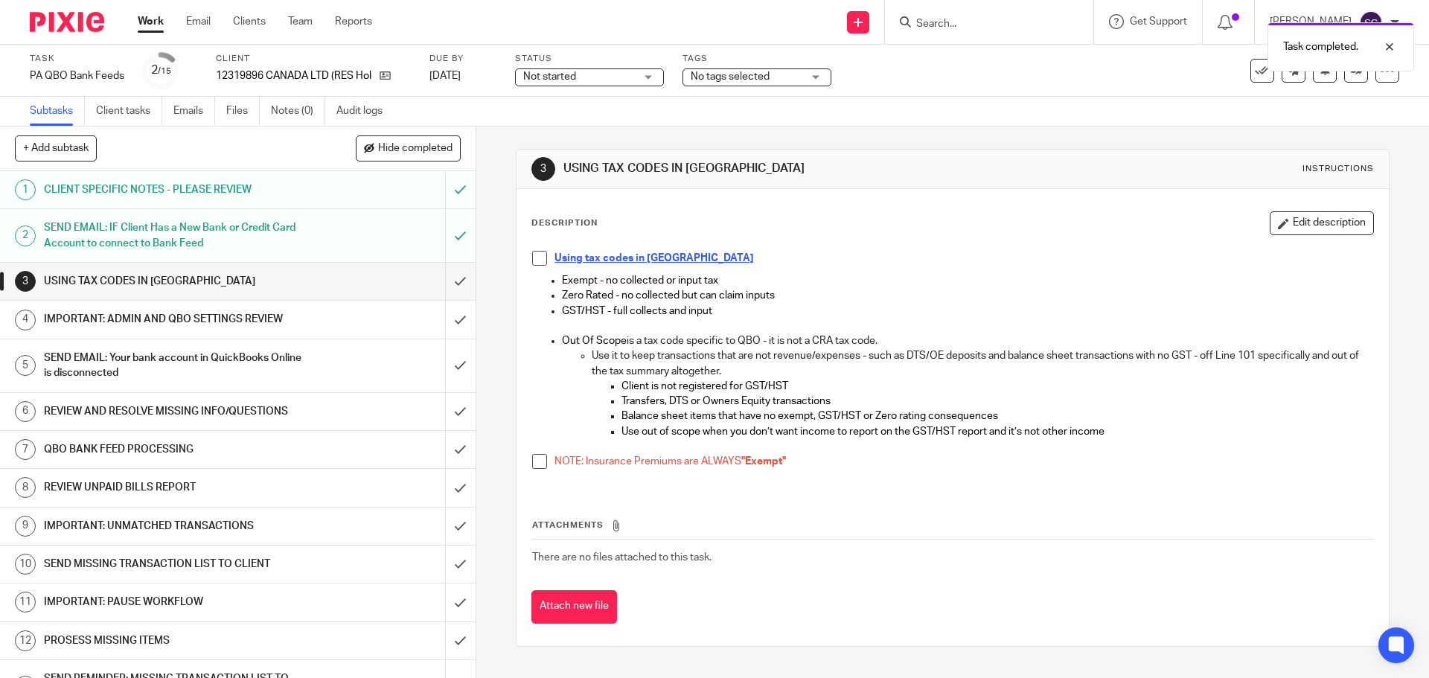
click at [535, 266] on li "Using tax codes in [GEOGRAPHIC_DATA]" at bounding box center [952, 262] width 840 height 22
click at [532, 258] on span at bounding box center [539, 258] width 15 height 15
click at [540, 463] on span at bounding box center [539, 461] width 15 height 15
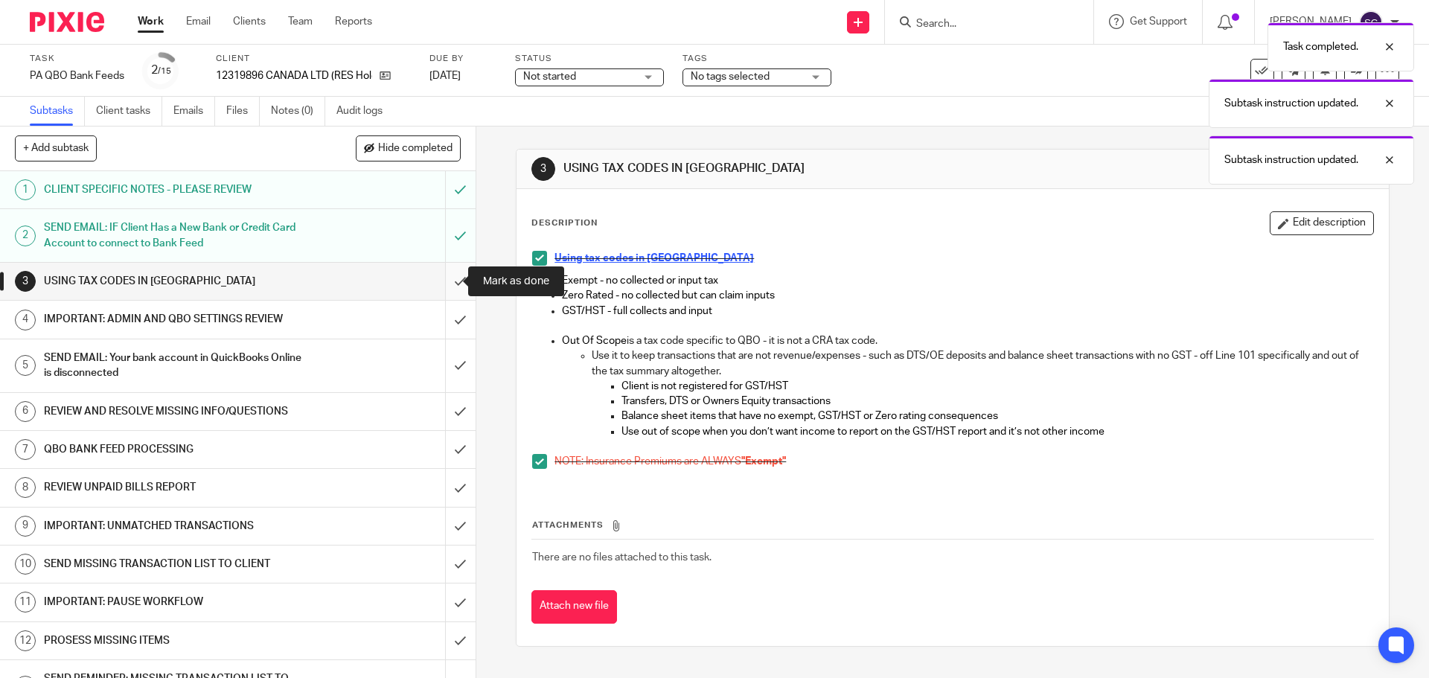
click at [438, 281] on input "submit" at bounding box center [238, 281] width 476 height 37
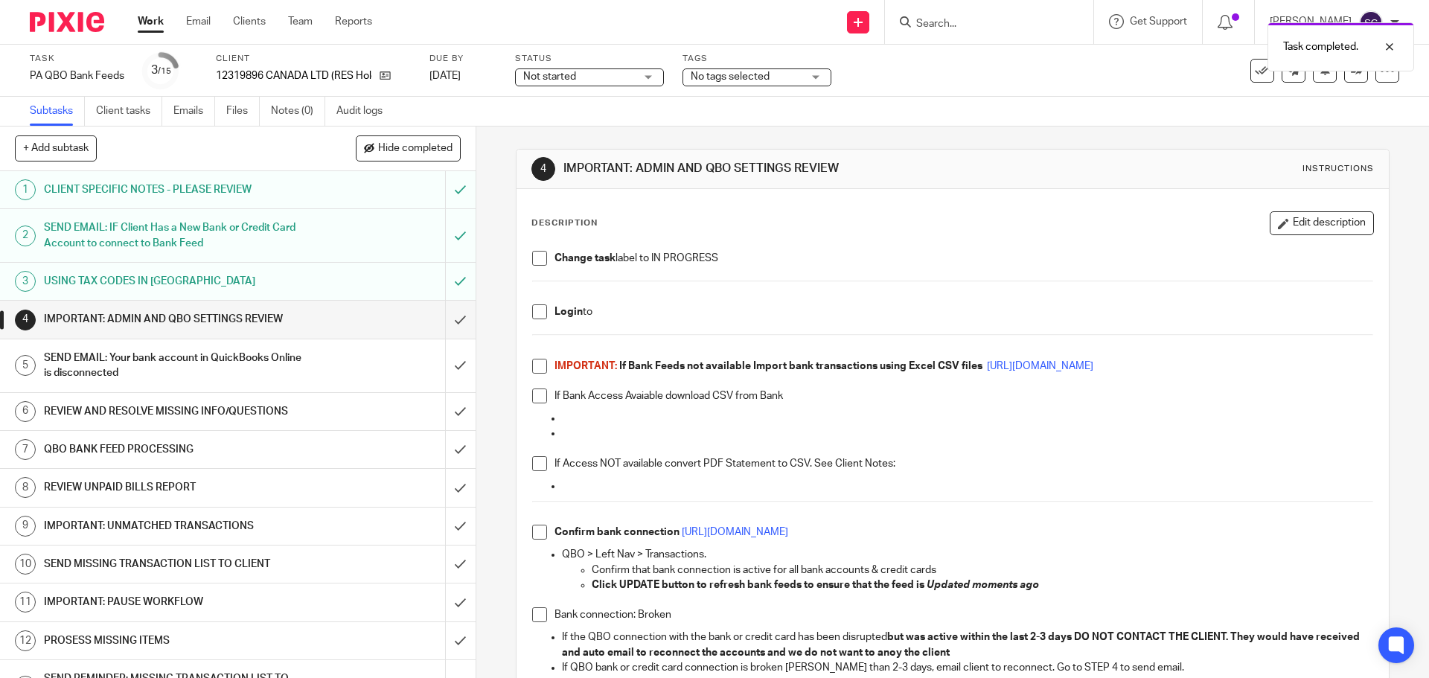
click at [540, 252] on span at bounding box center [539, 258] width 15 height 15
click at [532, 310] on span at bounding box center [539, 311] width 15 height 15
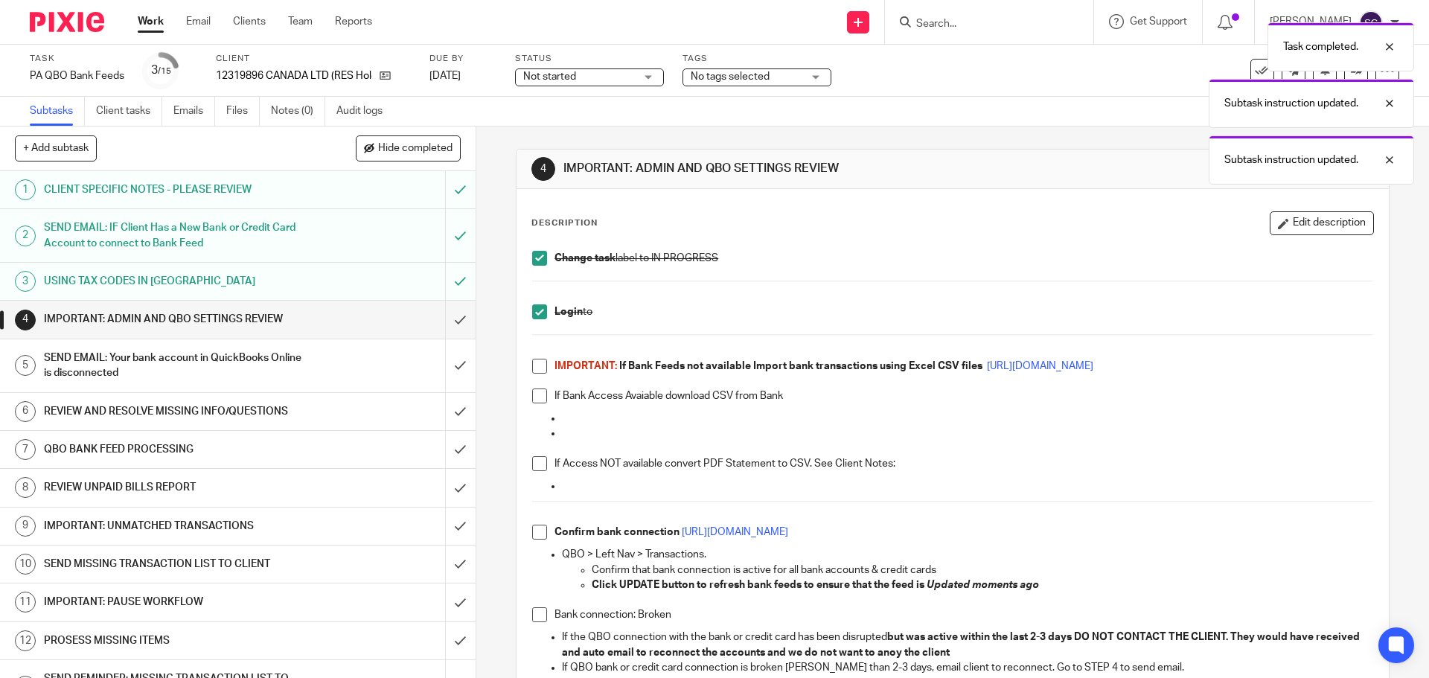
drag, startPoint x: 532, startPoint y: 363, endPoint x: 524, endPoint y: 406, distance: 44.5
click at [532, 365] on span at bounding box center [539, 366] width 15 height 15
click at [534, 394] on span at bounding box center [539, 396] width 15 height 15
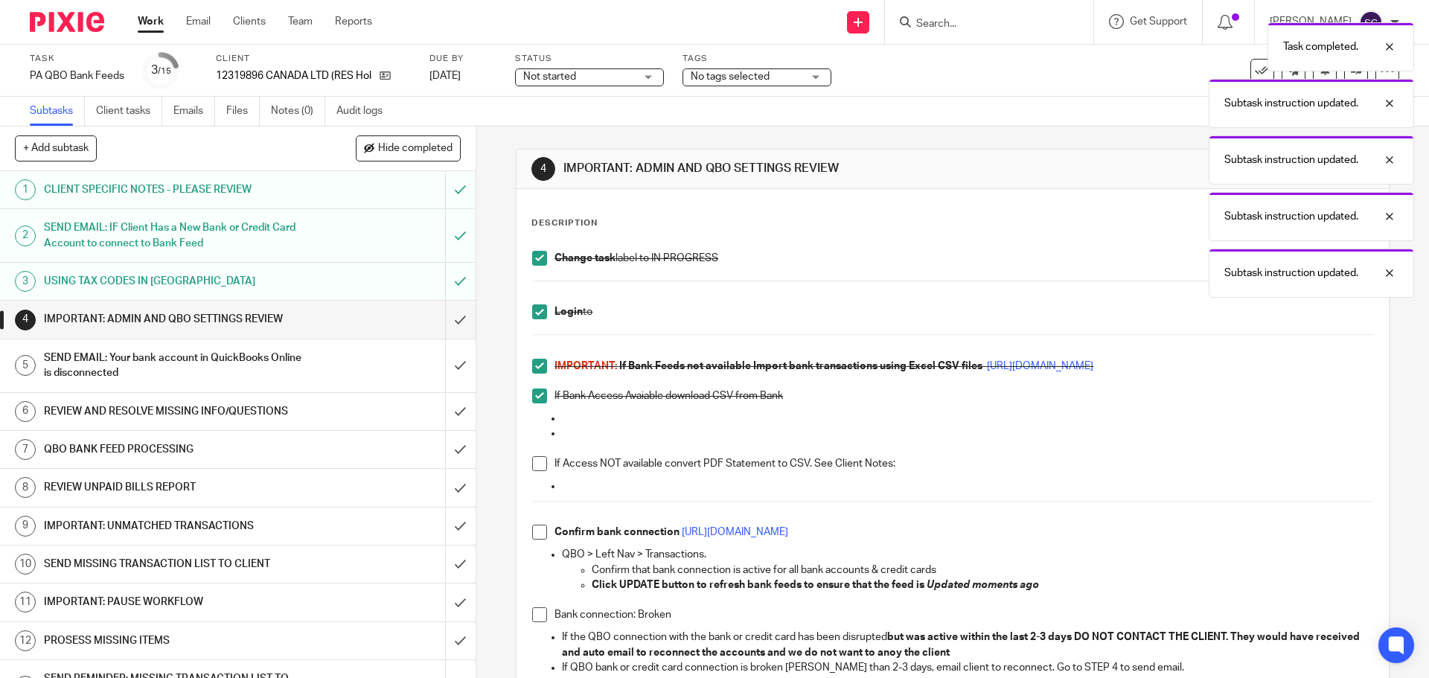
click at [542, 462] on span at bounding box center [539, 463] width 15 height 15
click at [537, 526] on span at bounding box center [539, 532] width 15 height 15
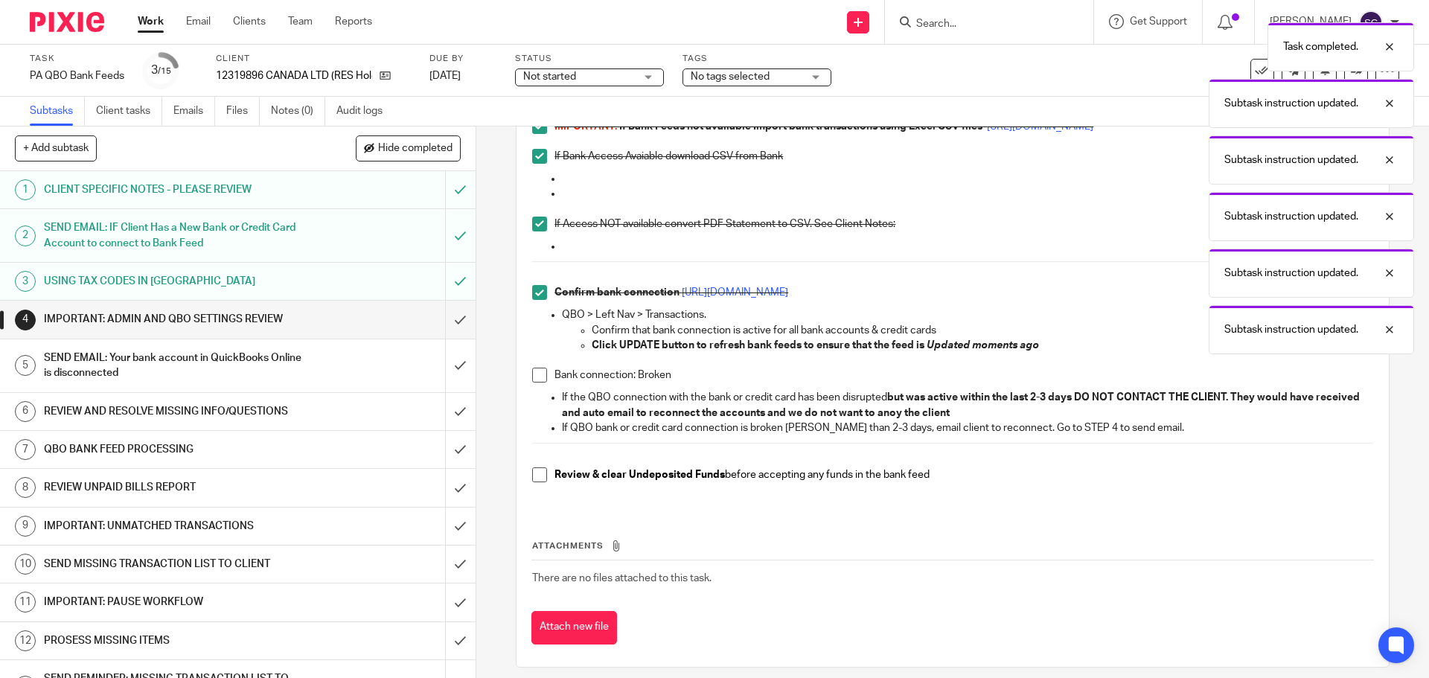
scroll to position [252, 0]
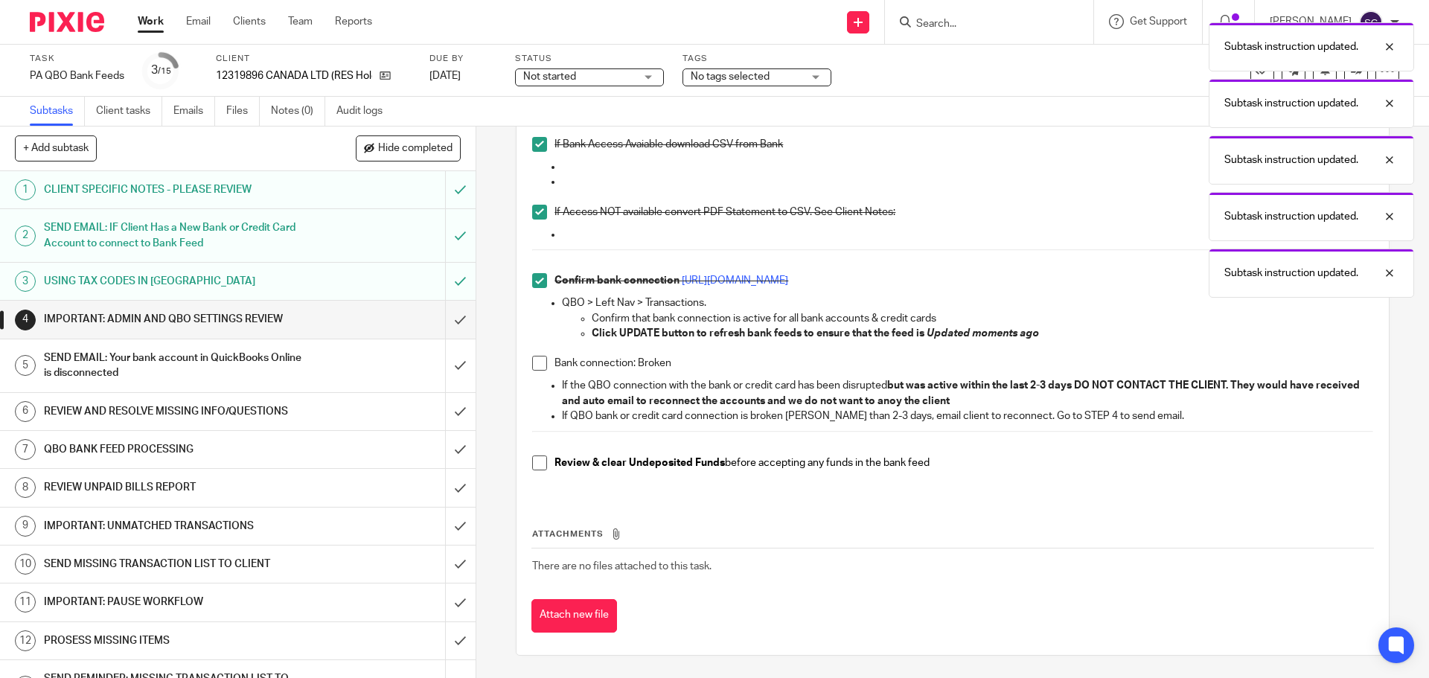
click at [532, 459] on span at bounding box center [539, 463] width 15 height 15
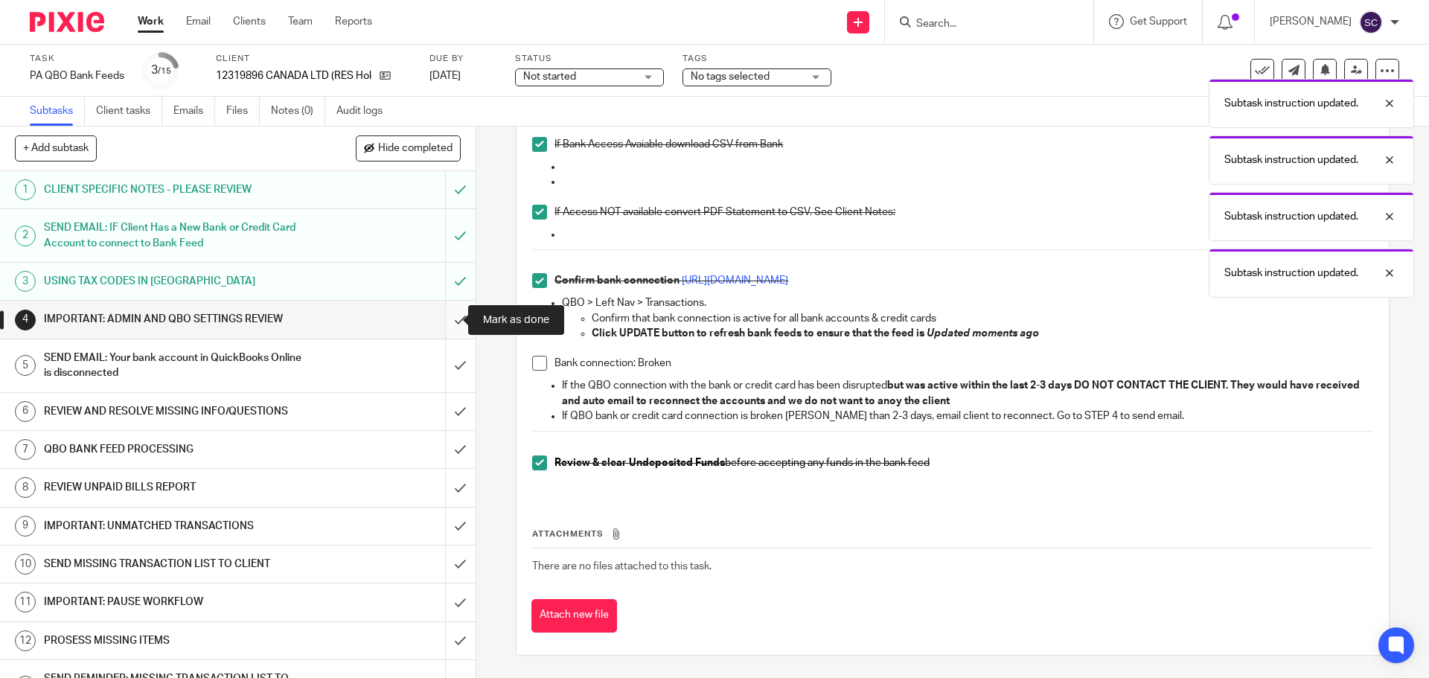
click at [441, 317] on input "submit" at bounding box center [238, 319] width 476 height 37
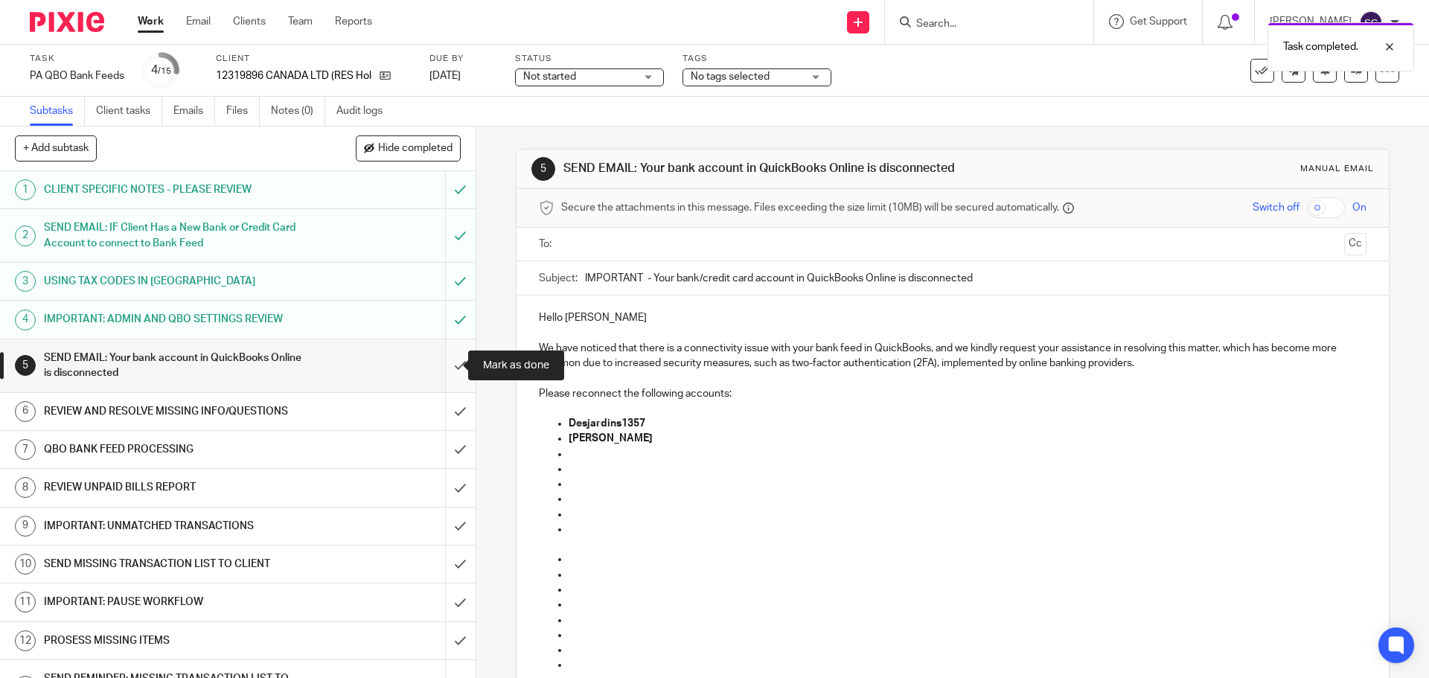
click at [440, 368] on input "submit" at bounding box center [238, 365] width 476 height 53
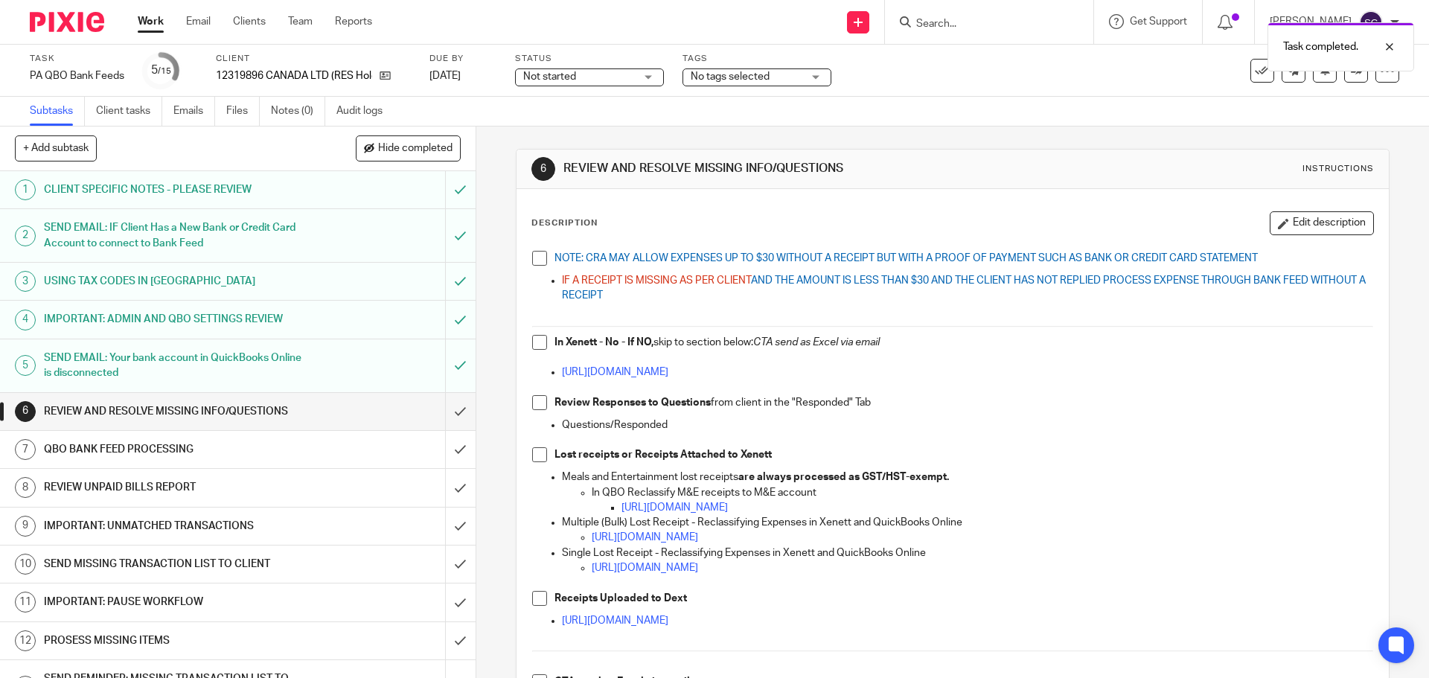
click at [534, 258] on span at bounding box center [539, 258] width 15 height 15
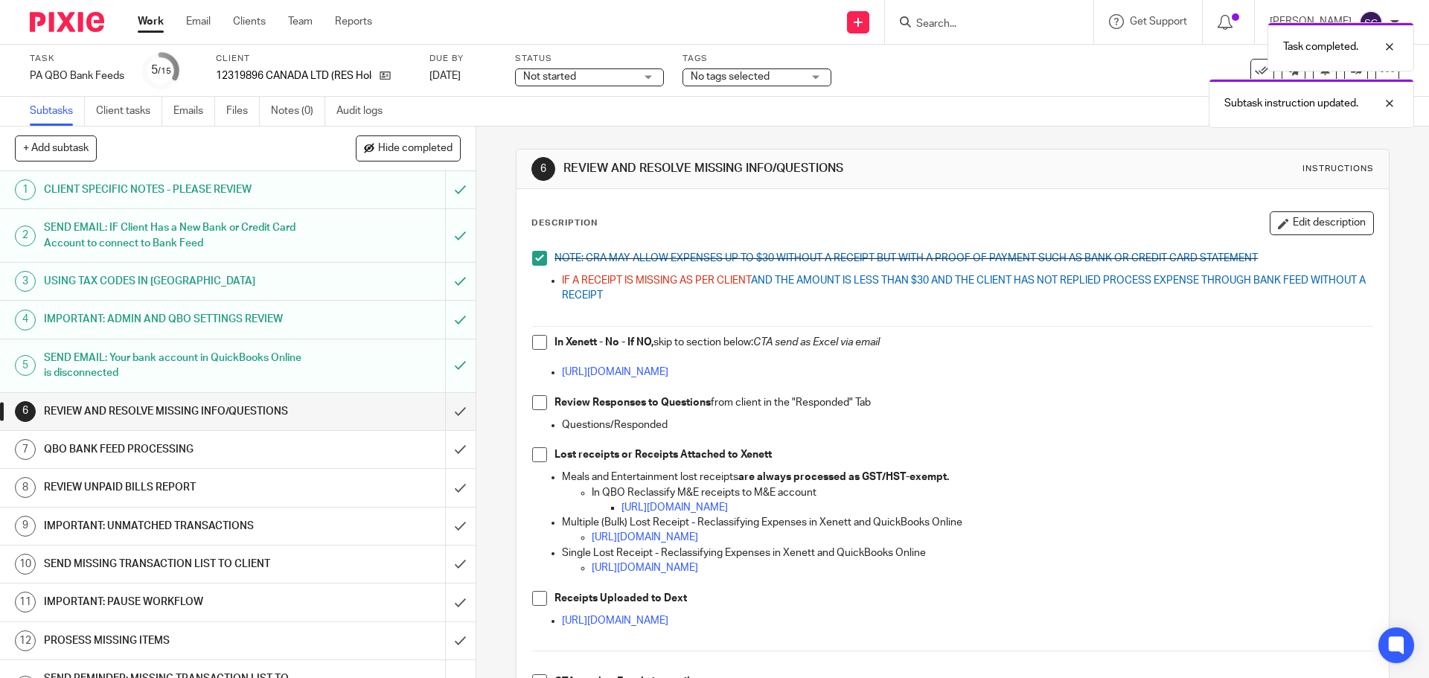
drag, startPoint x: 535, startPoint y: 346, endPoint x: 538, endPoint y: 394, distance: 47.7
click at [533, 348] on span at bounding box center [539, 342] width 15 height 15
click at [540, 410] on li "Review Responses to Questions from client in the "Responded" Tab" at bounding box center [952, 406] width 840 height 22
click at [532, 404] on span at bounding box center [539, 402] width 15 height 15
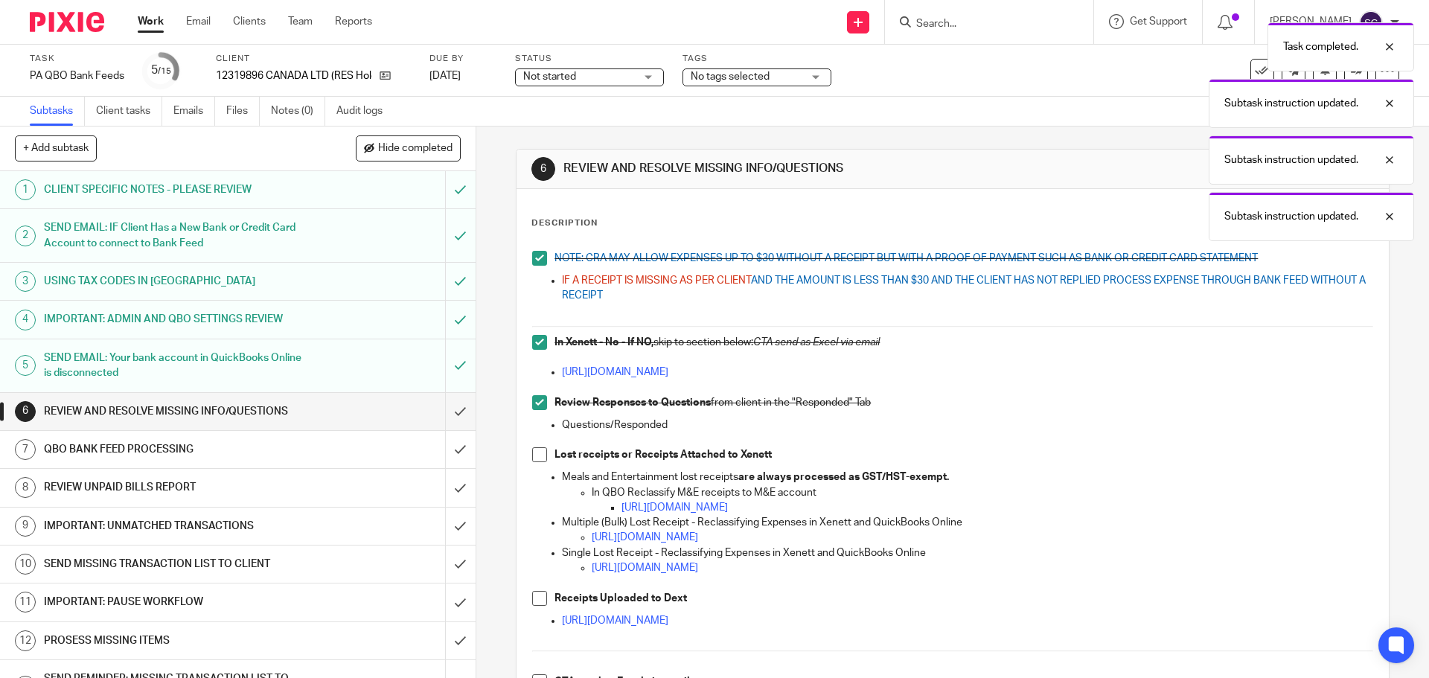
drag, startPoint x: 533, startPoint y: 453, endPoint x: 533, endPoint y: 462, distance: 9.7
click at [533, 454] on span at bounding box center [539, 454] width 15 height 15
click at [537, 600] on span at bounding box center [539, 598] width 15 height 15
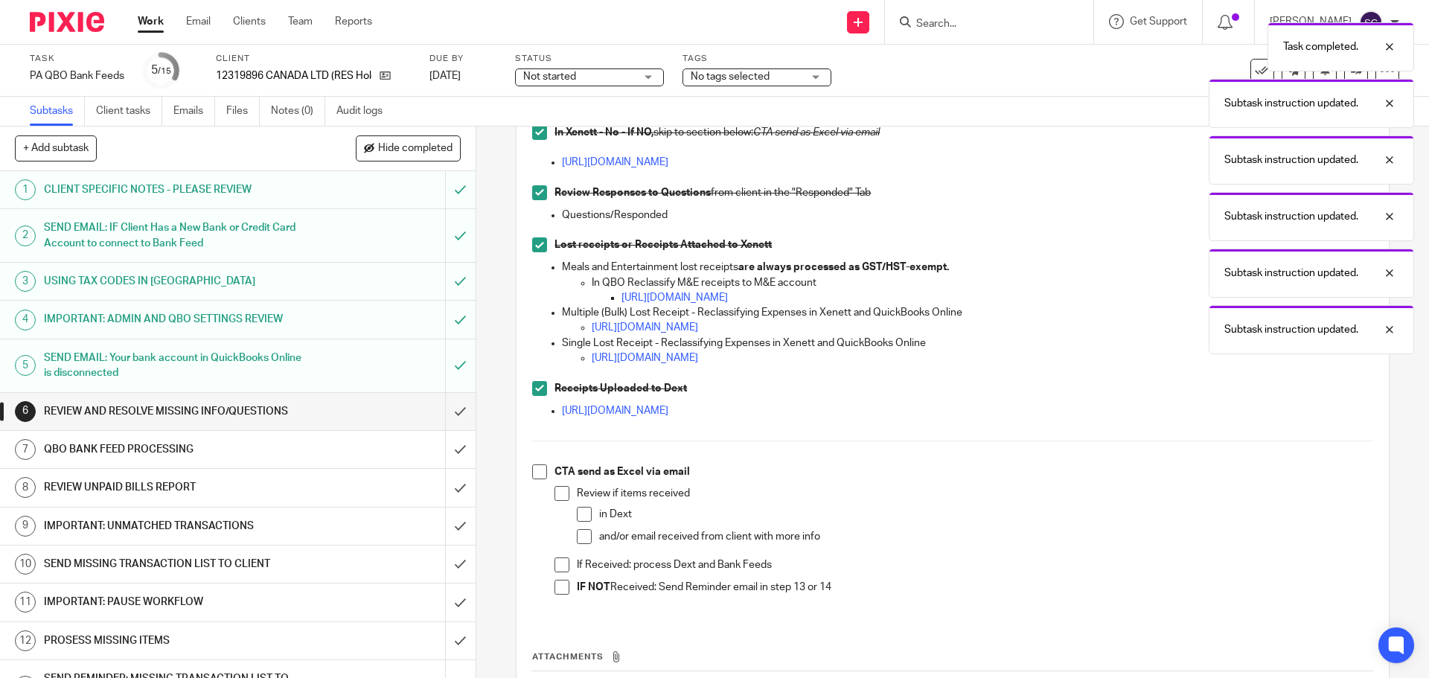
scroll to position [298, 0]
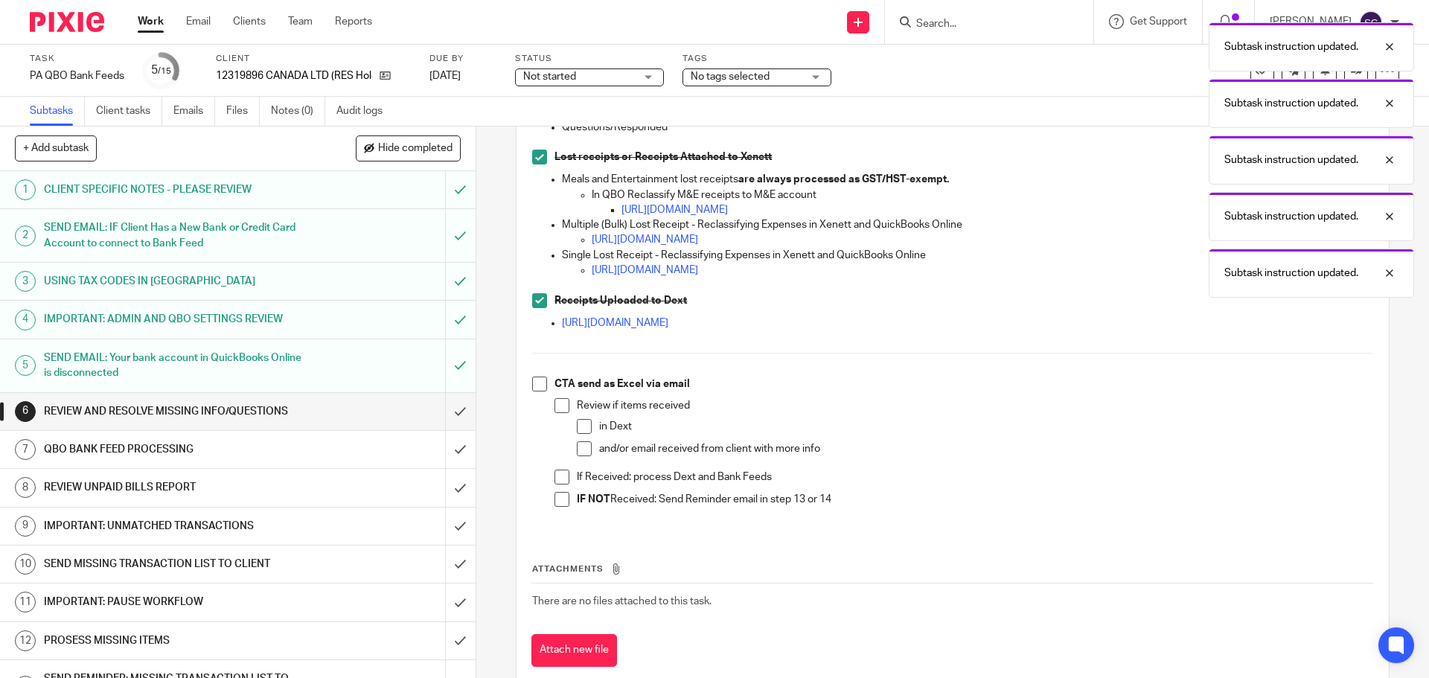
click at [536, 389] on span at bounding box center [539, 384] width 15 height 15
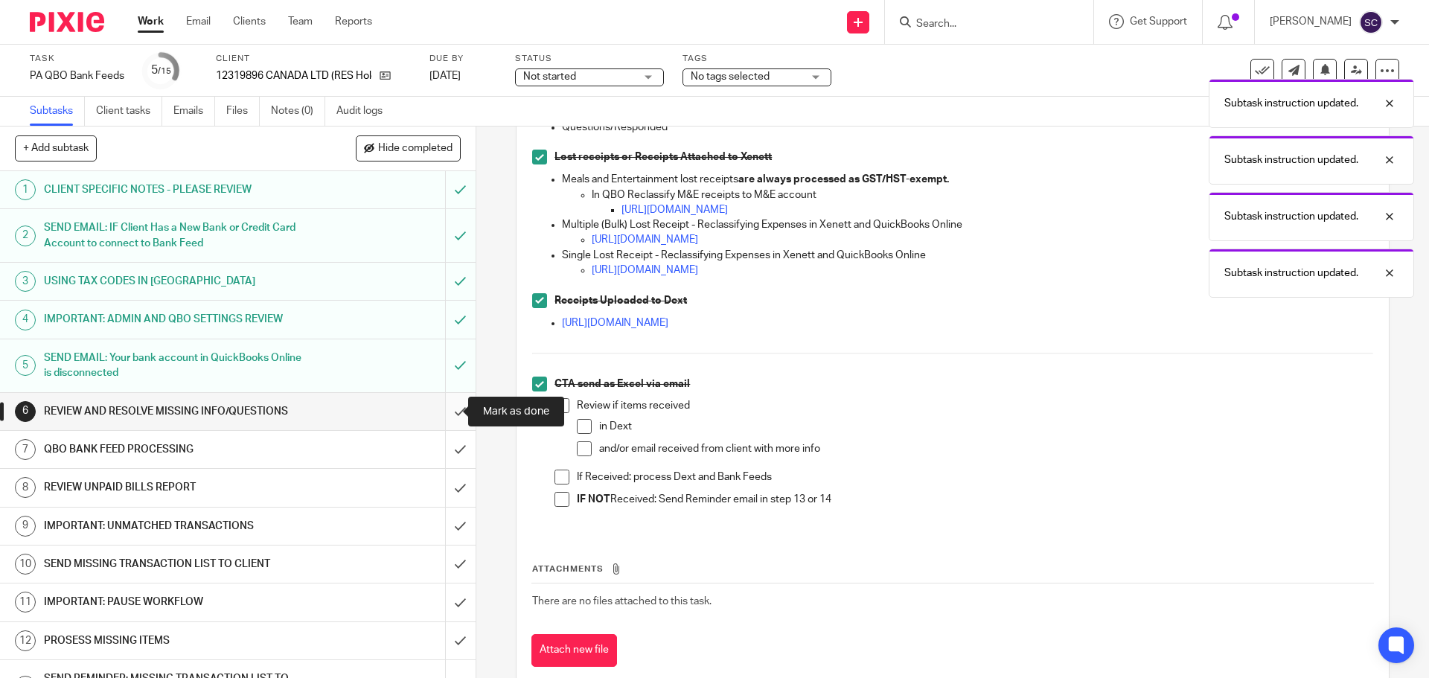
click at [443, 411] on input "submit" at bounding box center [238, 411] width 476 height 37
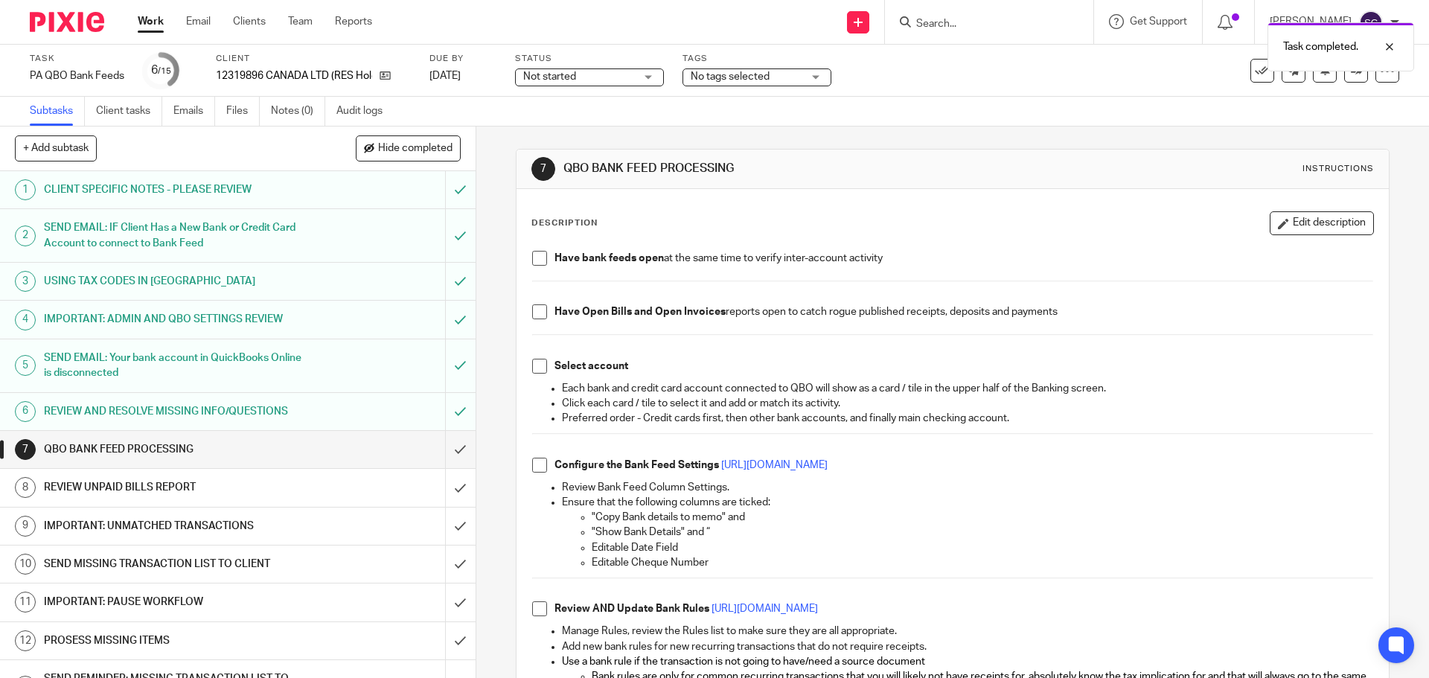
click at [532, 264] on span at bounding box center [539, 258] width 15 height 15
drag, startPoint x: 533, startPoint y: 315, endPoint x: 541, endPoint y: 380, distance: 66.0
click at [532, 315] on span at bounding box center [539, 311] width 15 height 15
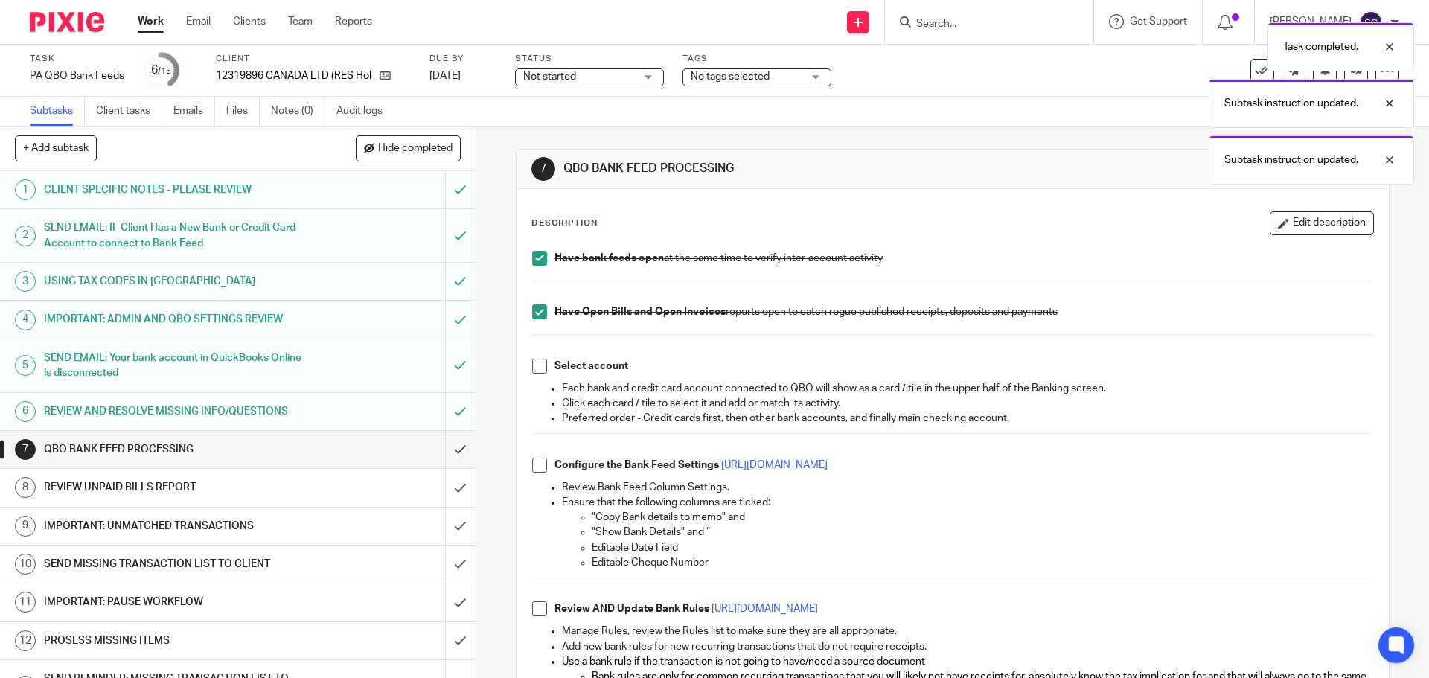
click at [535, 371] on span at bounding box center [539, 366] width 15 height 15
click at [541, 470] on span at bounding box center [539, 465] width 15 height 15
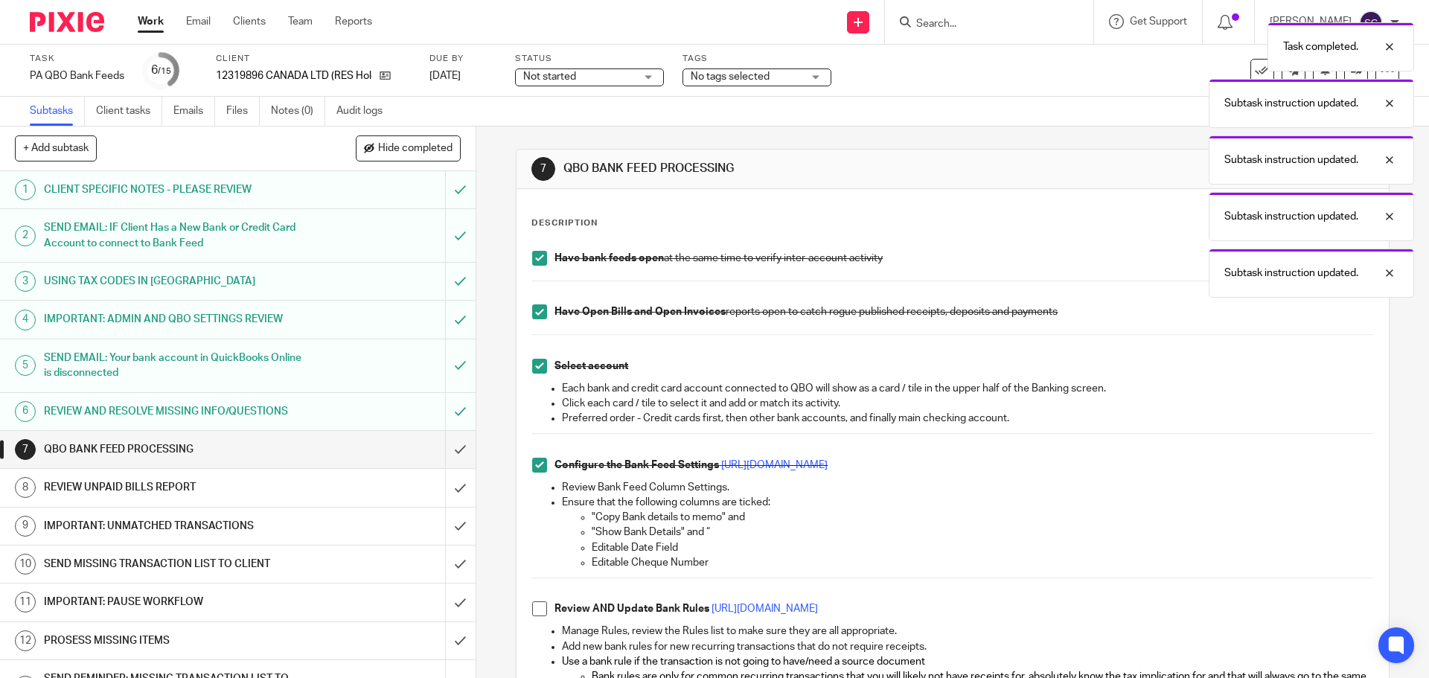
click at [537, 613] on span at bounding box center [539, 608] width 15 height 15
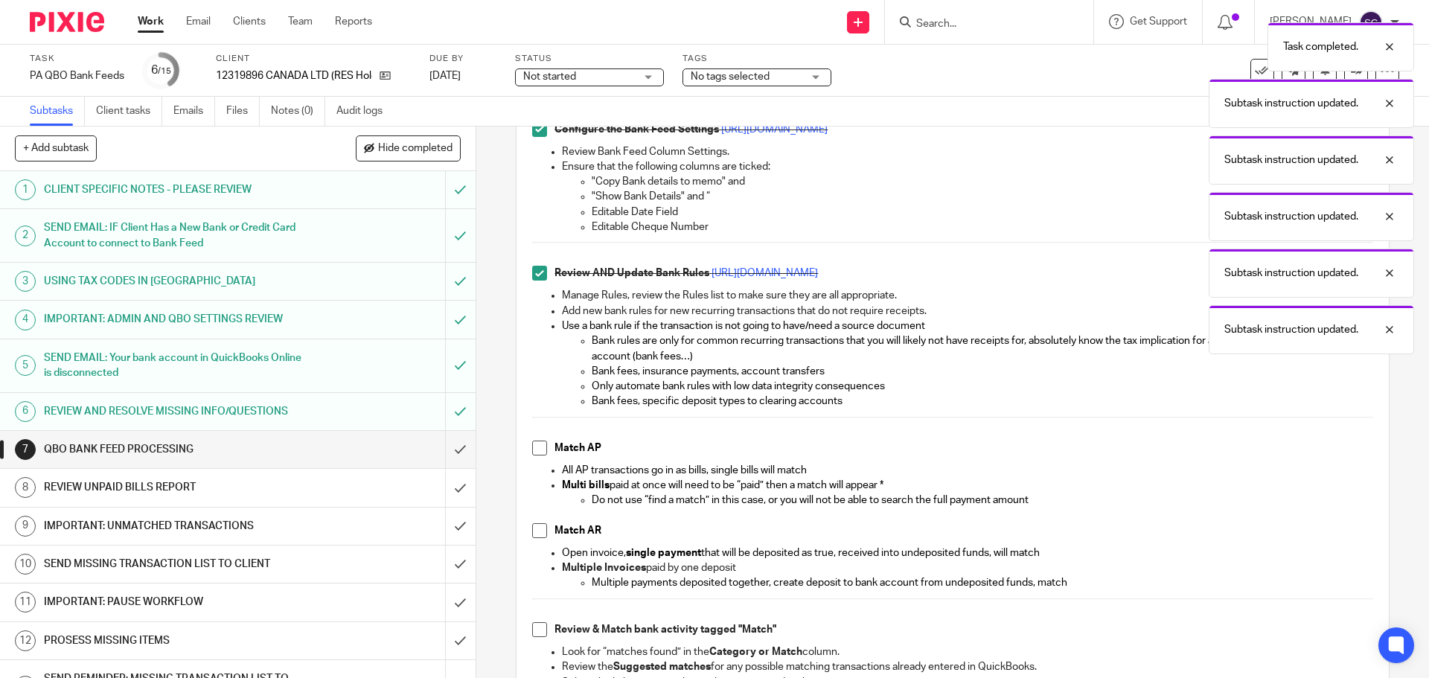
scroll to position [372, 0]
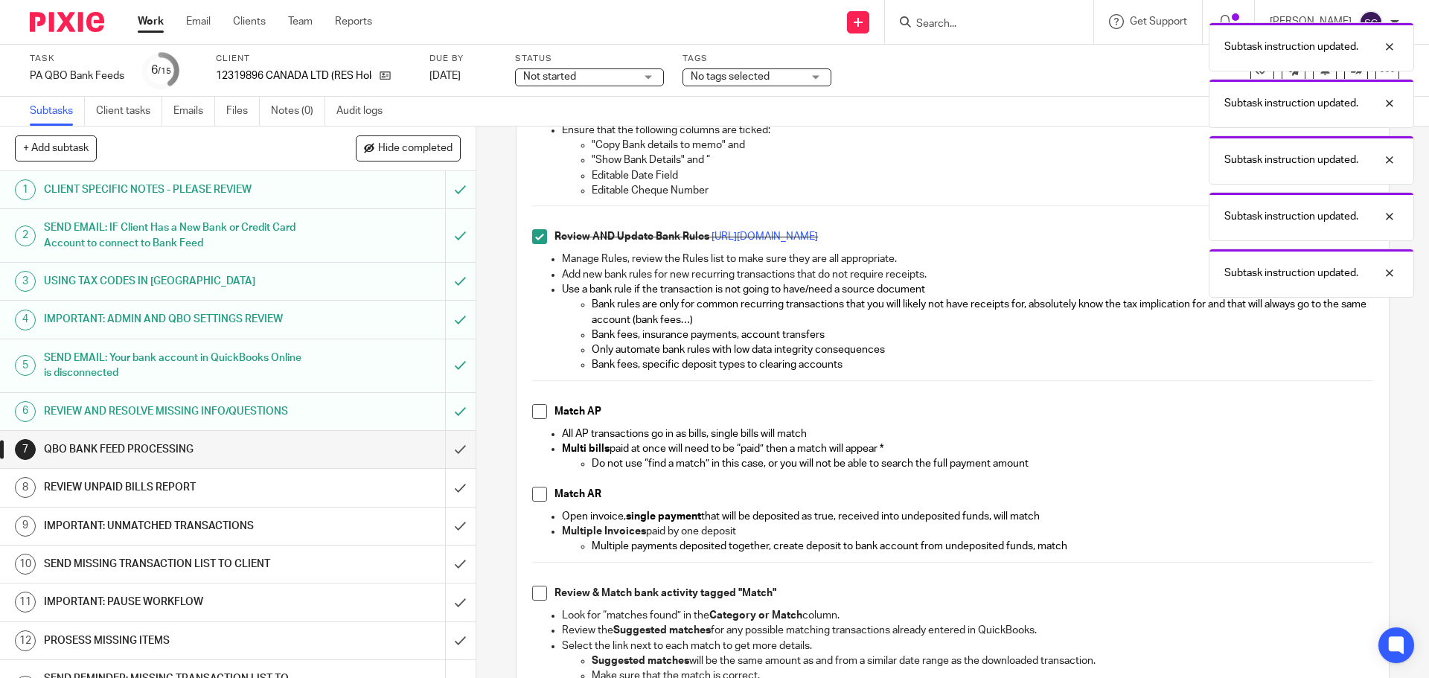
click at [532, 411] on span at bounding box center [539, 411] width 15 height 15
click at [536, 490] on span at bounding box center [539, 494] width 15 height 15
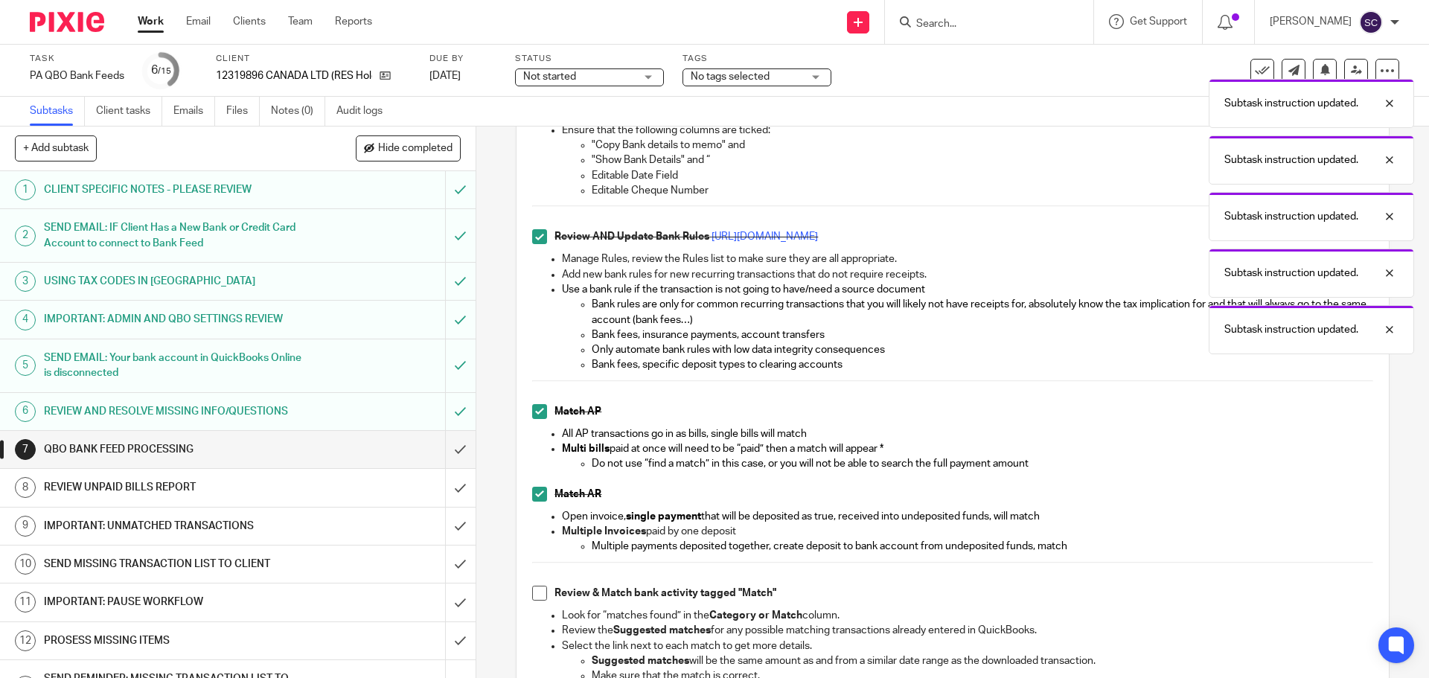
click at [539, 596] on span at bounding box center [539, 593] width 15 height 15
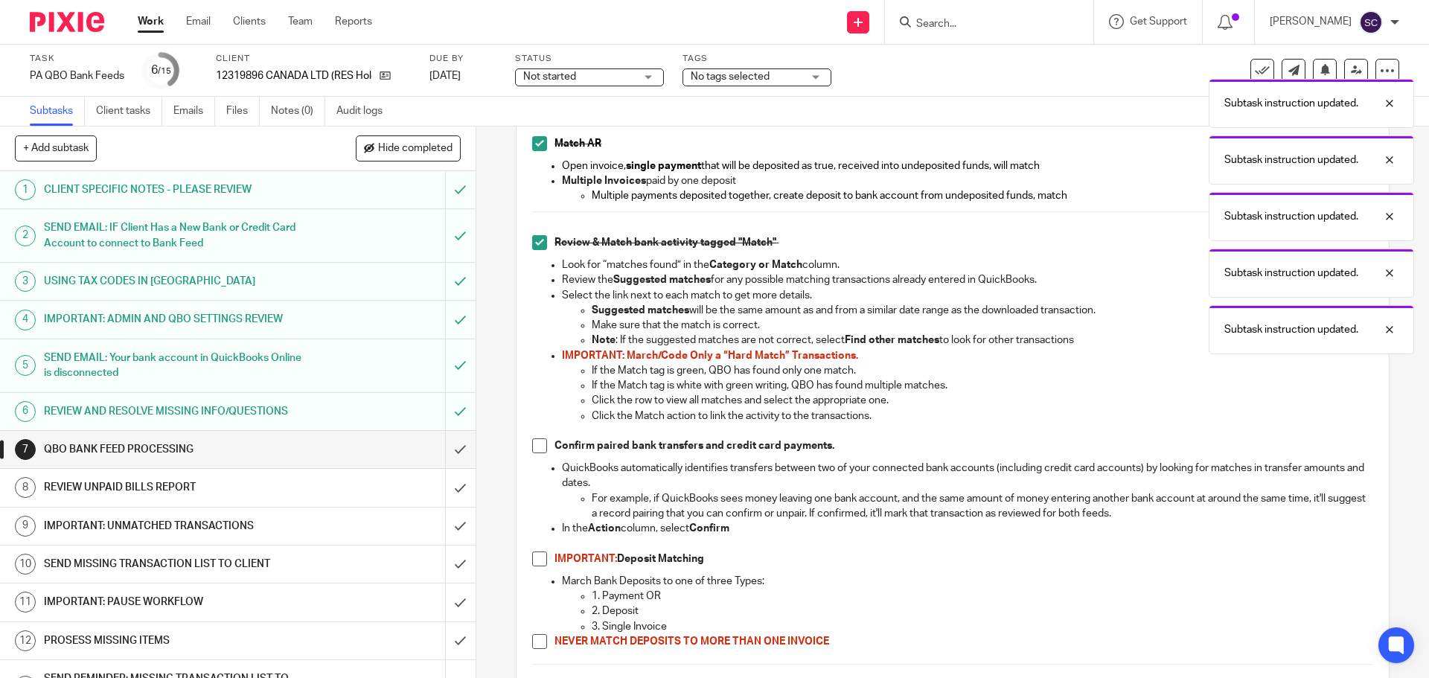
scroll to position [744, 0]
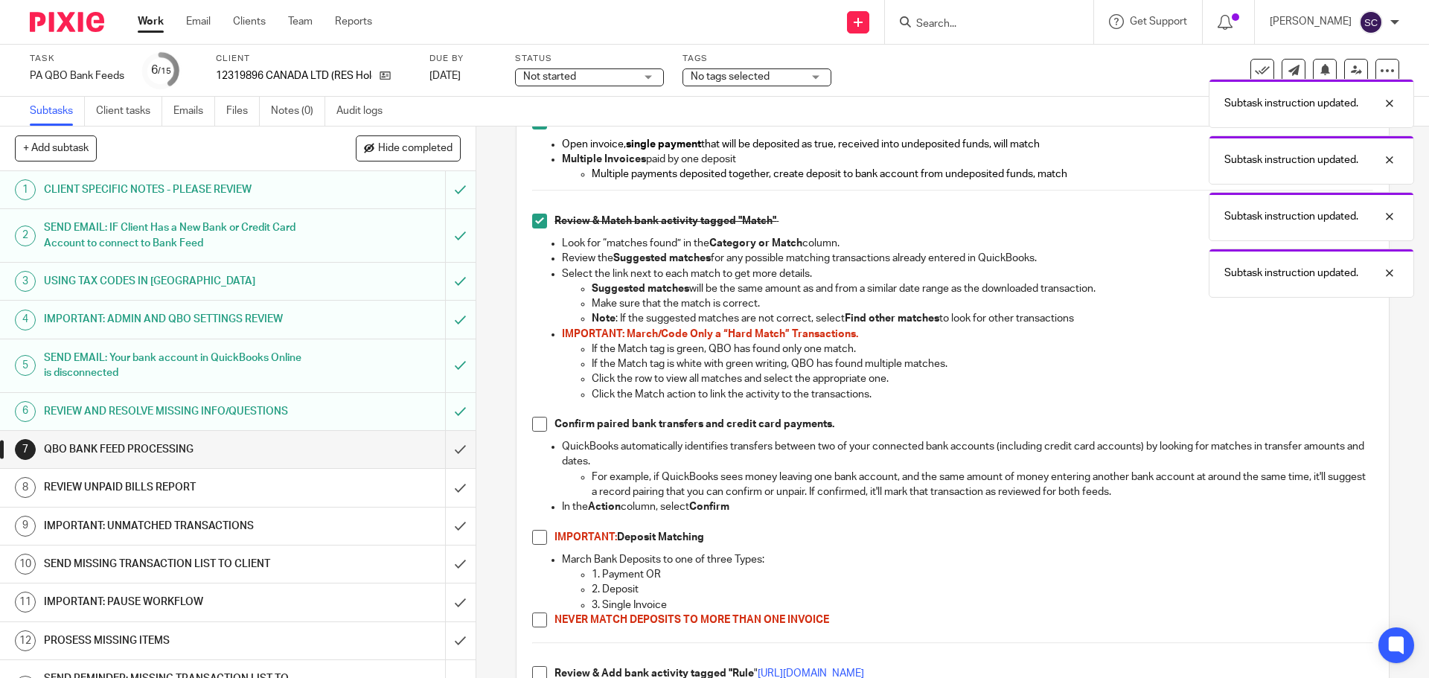
click at [534, 427] on span at bounding box center [539, 424] width 15 height 15
click at [535, 544] on span at bounding box center [539, 537] width 15 height 15
click at [539, 623] on span at bounding box center [539, 620] width 15 height 15
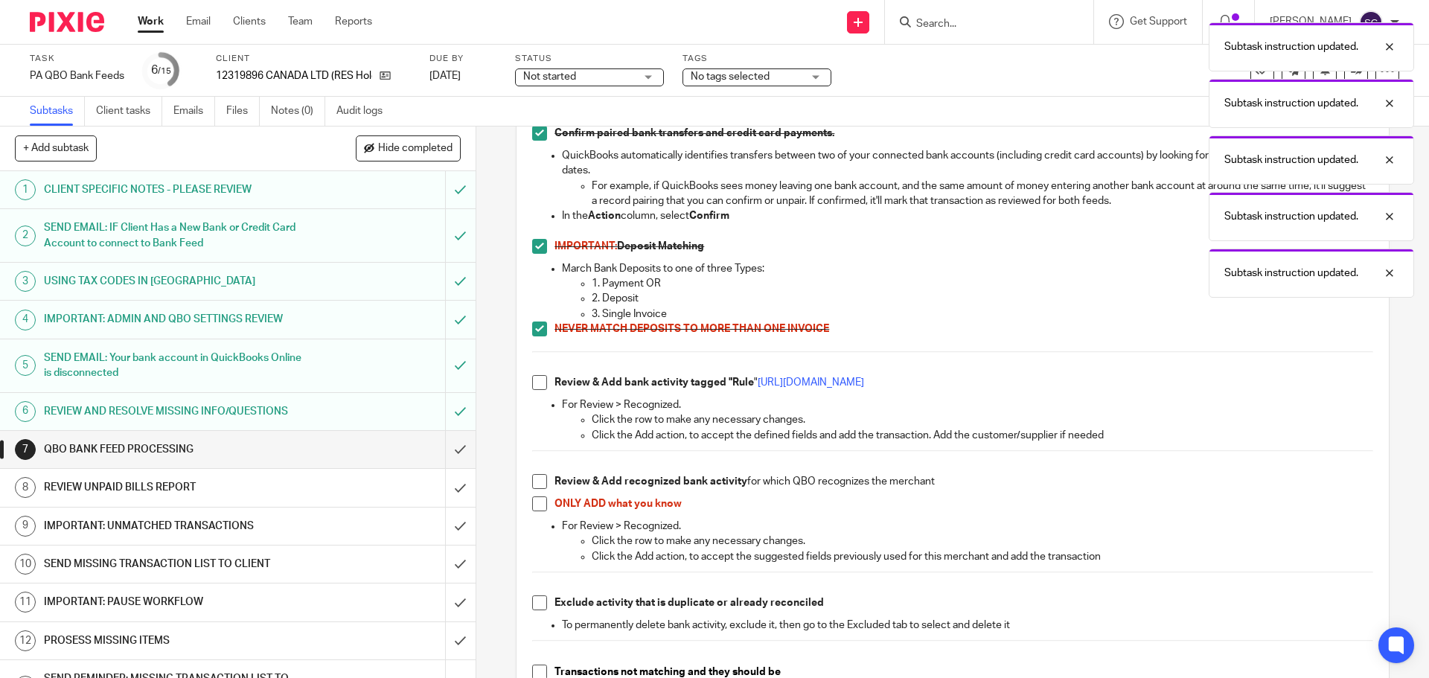
scroll to position [1042, 0]
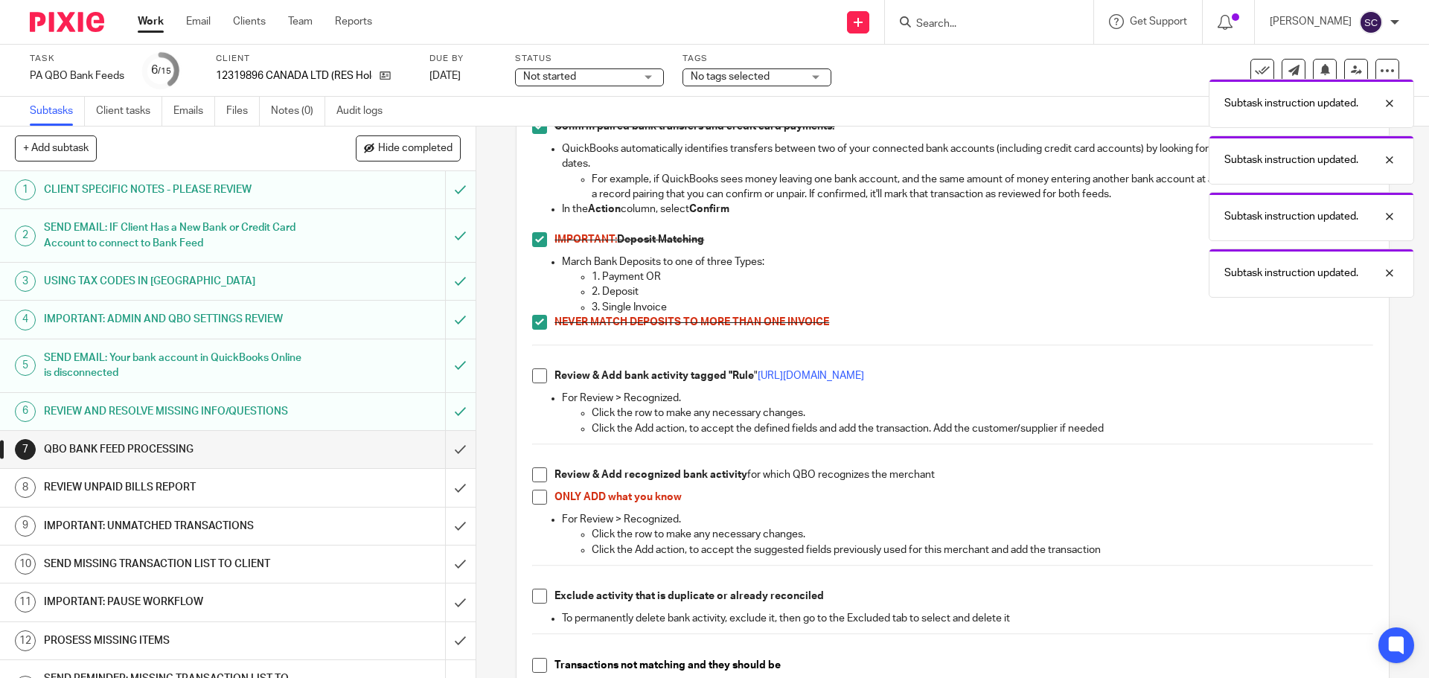
drag, startPoint x: 534, startPoint y: 377, endPoint x: 527, endPoint y: 450, distance: 74.1
click at [534, 379] on span at bounding box center [539, 375] width 15 height 15
click at [534, 478] on span at bounding box center [539, 474] width 15 height 15
click at [535, 502] on span at bounding box center [539, 497] width 15 height 15
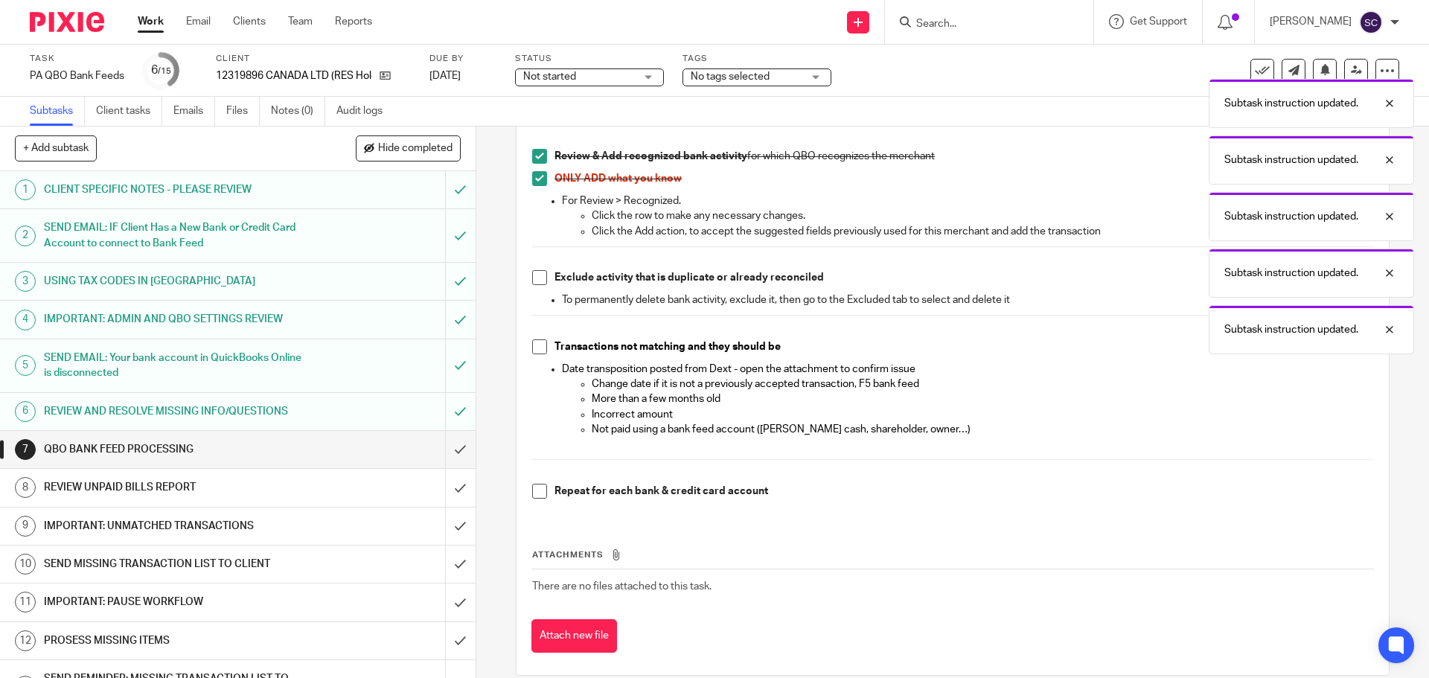
scroll to position [1381, 0]
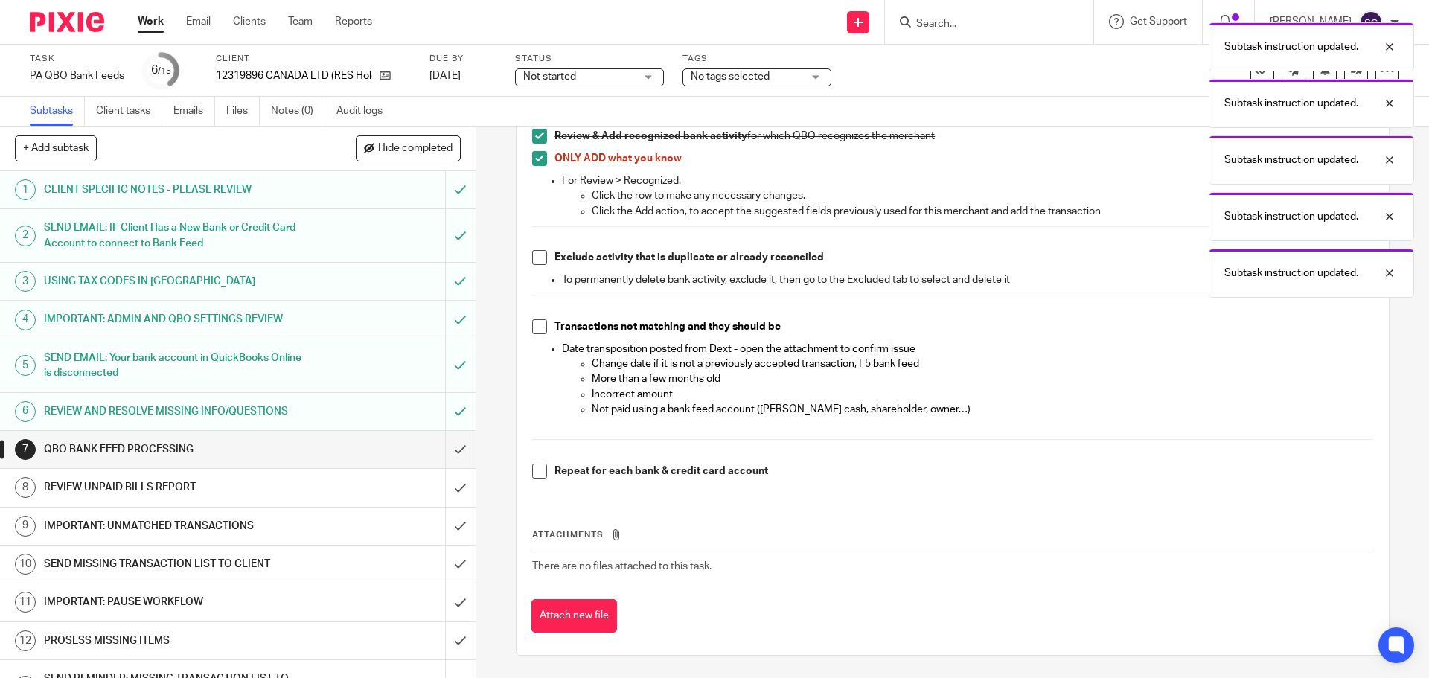
click at [532, 256] on span at bounding box center [539, 257] width 15 height 15
click at [536, 329] on span at bounding box center [539, 326] width 15 height 15
click at [535, 467] on span at bounding box center [539, 471] width 15 height 15
click at [441, 450] on input "submit" at bounding box center [238, 449] width 476 height 37
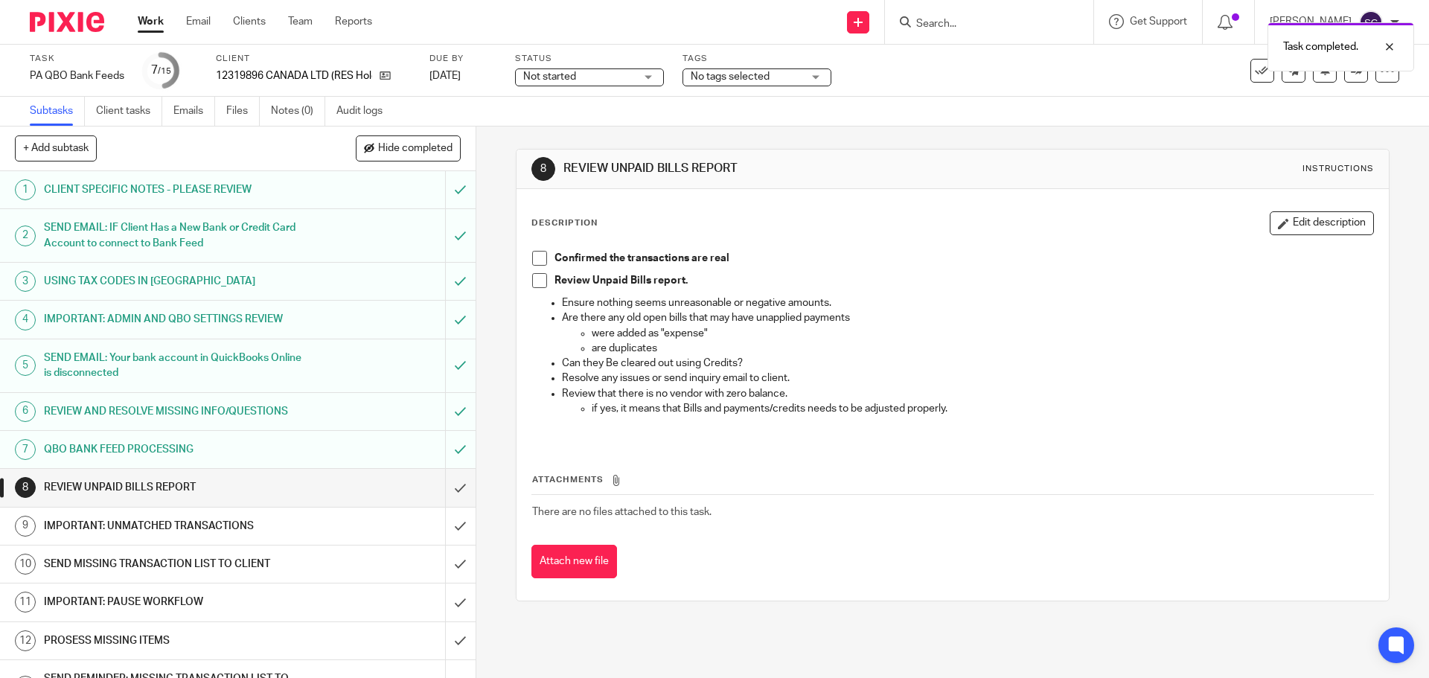
click at [535, 255] on span at bounding box center [539, 258] width 15 height 15
click at [532, 283] on span at bounding box center [539, 280] width 15 height 15
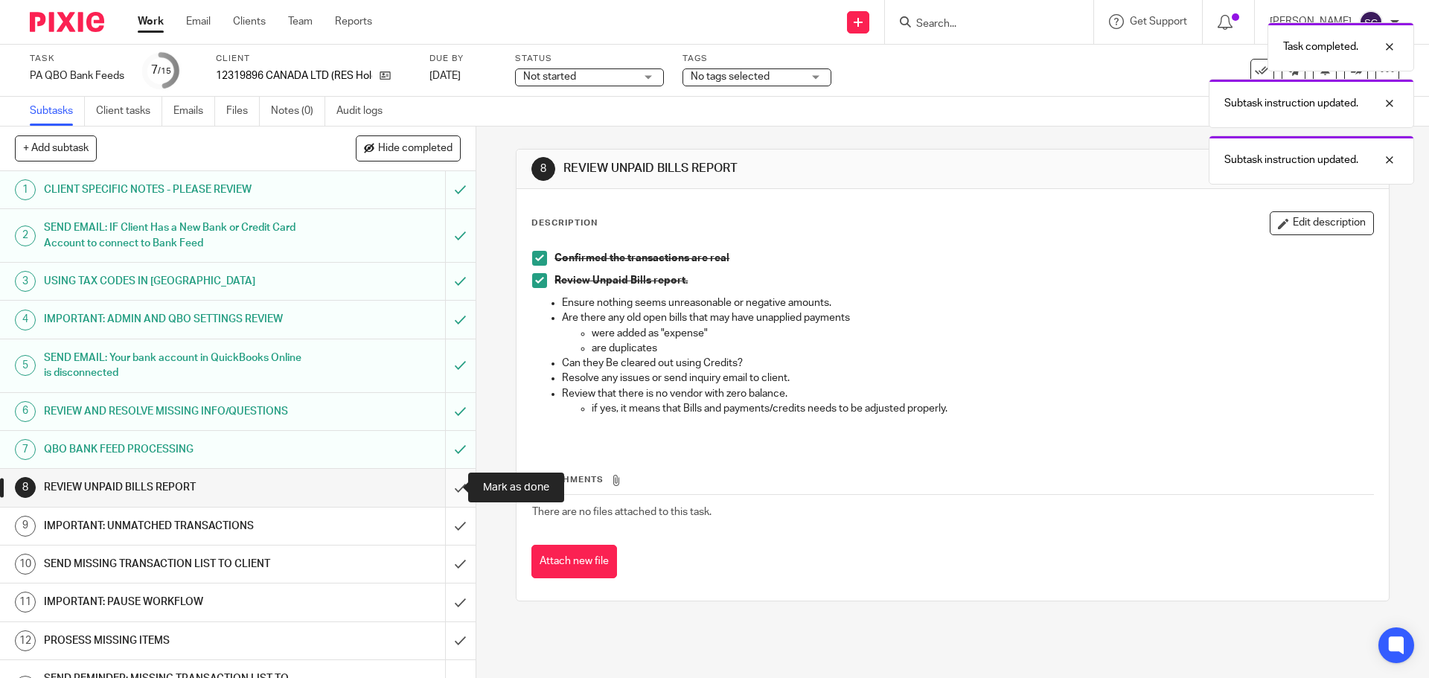
click at [446, 489] on input "submit" at bounding box center [238, 487] width 476 height 37
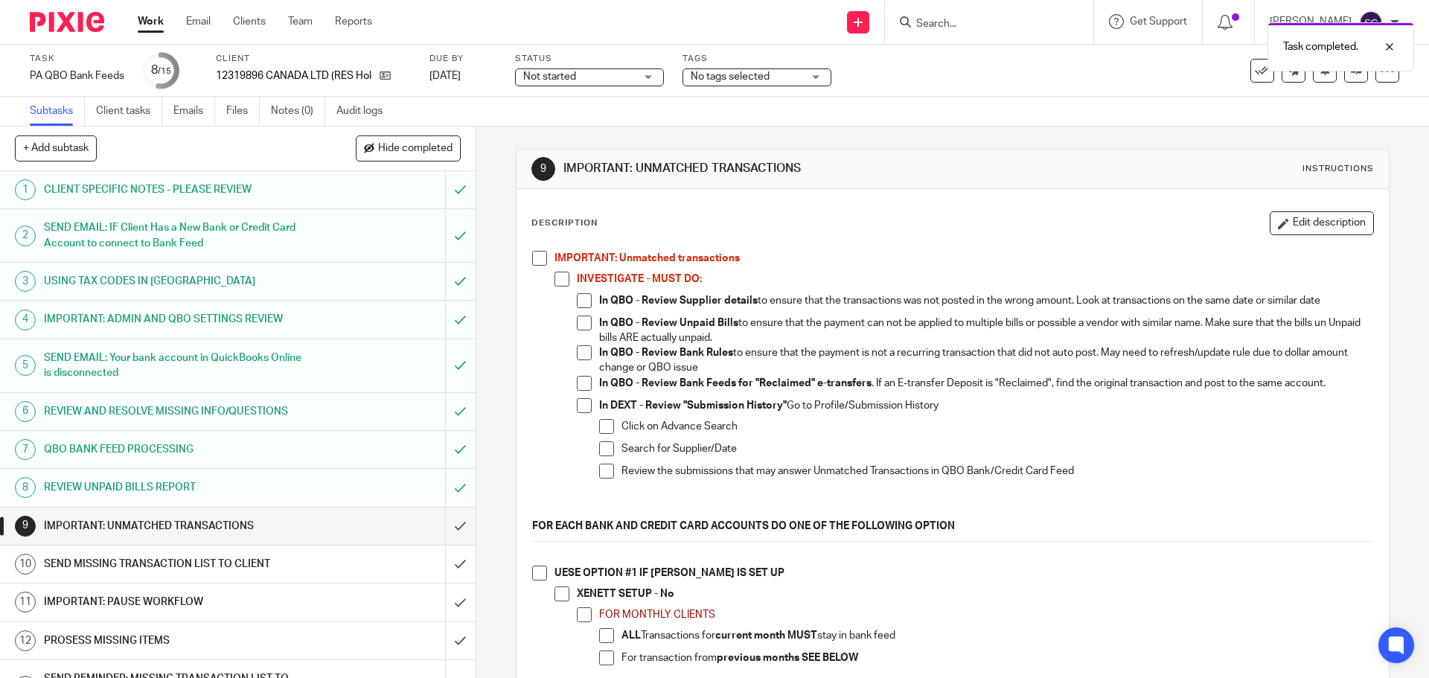
click at [534, 258] on span at bounding box center [539, 258] width 15 height 15
click at [537, 573] on span at bounding box center [539, 573] width 15 height 15
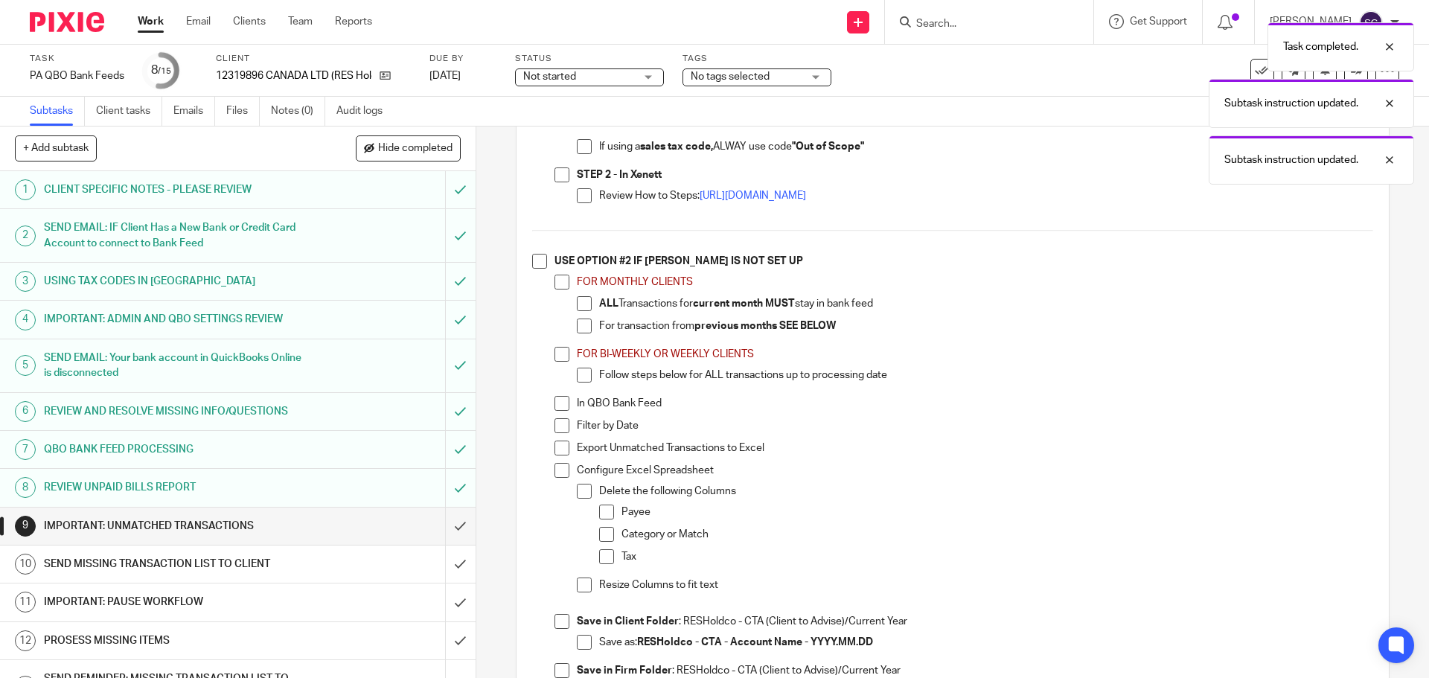
scroll to position [968, 0]
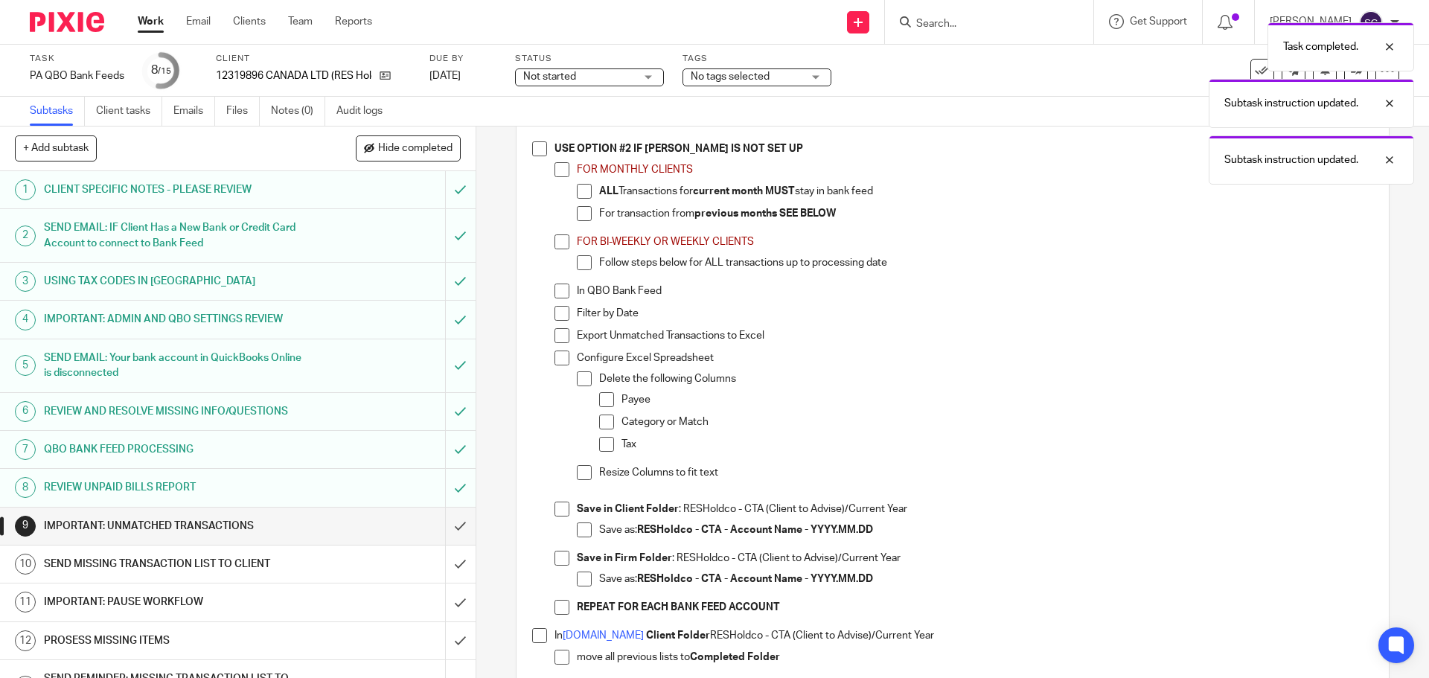
click at [532, 145] on span at bounding box center [539, 148] width 15 height 15
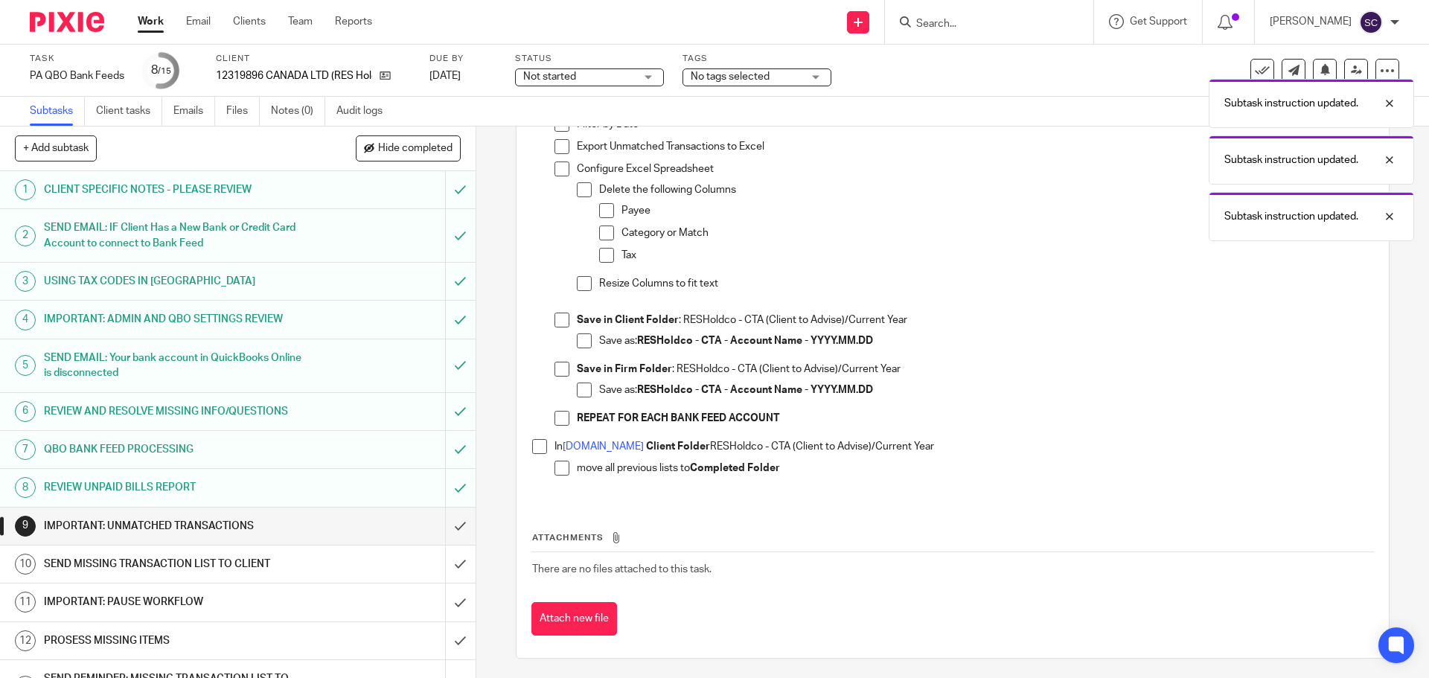
scroll to position [1160, 0]
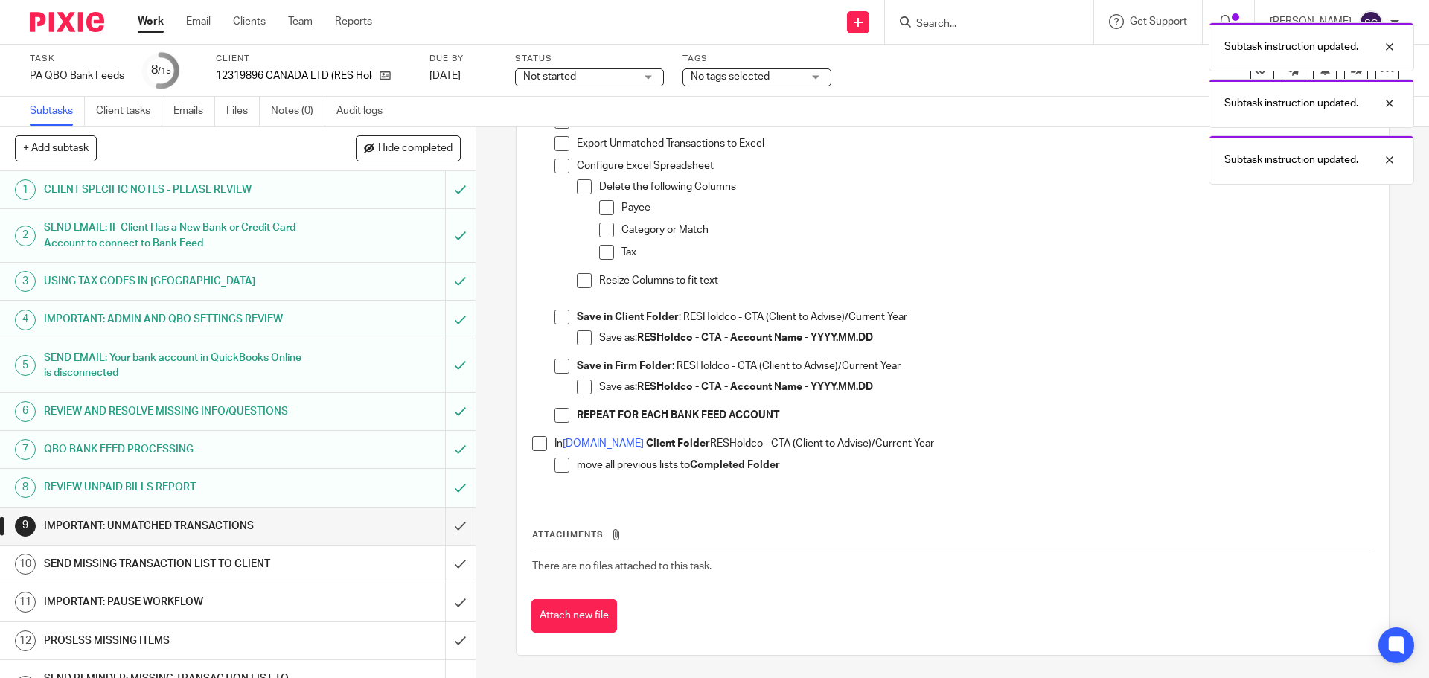
click at [536, 442] on span at bounding box center [539, 443] width 15 height 15
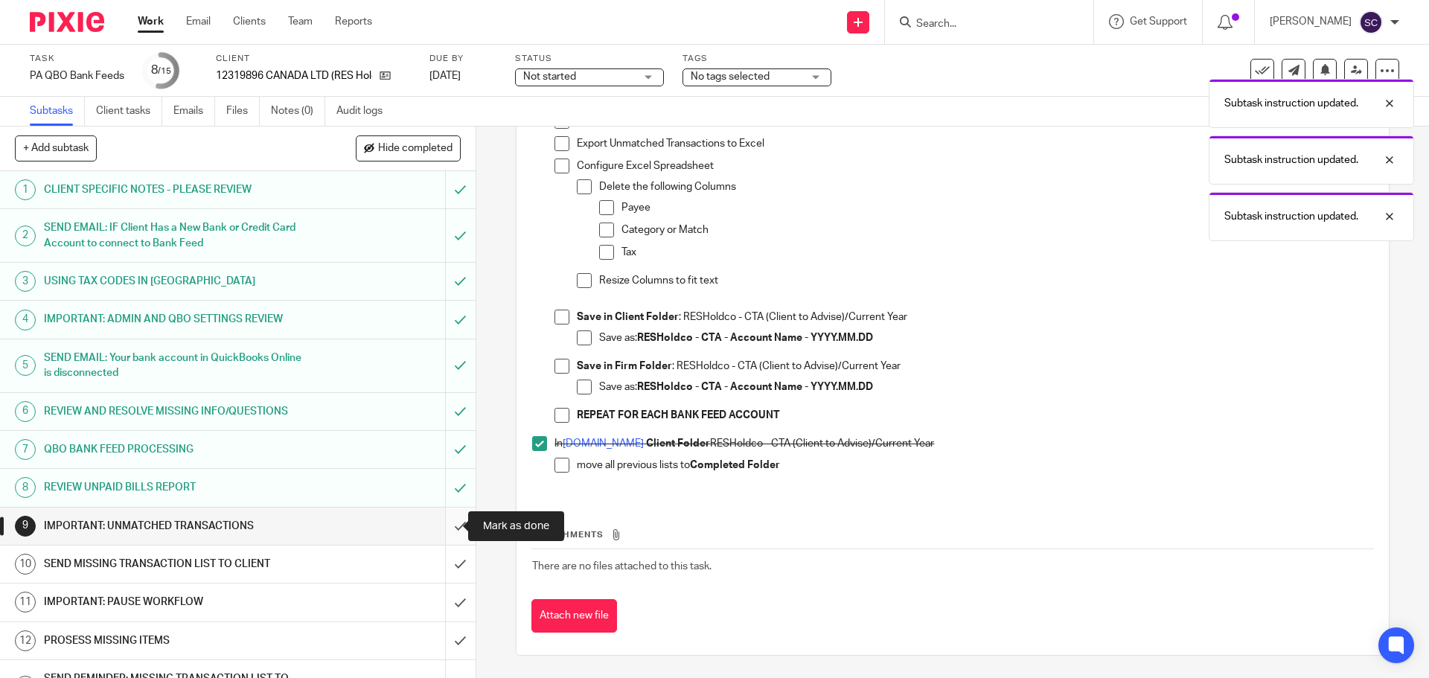
click at [445, 523] on input "submit" at bounding box center [238, 526] width 476 height 37
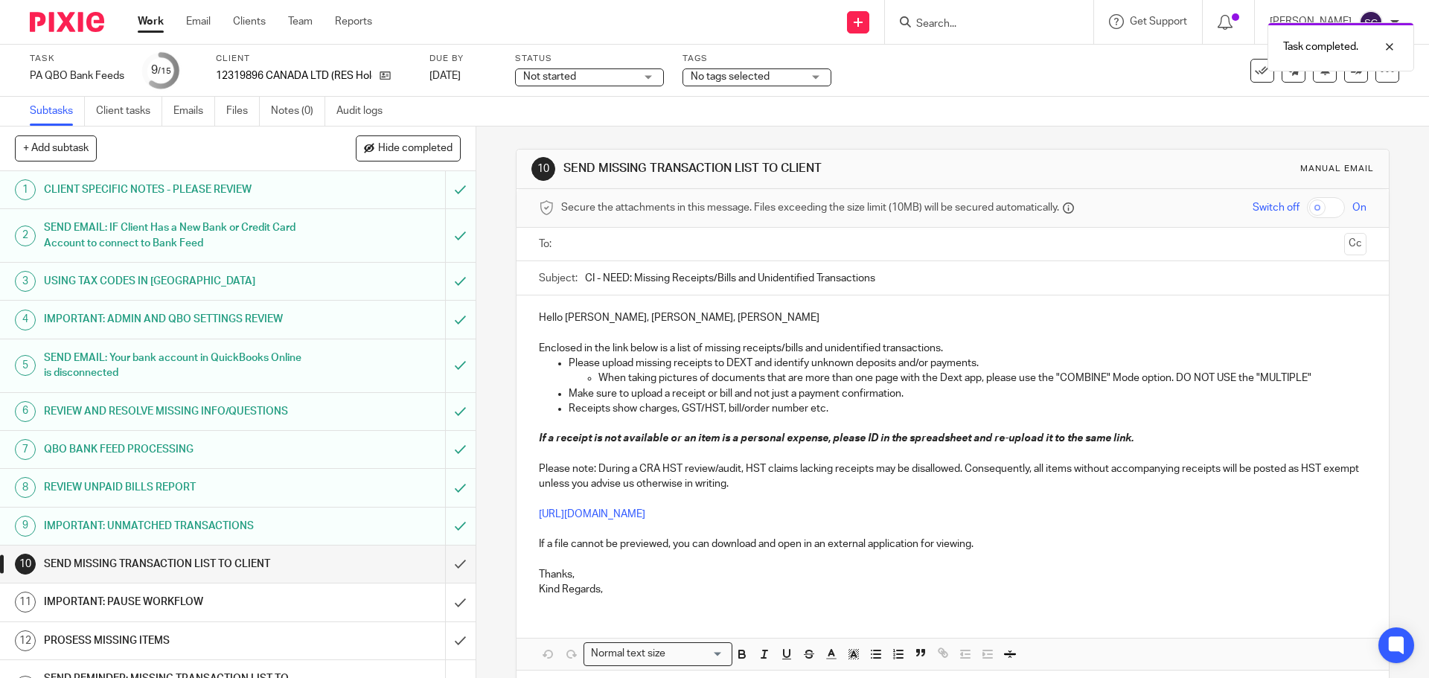
click at [571, 240] on input "text" at bounding box center [951, 244] width 771 height 17
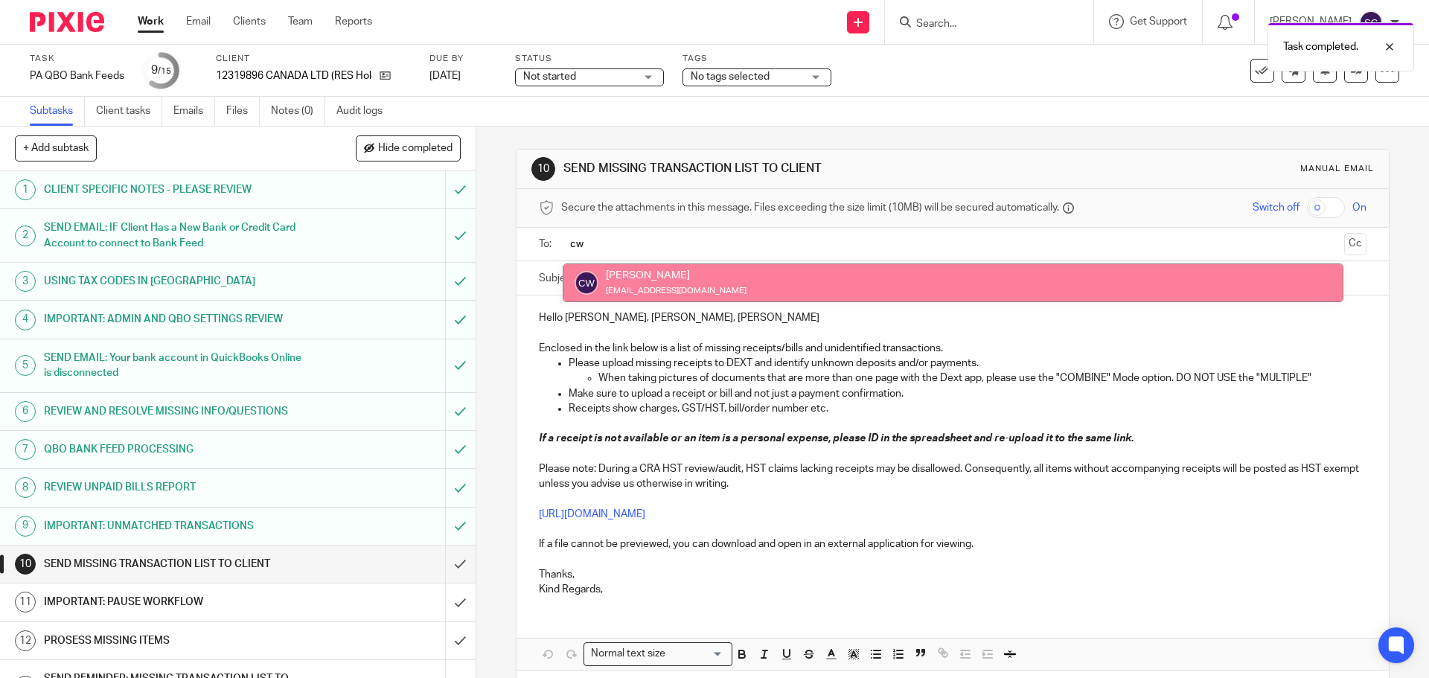
type input "cw"
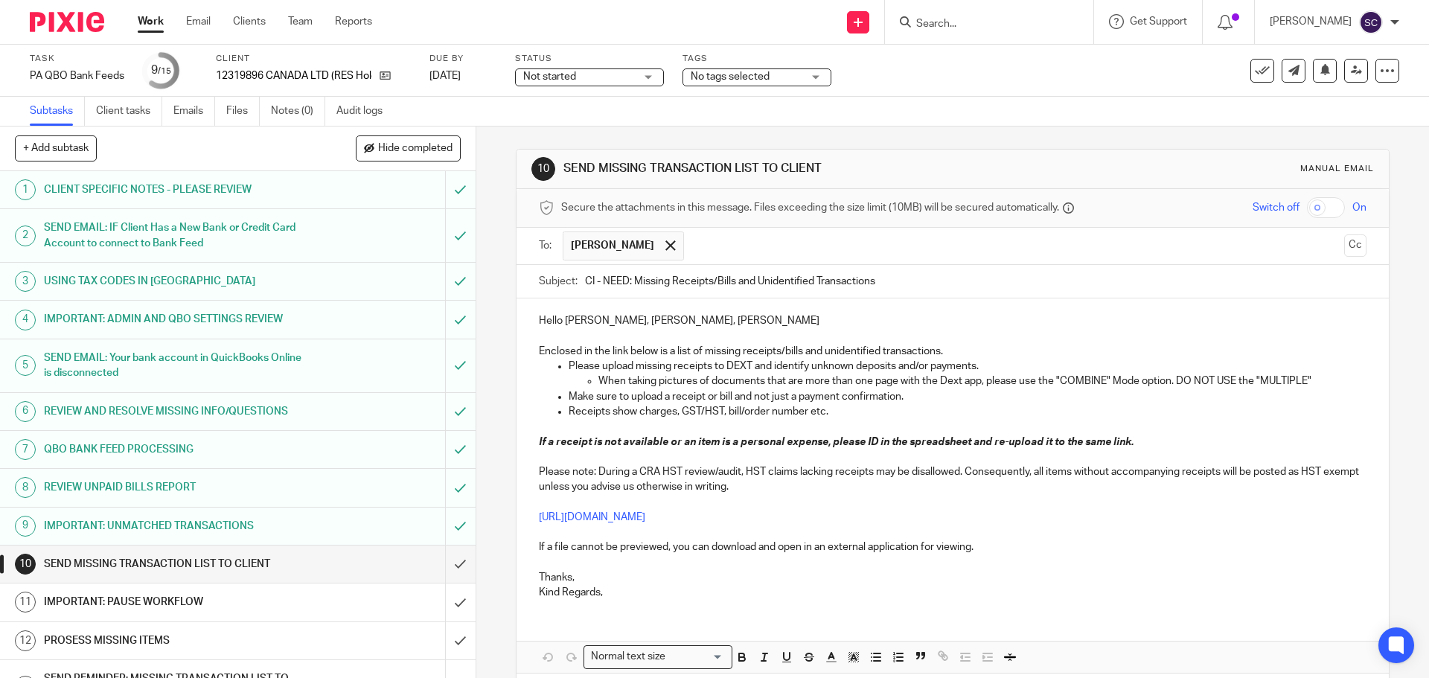
click at [704, 249] on input "text" at bounding box center [1015, 246] width 647 height 29
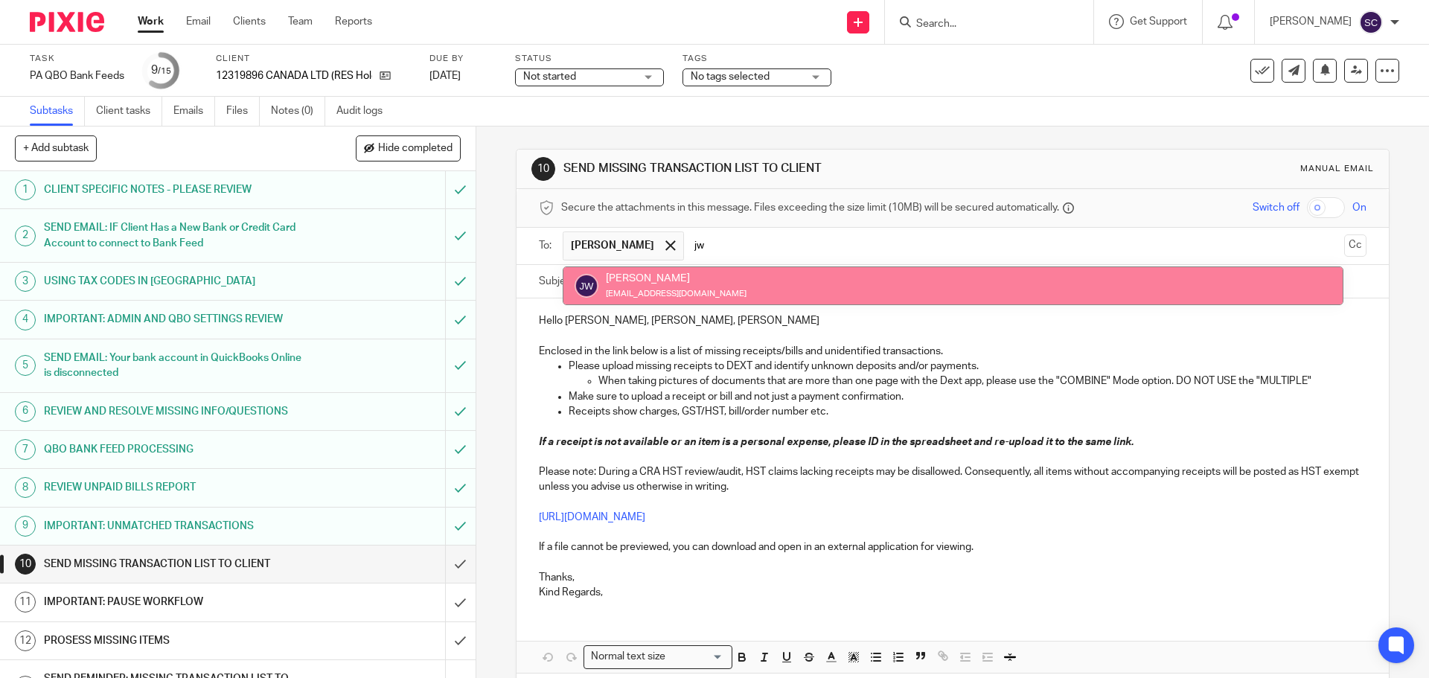
type input "jw"
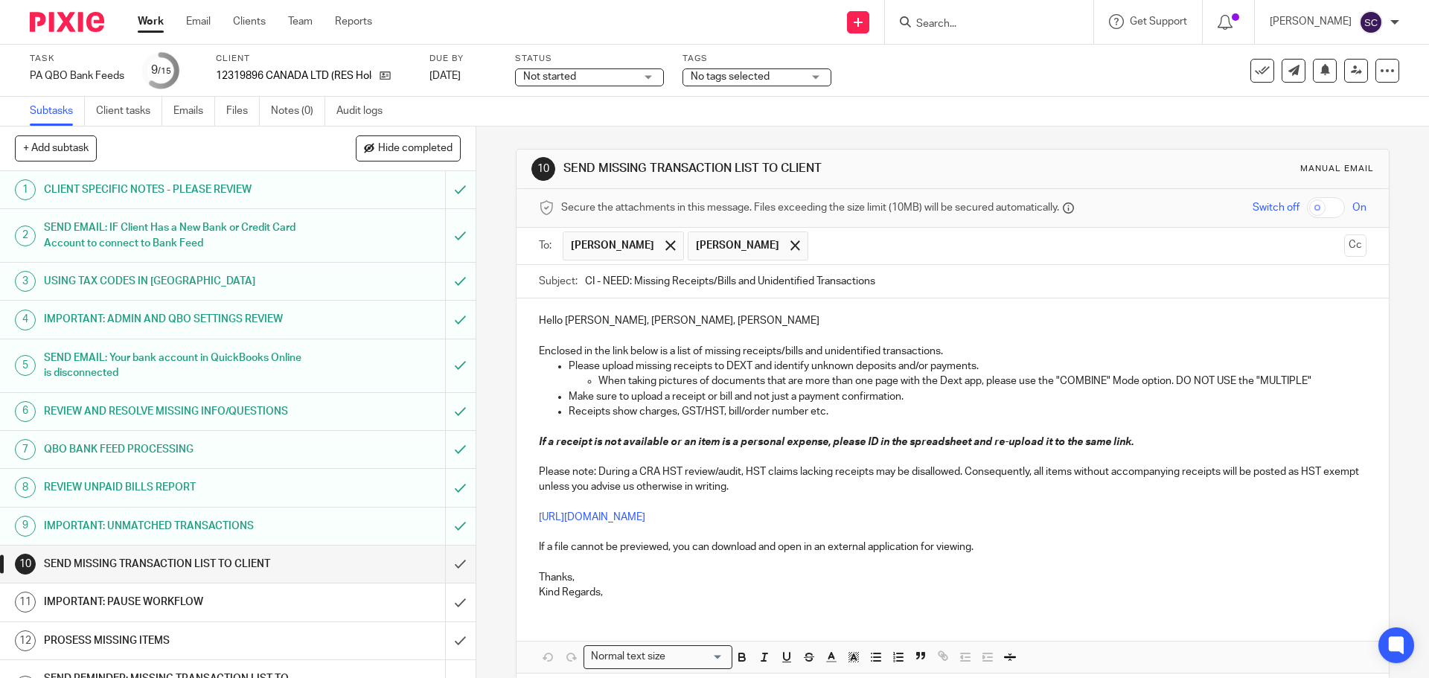
click at [816, 246] on input "text" at bounding box center [1077, 246] width 522 height 29
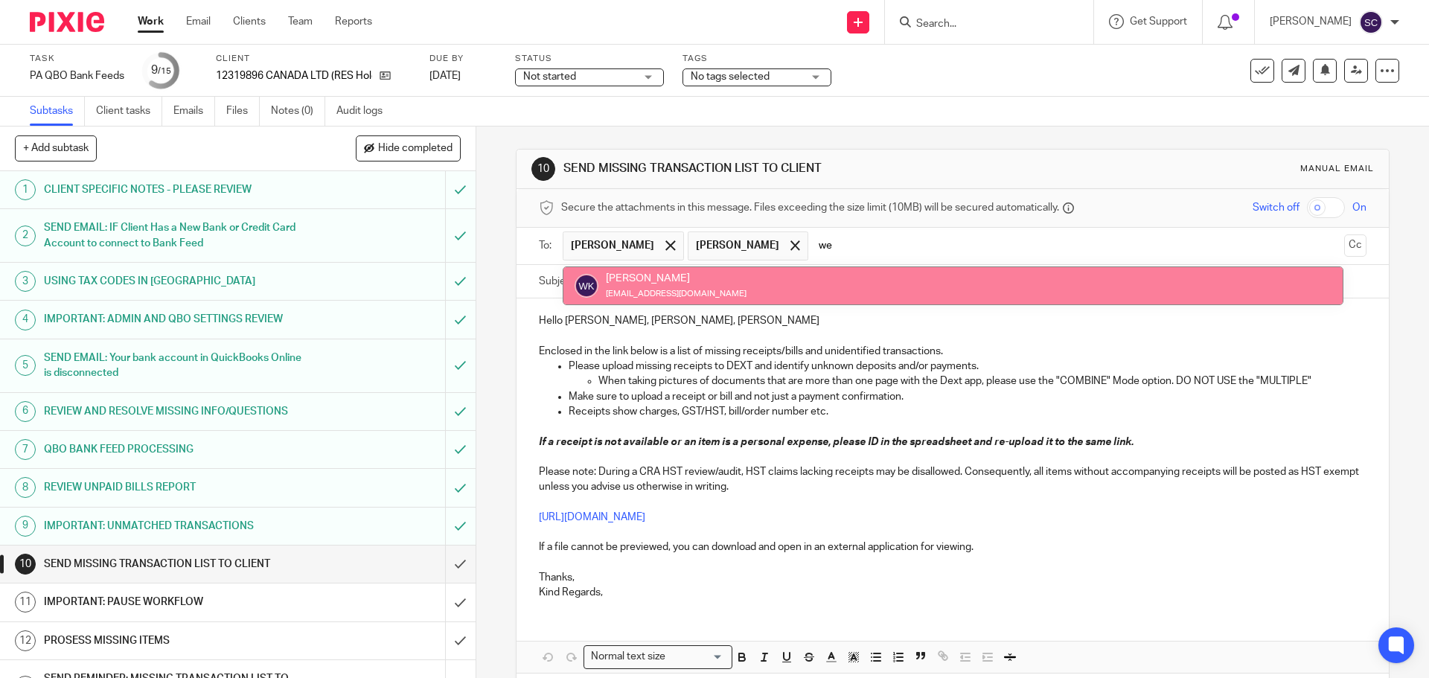
type input "we"
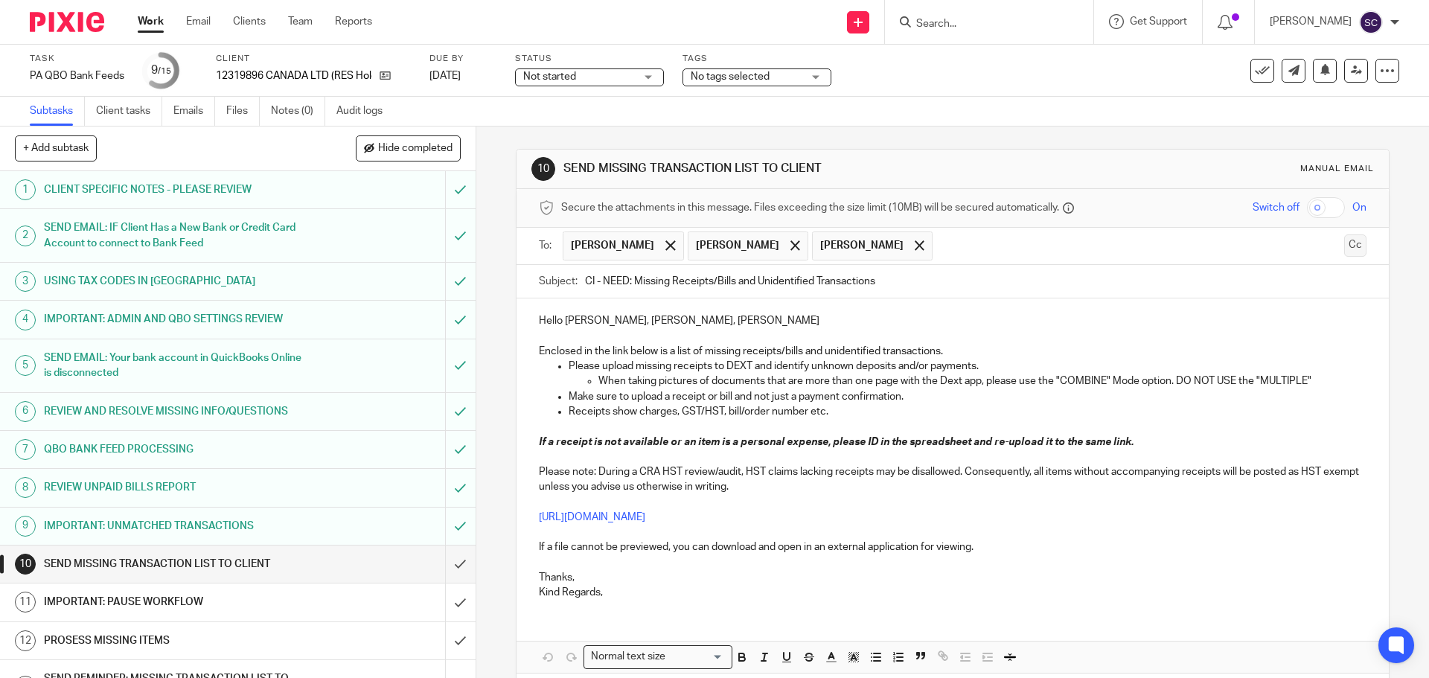
click at [1344, 244] on button "Cc" at bounding box center [1355, 245] width 22 height 22
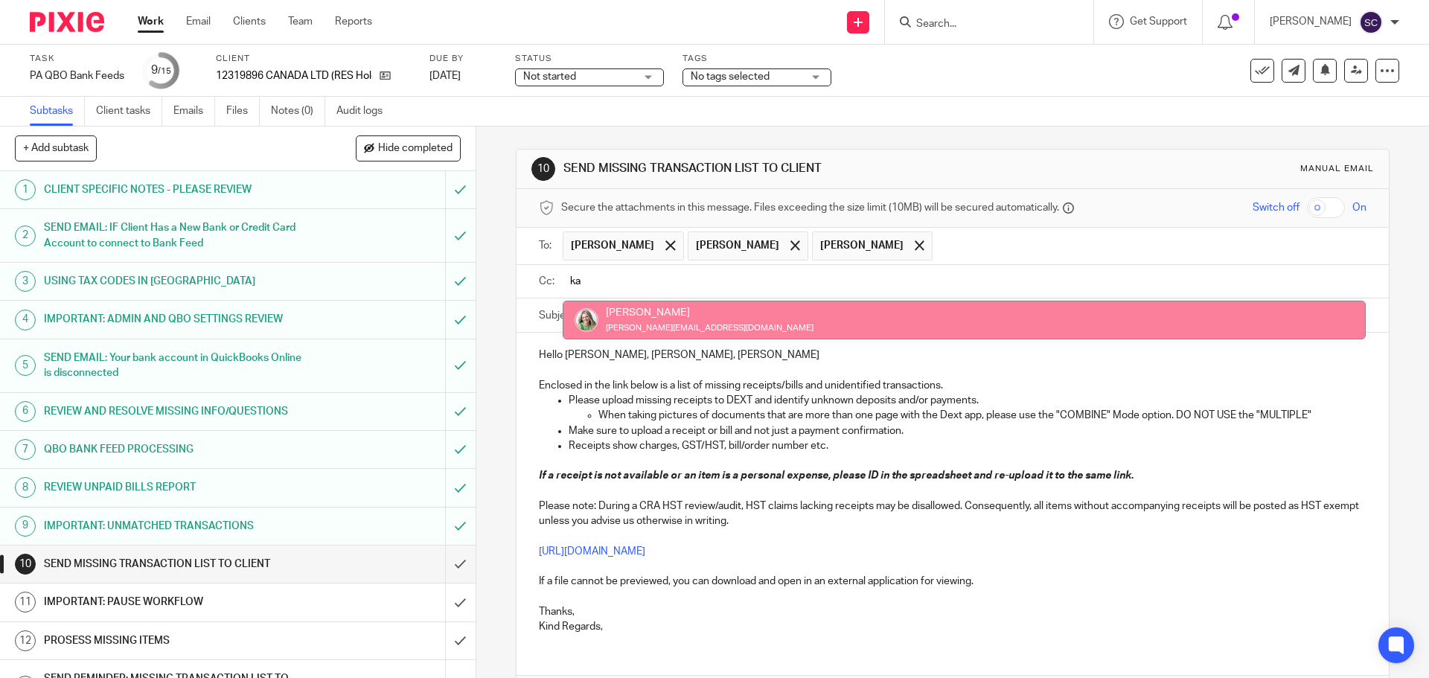
type input "ka"
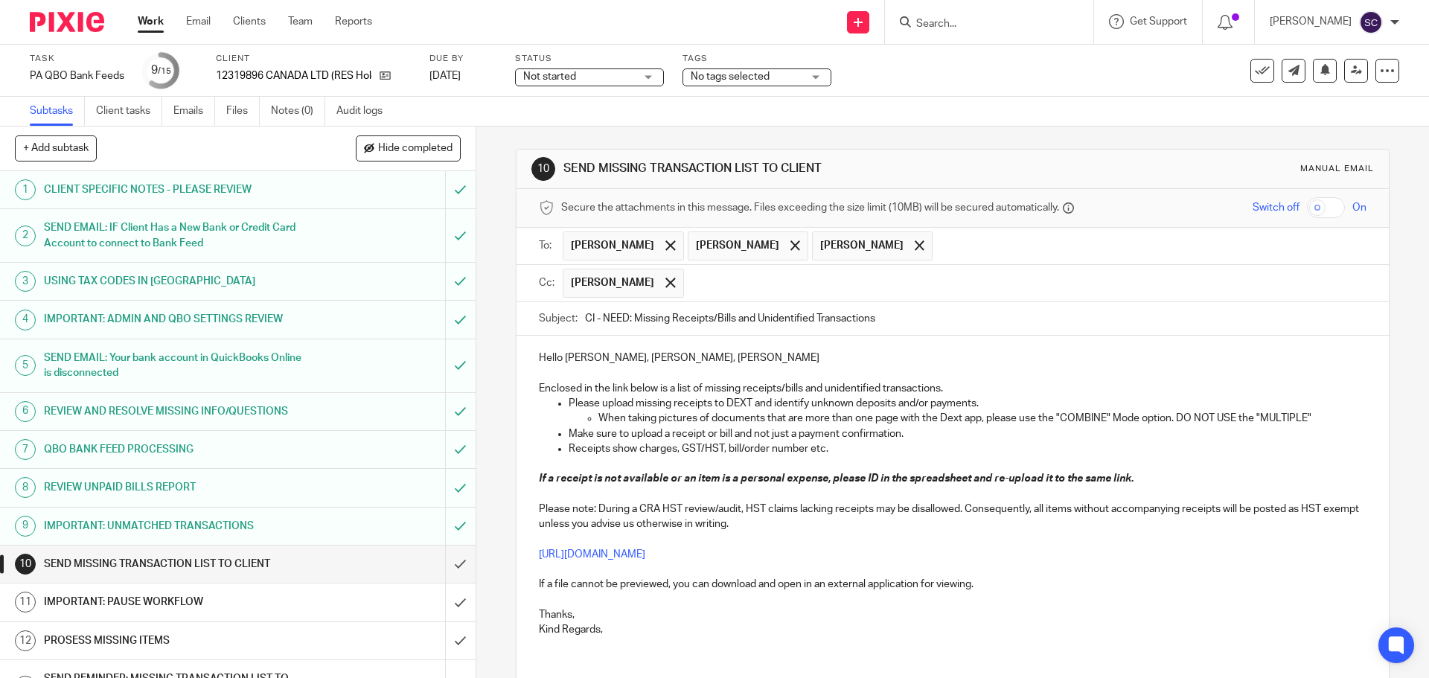
drag, startPoint x: 581, startPoint y: 314, endPoint x: 590, endPoint y: 316, distance: 8.3
click at [590, 316] on input "CI - NEED: Missing Receipts/Bills and Unidentified Transactions" at bounding box center [975, 318] width 781 height 33
click at [941, 327] on input "RES Holdco - NEED: Missing Receipts/Bills and Unidentified Transactions" at bounding box center [975, 318] width 781 height 33
type input "RES Holdco - NEED: Missing Receipts/Bills and Unidentified Transactions - 08/14…"
click at [671, 353] on p "Hello Wendy, Chris, Jordan" at bounding box center [952, 358] width 827 height 15
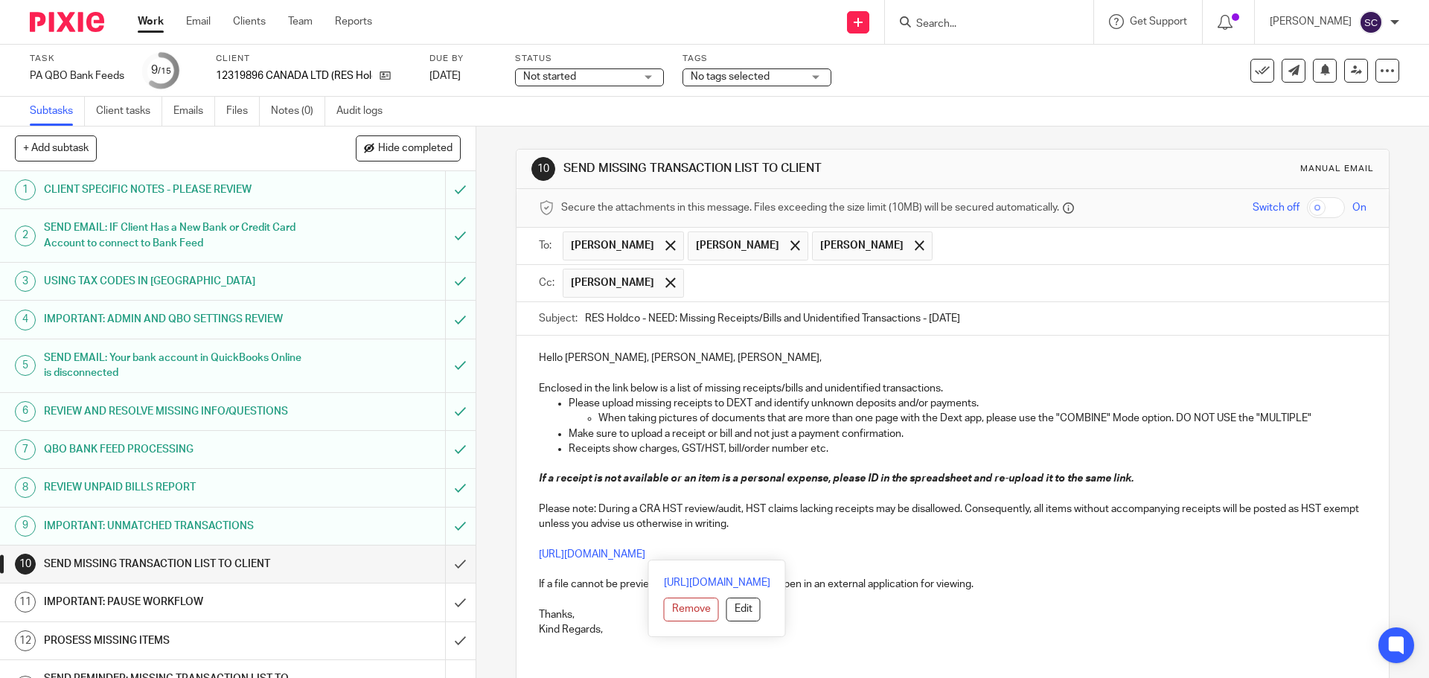
drag, startPoint x: 907, startPoint y: 554, endPoint x: 530, endPoint y: 549, distance: 377.4
click at [530, 549] on div "Hello Wendy, Chris, Jordan, Enclosed in the link below is a list of missing rec…" at bounding box center [953, 492] width 872 height 313
click at [616, 639] on div "Hello Wendy, Chris, Jordan, Enclosed in the link below is a list of missing rec…" at bounding box center [953, 492] width 872 height 313
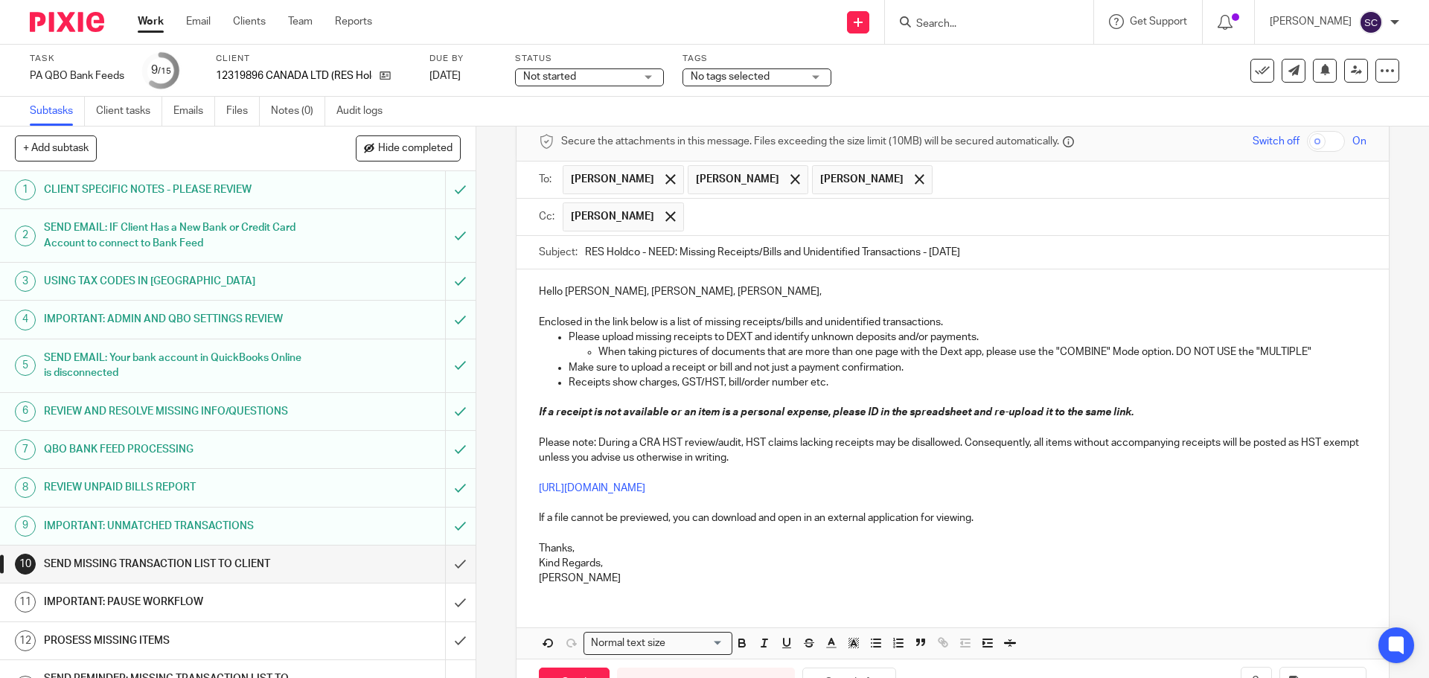
scroll to position [119, 0]
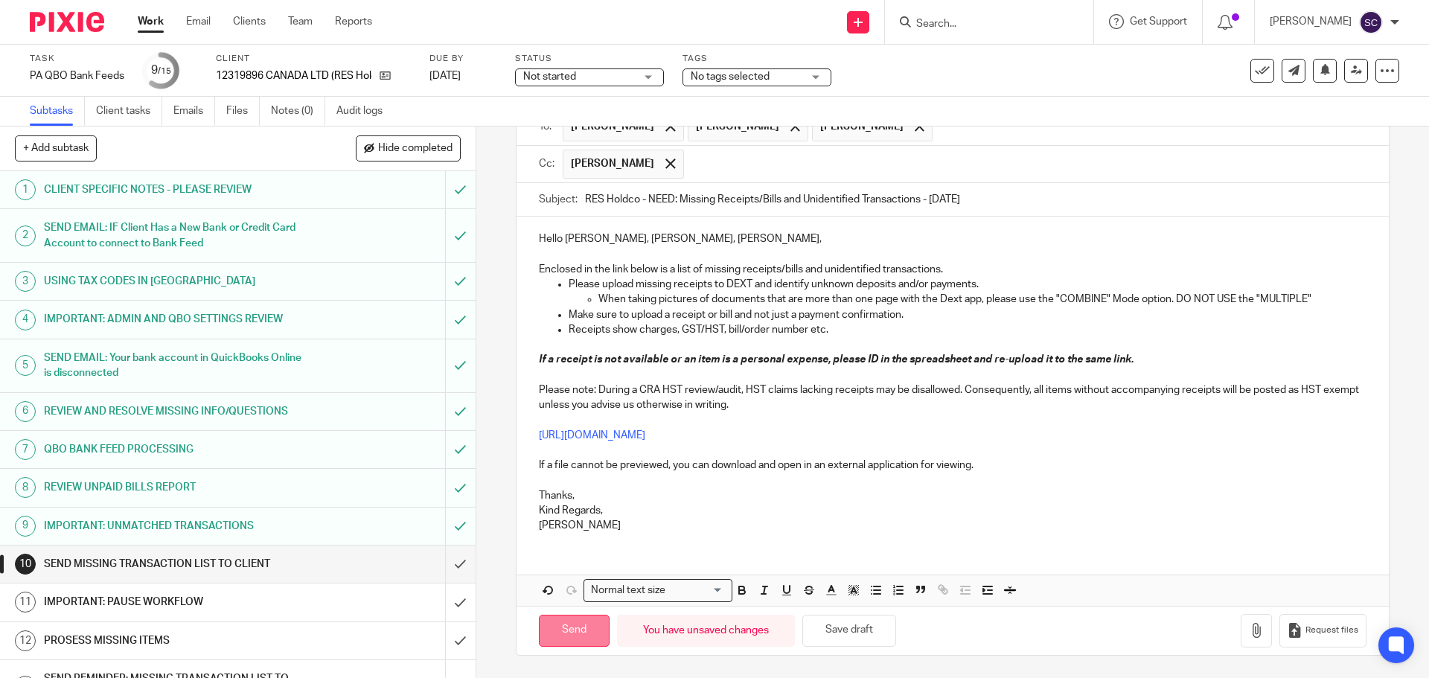
click at [574, 639] on input "Send" at bounding box center [574, 631] width 71 height 32
type input "Sent"
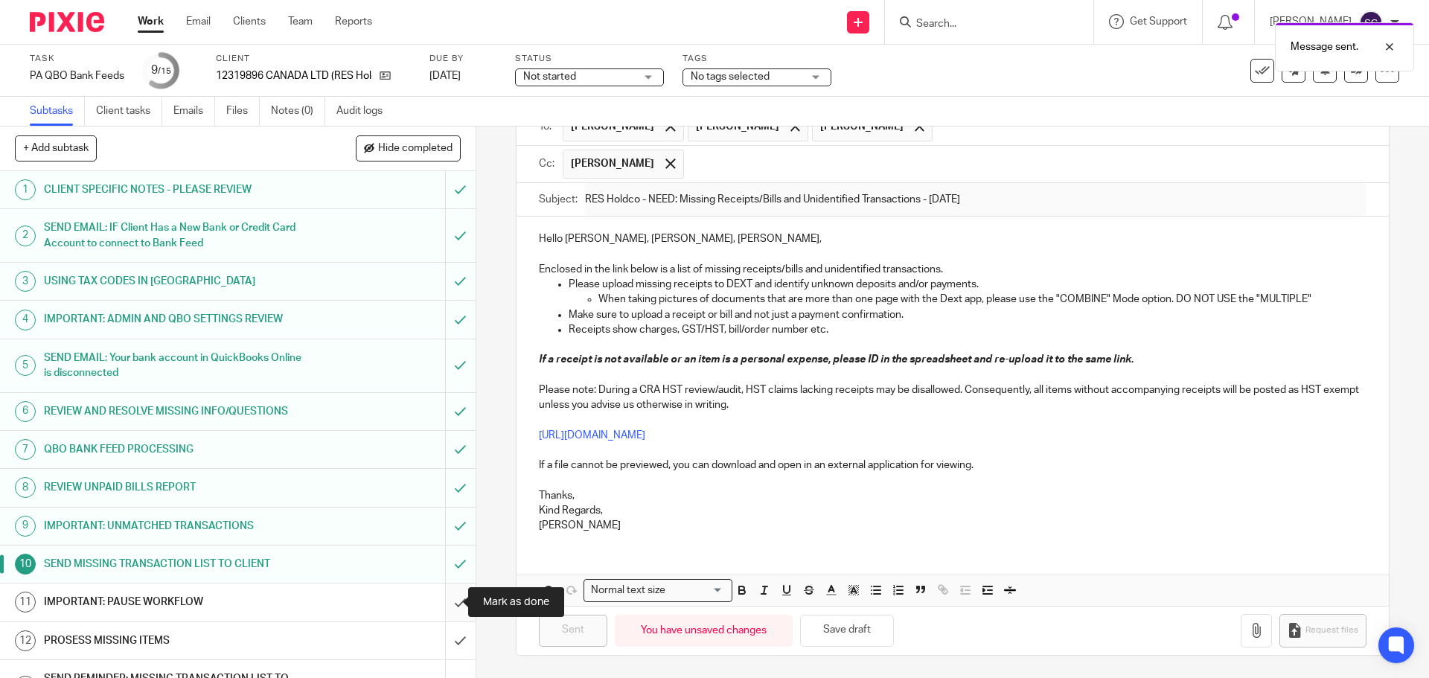
click at [441, 602] on input "submit" at bounding box center [238, 602] width 476 height 37
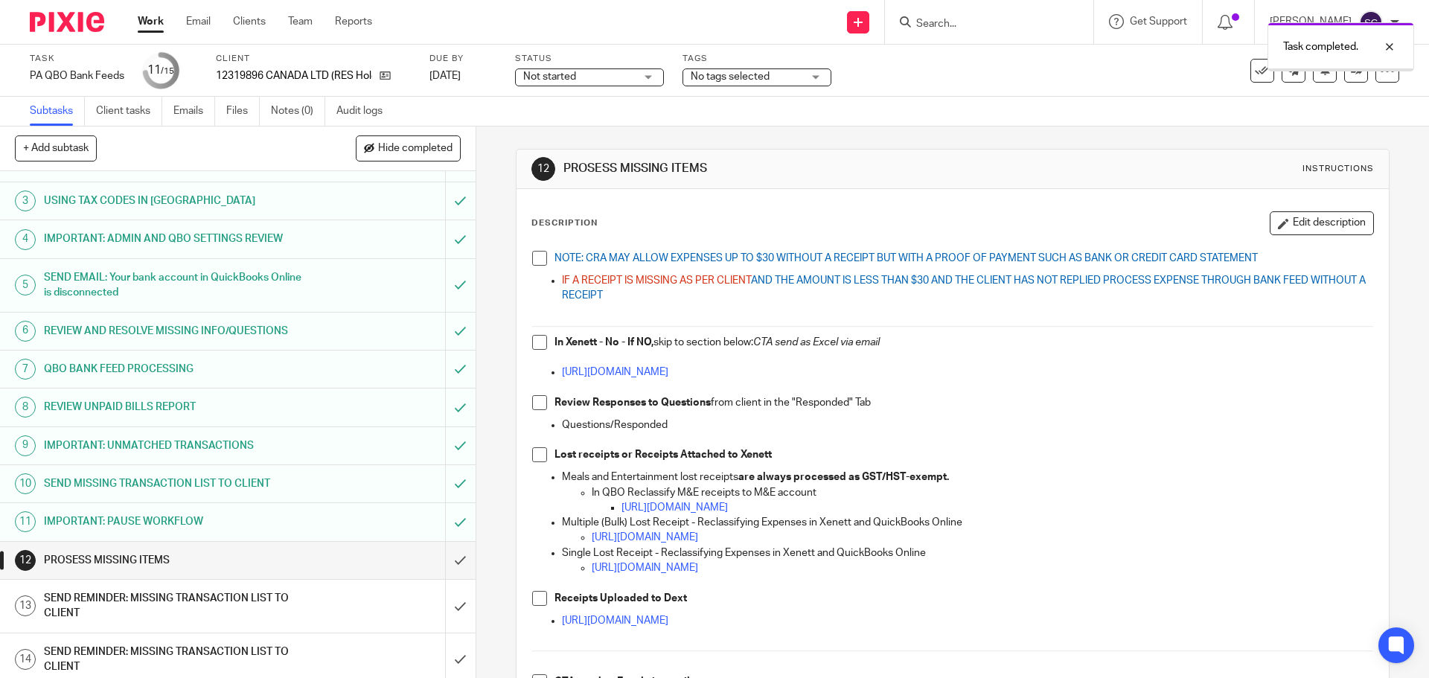
scroll to position [127, 0]
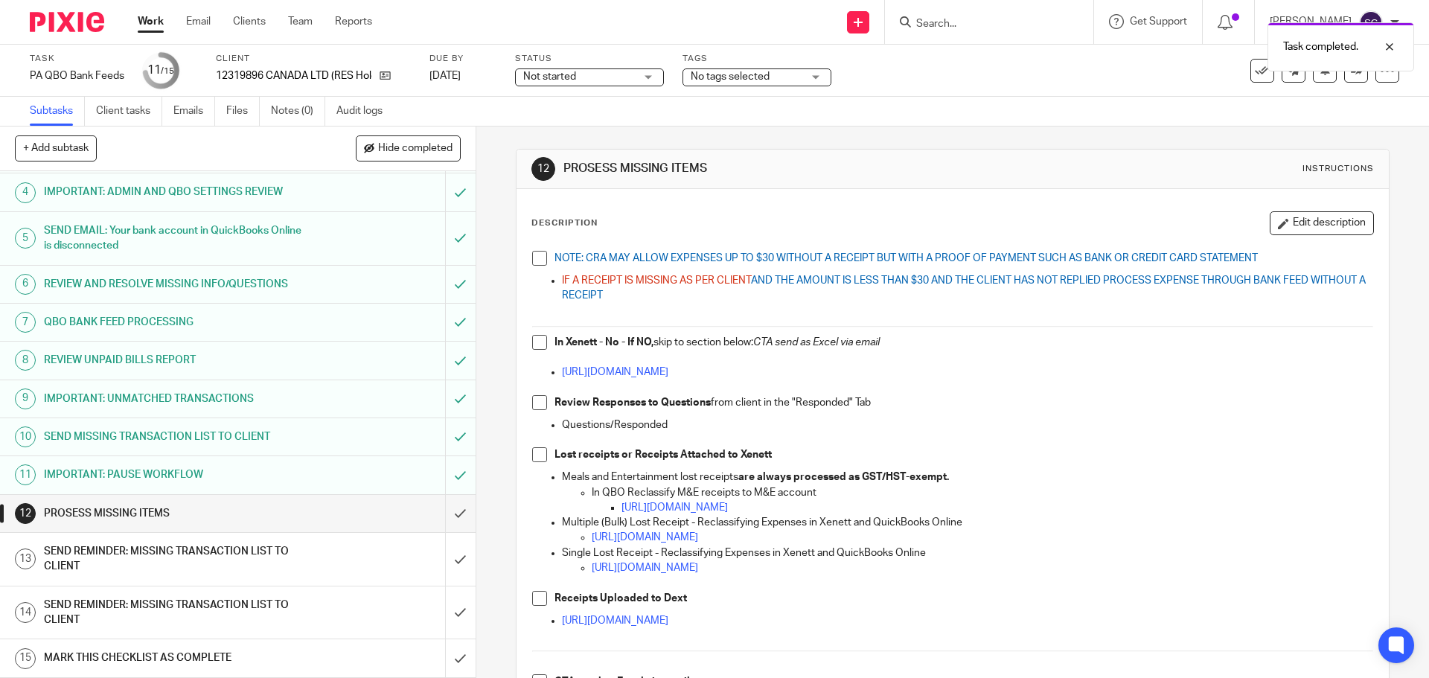
click at [537, 259] on span at bounding box center [539, 258] width 15 height 15
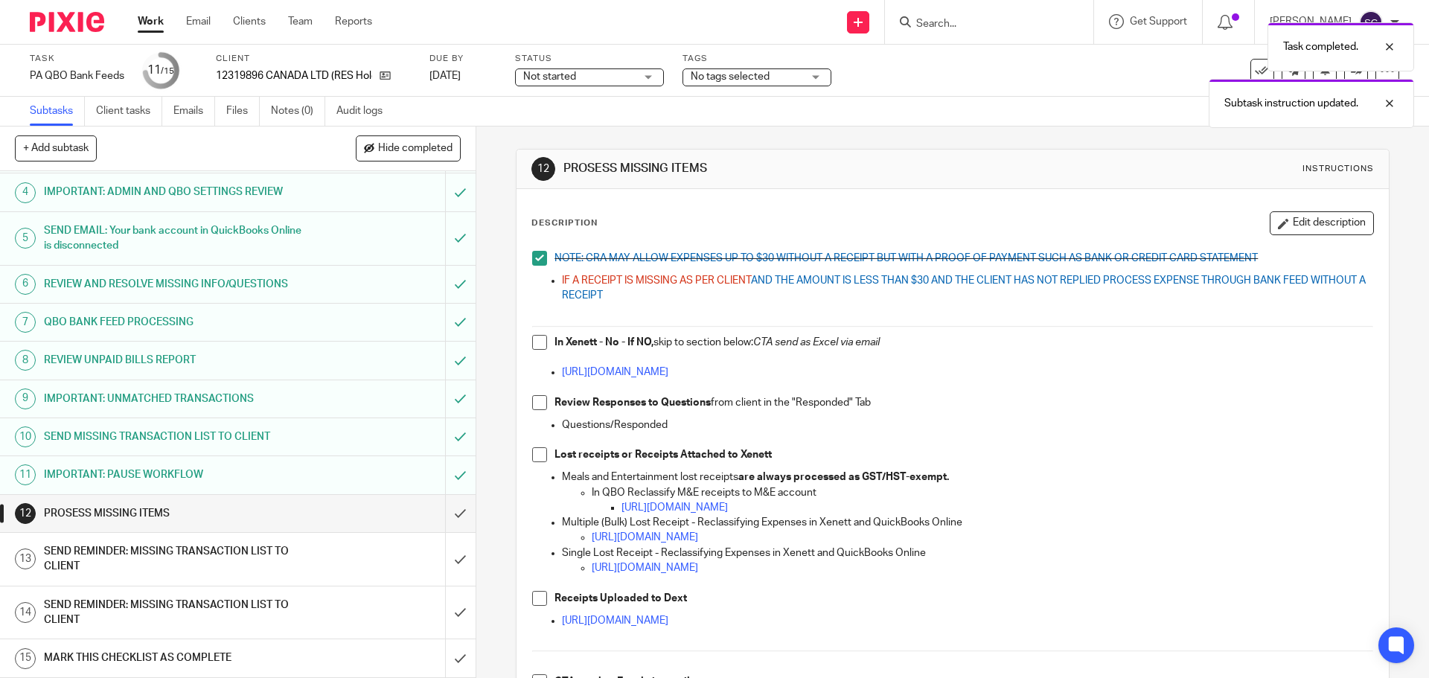
click at [536, 345] on span at bounding box center [539, 342] width 15 height 15
click at [537, 406] on span at bounding box center [539, 402] width 15 height 15
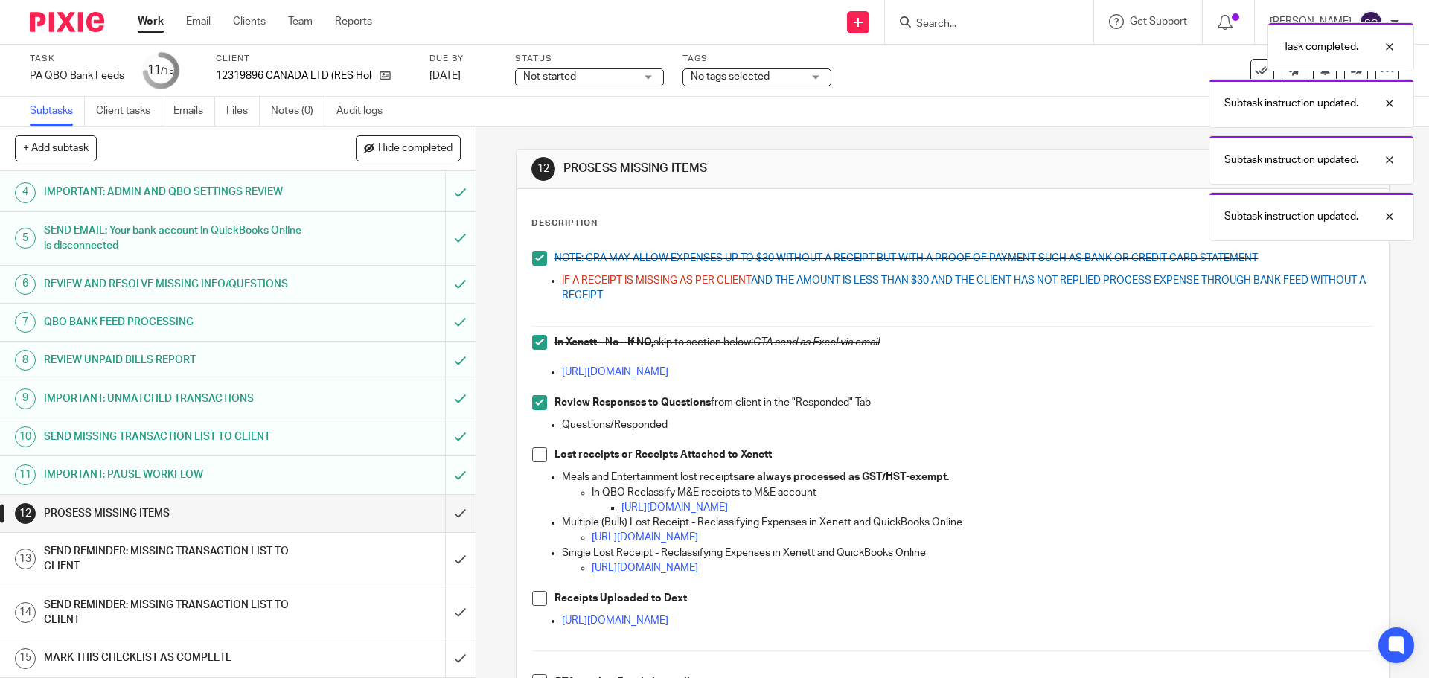
click at [534, 457] on span at bounding box center [539, 454] width 15 height 15
click at [535, 600] on span at bounding box center [539, 598] width 15 height 15
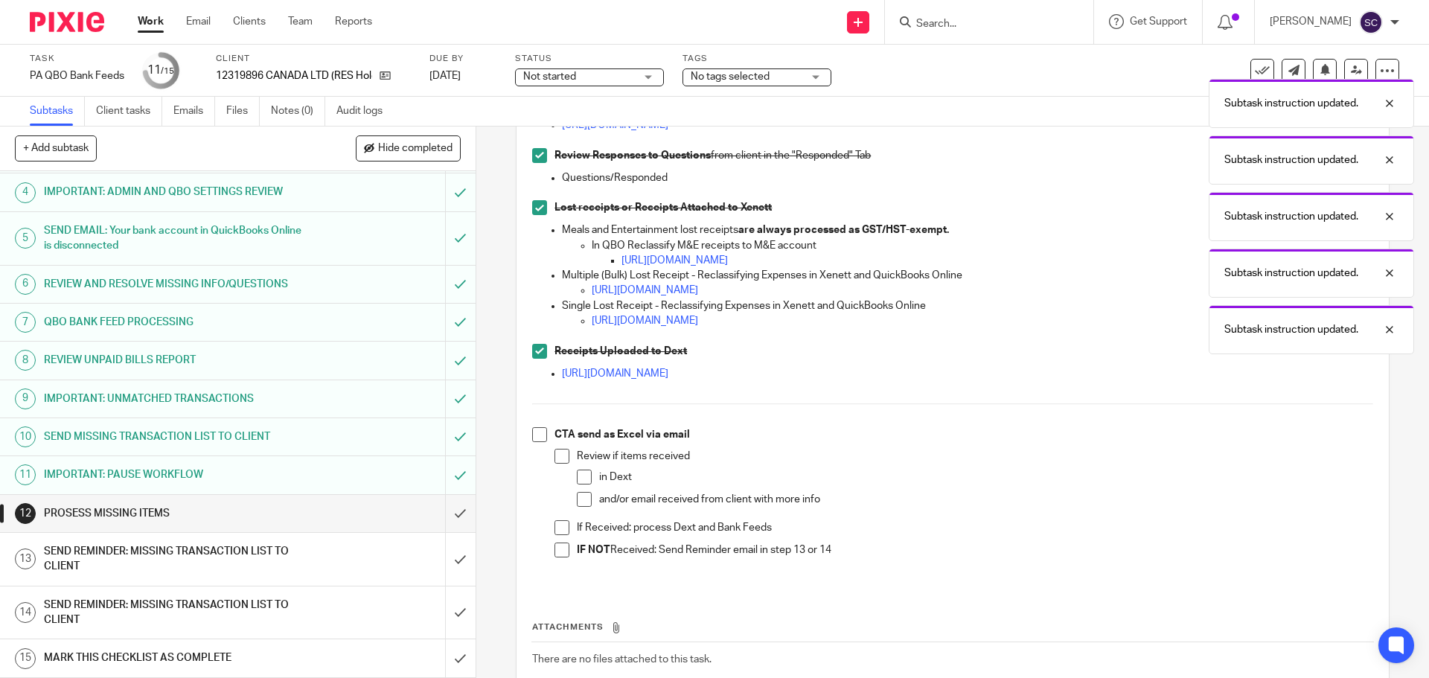
scroll to position [340, 0]
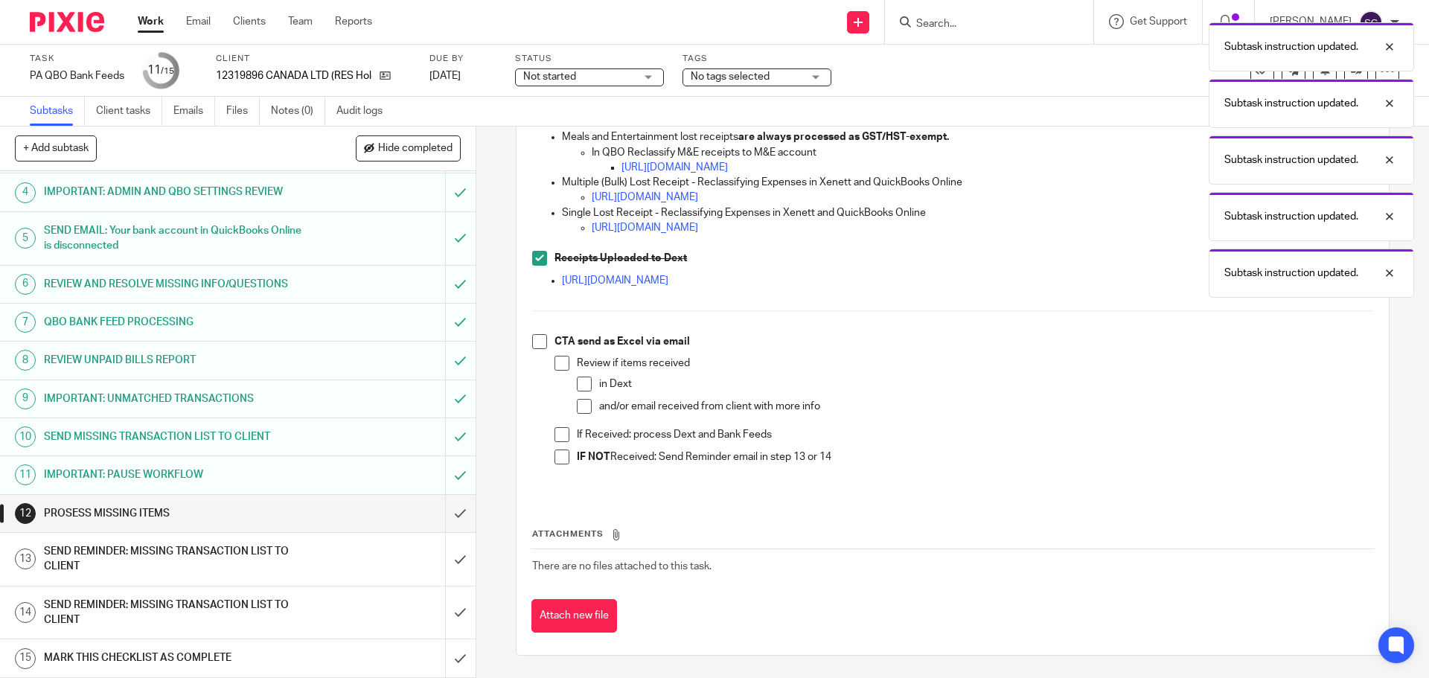
click at [537, 339] on span at bounding box center [539, 341] width 15 height 15
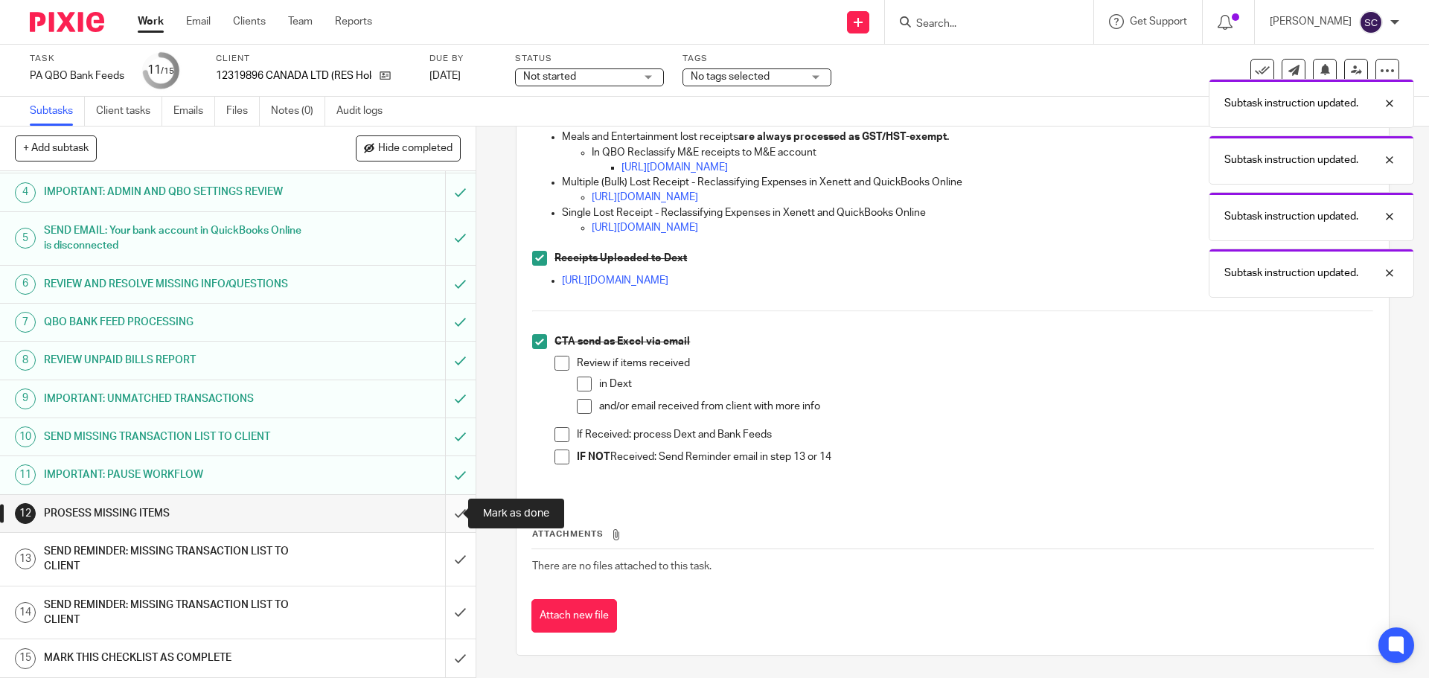
click at [444, 511] on input "submit" at bounding box center [238, 513] width 476 height 37
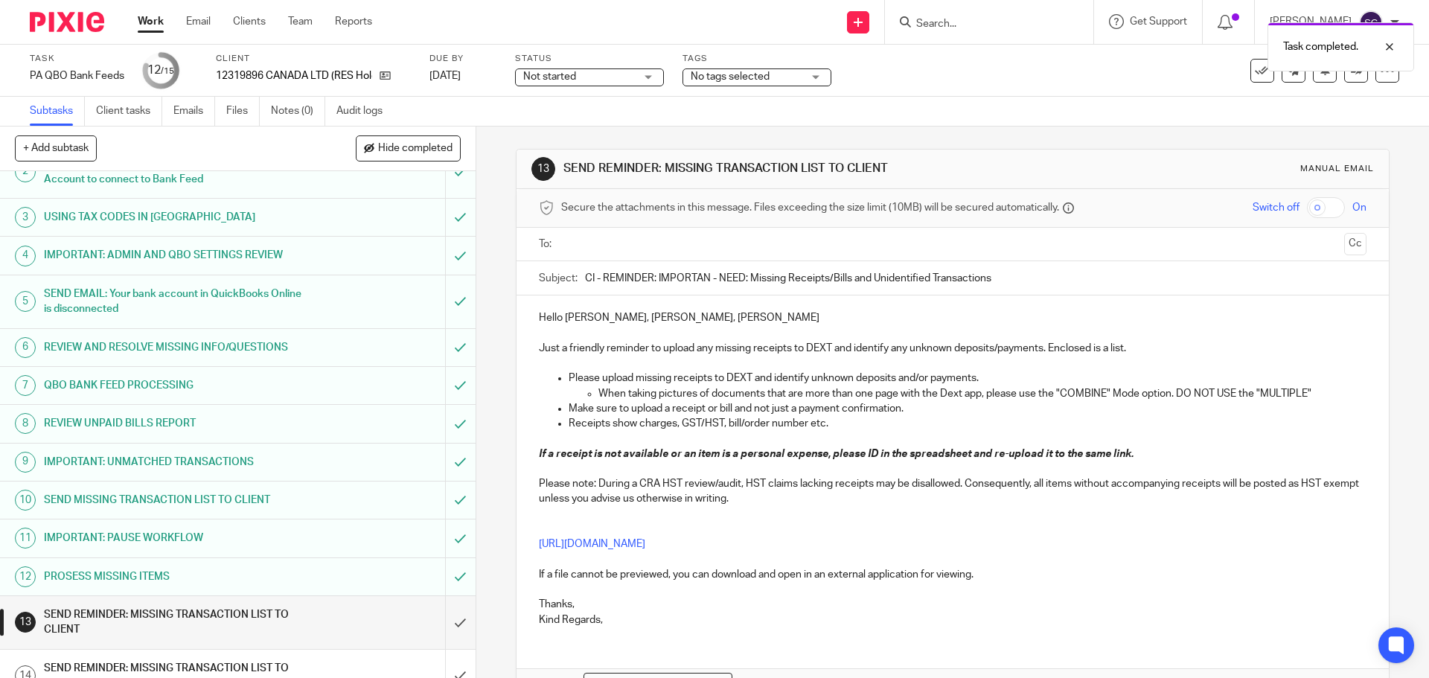
scroll to position [127, 0]
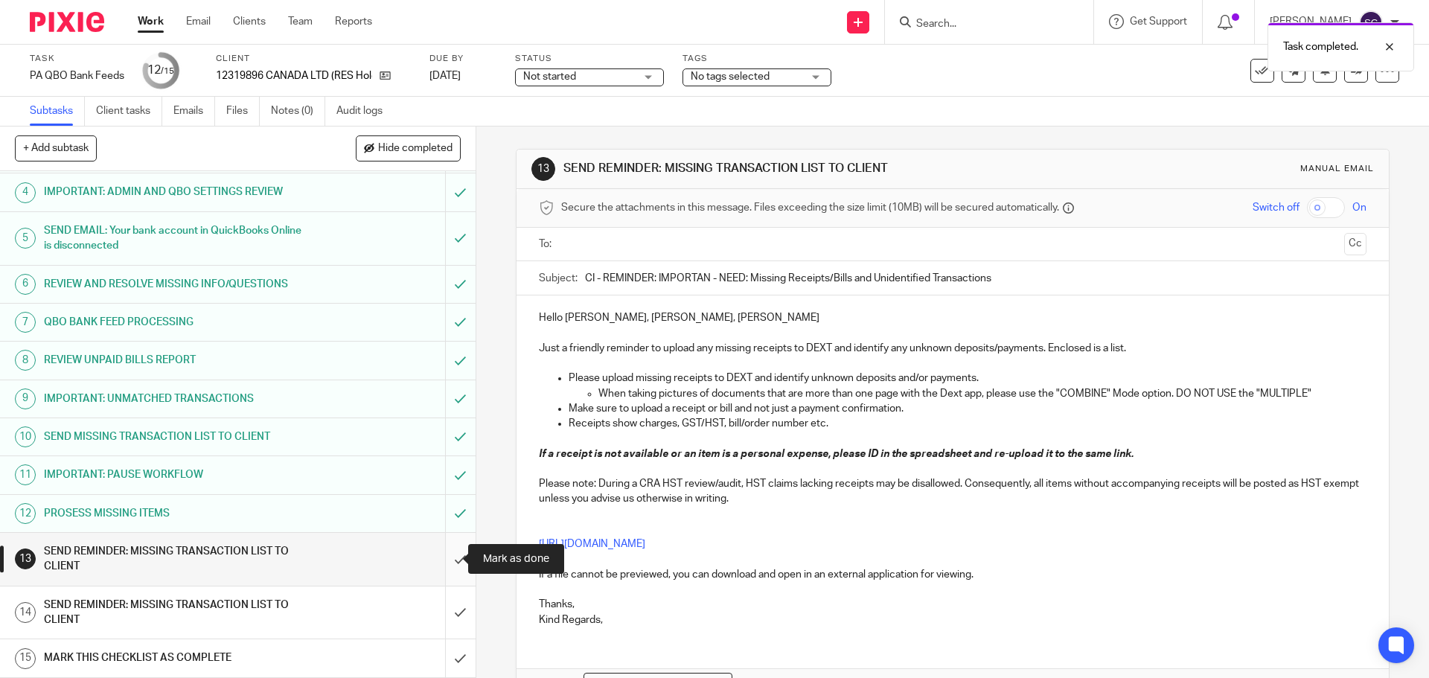
click at [443, 560] on input "submit" at bounding box center [238, 559] width 476 height 53
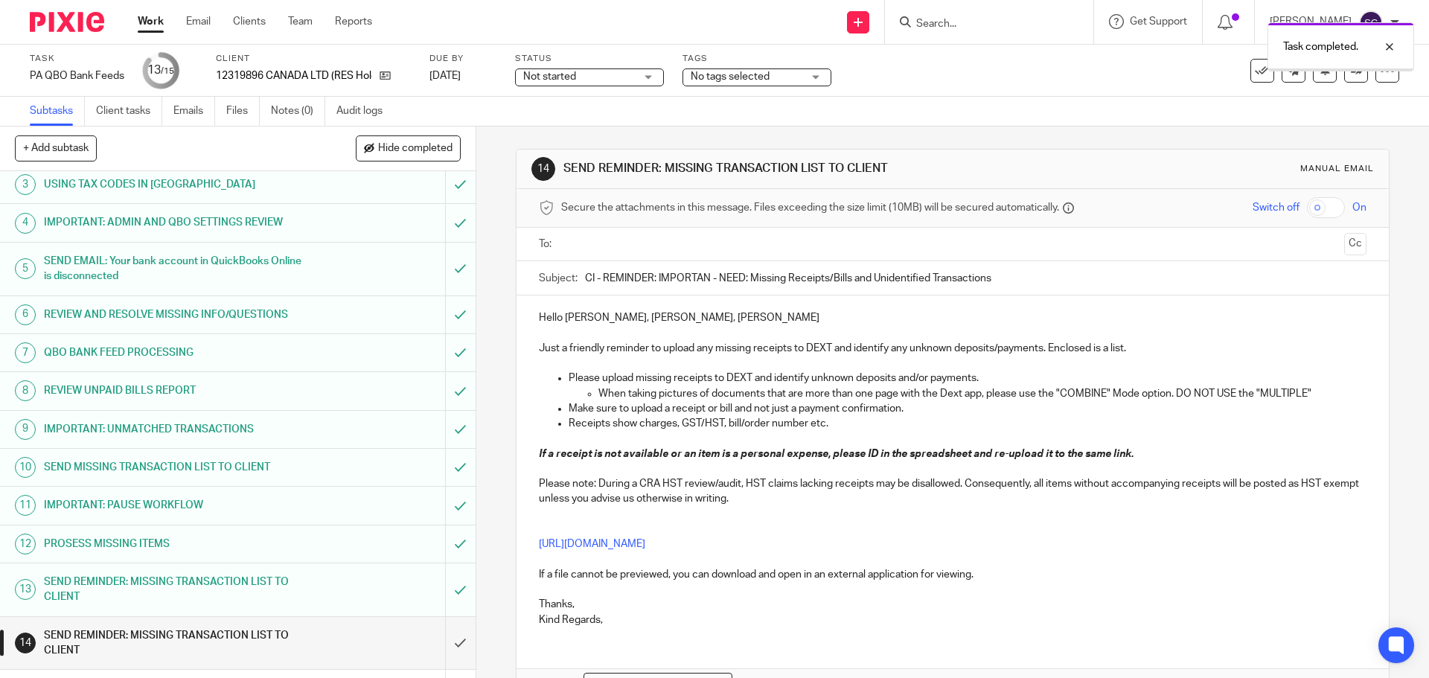
scroll to position [127, 0]
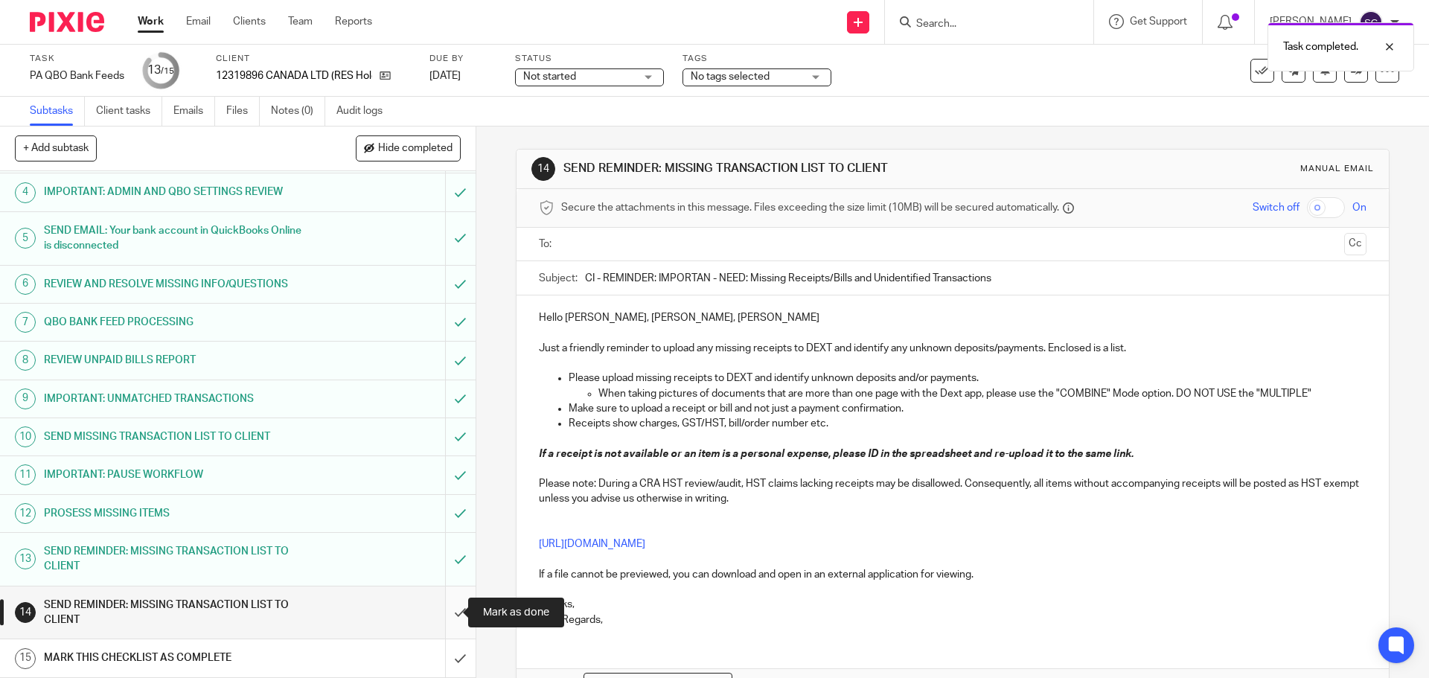
click at [446, 611] on input "submit" at bounding box center [238, 613] width 476 height 53
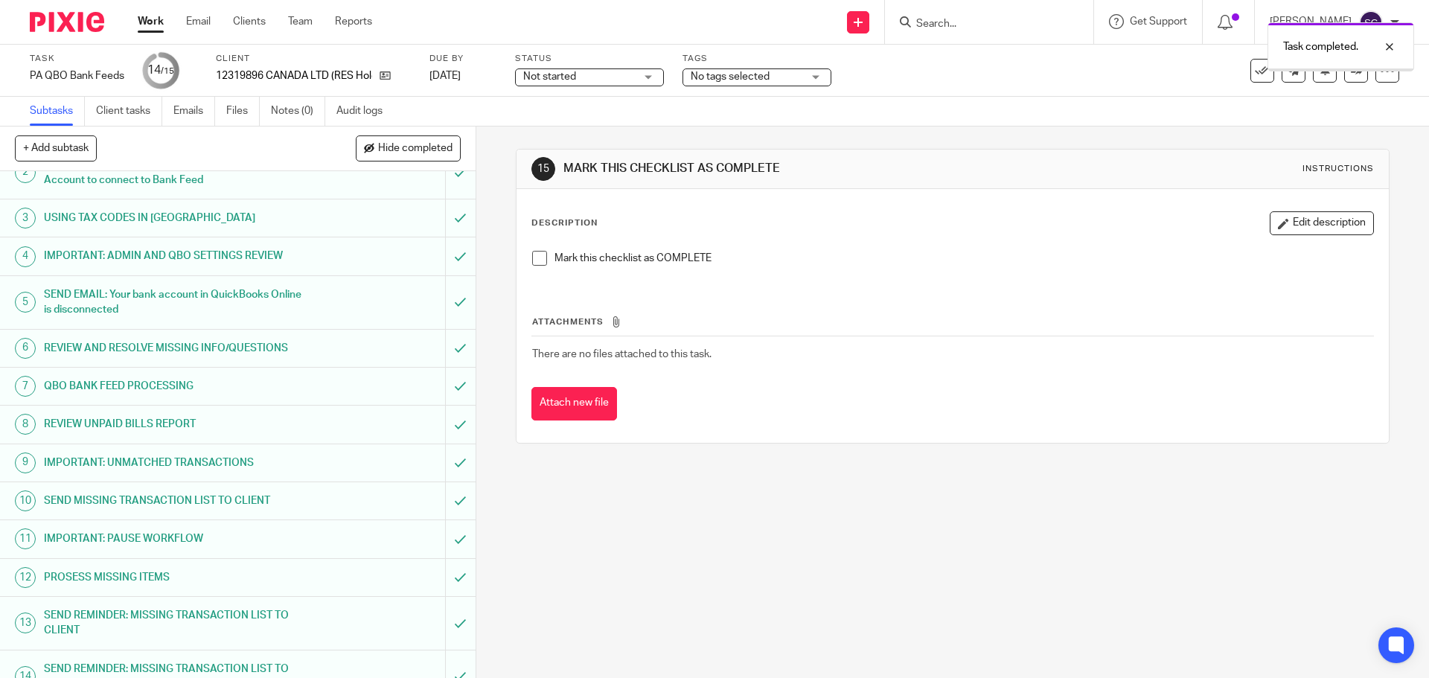
scroll to position [127, 0]
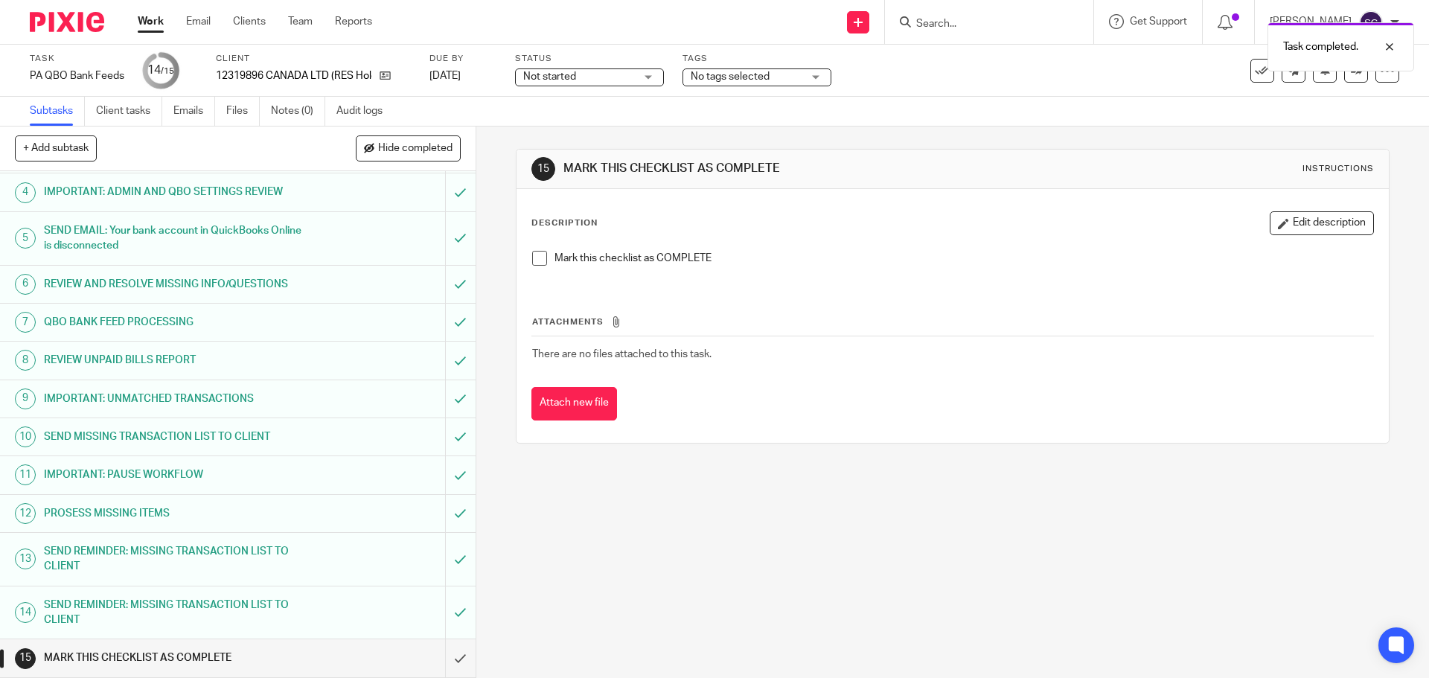
click at [533, 261] on span at bounding box center [539, 258] width 15 height 15
click at [436, 656] on input "submit" at bounding box center [238, 657] width 476 height 37
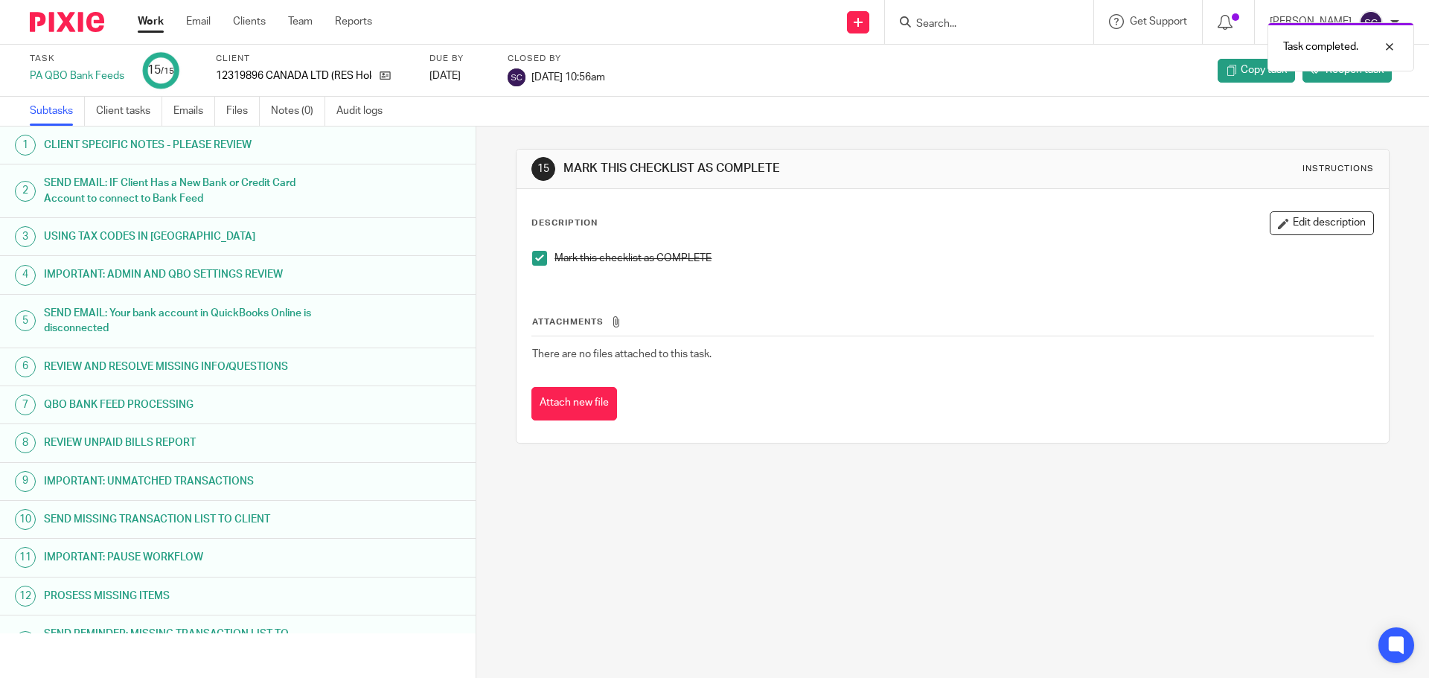
click at [159, 20] on link "Work" at bounding box center [151, 21] width 26 height 15
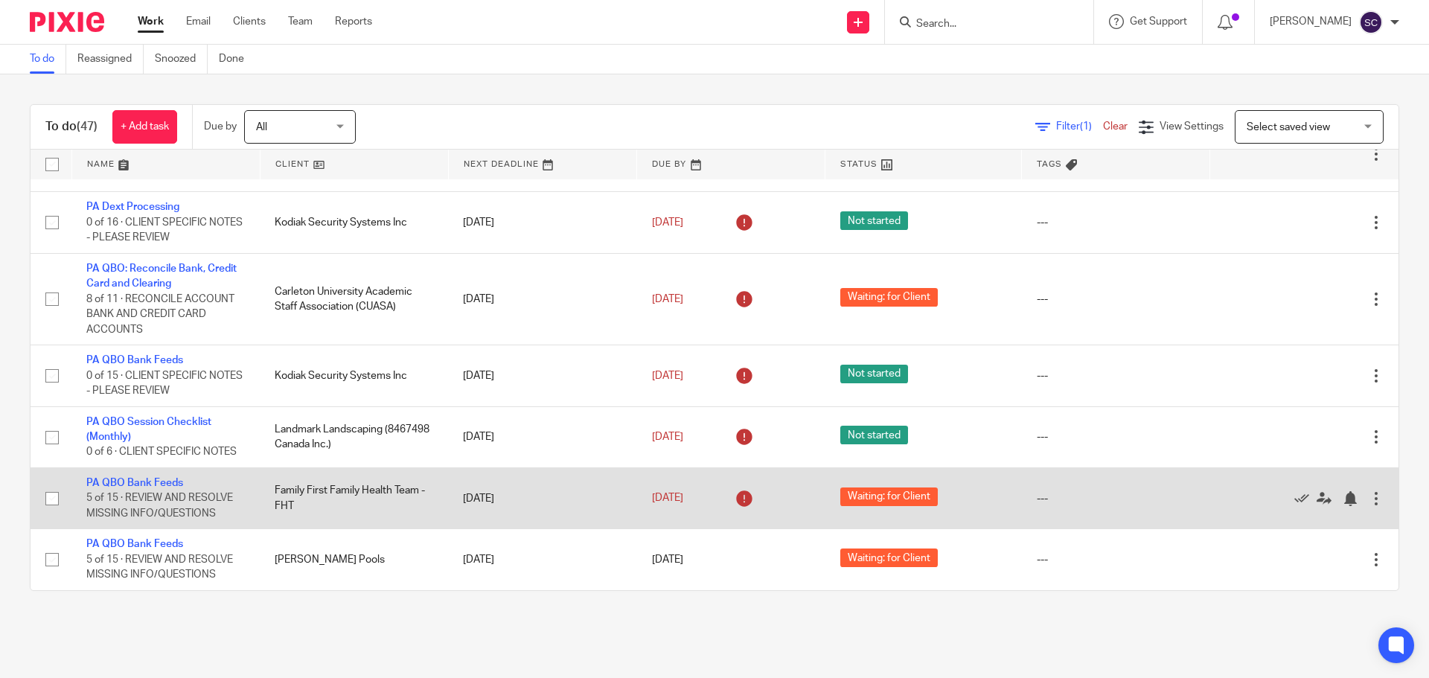
scroll to position [2934, 0]
